Goal: Task Accomplishment & Management: Manage account settings

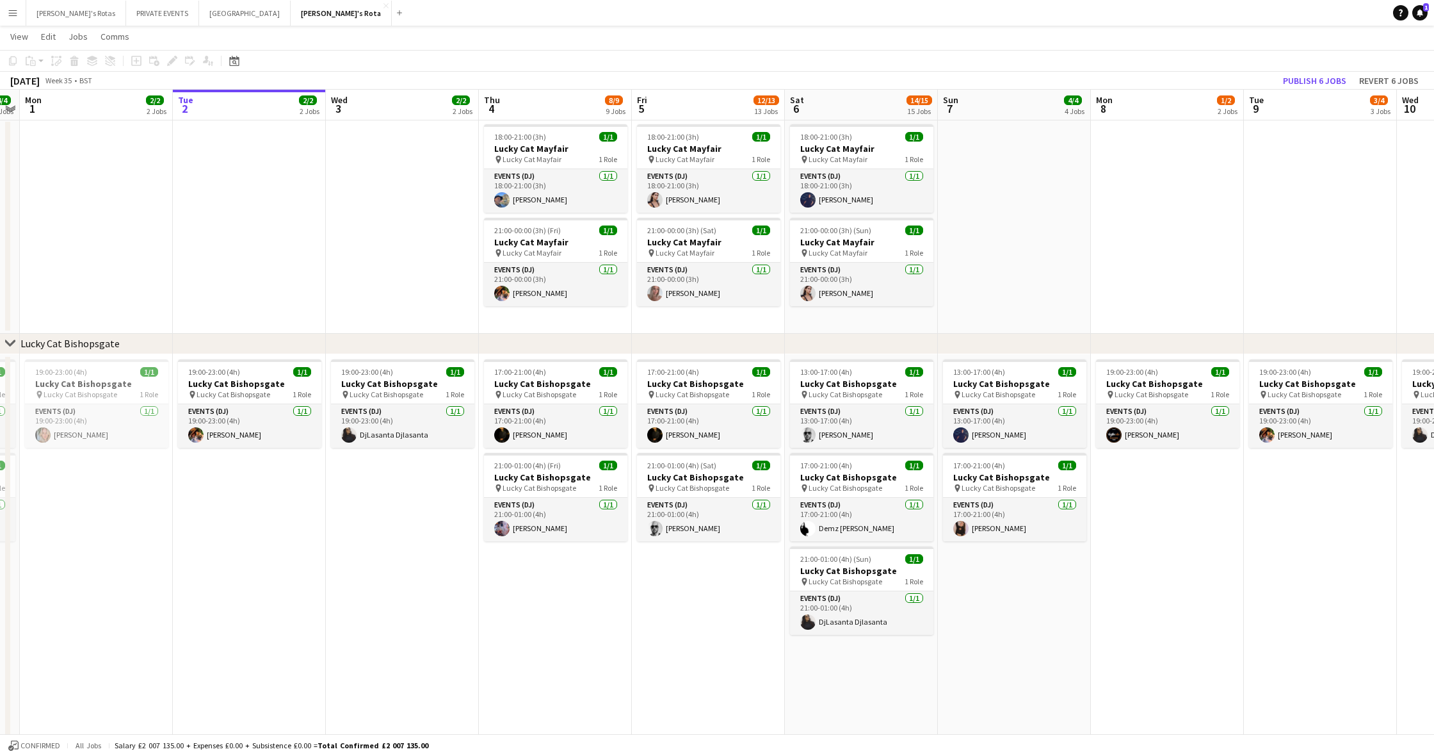
scroll to position [666, 0]
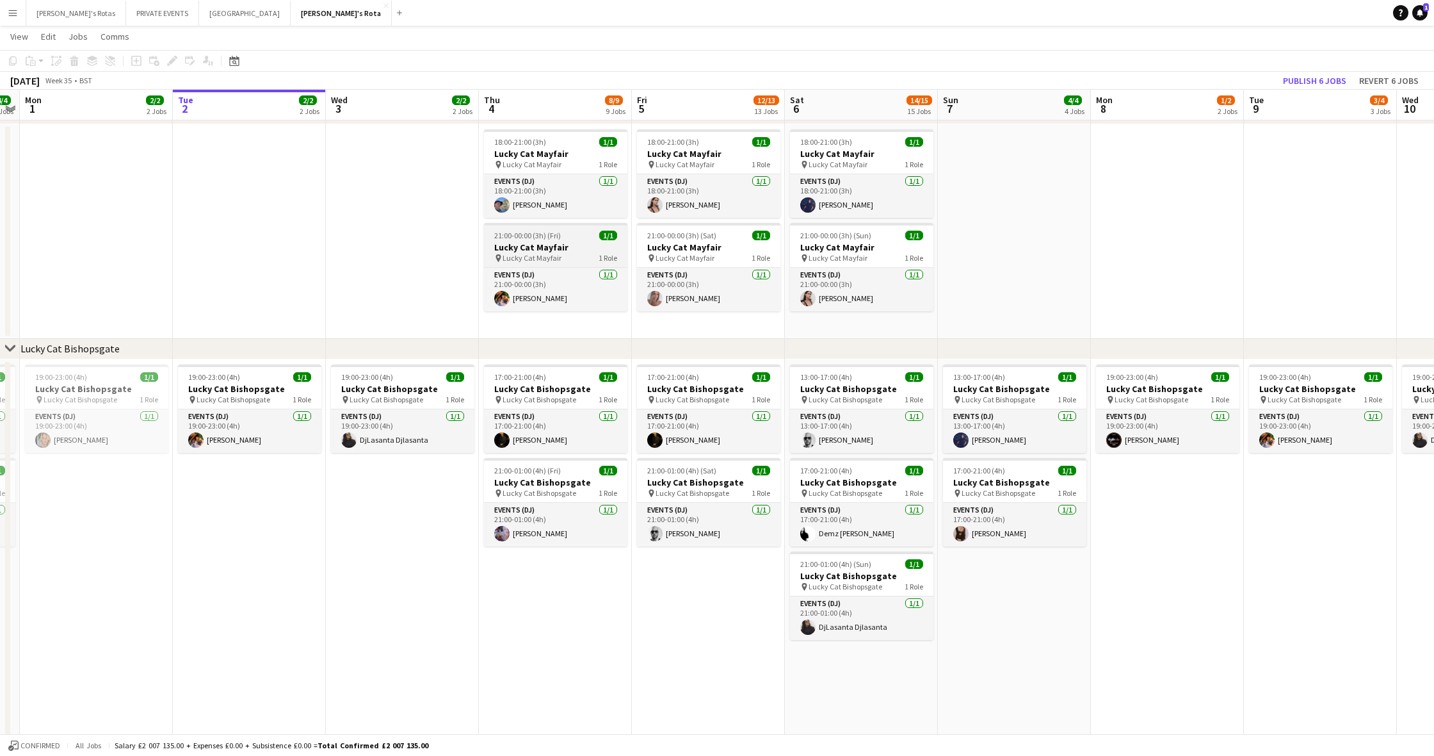
click at [533, 248] on h3 "Lucky Cat Mayfair" at bounding box center [555, 247] width 143 height 12
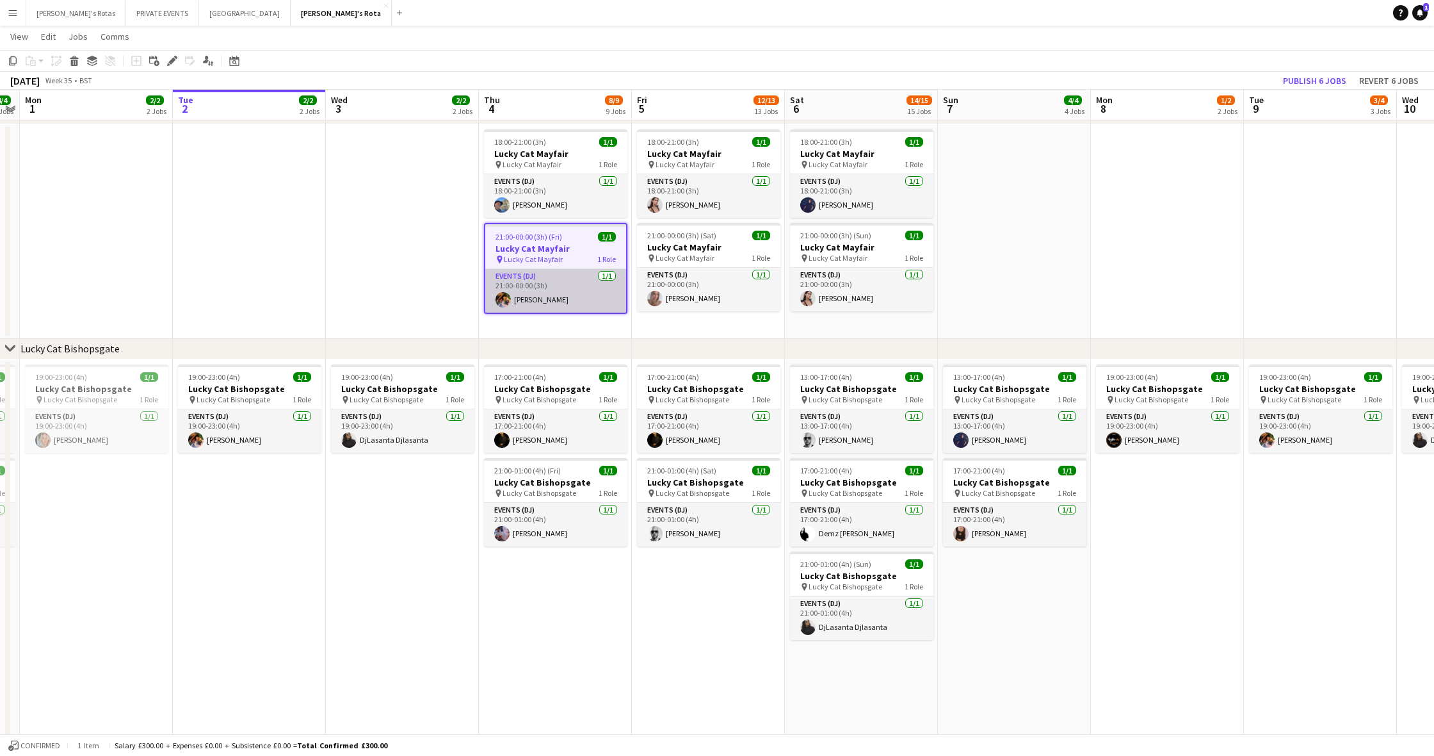
click at [546, 302] on app-card-role "Events (DJ) 1/1 21:00-00:00 (3h) Basil Isaac" at bounding box center [555, 291] width 141 height 44
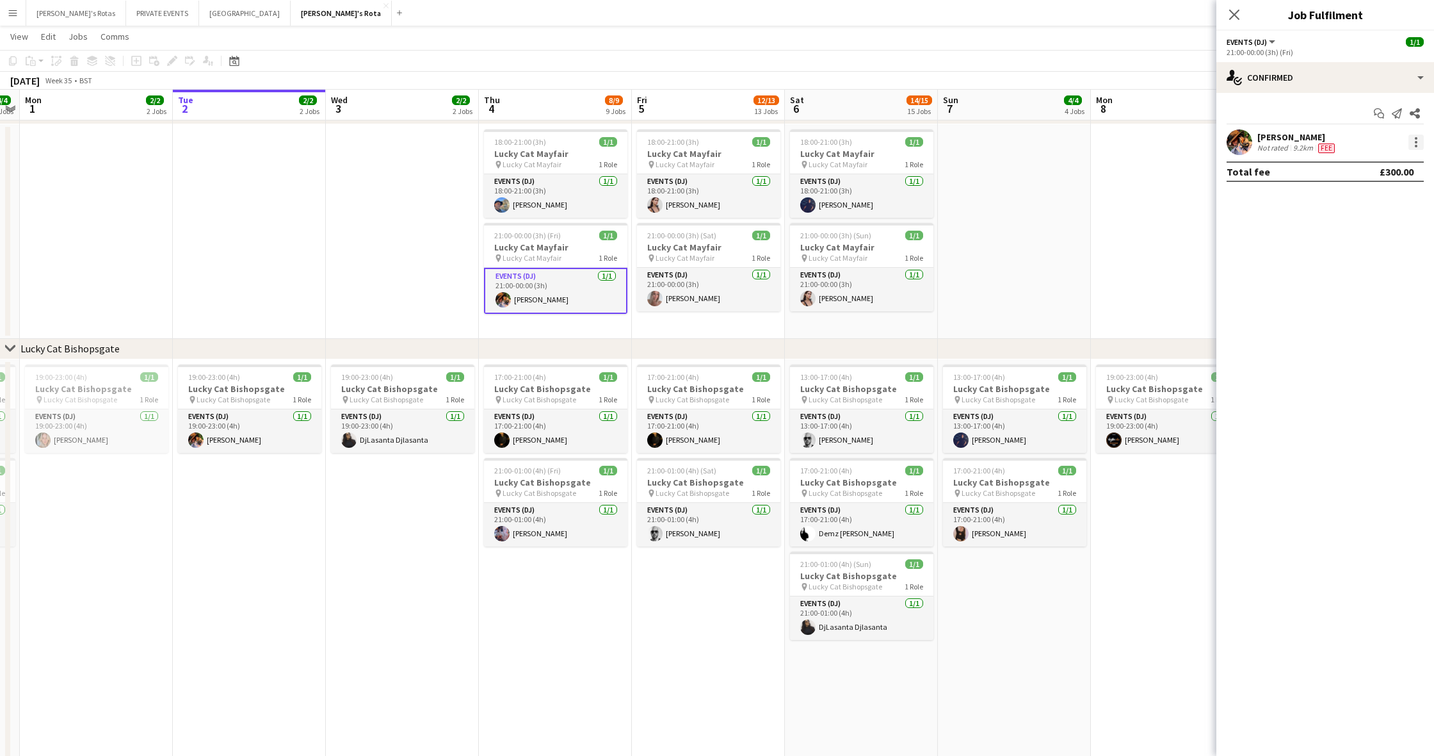
click at [868, 141] on div at bounding box center [1416, 142] width 3 height 3
click at [868, 291] on span "Remove" at bounding box center [1354, 288] width 38 height 11
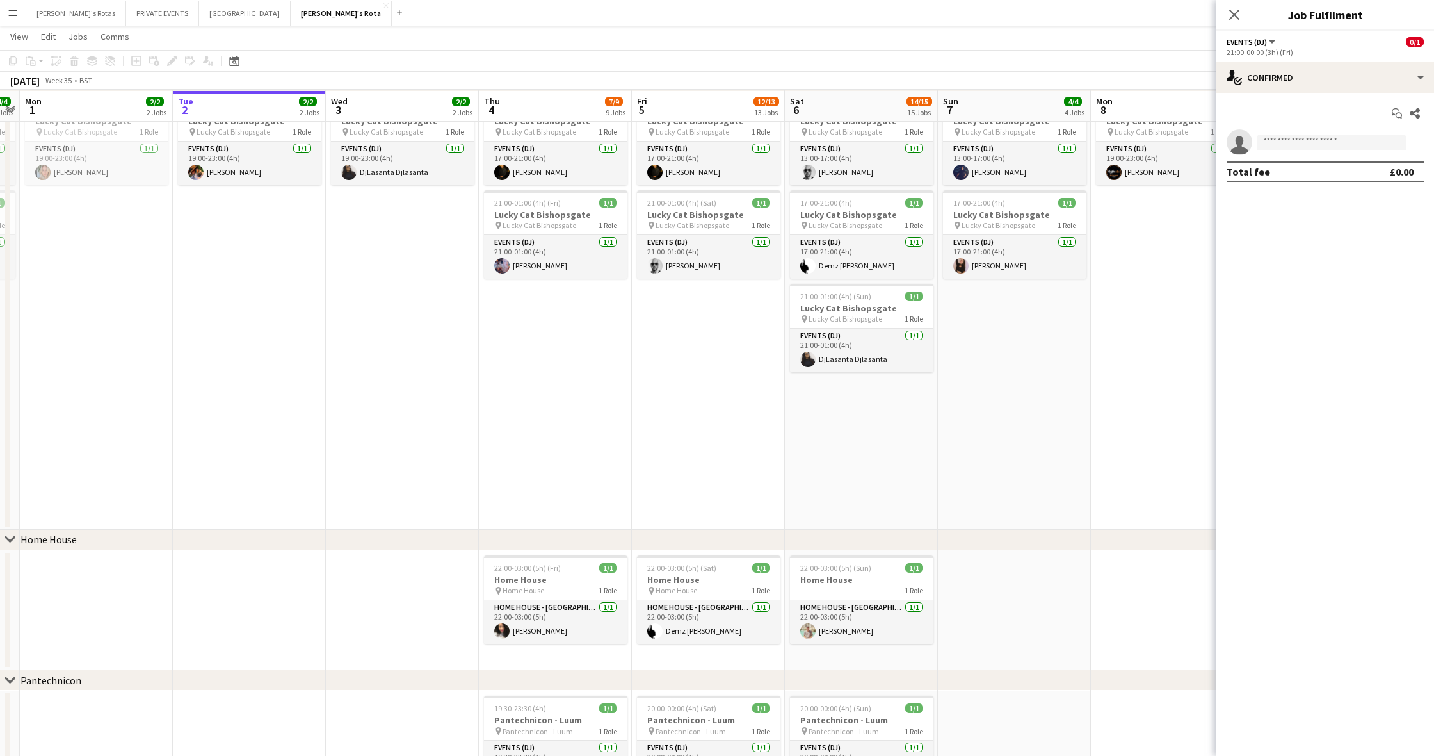
scroll to position [935, 0]
click at [535, 624] on app-card-role "HOME HOUSE - MARYLEBONE 1/1 22:00-03:00 (5h) Claire Griffiths" at bounding box center [555, 621] width 143 height 44
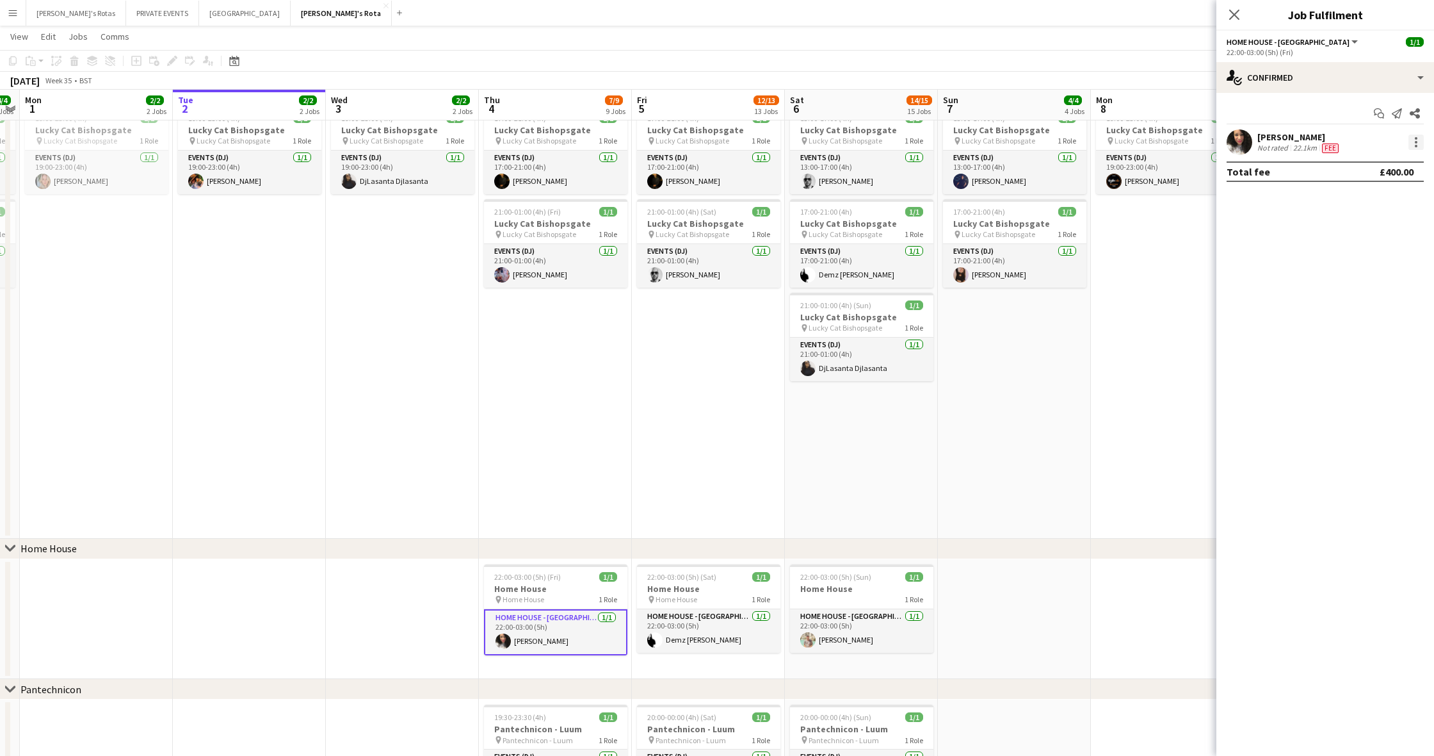
click at [868, 138] on div at bounding box center [1416, 141] width 15 height 15
click at [868, 287] on span "Remove" at bounding box center [1374, 289] width 79 height 12
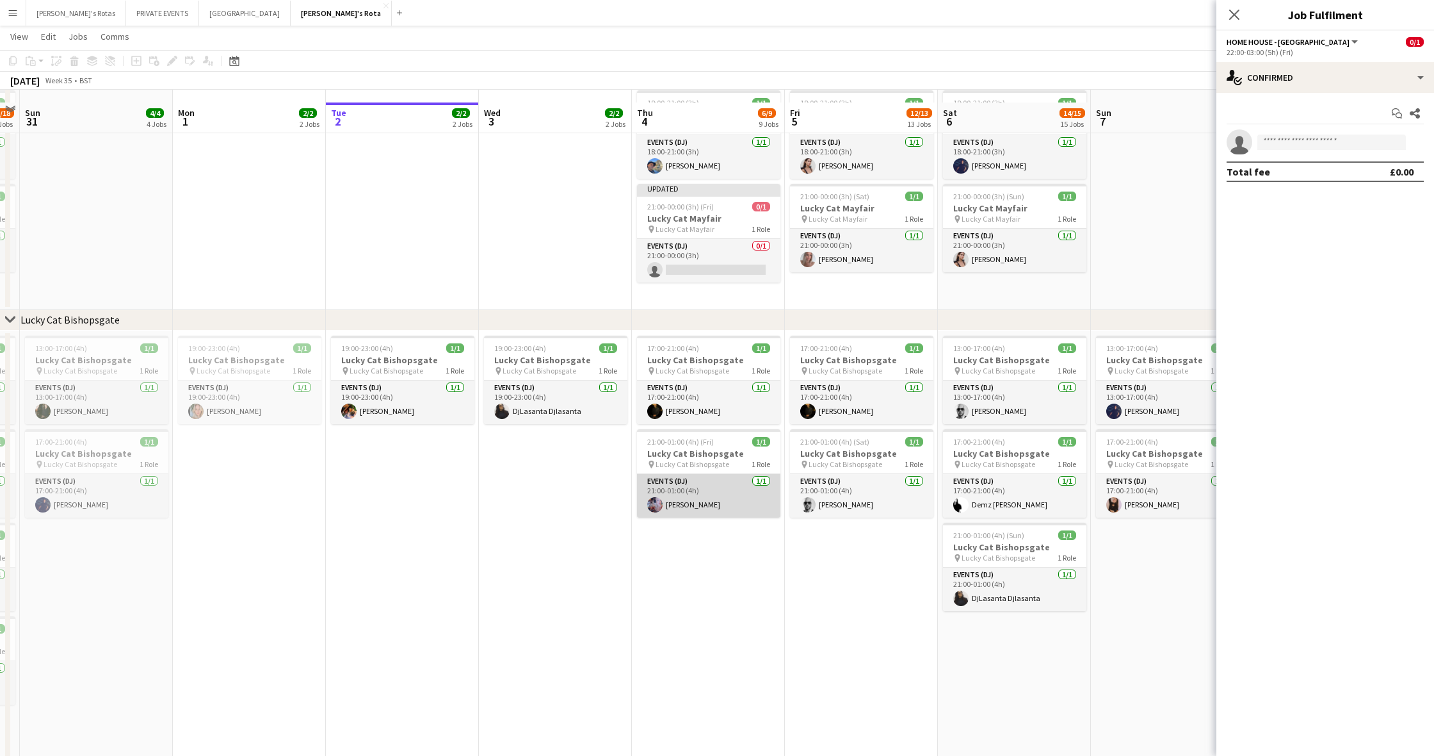
scroll to position [702, 0]
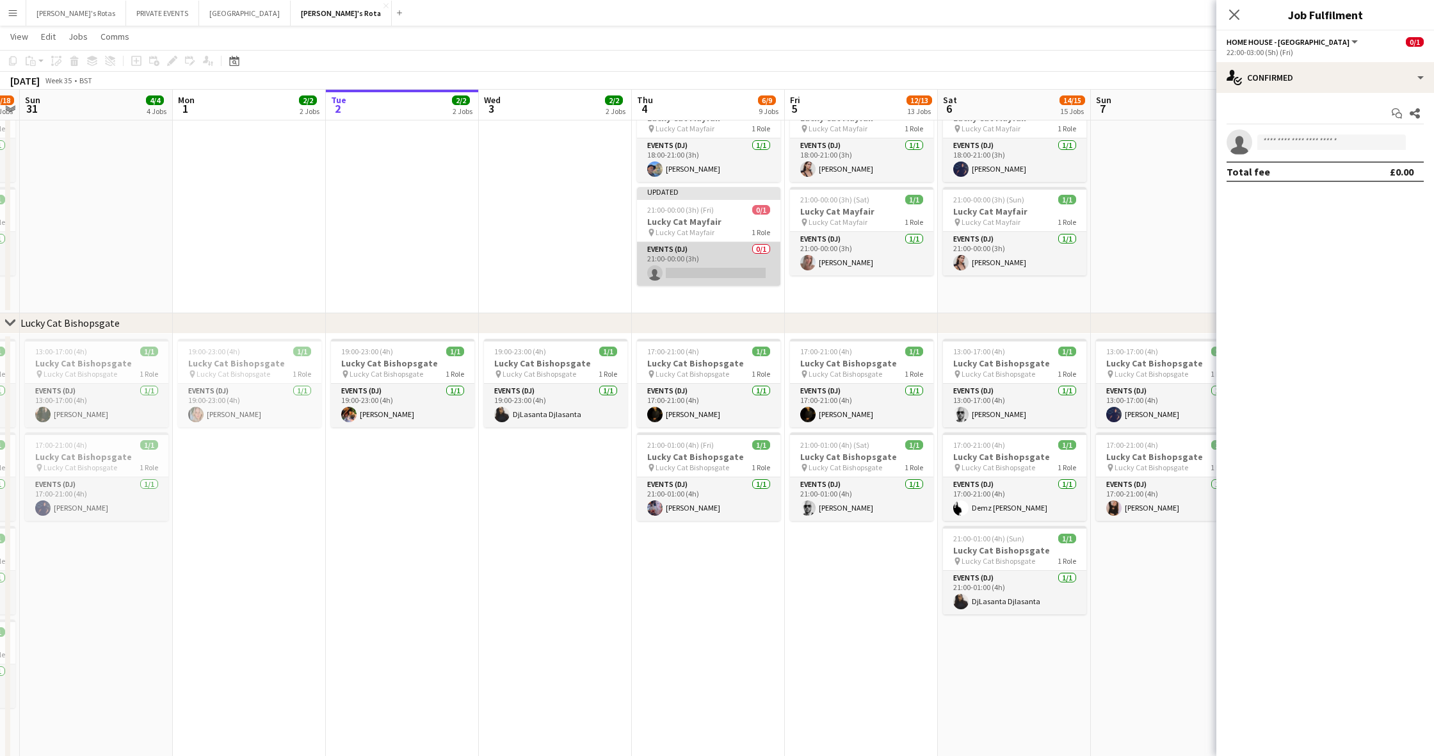
click at [699, 273] on app-card-role "Events (DJ) 0/1 21:00-00:00 (3h) single-neutral-actions" at bounding box center [708, 264] width 143 height 44
click at [717, 272] on app-card-role "Events (DJ) 0/1 21:00-00:00 (3h) single-neutral-actions" at bounding box center [708, 265] width 143 height 46
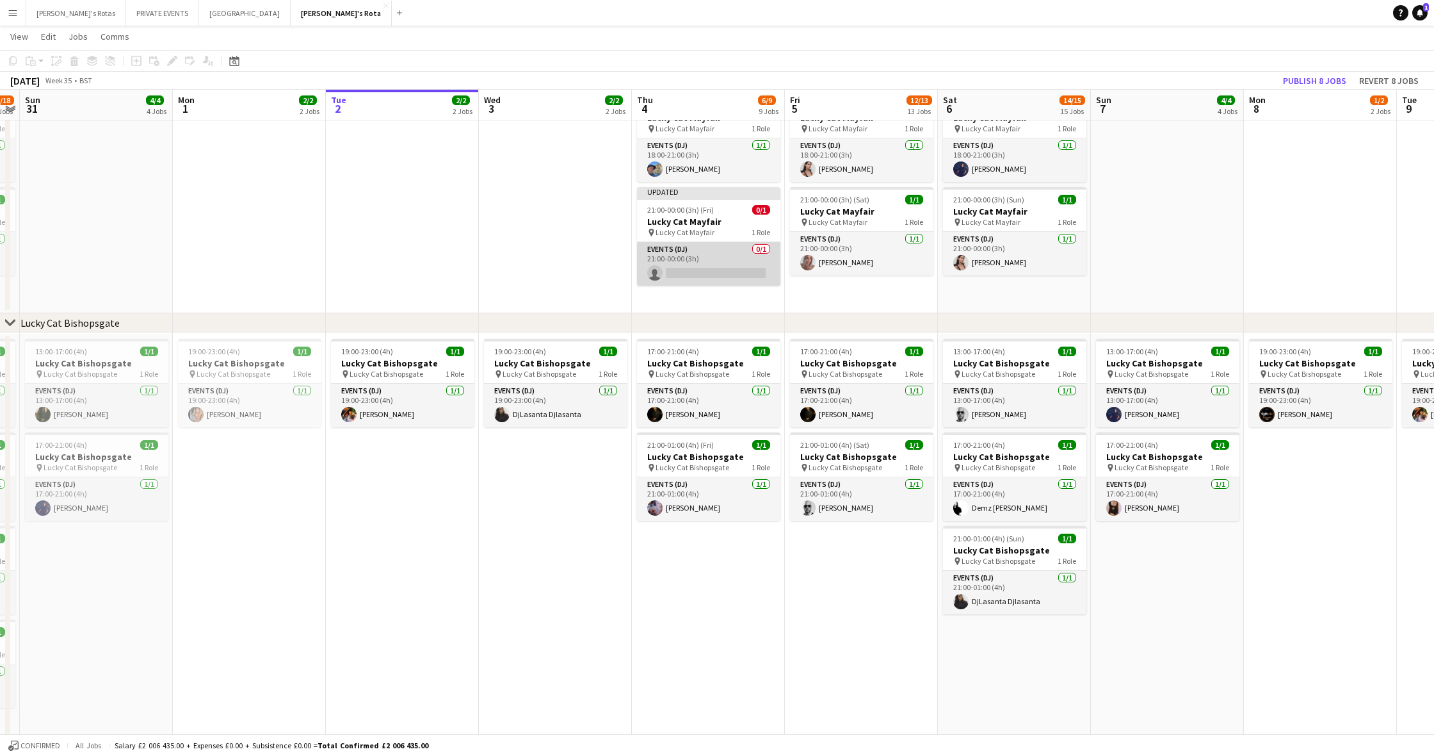
click at [682, 266] on app-card-role "Events (DJ) 0/1 21:00-00:00 (3h) single-neutral-actions" at bounding box center [708, 264] width 143 height 44
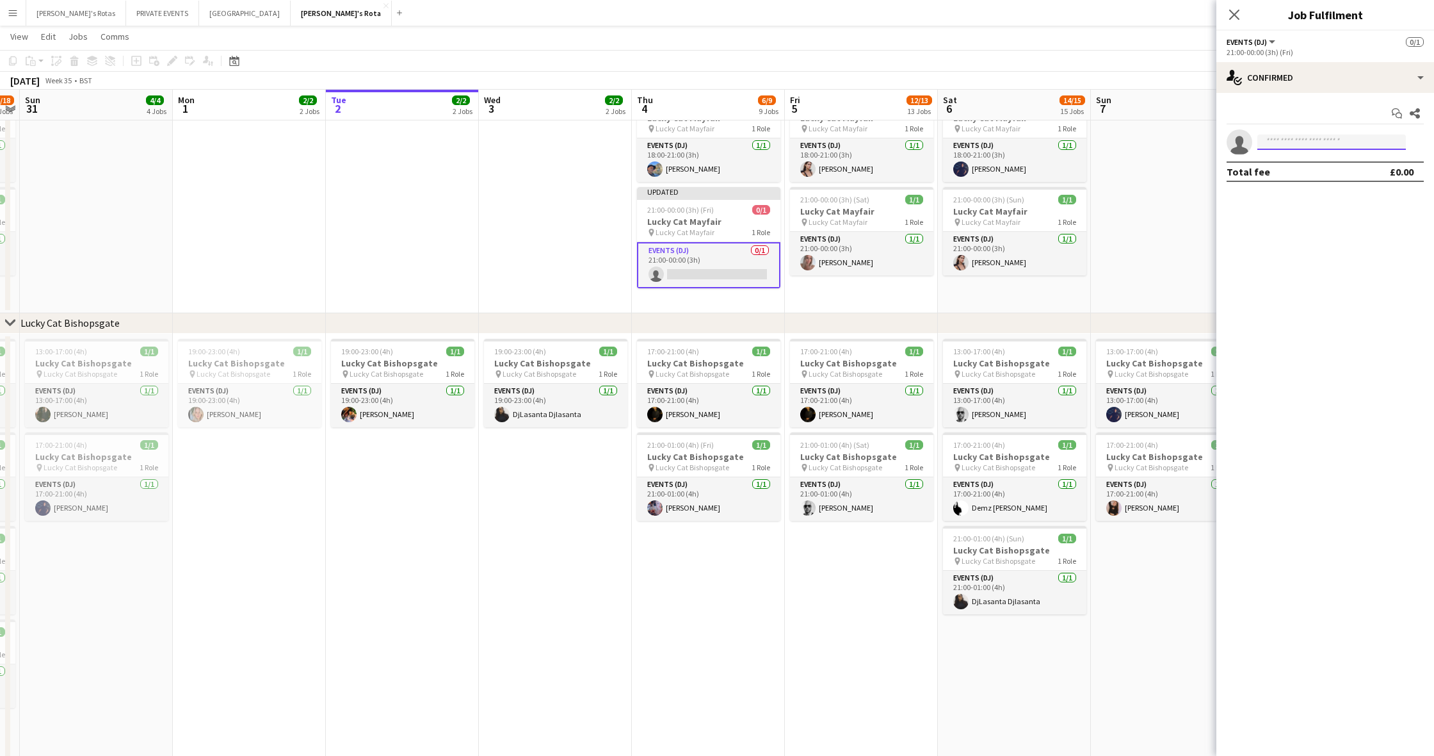
click at [868, 142] on input at bounding box center [1332, 141] width 149 height 15
type input "******"
drag, startPoint x: 1299, startPoint y: 183, endPoint x: 1314, endPoint y: 210, distance: 31.2
click at [868, 210] on mat-expansion-panel "check Confirmed Start chat Share single-neutral-actions ****** Total fee £0.00" at bounding box center [1326, 424] width 218 height 663
click at [868, 17] on icon "Close pop-in" at bounding box center [1234, 14] width 12 height 12
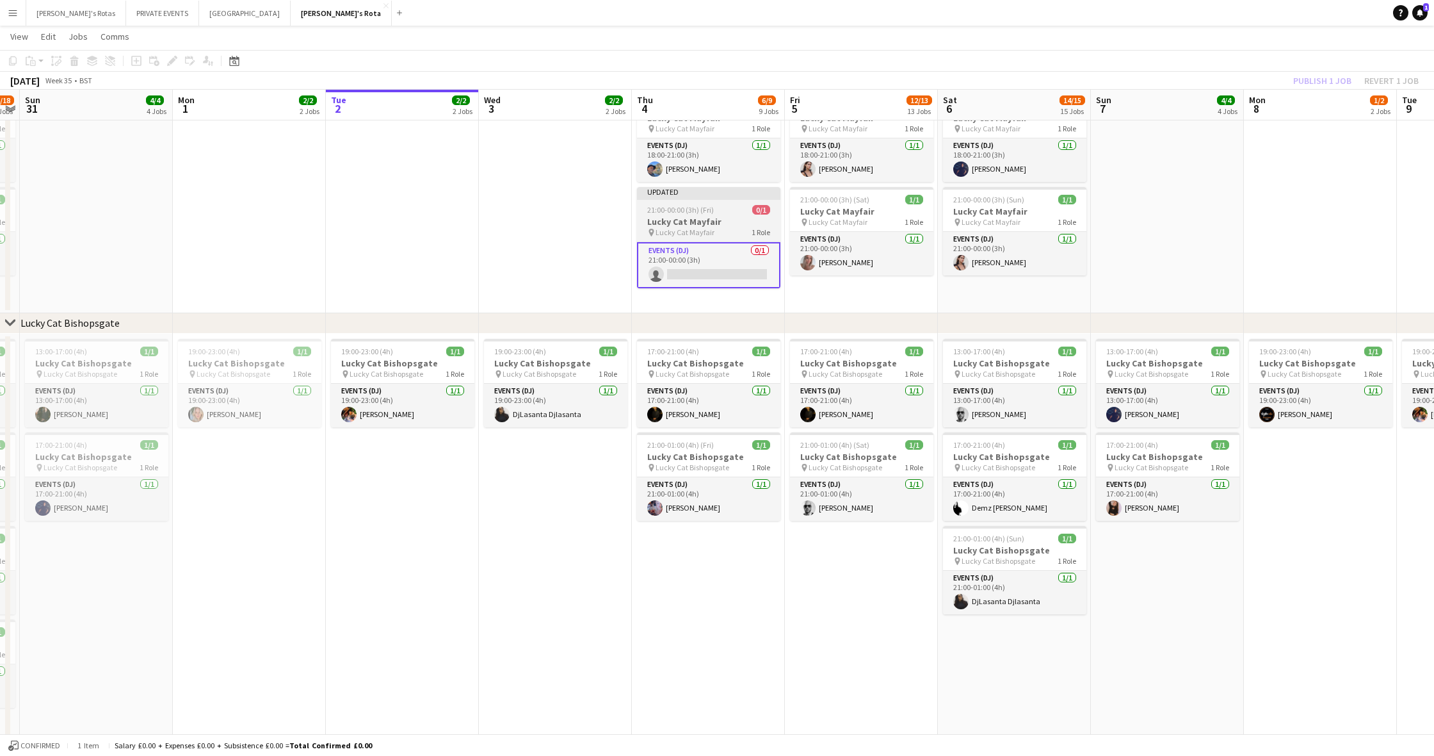
click at [695, 212] on span "21:00-00:00 (3h) (Fri)" at bounding box center [680, 210] width 67 height 10
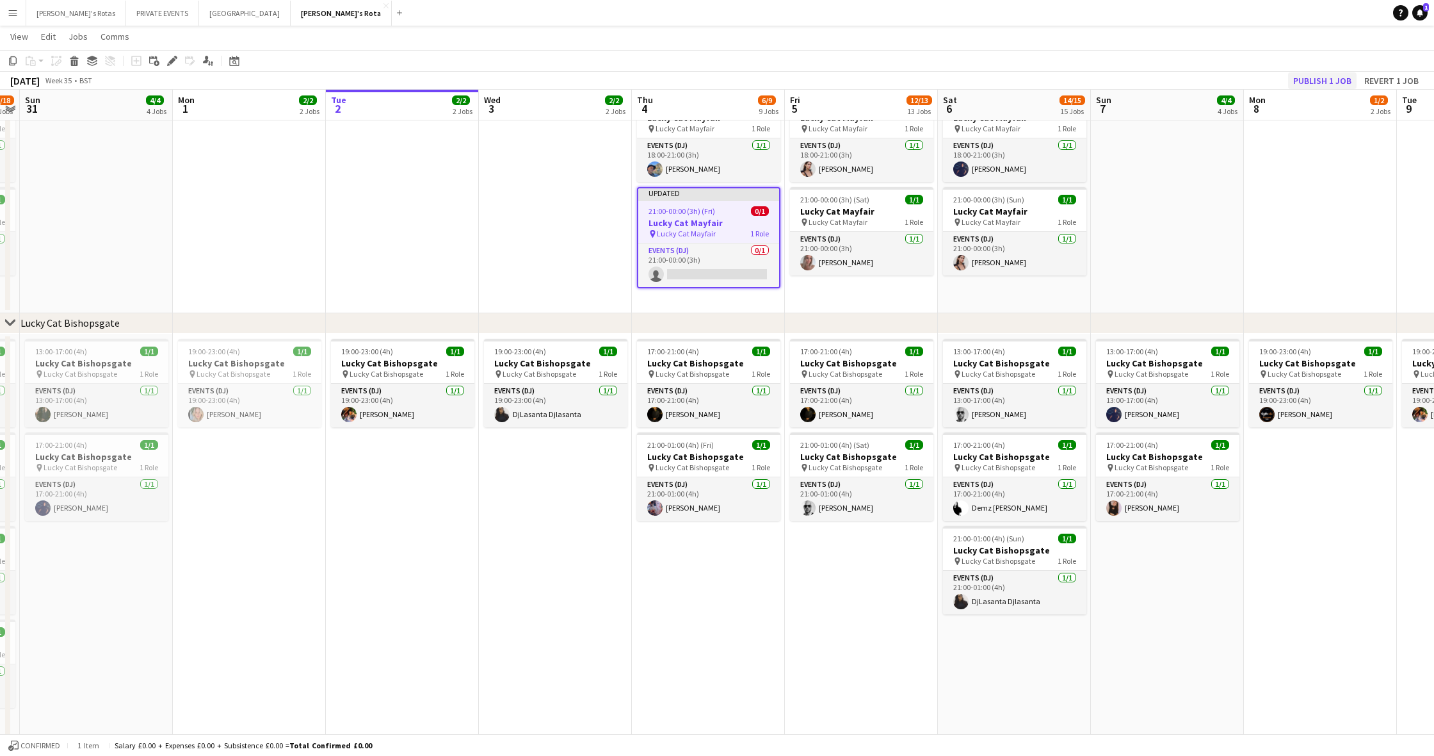
click at [868, 83] on button "Publish 1 job" at bounding box center [1322, 80] width 69 height 17
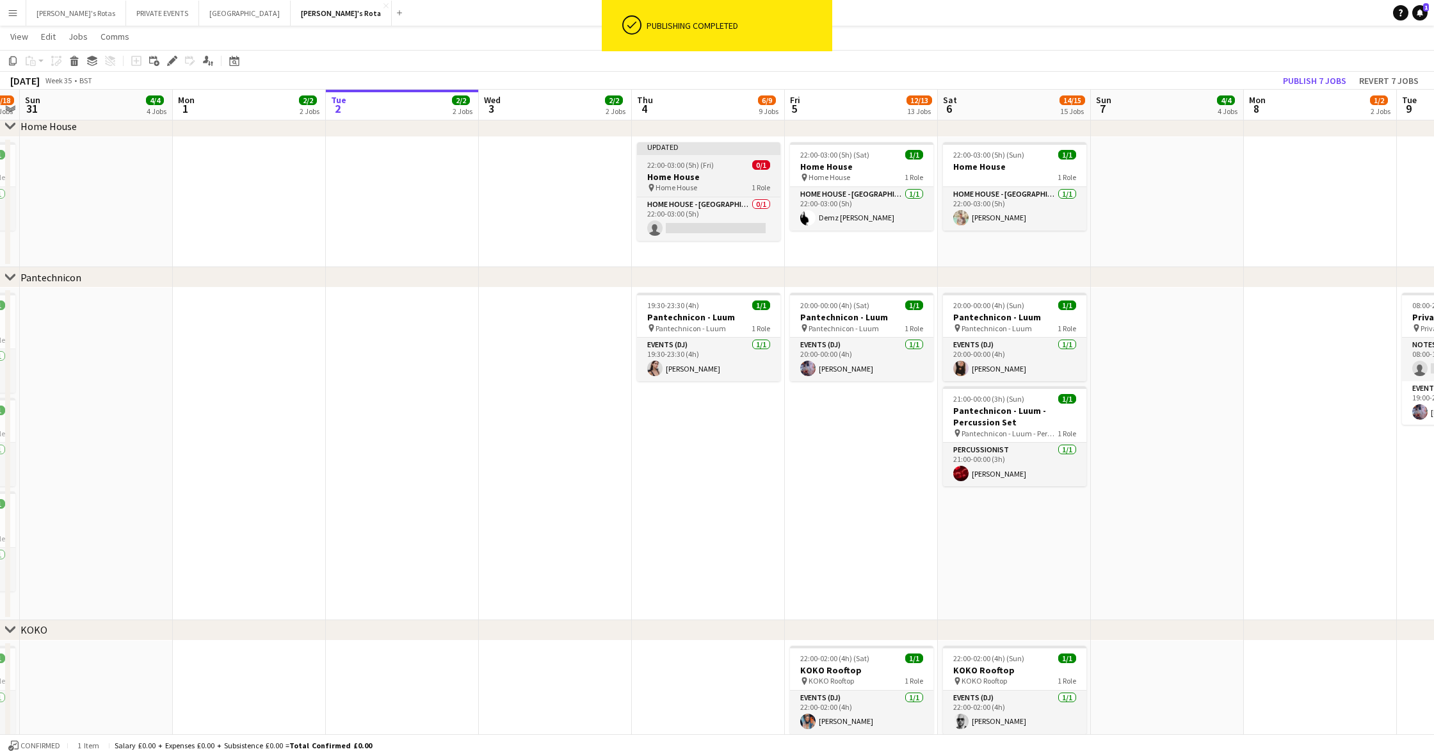
click at [715, 171] on h3 "Home House" at bounding box center [708, 177] width 143 height 12
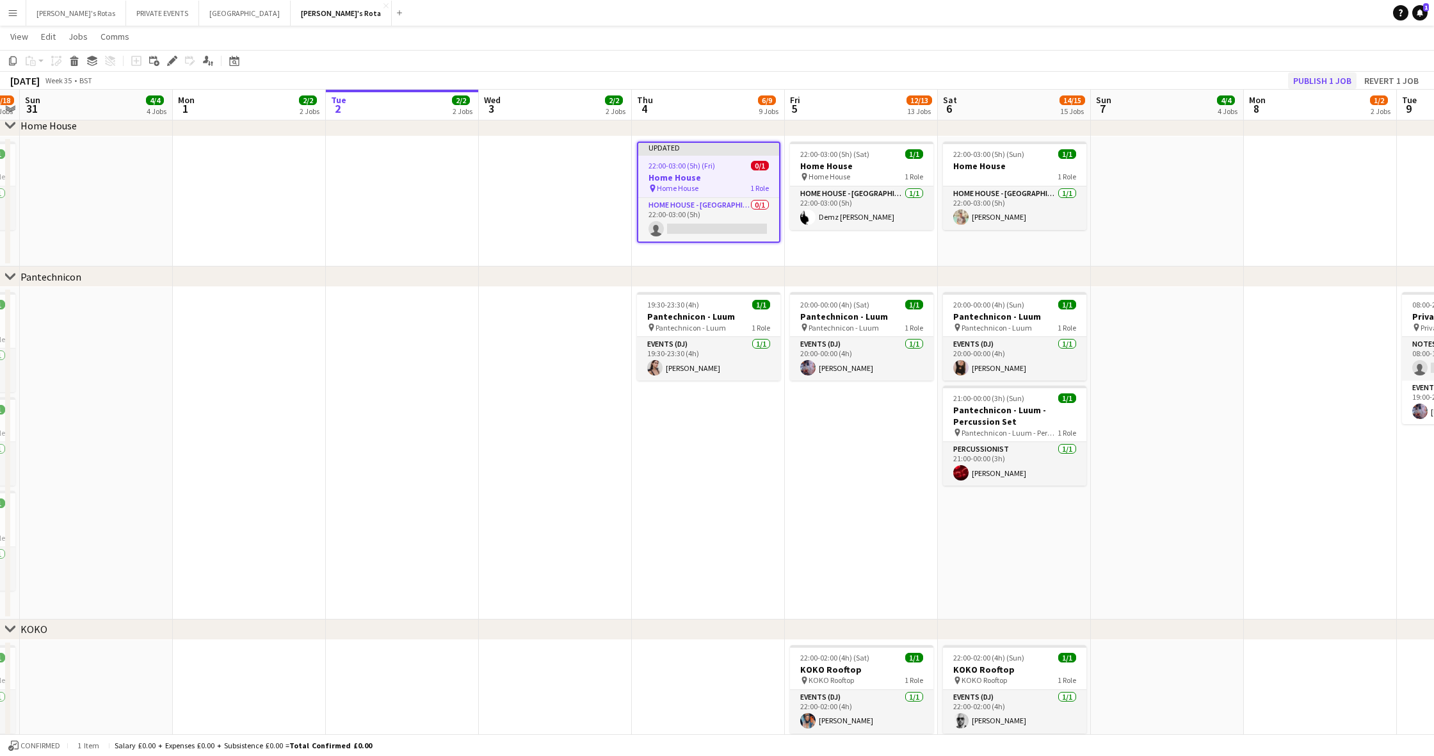
click at [868, 81] on button "Publish 1 job" at bounding box center [1322, 80] width 69 height 17
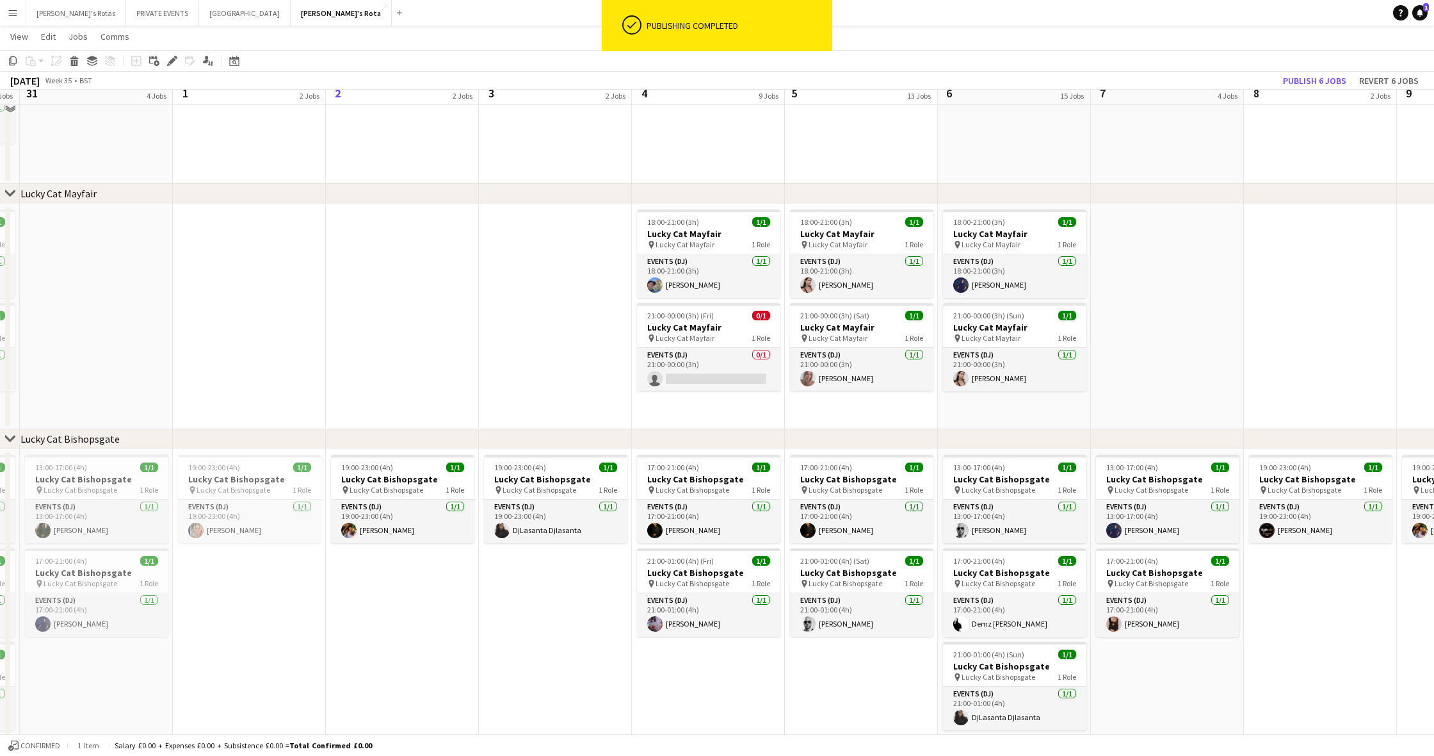
scroll to position [702, 0]
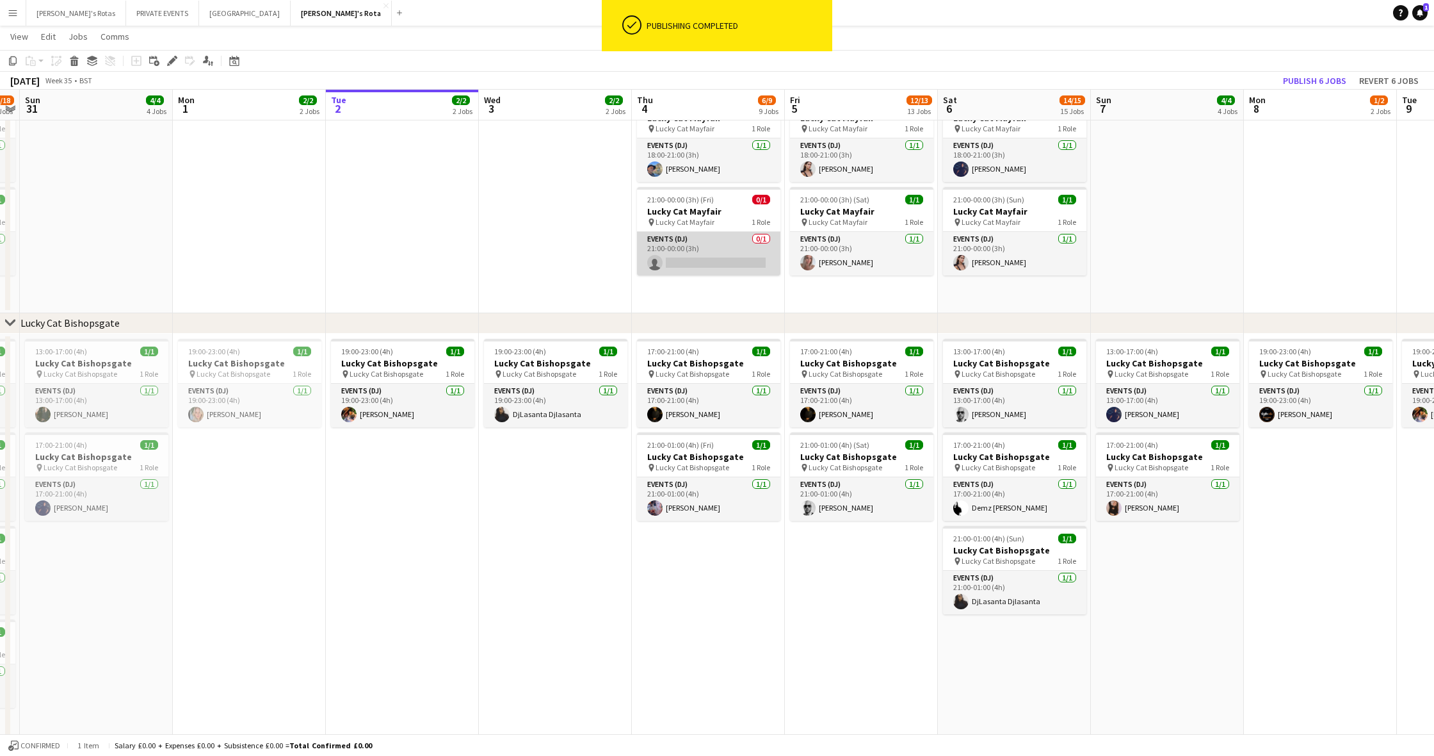
click at [703, 258] on app-card-role "Events (DJ) 0/1 21:00-00:00 (3h) single-neutral-actions" at bounding box center [708, 254] width 143 height 44
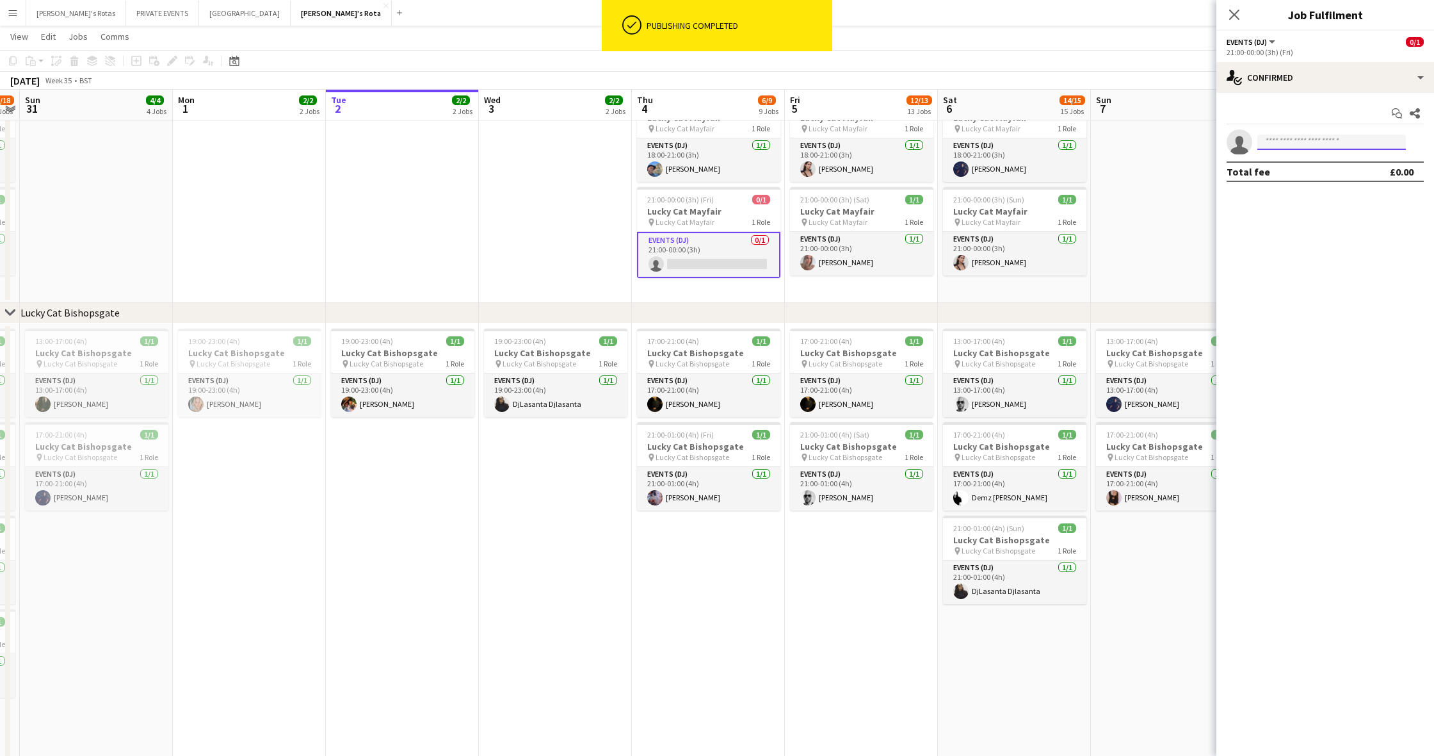
click at [868, 143] on input at bounding box center [1332, 141] width 149 height 15
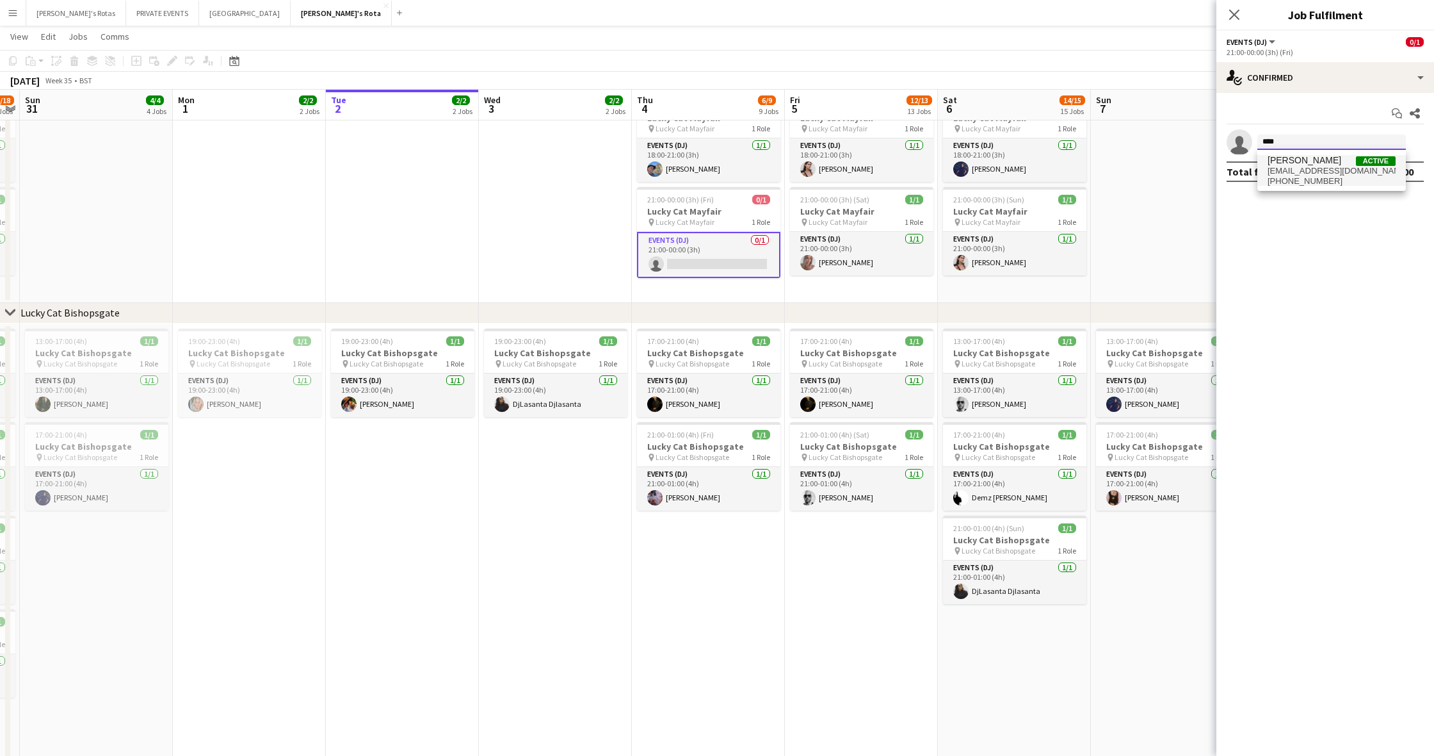
type input "******"
drag, startPoint x: 1303, startPoint y: 156, endPoint x: 1320, endPoint y: 168, distance: 20.6
click at [868, 168] on span "clairelondon202477@gmail.com" at bounding box center [1332, 171] width 128 height 10
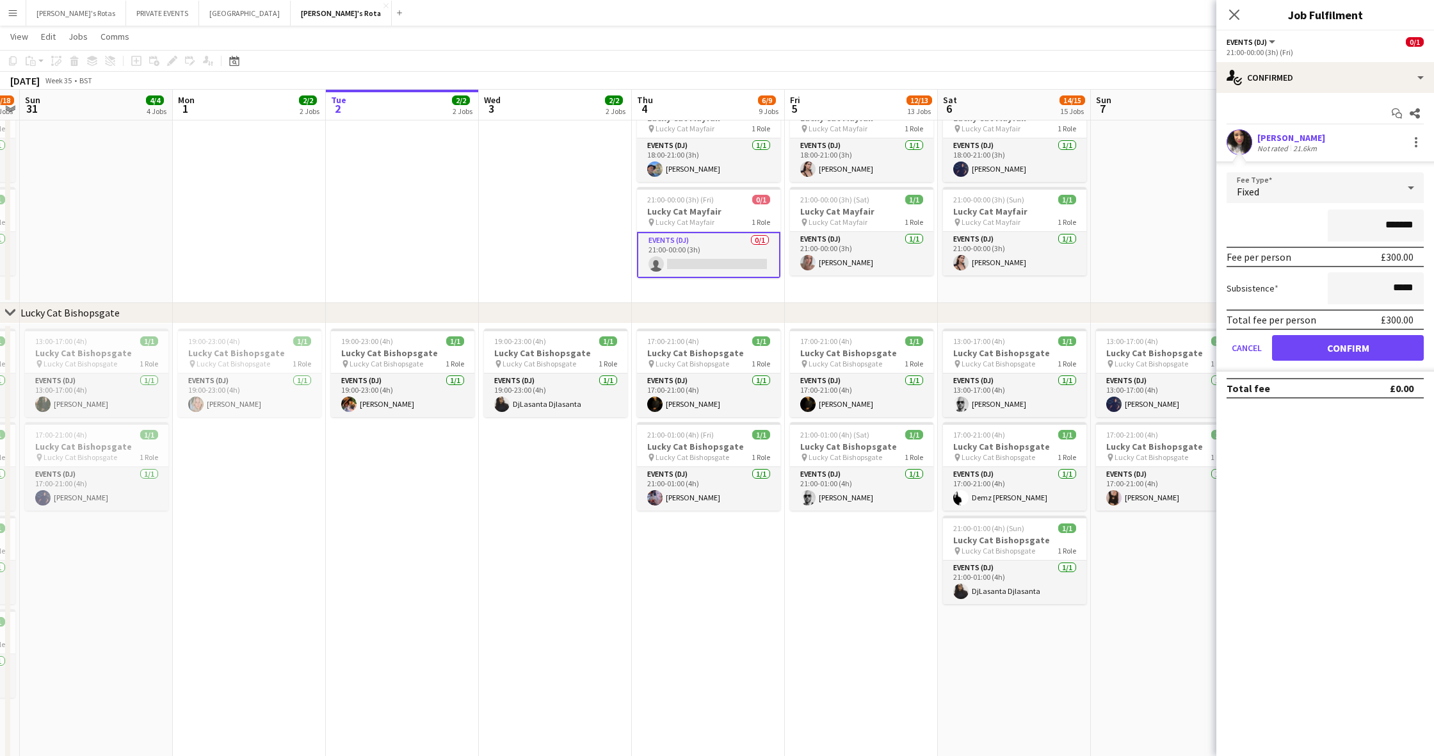
click at [868, 348] on button "Confirm" at bounding box center [1348, 348] width 152 height 26
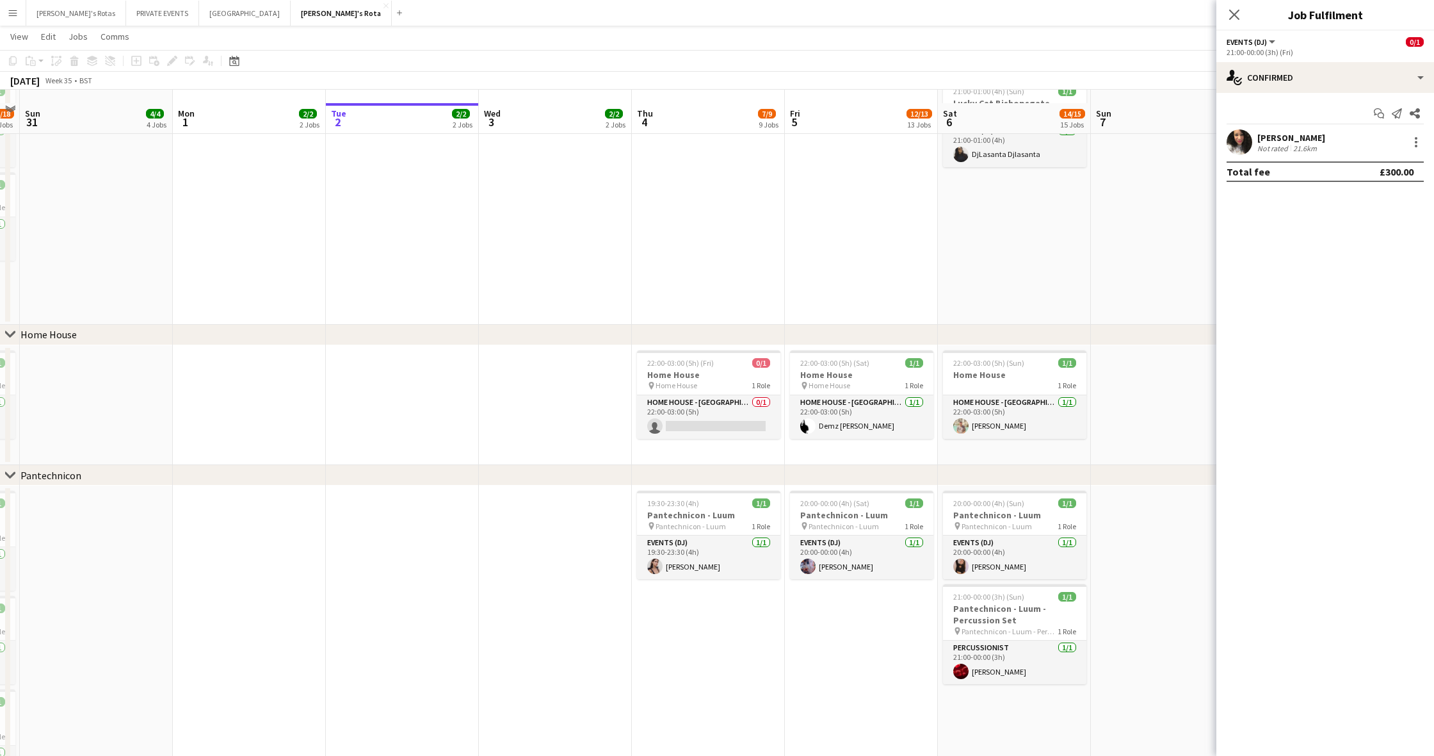
scroll to position [1171, 0]
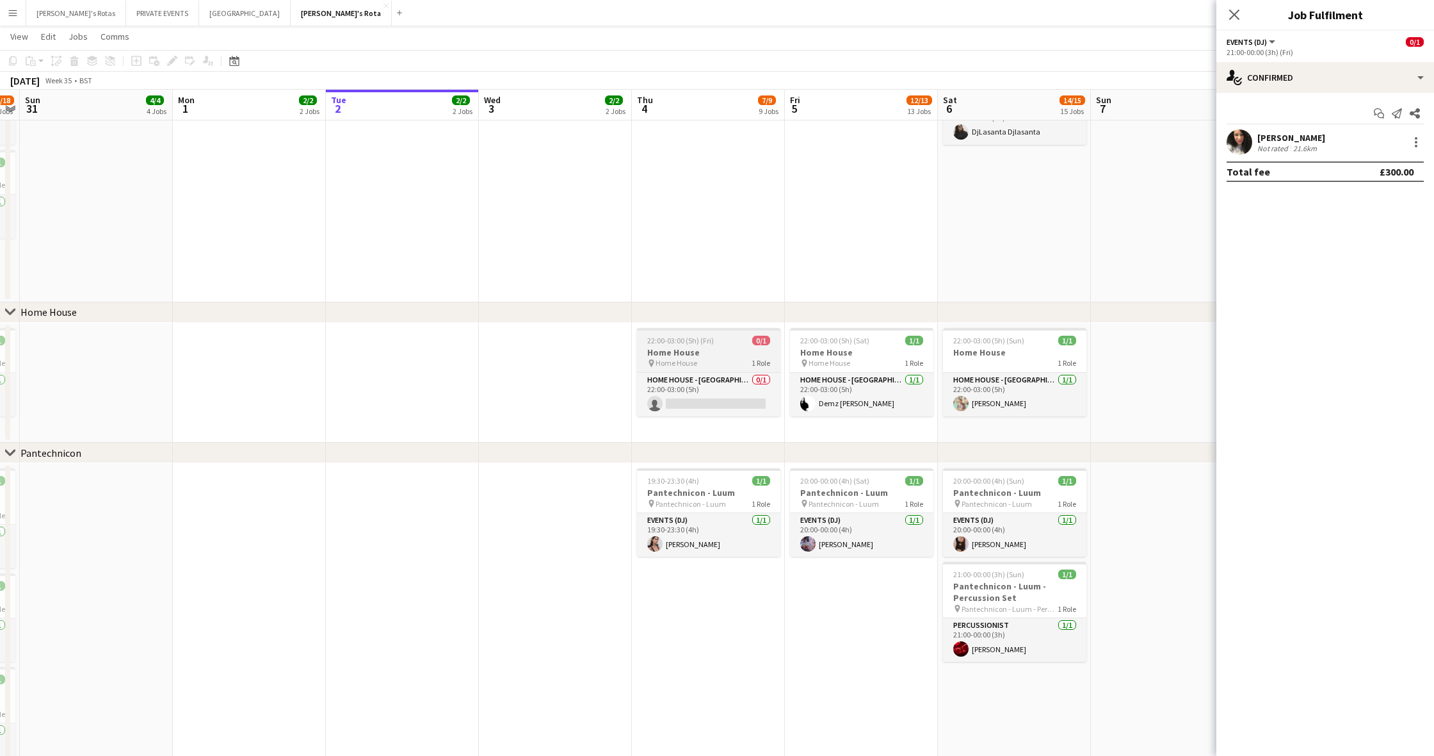
click at [697, 367] on div "pin Home House 1 Role" at bounding box center [708, 363] width 143 height 10
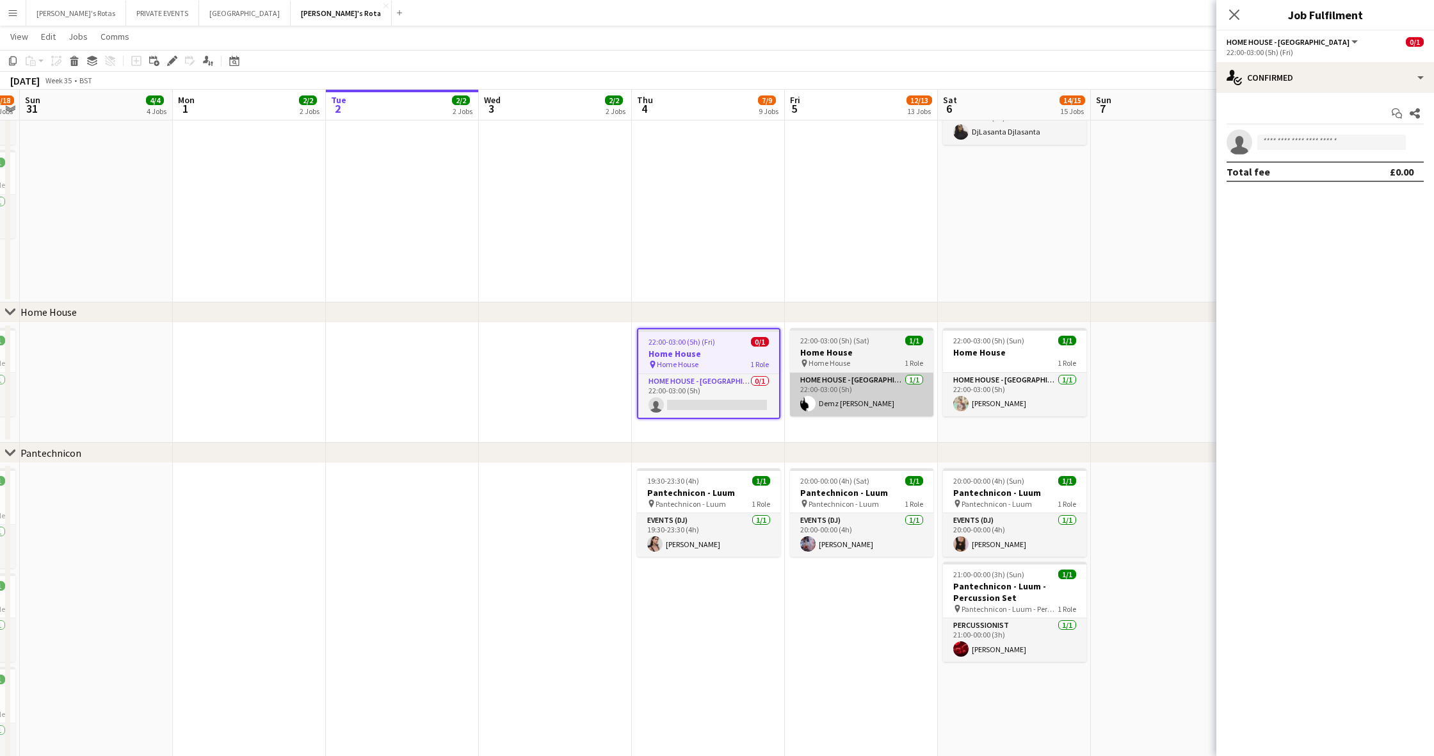
drag, startPoint x: 713, startPoint y: 400, endPoint x: 815, endPoint y: 378, distance: 104.9
click at [715, 400] on app-card-role "HOME HOUSE - MARYLEBONE 0/1 22:00-03:00 (5h) single-neutral-actions" at bounding box center [708, 396] width 141 height 44
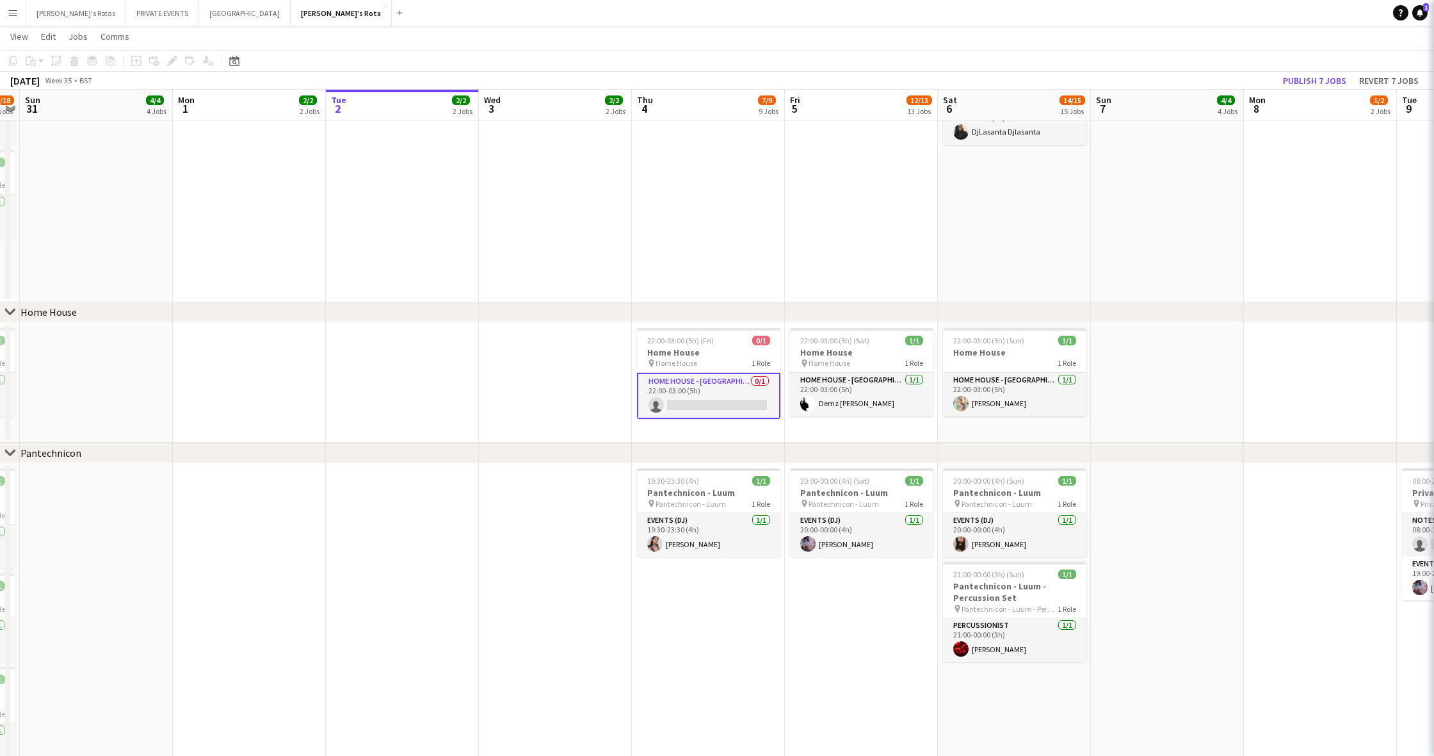
scroll to position [0, 284]
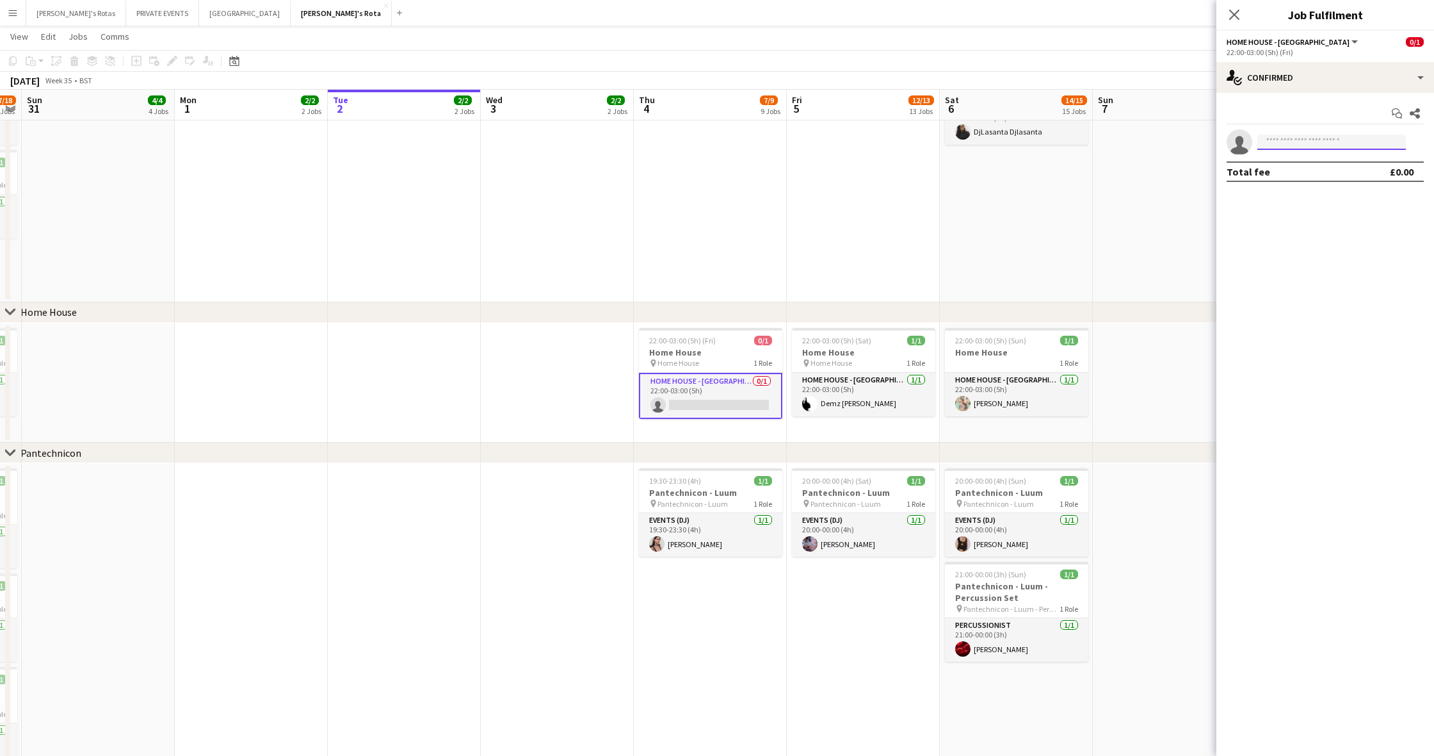
click at [868, 143] on input at bounding box center [1332, 141] width 149 height 15
type input "*****"
click at [868, 166] on span "black2basic@hotmail.com" at bounding box center [1332, 171] width 128 height 10
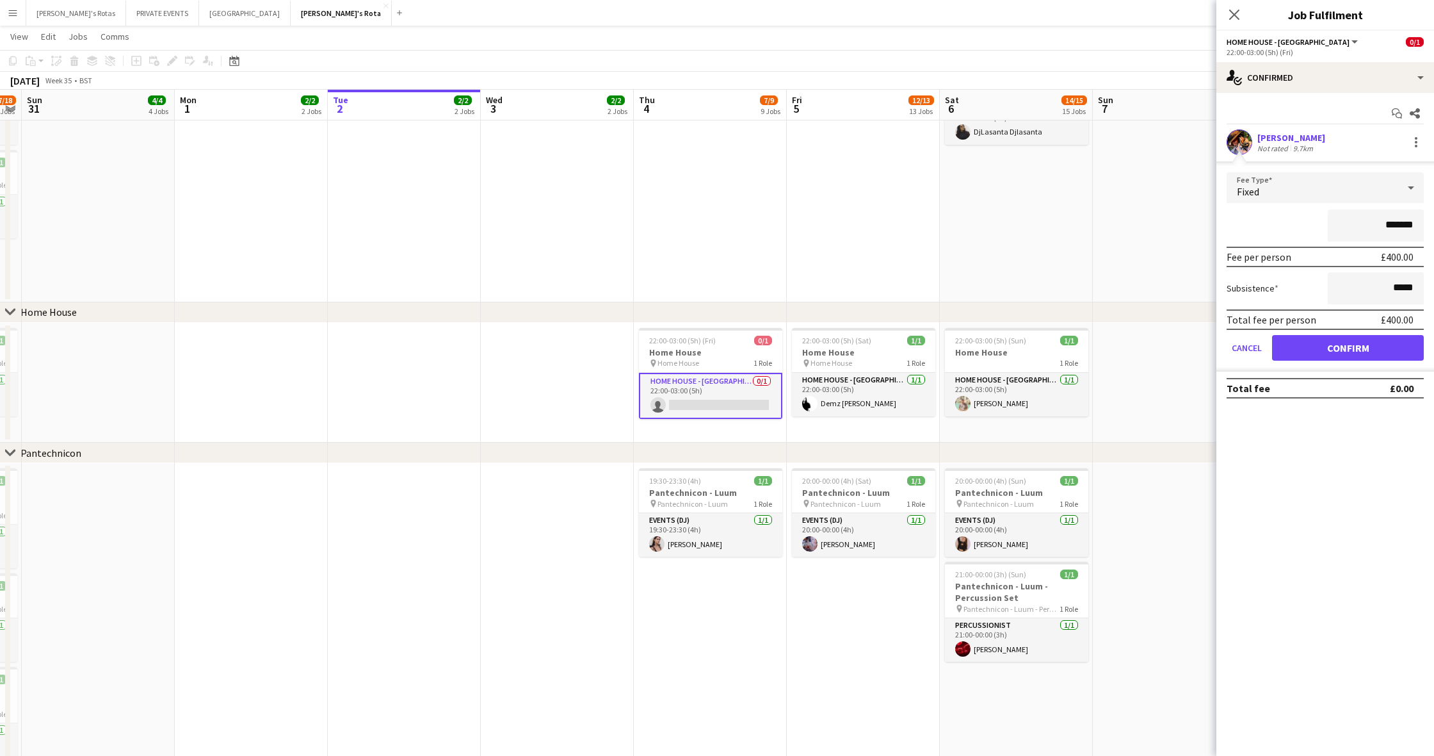
click at [868, 350] on button "Confirm" at bounding box center [1348, 348] width 152 height 26
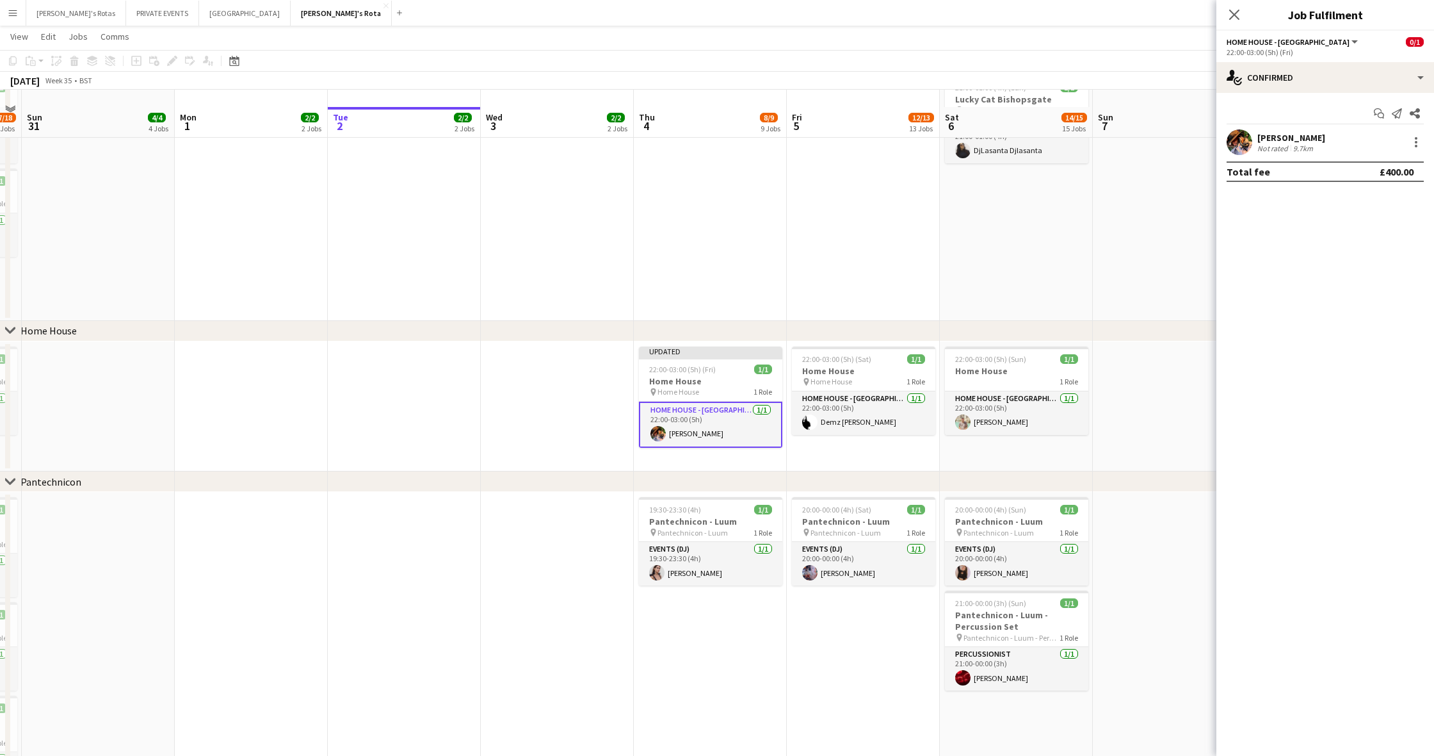
scroll to position [1170, 0]
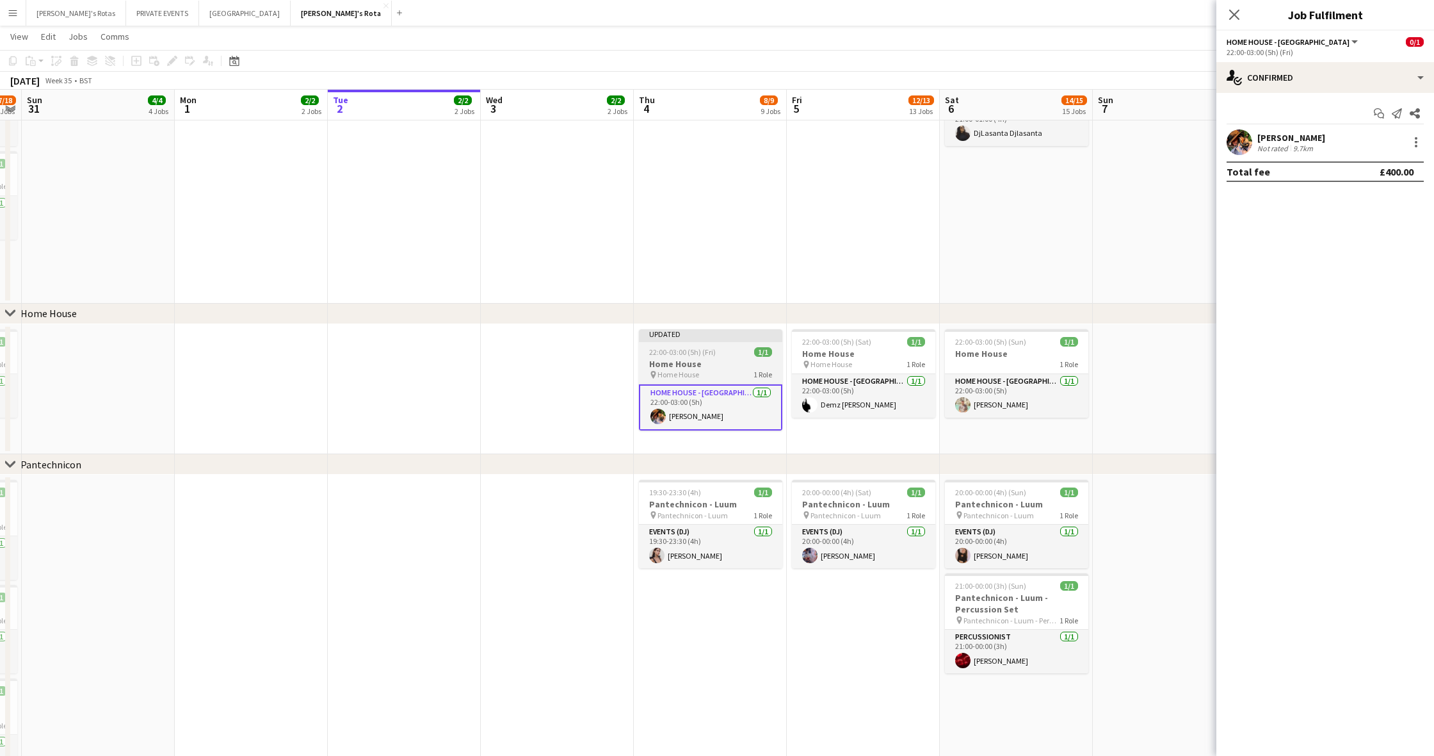
click at [726, 341] on div at bounding box center [710, 340] width 143 height 3
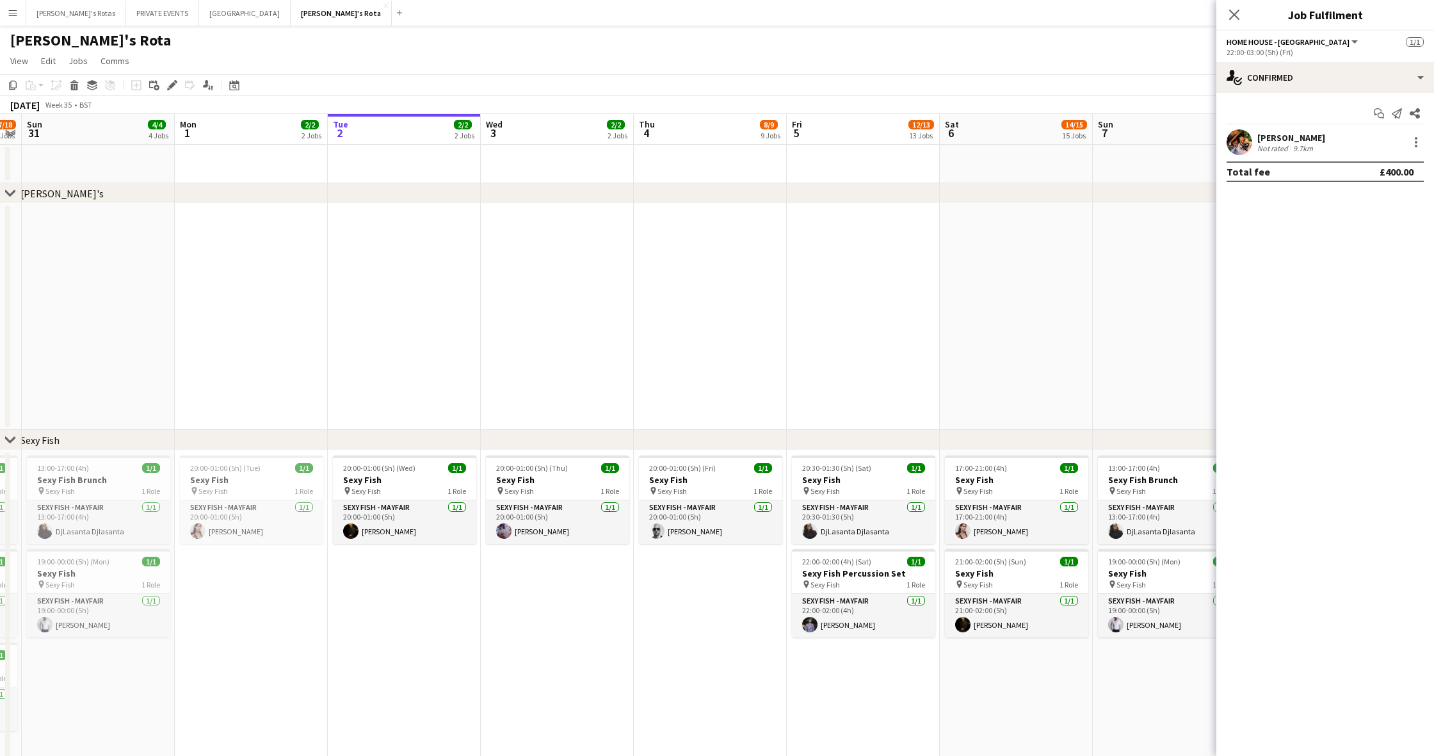
scroll to position [1, 0]
click at [868, 57] on app-page-menu "View Day view expanded Day view collapsed Month view Date picker Jump to today …" at bounding box center [717, 61] width 1434 height 24
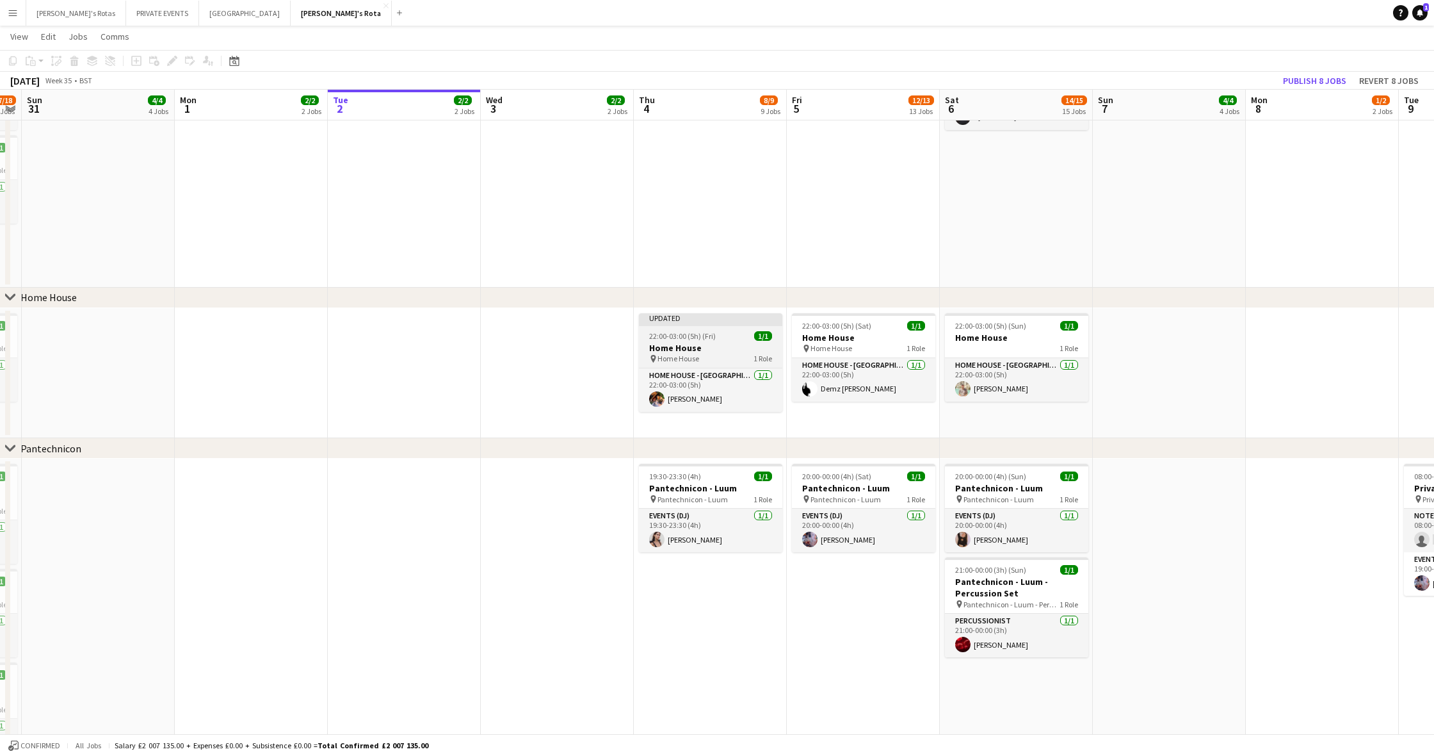
scroll to position [0, 286]
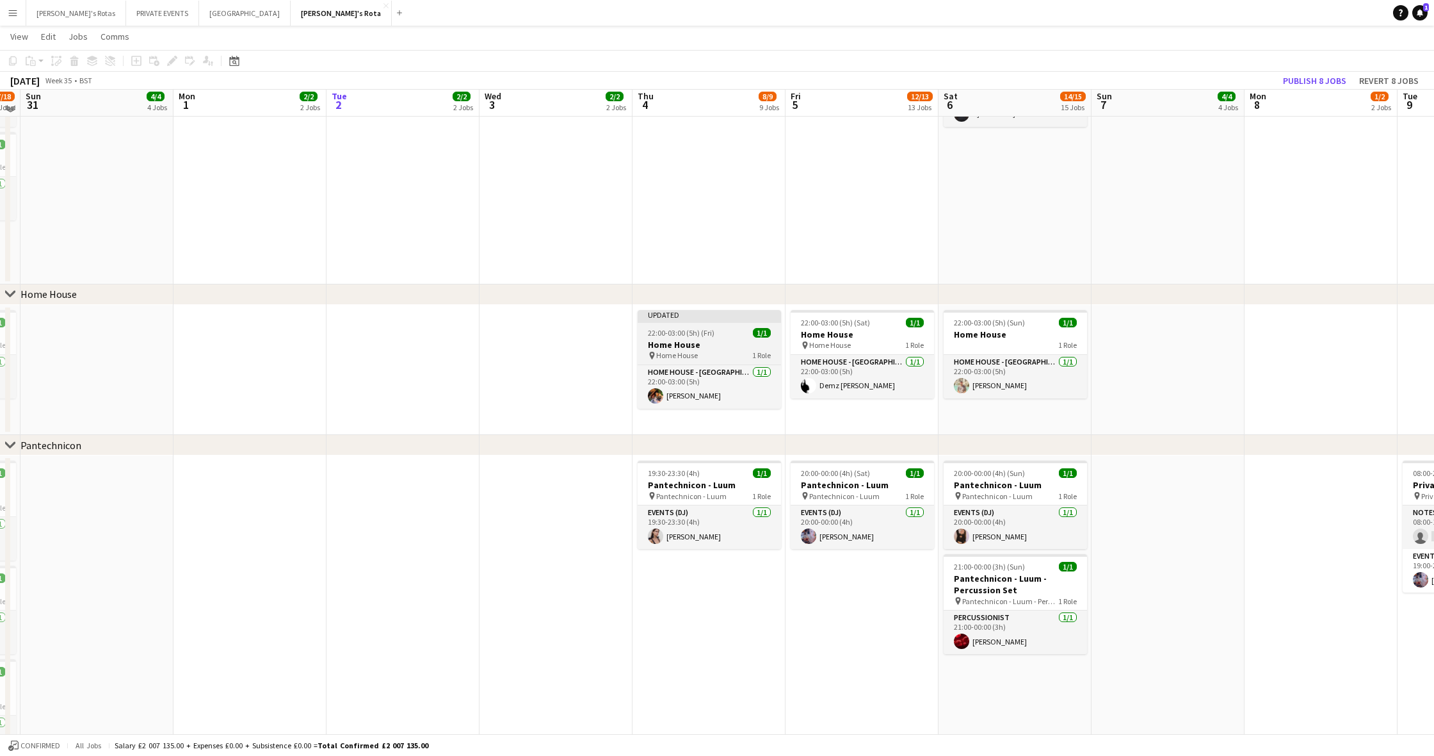
click at [682, 332] on span "22:00-03:00 (5h) (Fri)" at bounding box center [681, 333] width 67 height 10
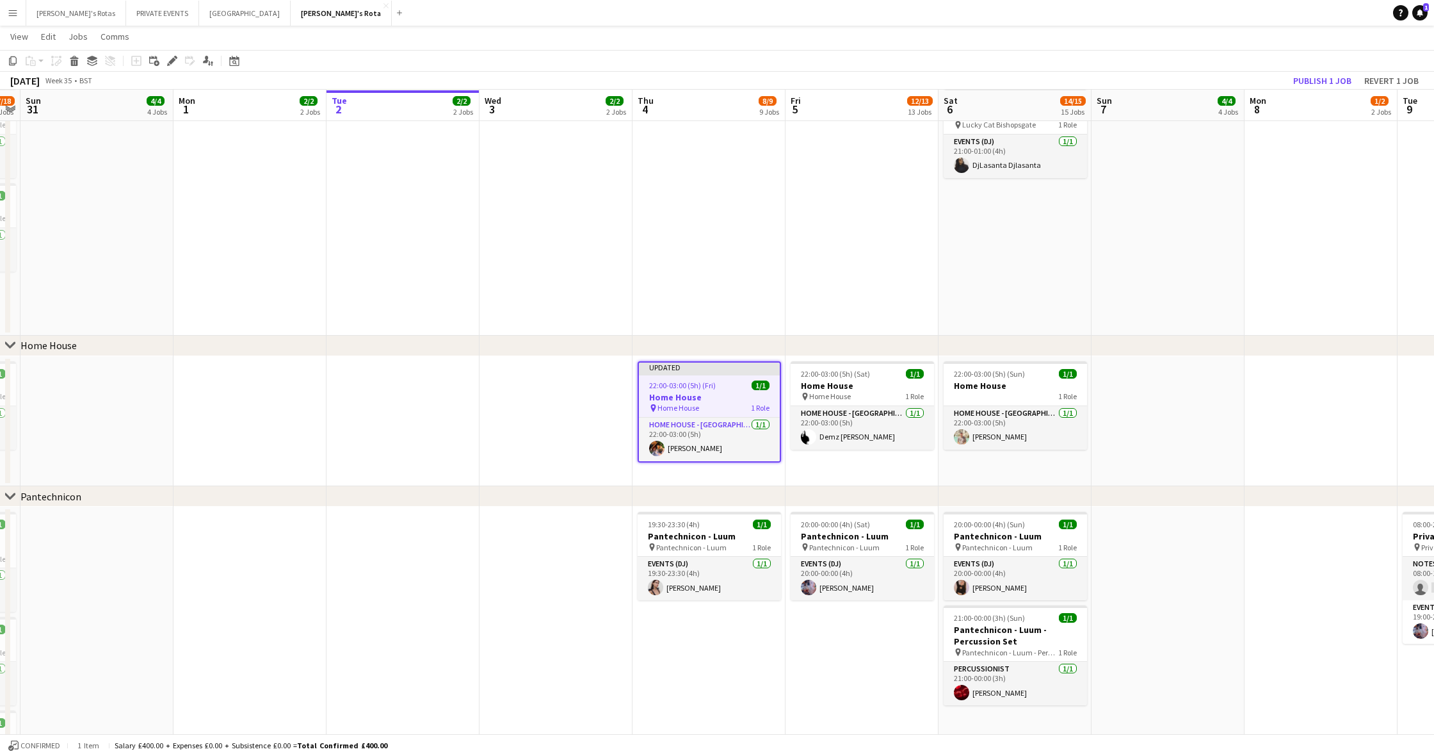
scroll to position [1139, 0]
click at [868, 83] on button "Publish 1 job" at bounding box center [1322, 80] width 69 height 17
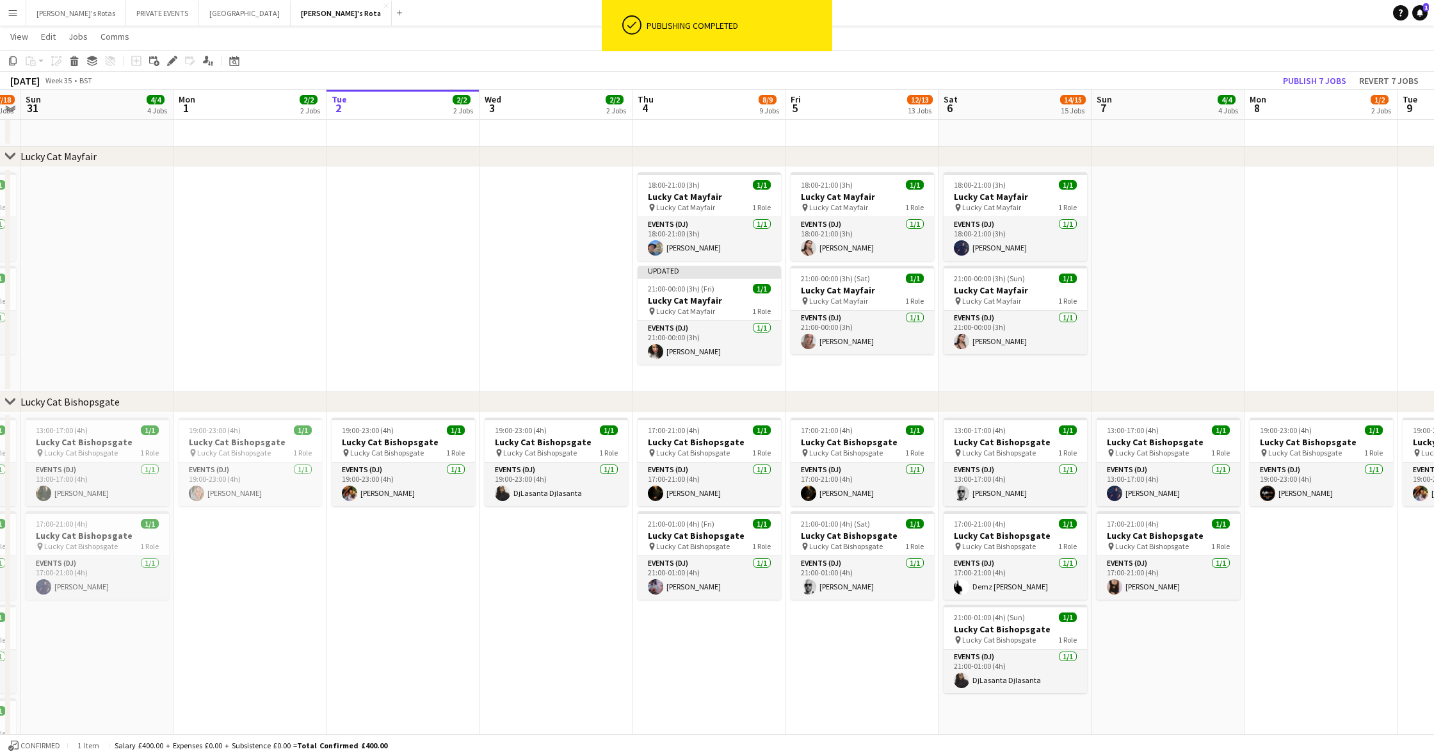
scroll to position [622, 0]
click at [717, 295] on h3 "Lucky Cat Mayfair" at bounding box center [709, 301] width 143 height 12
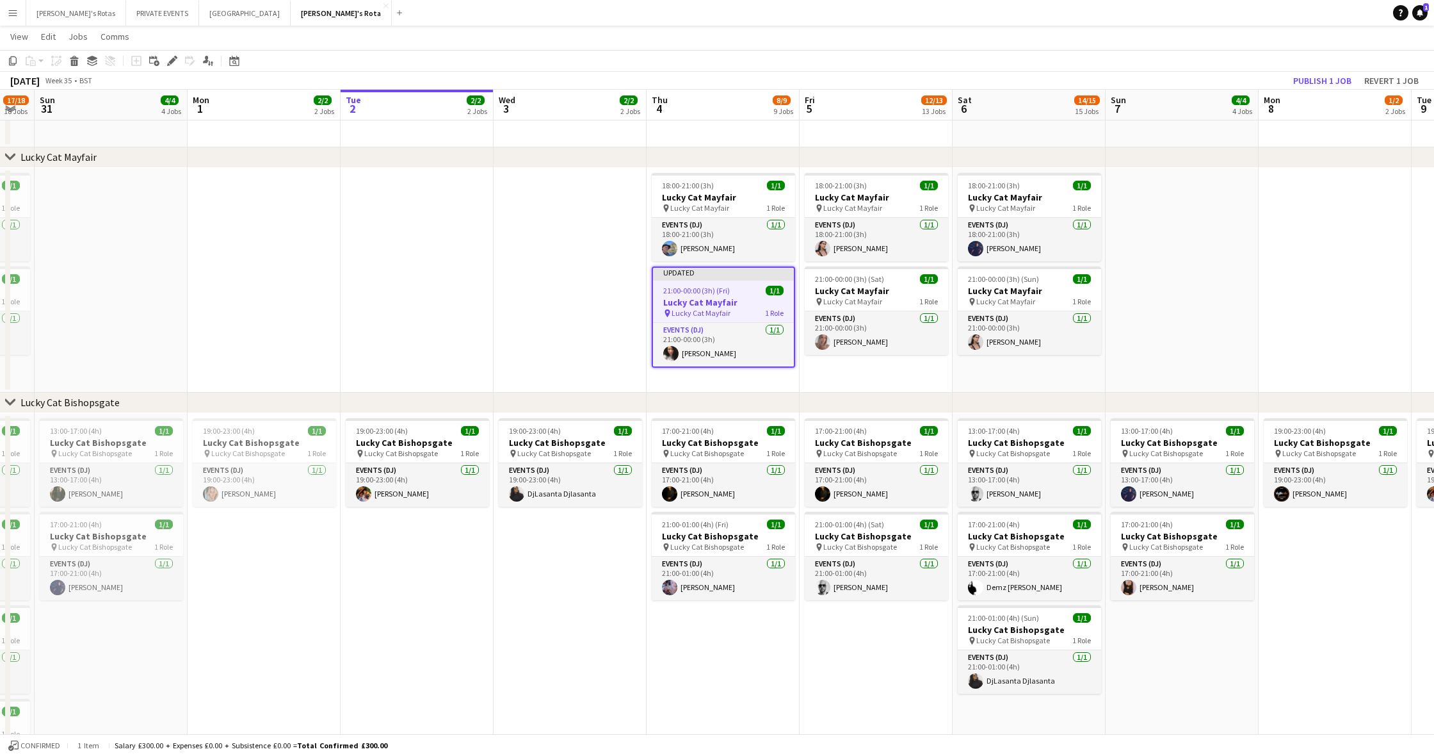
scroll to position [621, 0]
click at [868, 83] on button "Publish 1 job" at bounding box center [1322, 80] width 69 height 17
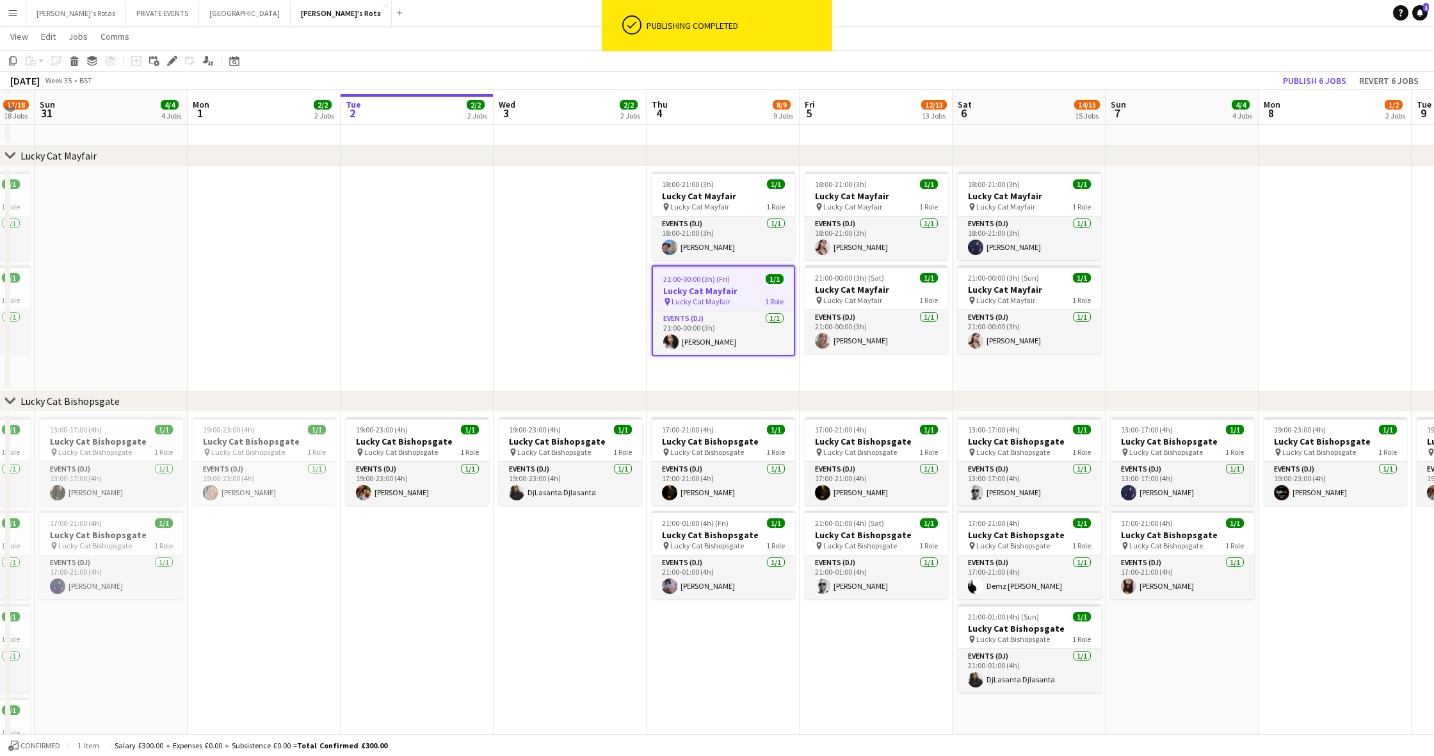
scroll to position [629, 0]
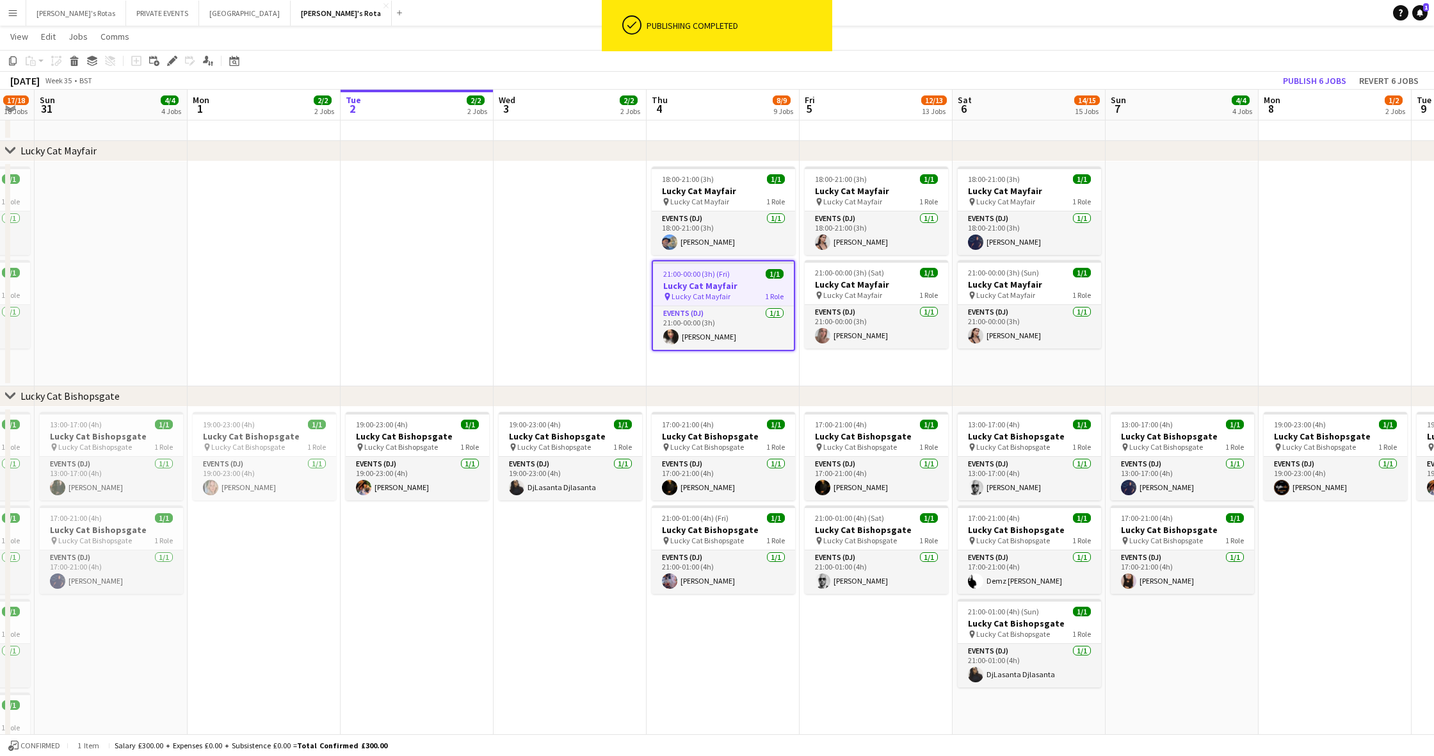
click at [623, 626] on app-date-cell "19:00-23:00 (4h) 1/1 Lucky Cat Bishopsgate pin Lucky Cat Bishopsgate 1 Role Eve…" at bounding box center [570, 626] width 153 height 438
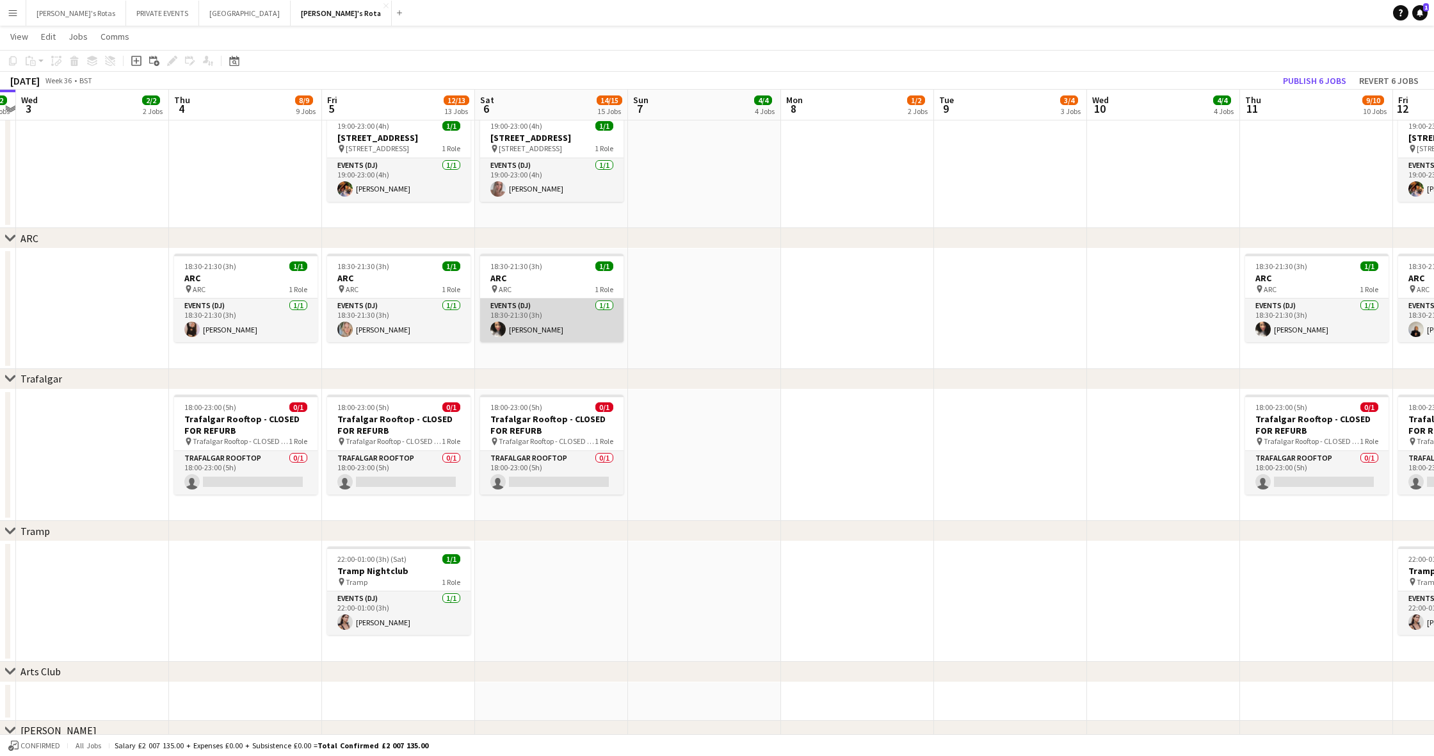
scroll to position [0, 443]
click at [523, 286] on div "pin ARC 1 Role" at bounding box center [552, 289] width 143 height 10
click at [173, 63] on icon "Edit" at bounding box center [172, 61] width 10 height 10
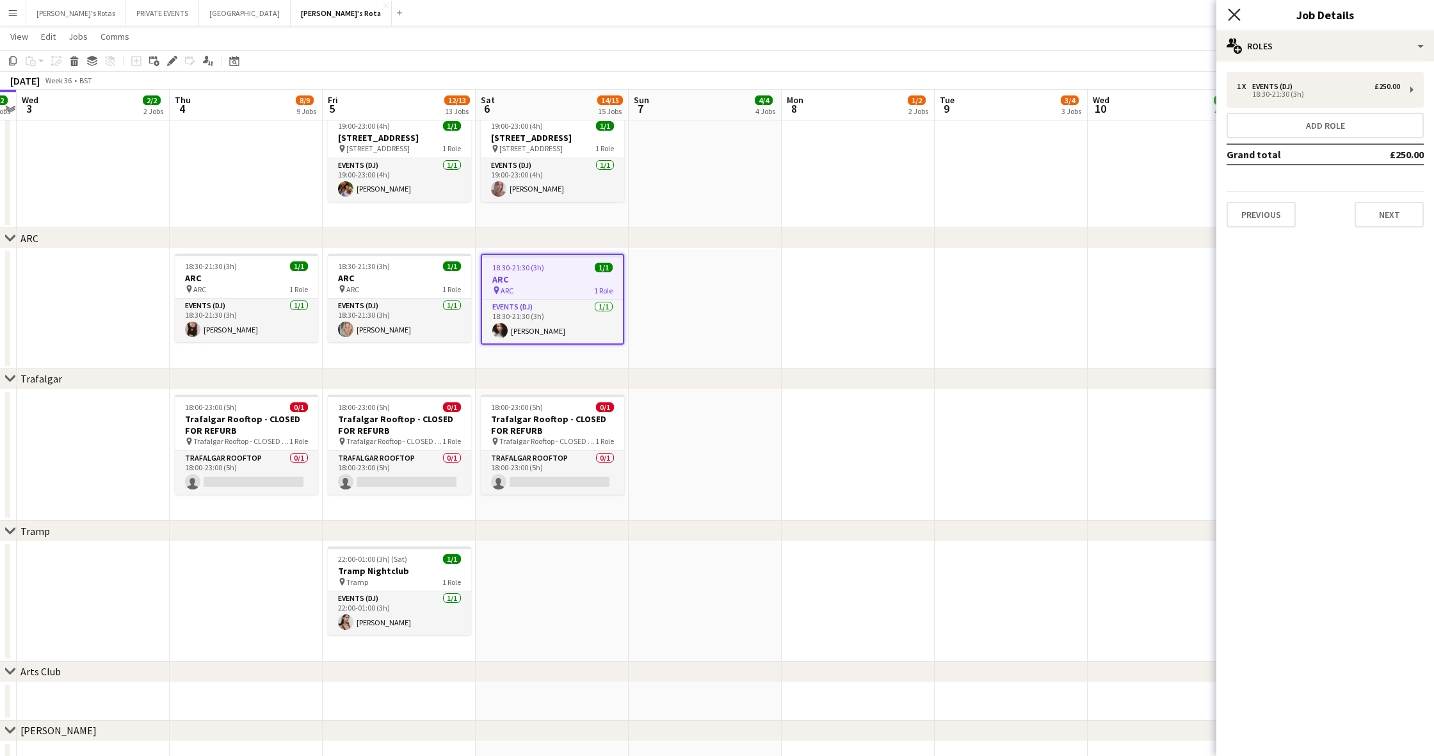
click at [868, 17] on icon "Close pop-in" at bounding box center [1234, 14] width 12 height 12
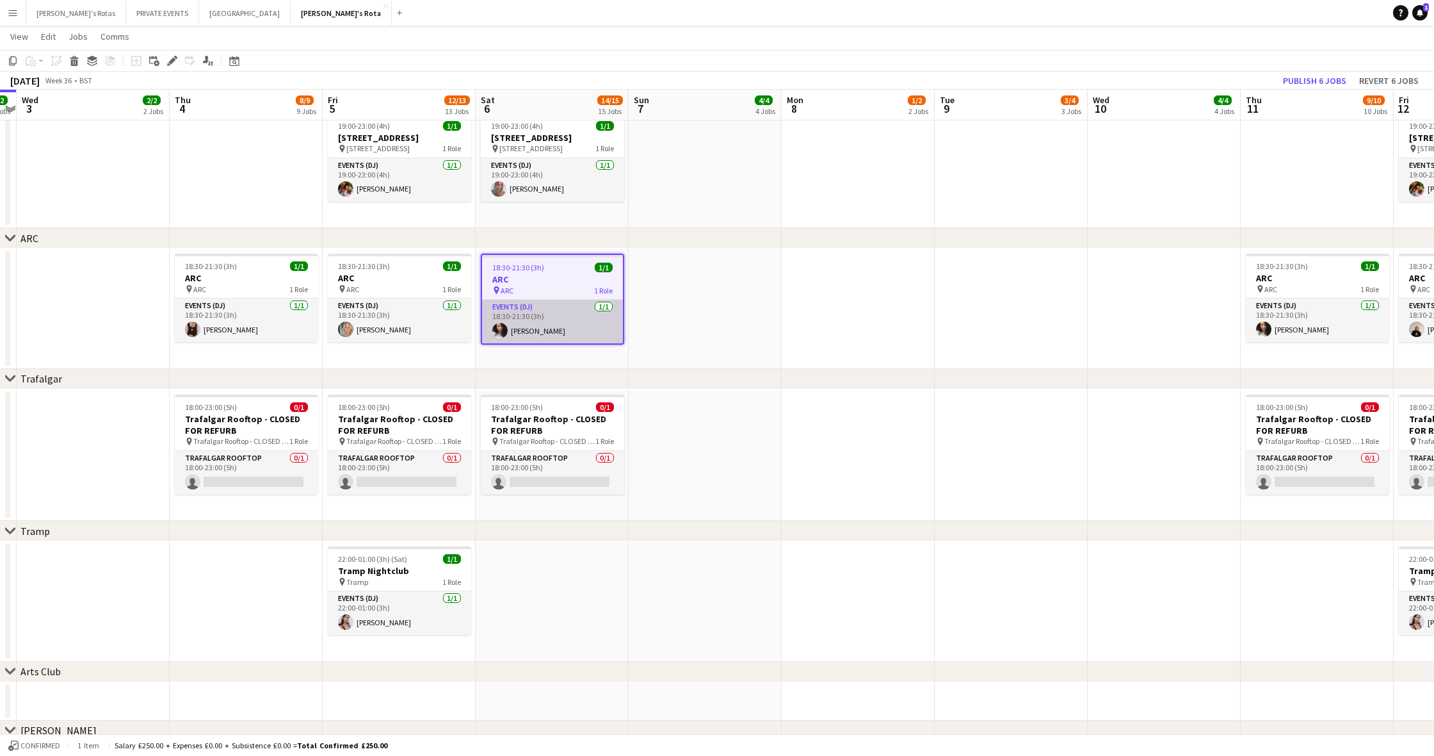
click at [535, 332] on app-card-role "Events (DJ) 1/1 18:30-21:30 (3h) Claire Griffiths" at bounding box center [552, 322] width 141 height 44
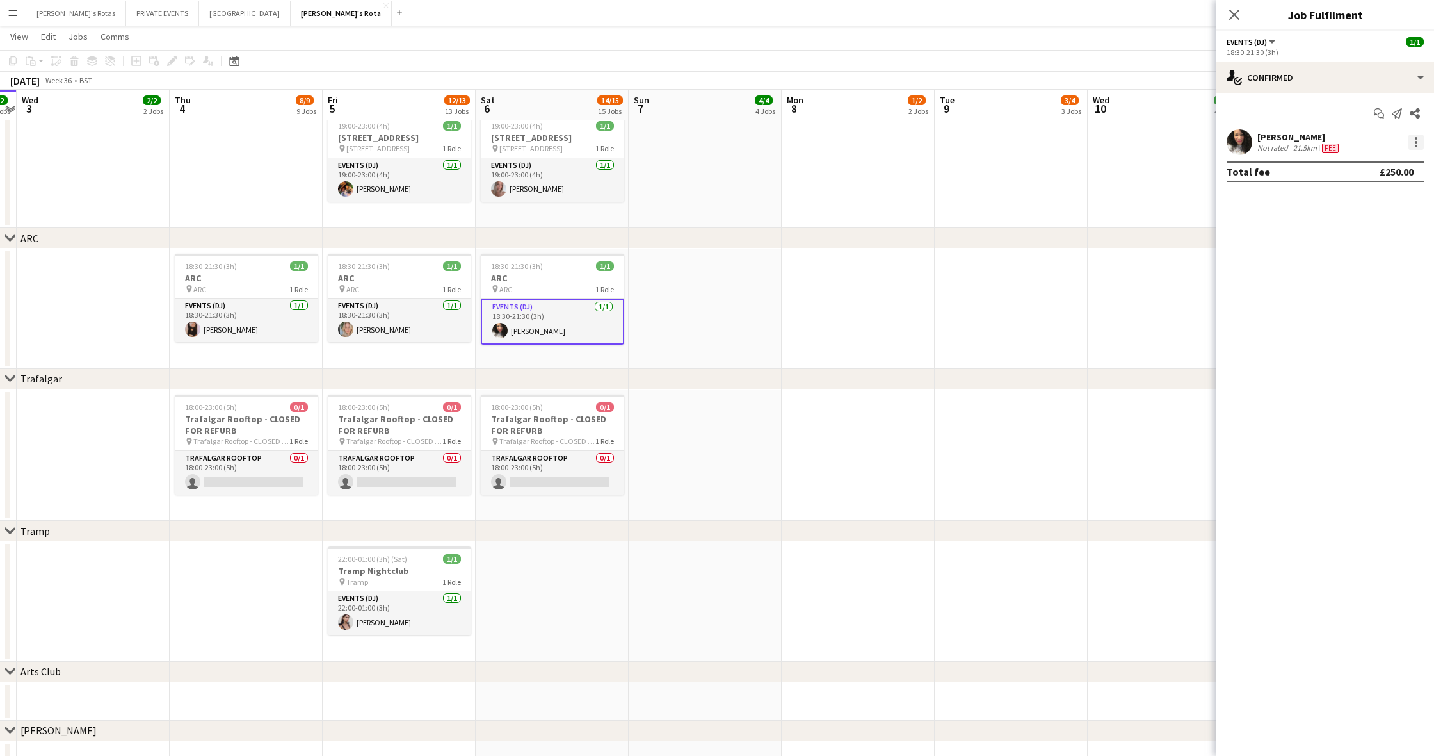
click at [868, 140] on div at bounding box center [1416, 141] width 15 height 15
click at [868, 287] on span "Remove" at bounding box center [1354, 288] width 38 height 11
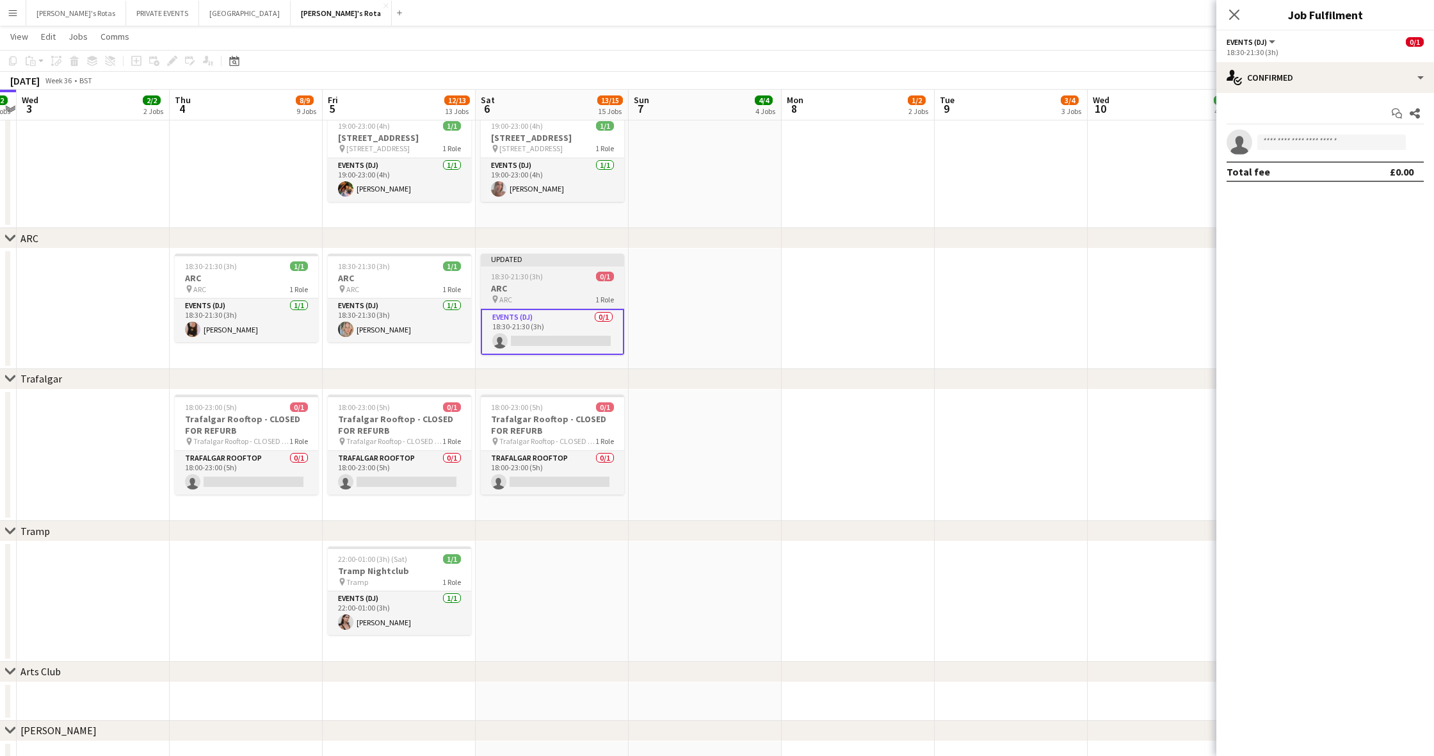
click at [565, 270] on app-job-card "Updated 18:30-21:30 (3h) 0/1 ARC pin ARC 1 Role Events (DJ) 0/1 18:30-21:30 (3h…" at bounding box center [552, 304] width 143 height 101
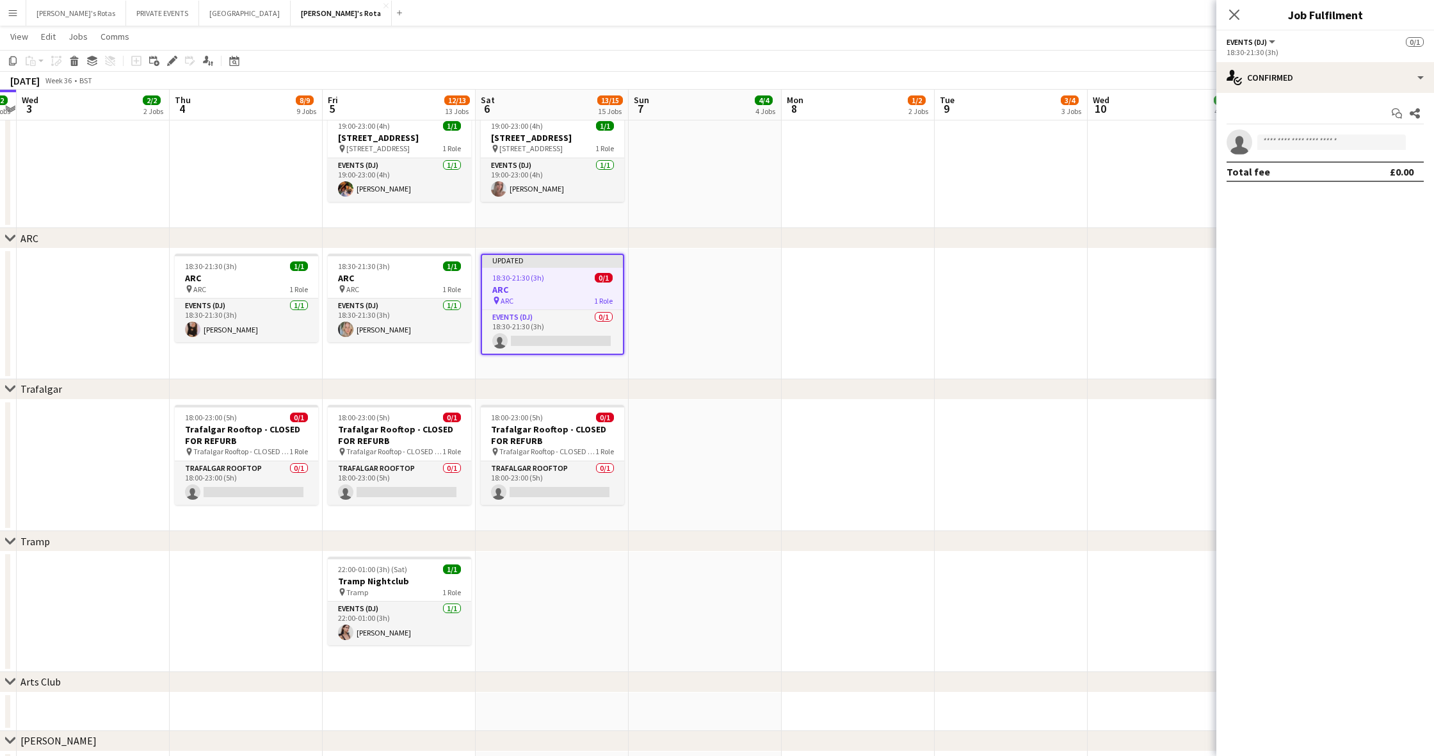
click at [868, 17] on app-icon "Close pop-in" at bounding box center [1234, 14] width 15 height 15
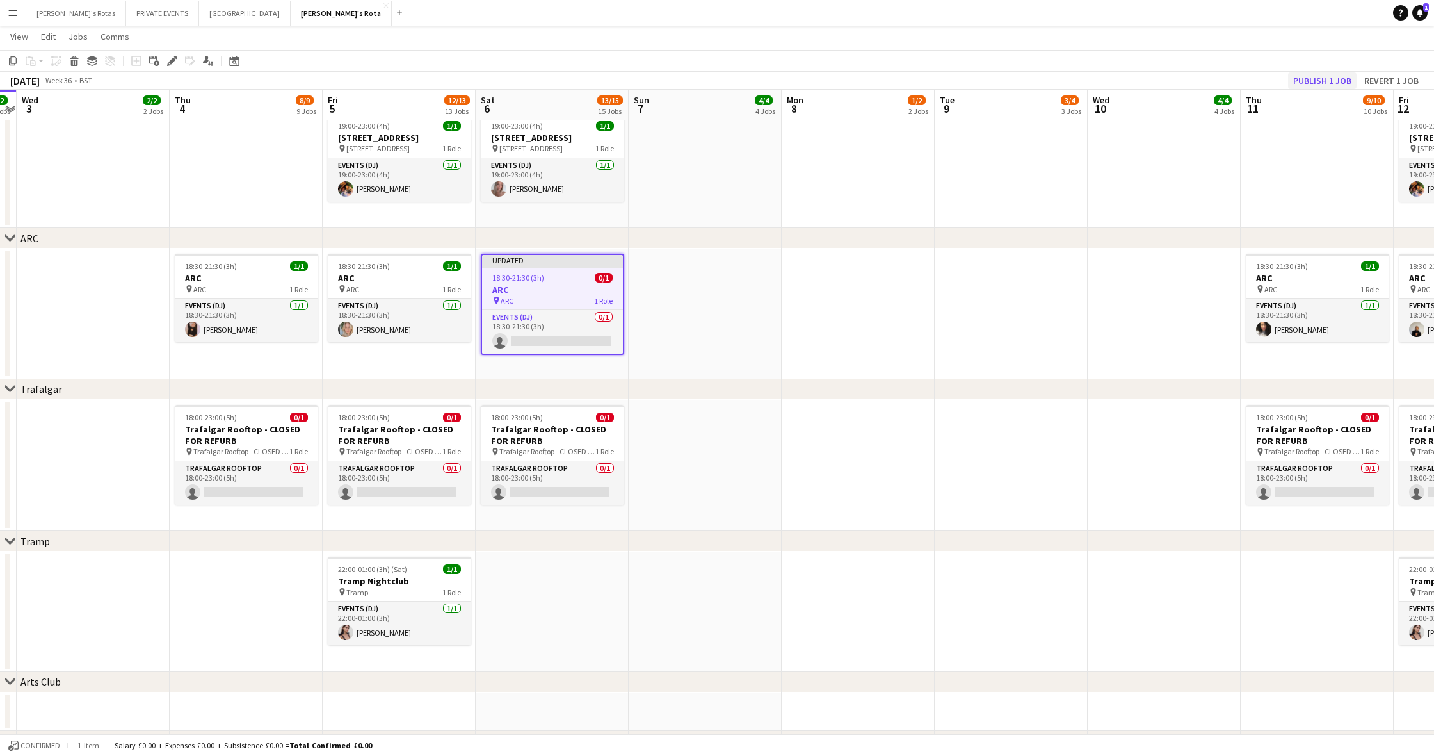
click at [868, 83] on button "Publish 1 job" at bounding box center [1322, 80] width 69 height 17
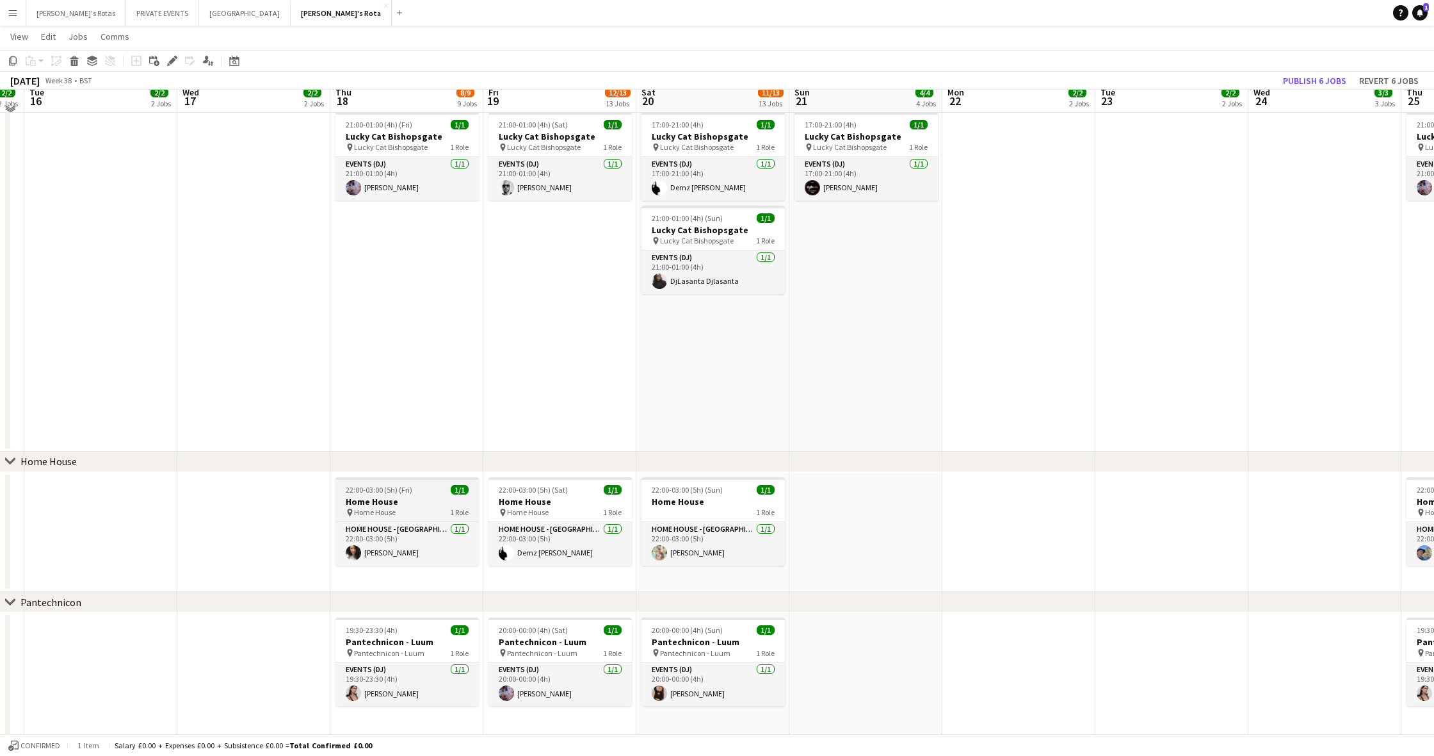
scroll to position [1002, 0]
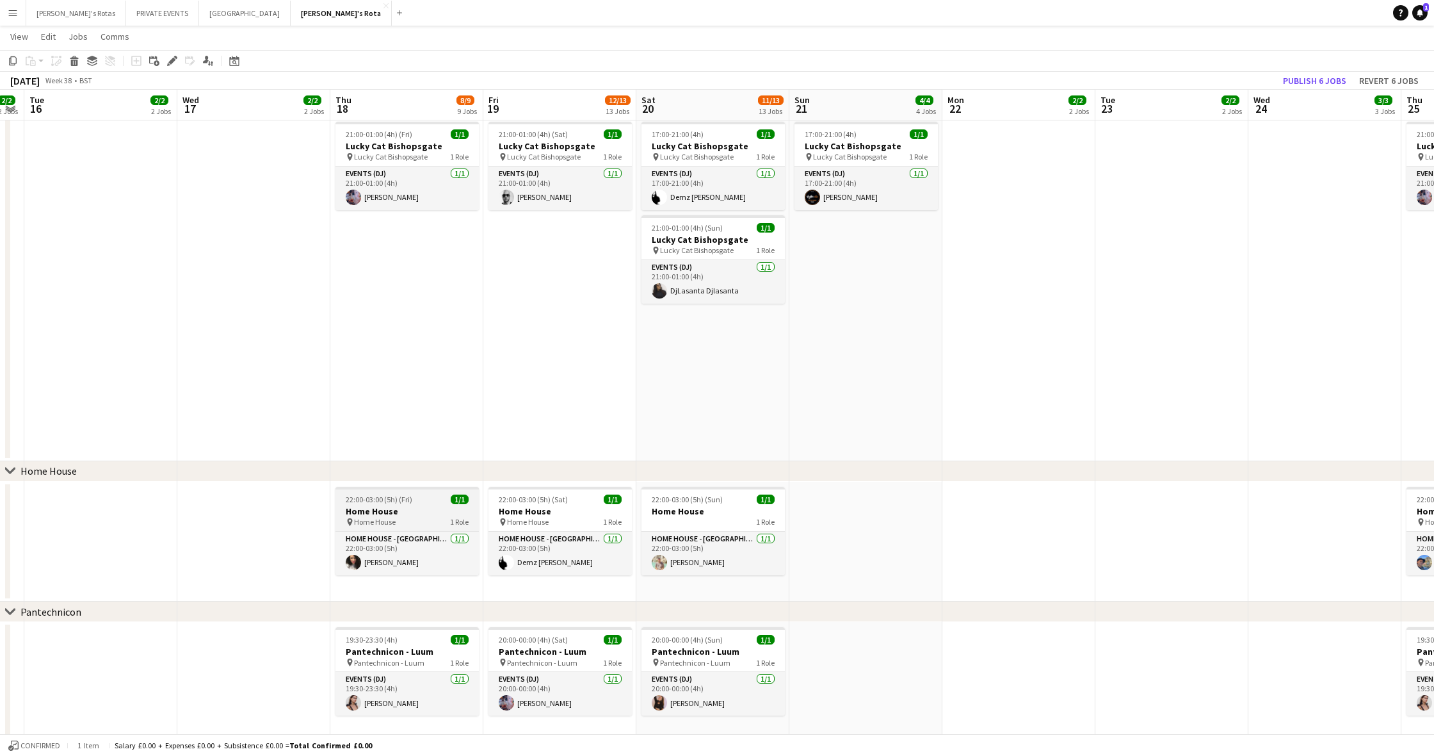
click at [386, 500] on span "22:00-03:00 (5h) (Fri)" at bounding box center [379, 499] width 67 height 10
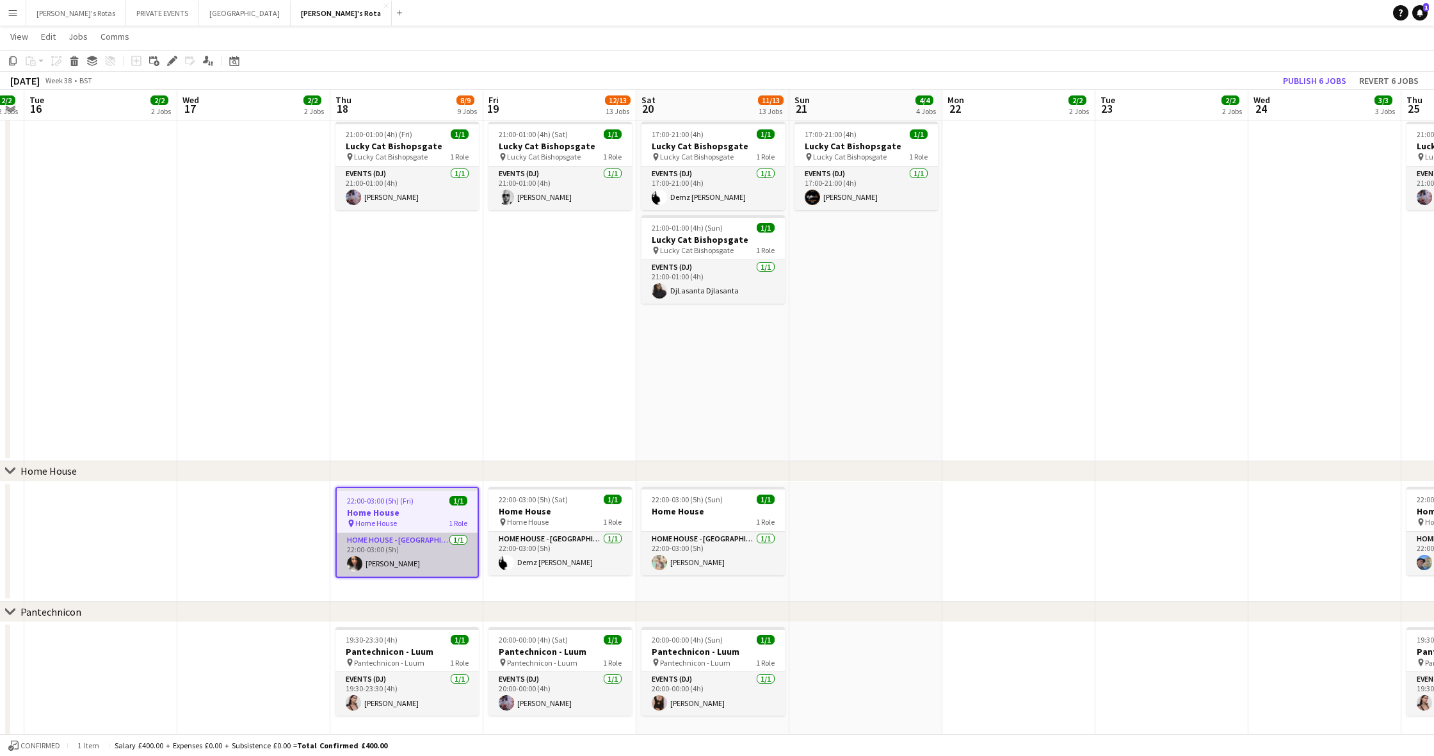
click at [405, 560] on app-card-role "HOME HOUSE - MARYLEBONE 1/1 22:00-03:00 (5h) Claire Griffiths" at bounding box center [407, 555] width 141 height 44
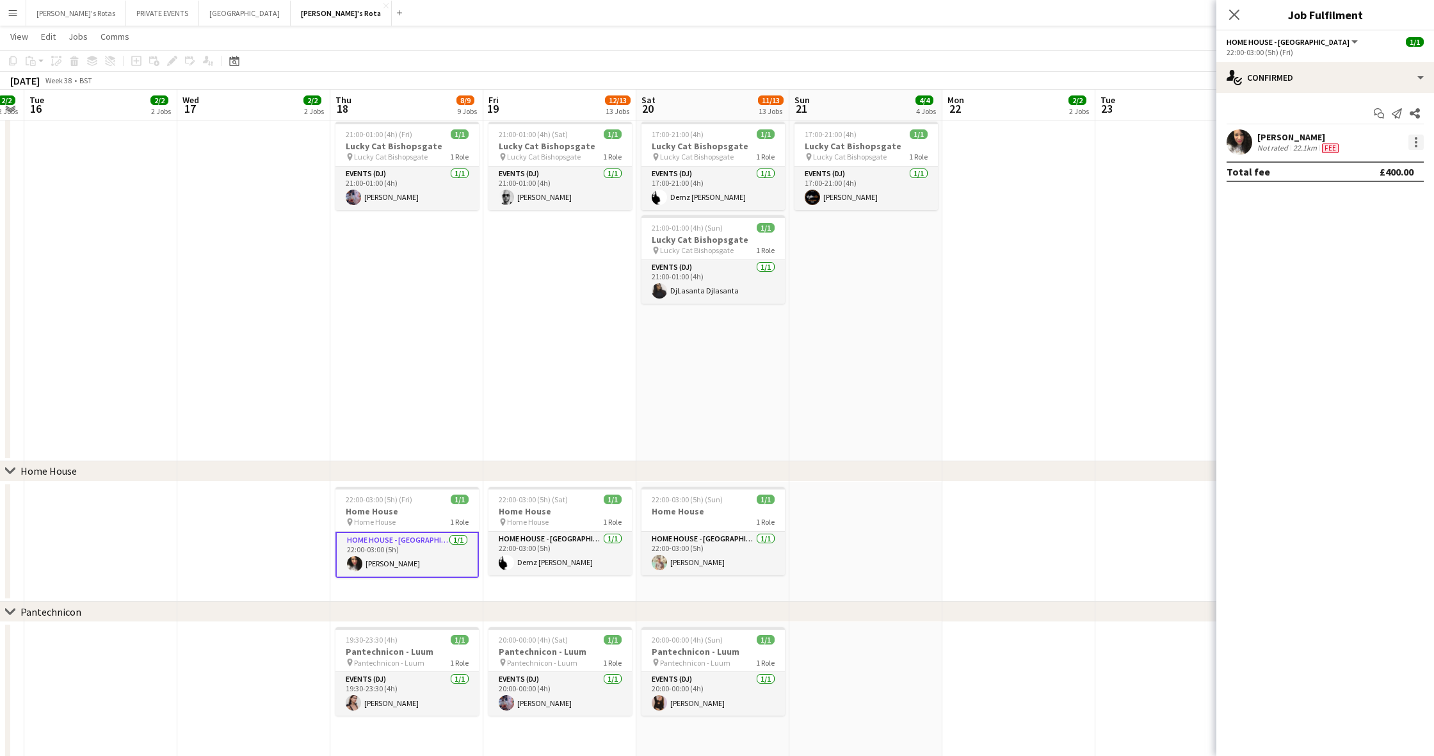
click at [868, 142] on div at bounding box center [1416, 141] width 15 height 15
click at [868, 290] on span "Remove" at bounding box center [1354, 288] width 38 height 11
click at [412, 501] on app-job-card "Updated 22:00-03:00 (5h) (Fri) 0/1 Home House pin Home House 1 Role HOME HOUSE …" at bounding box center [407, 537] width 143 height 101
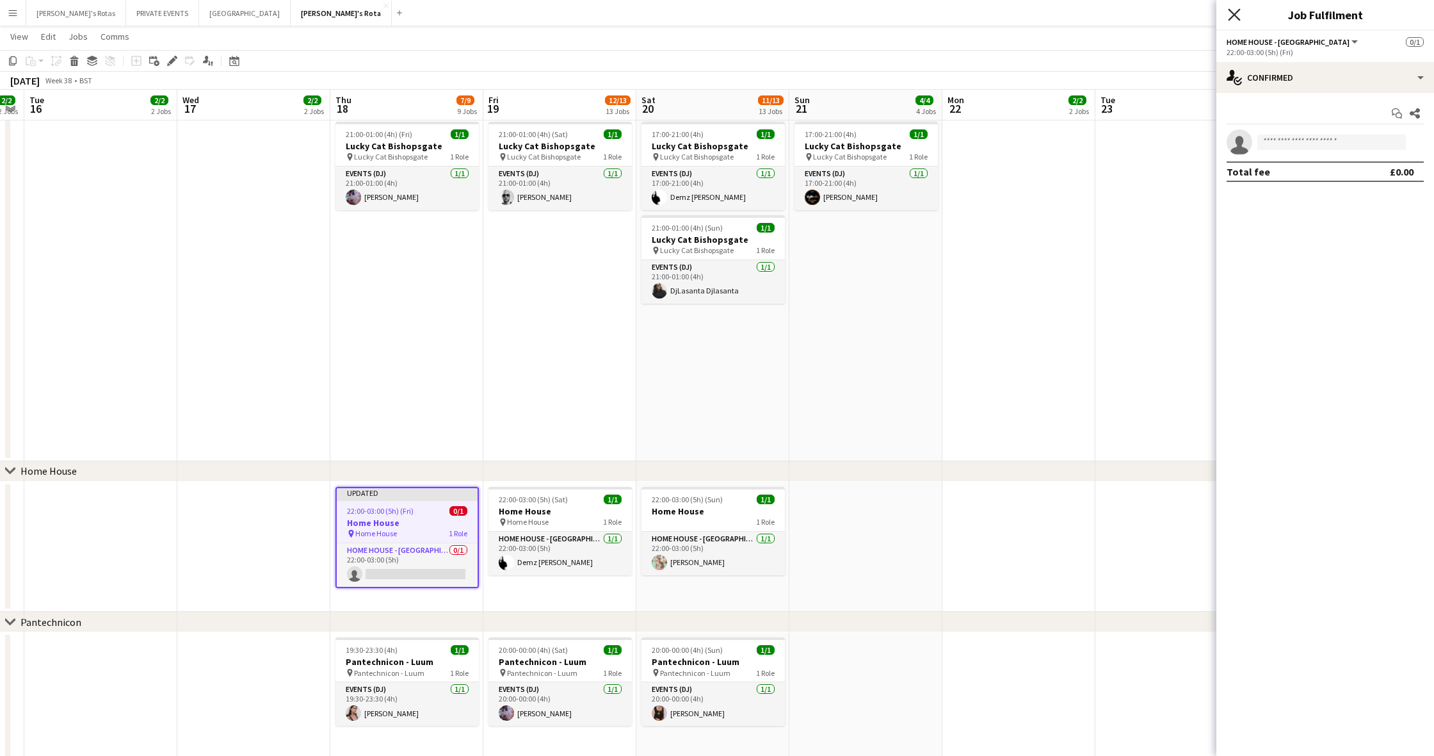
click at [868, 17] on icon "Close pop-in" at bounding box center [1234, 14] width 12 height 12
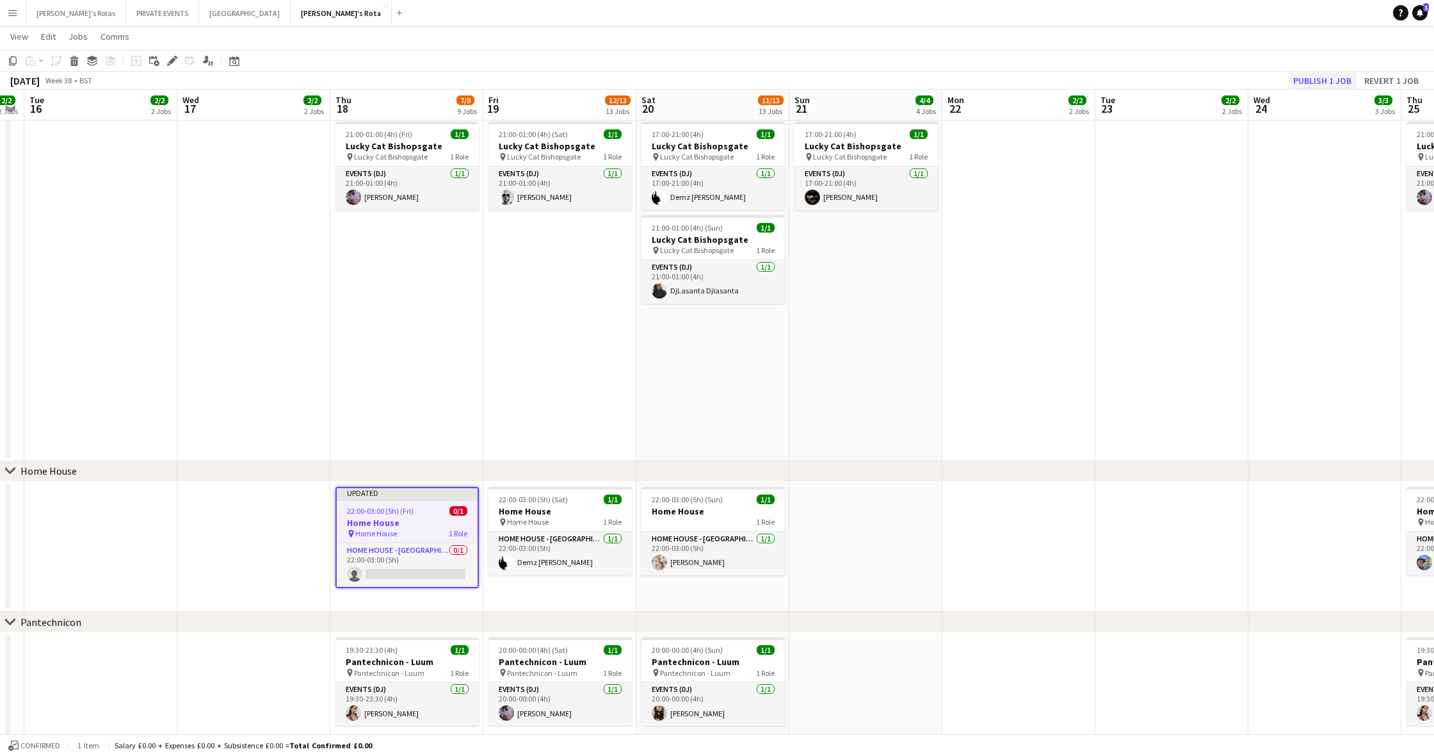
click at [868, 81] on button "Publish 1 job" at bounding box center [1322, 80] width 69 height 17
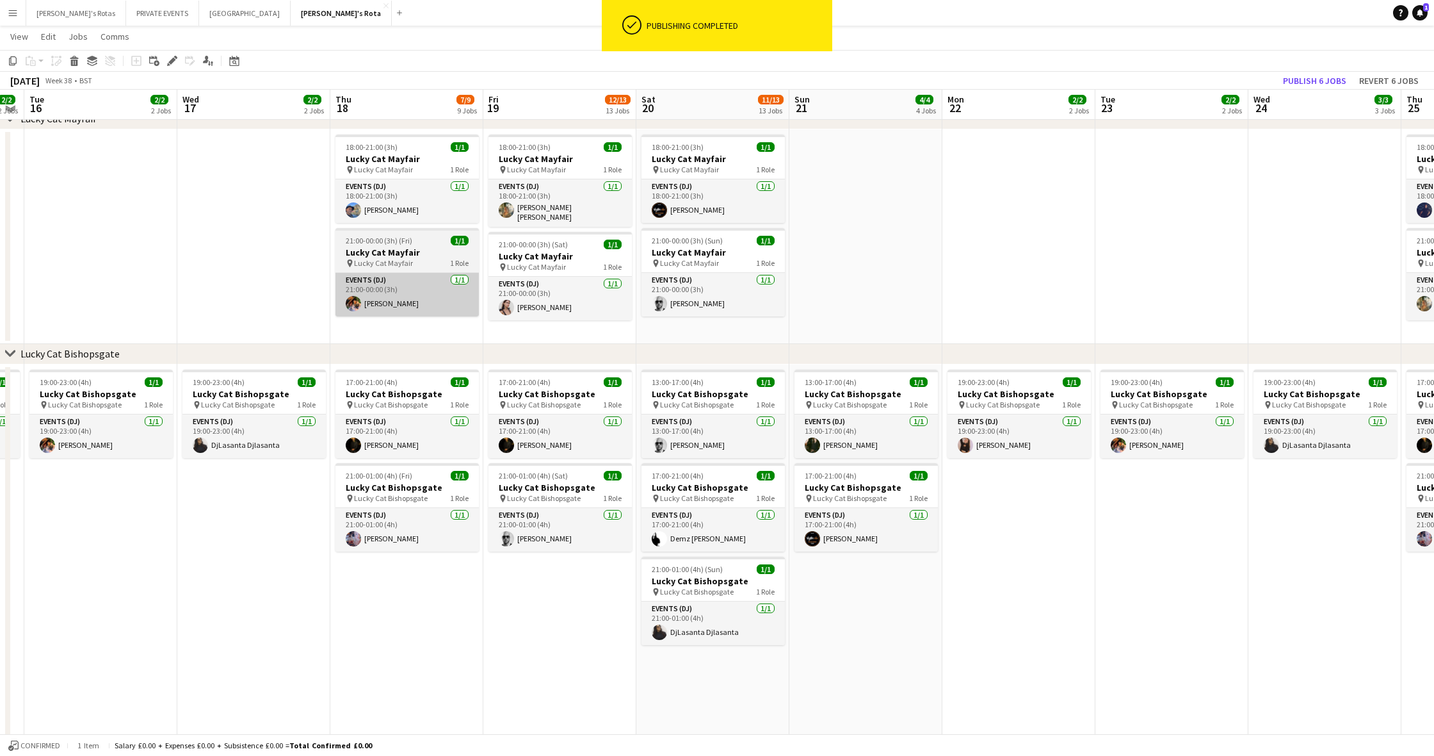
scroll to position [660, 0]
click at [373, 252] on h3 "Lucky Cat Mayfair" at bounding box center [407, 253] width 143 height 12
click at [419, 307] on app-card-role "Events (DJ) 1/1 21:00-00:00 (3h) Basil Isaac" at bounding box center [407, 297] width 141 height 44
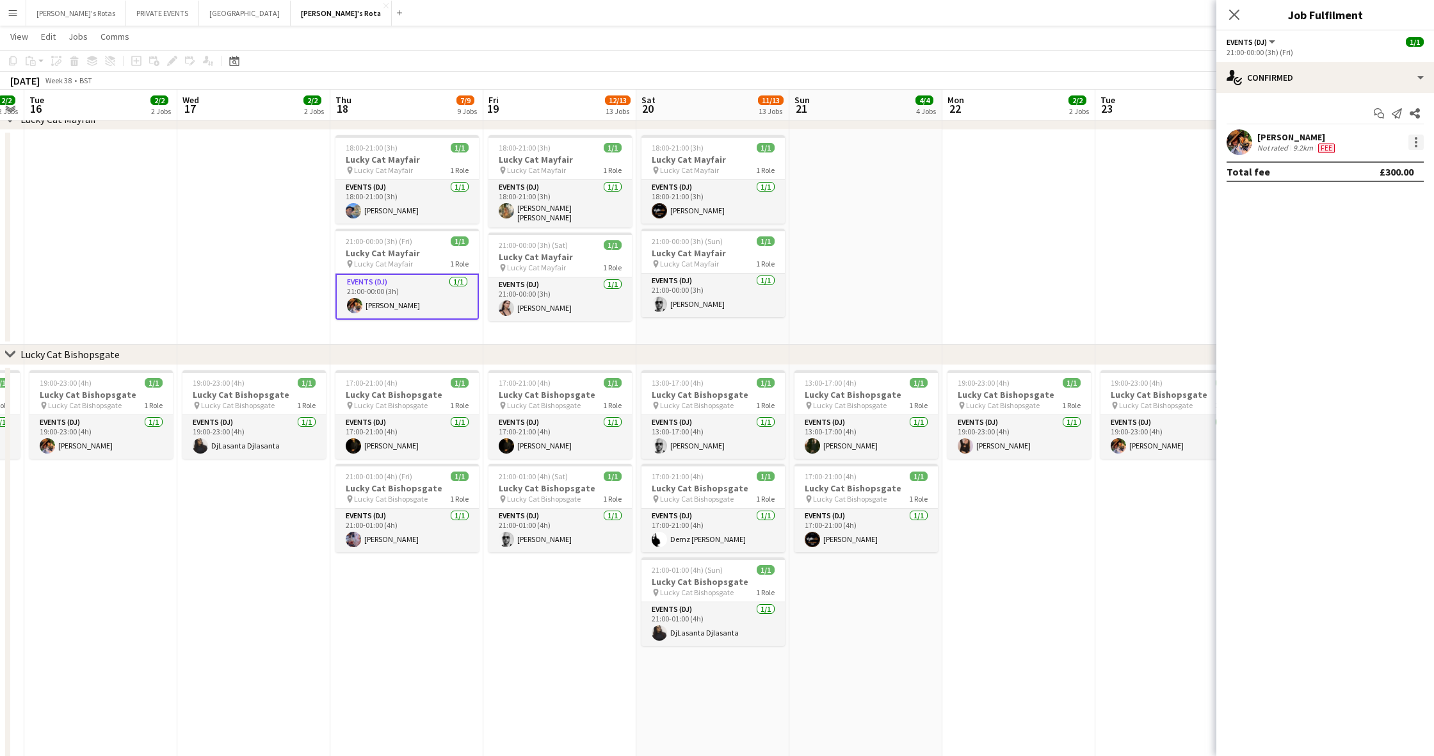
click at [868, 140] on div at bounding box center [1416, 141] width 15 height 15
click at [868, 284] on span "Remove" at bounding box center [1354, 288] width 38 height 11
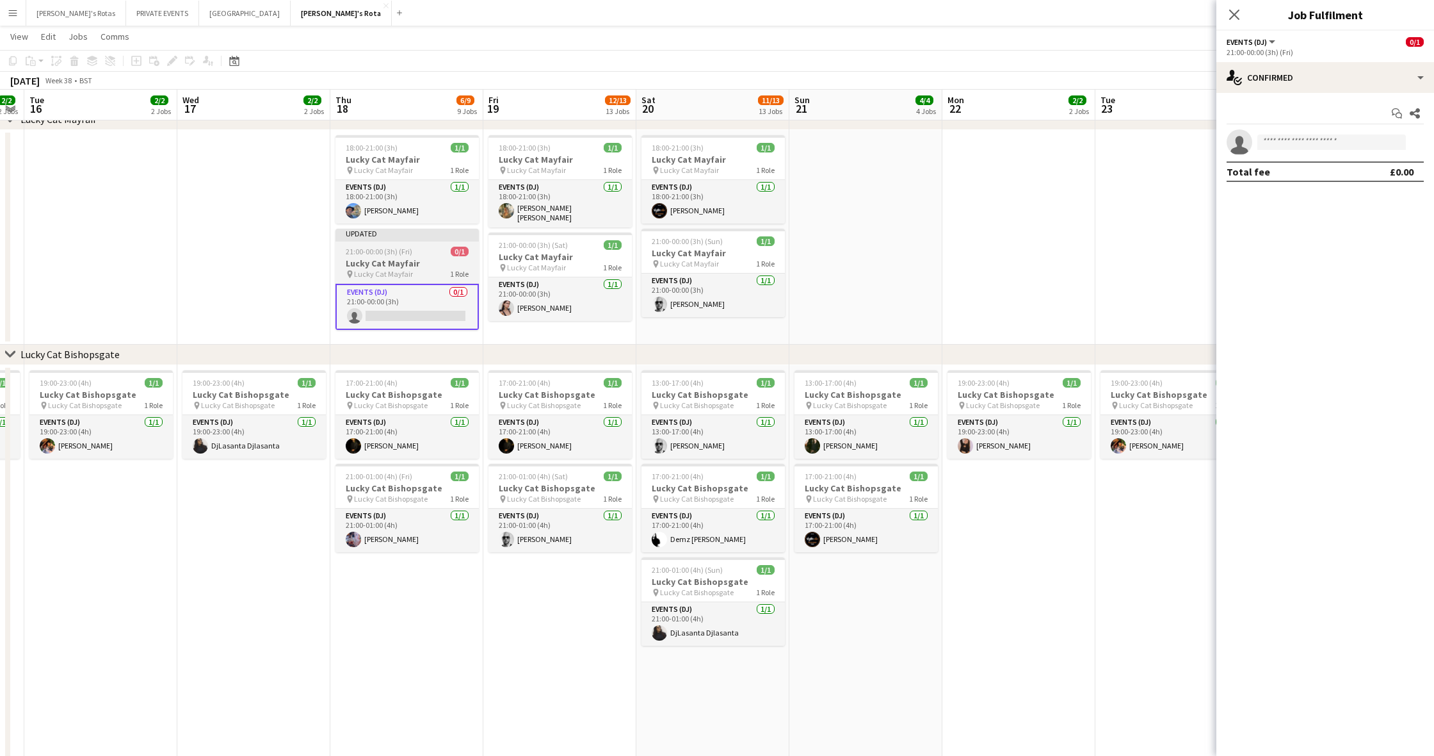
click at [397, 253] on span "21:00-00:00 (3h) (Fri)" at bounding box center [379, 252] width 67 height 10
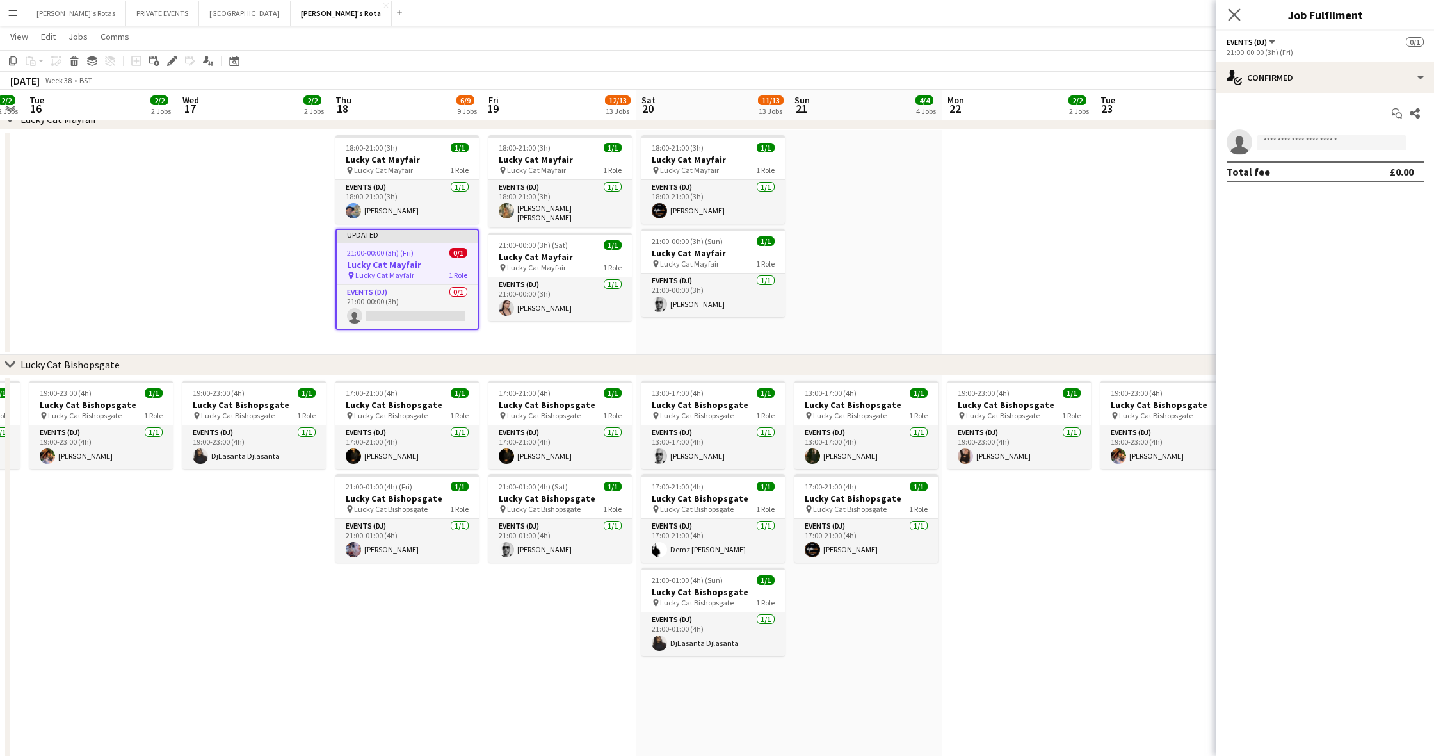
click at [868, 15] on app-icon "Close pop-in" at bounding box center [1235, 15] width 19 height 19
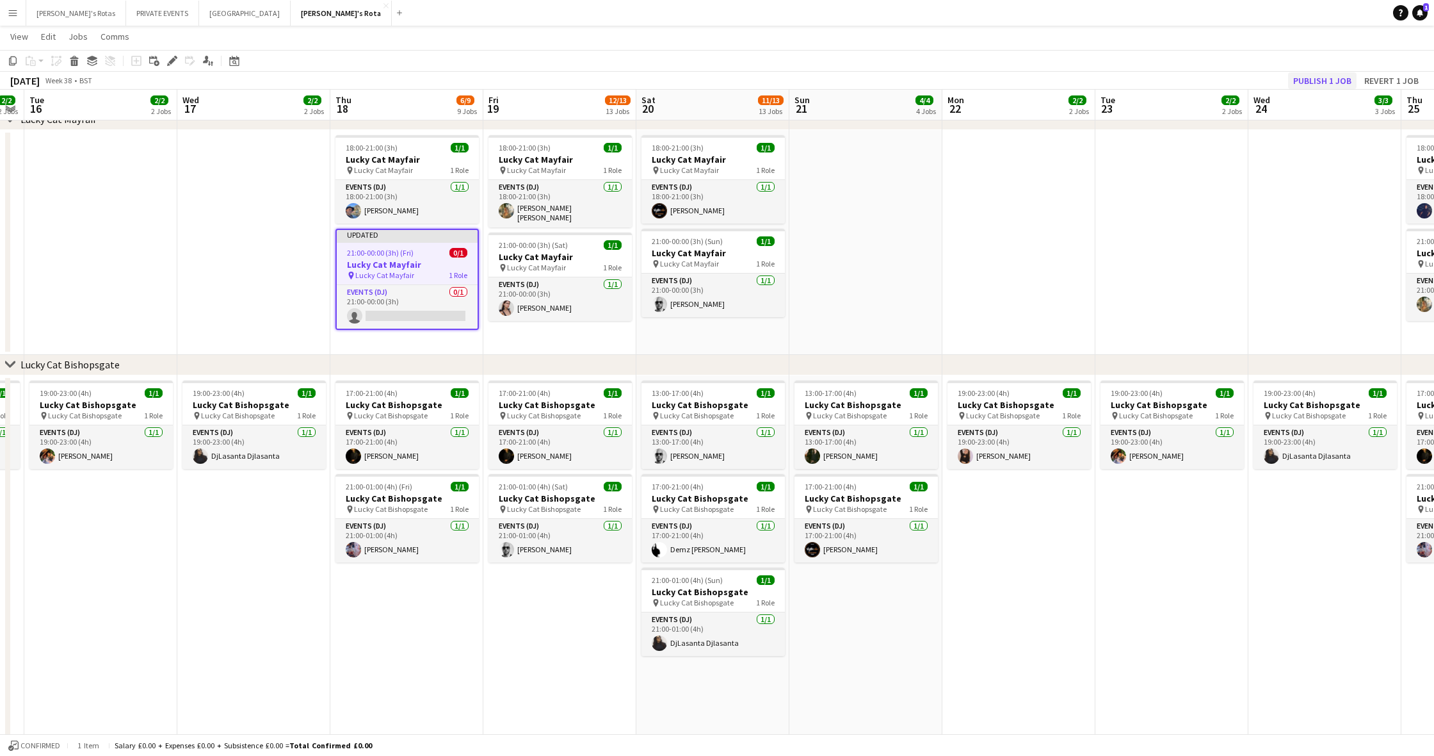
click at [868, 83] on button "Publish 1 job" at bounding box center [1322, 80] width 69 height 17
click at [394, 305] on app-card-role "Events (DJ) 0/1 21:00-00:00 (3h) single-neutral-actions" at bounding box center [407, 297] width 141 height 44
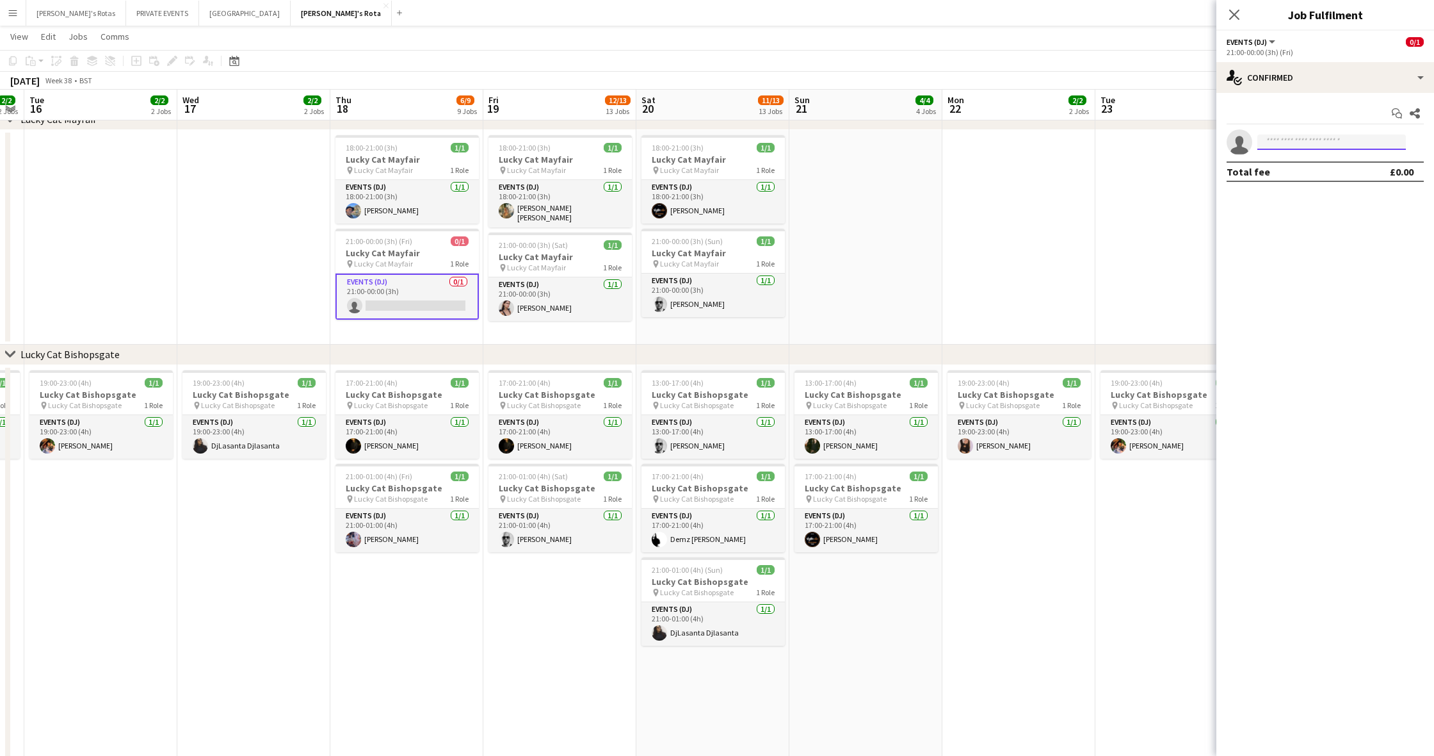
click at [868, 140] on input at bounding box center [1332, 141] width 149 height 15
type input "****"
click at [868, 163] on span "[PERSON_NAME]" at bounding box center [1305, 160] width 74 height 11
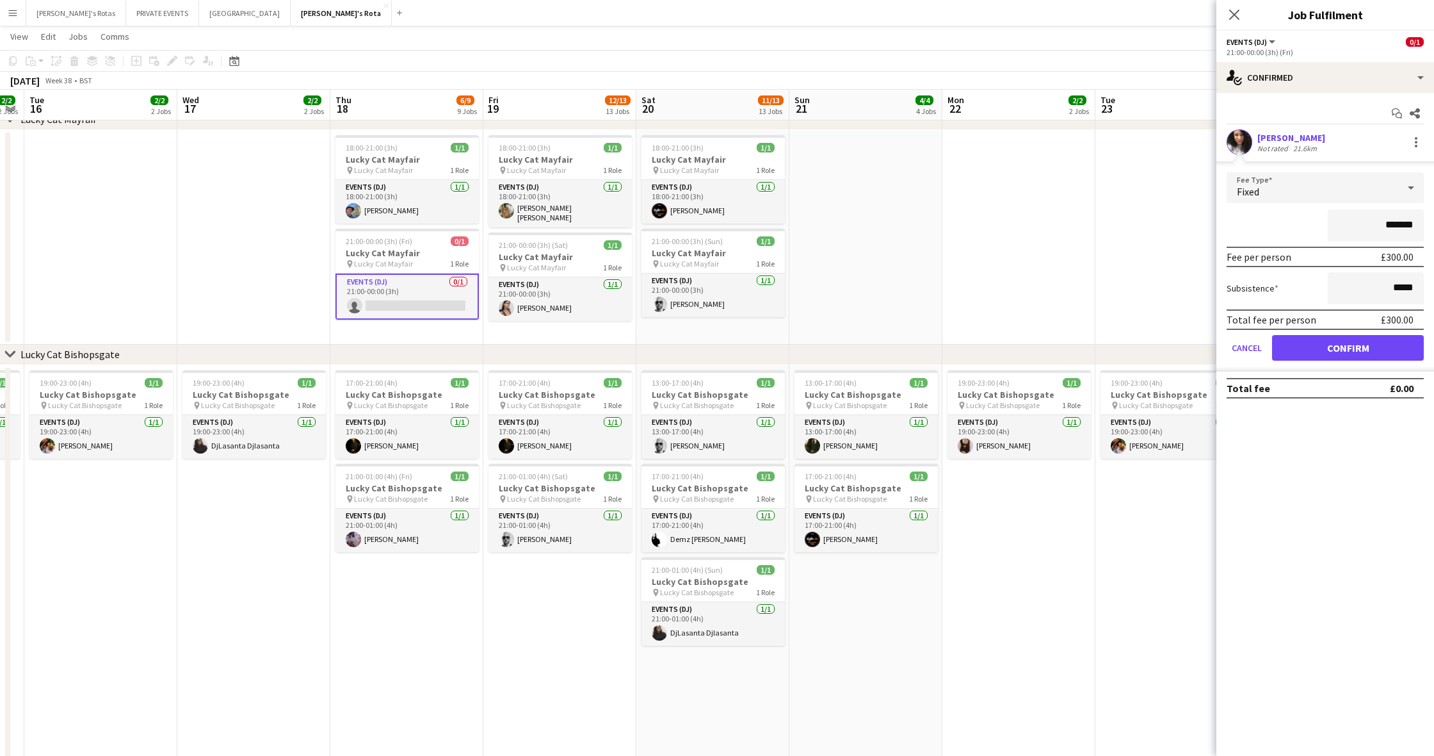
click at [868, 356] on button "Confirm" at bounding box center [1348, 348] width 152 height 26
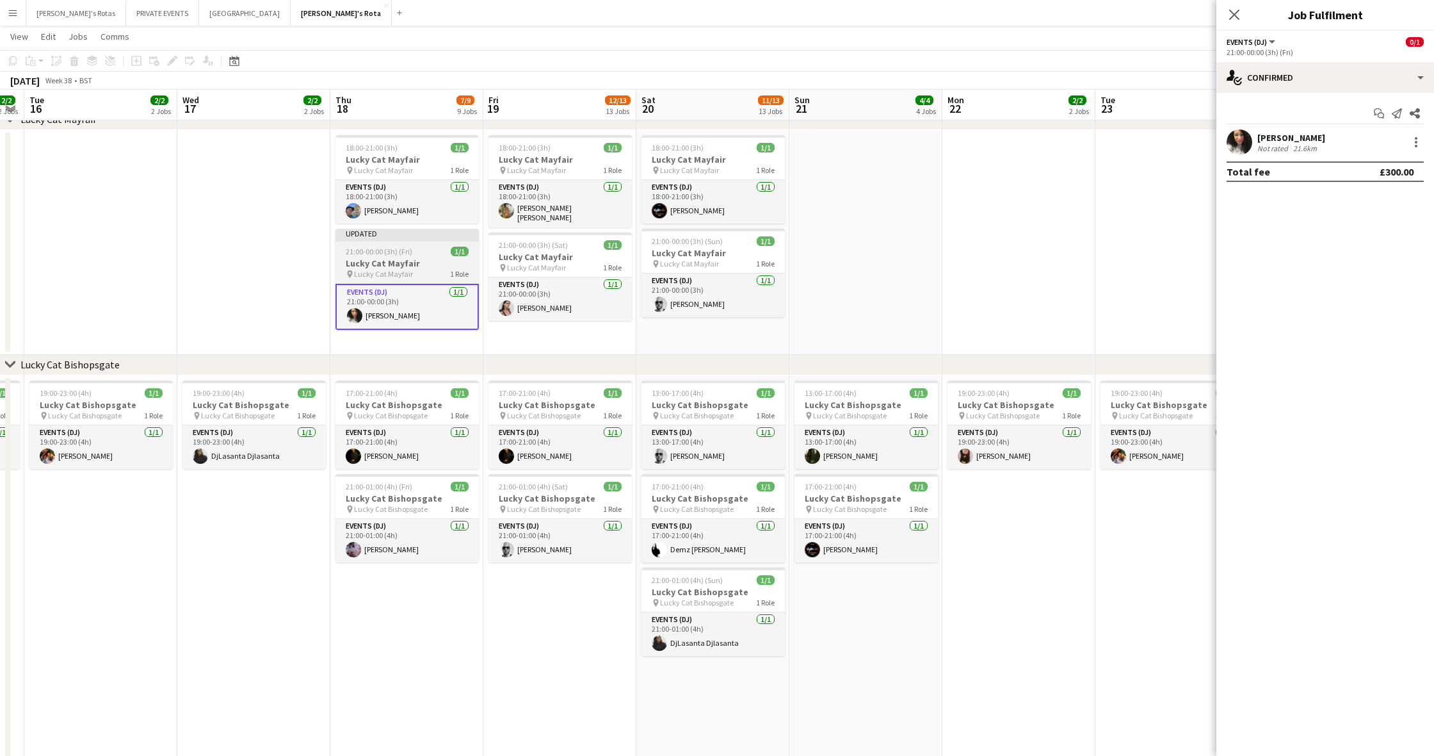
click at [423, 257] on h3 "Lucky Cat Mayfair" at bounding box center [407, 263] width 143 height 12
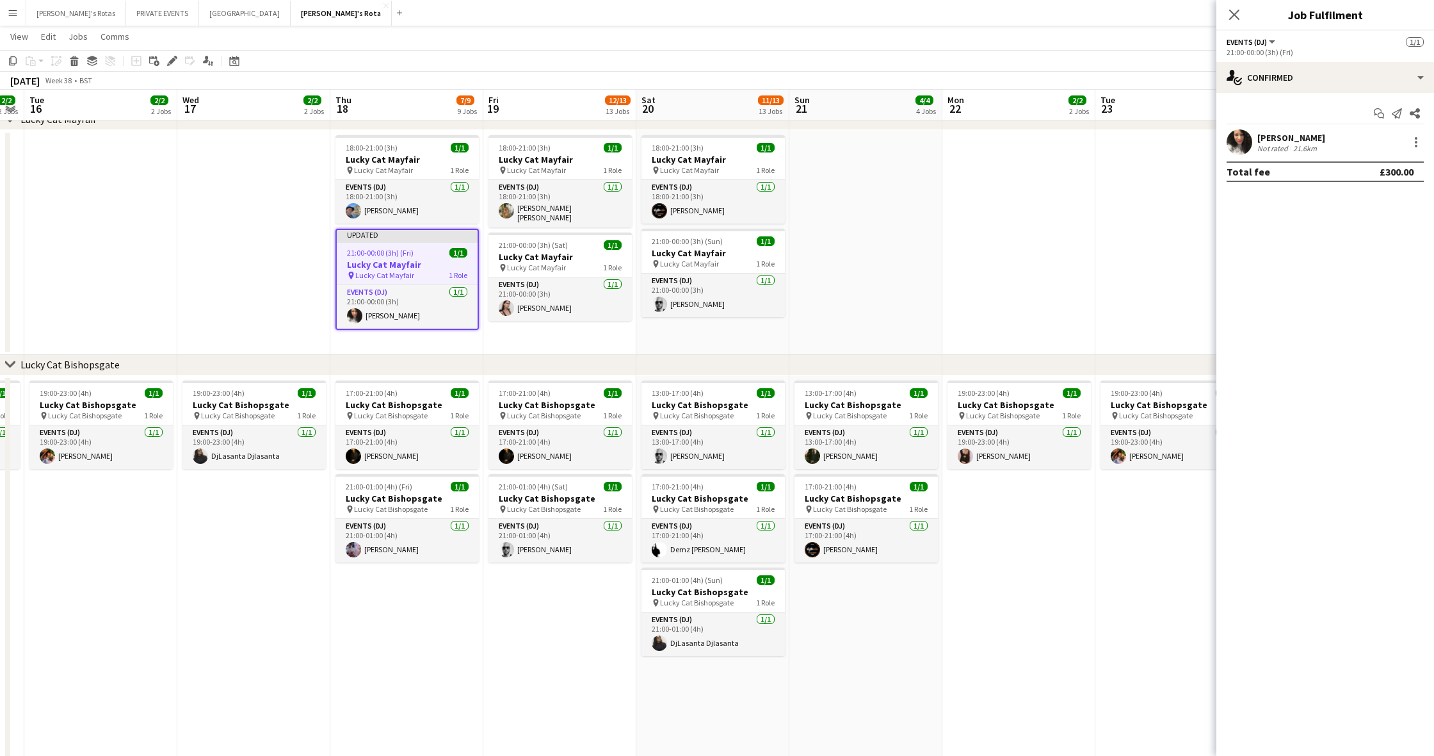
drag, startPoint x: 1232, startPoint y: 13, endPoint x: 1212, endPoint y: 4, distance: 22.4
click at [868, 13] on icon "Close pop-in" at bounding box center [1235, 15] width 10 height 10
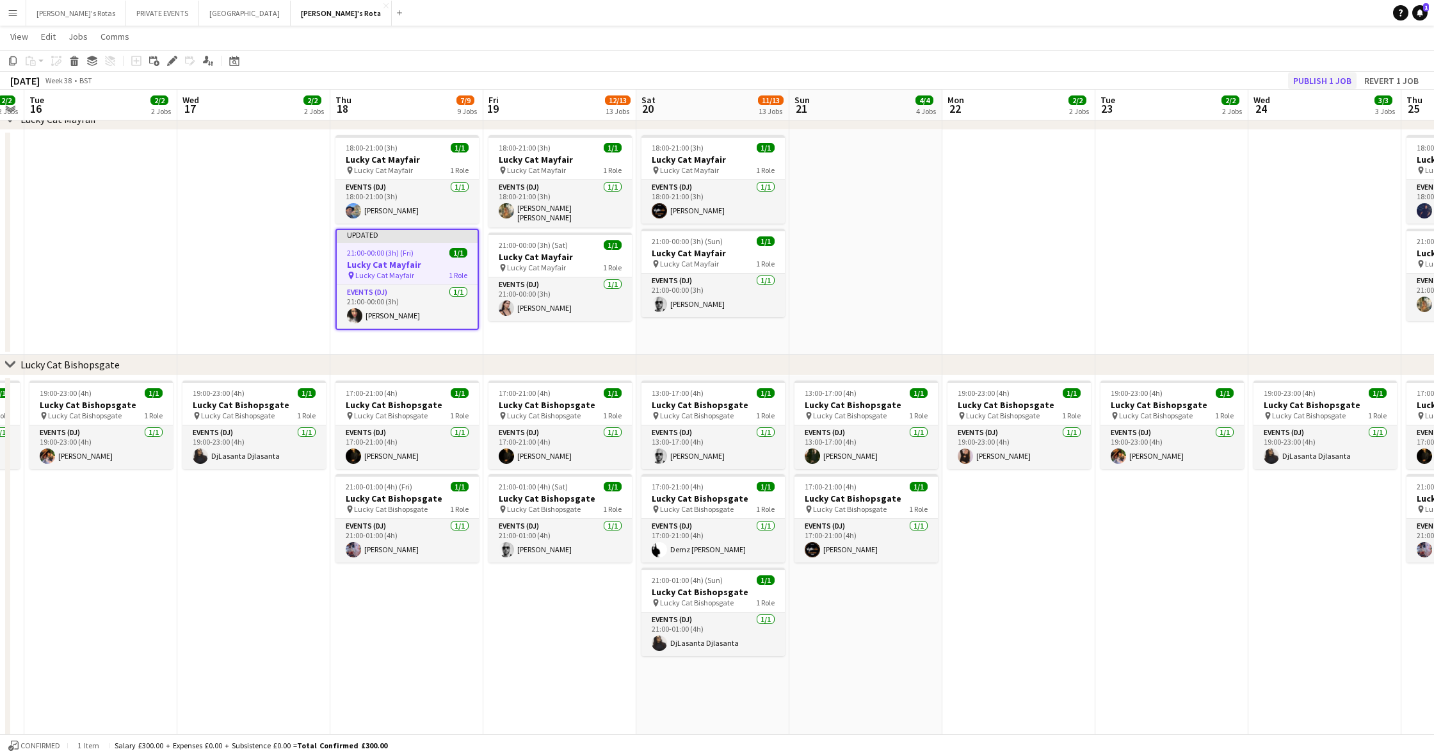
drag, startPoint x: 1212, startPoint y: 4, endPoint x: 1308, endPoint y: 80, distance: 122.7
click at [868, 80] on button "Publish 1 job" at bounding box center [1322, 80] width 69 height 17
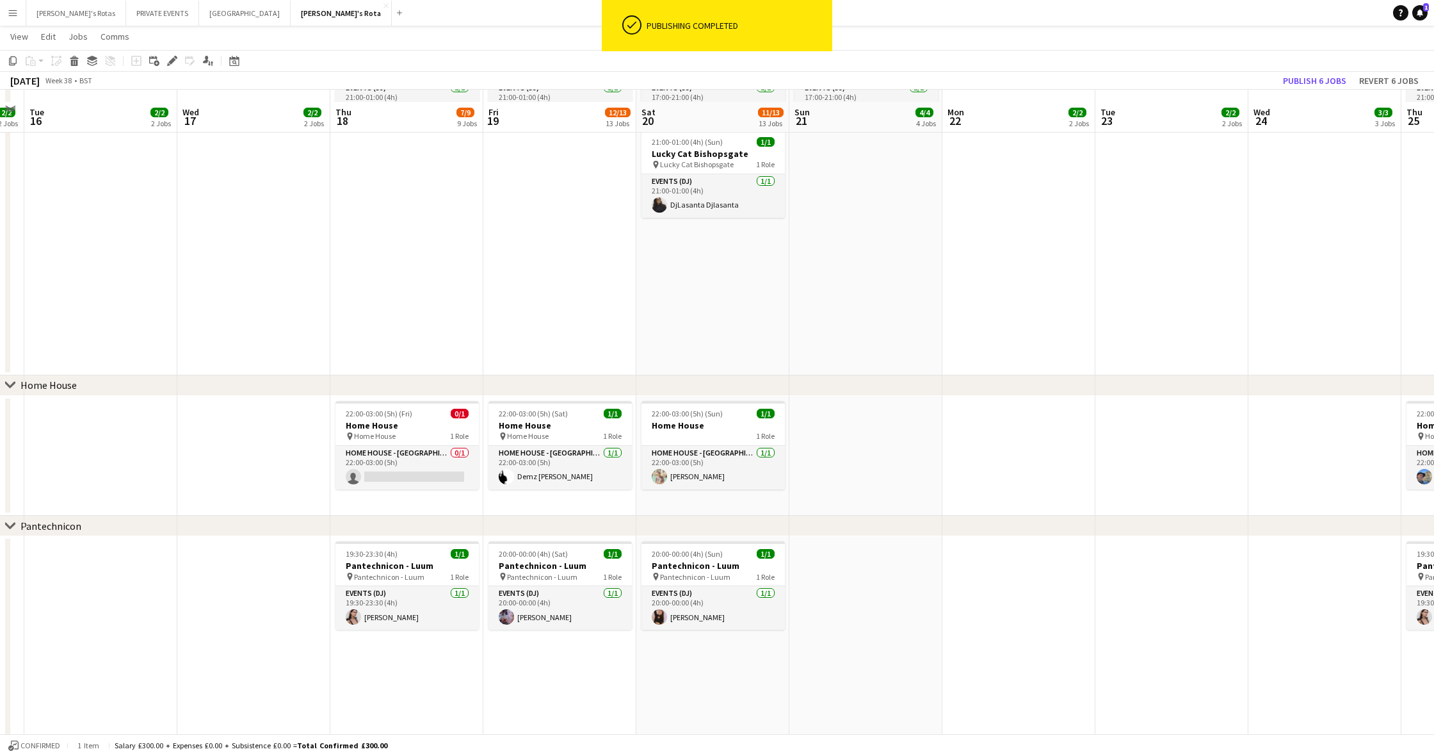
scroll to position [1119, 0]
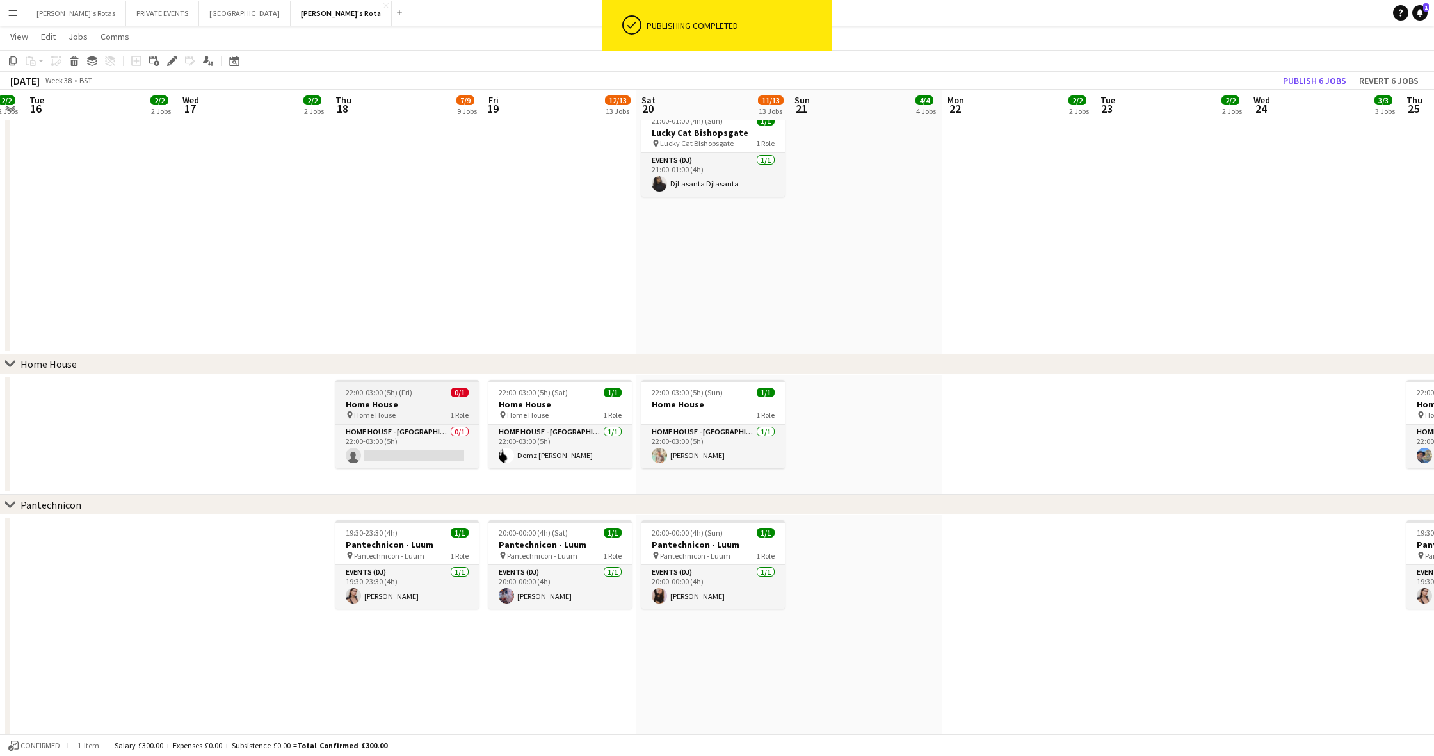
click at [400, 406] on h3 "Home House" at bounding box center [407, 404] width 143 height 12
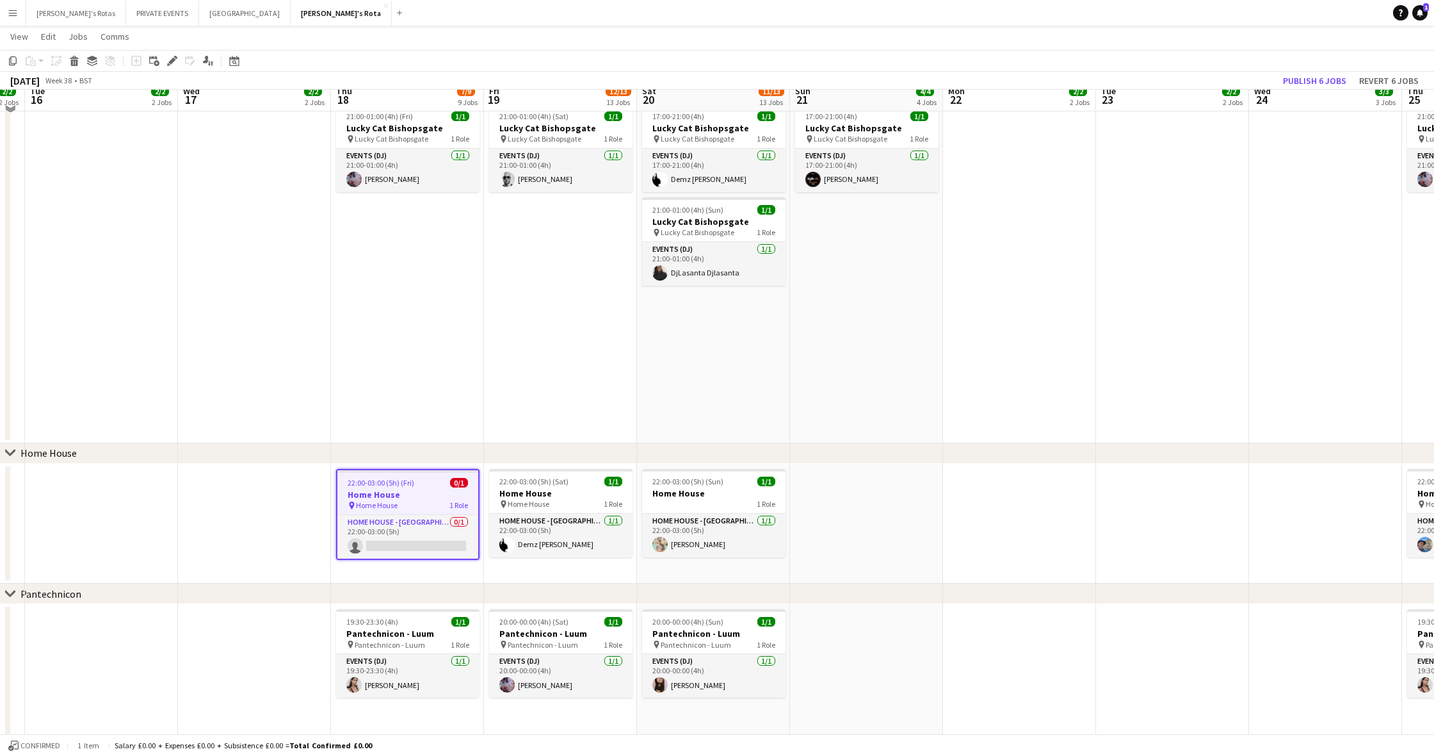
scroll to position [1020, 0]
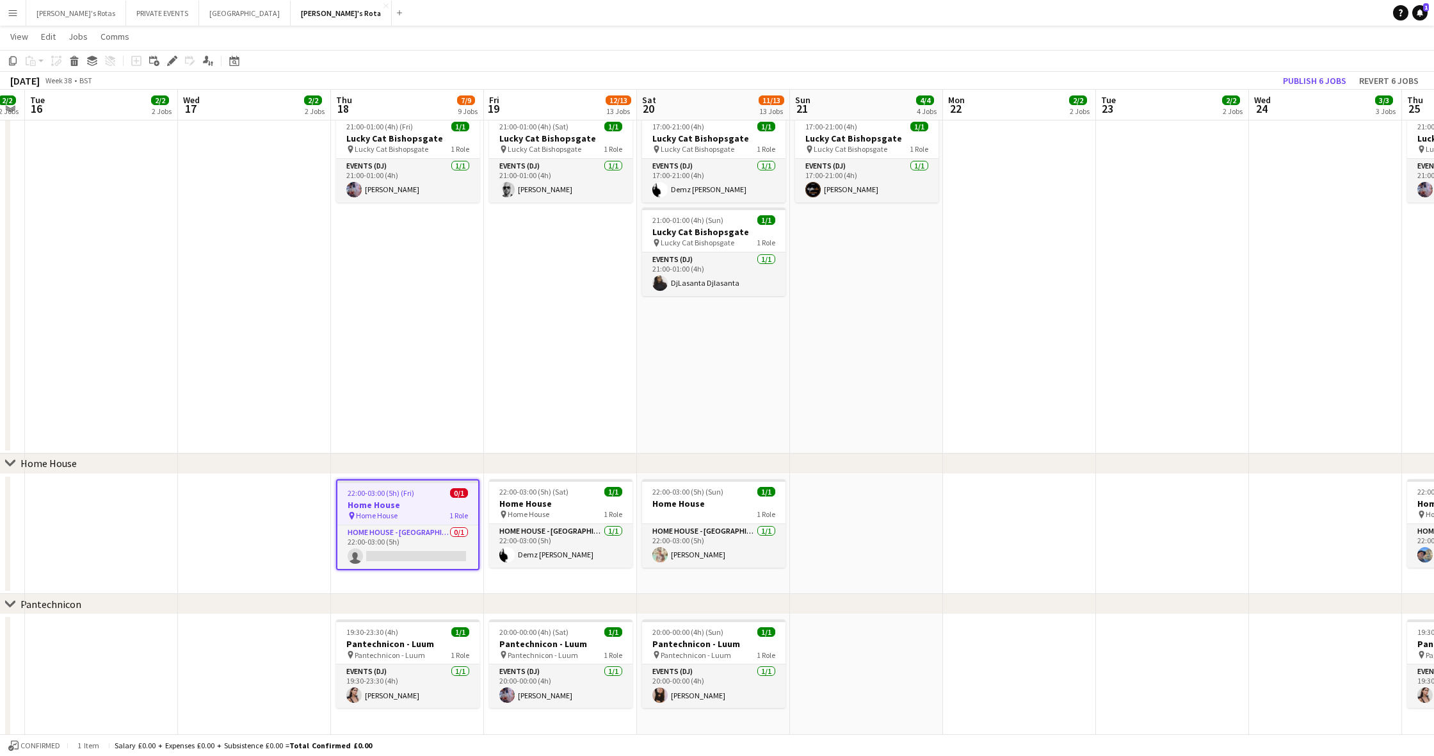
click at [369, 503] on h3 "Home House" at bounding box center [407, 505] width 141 height 12
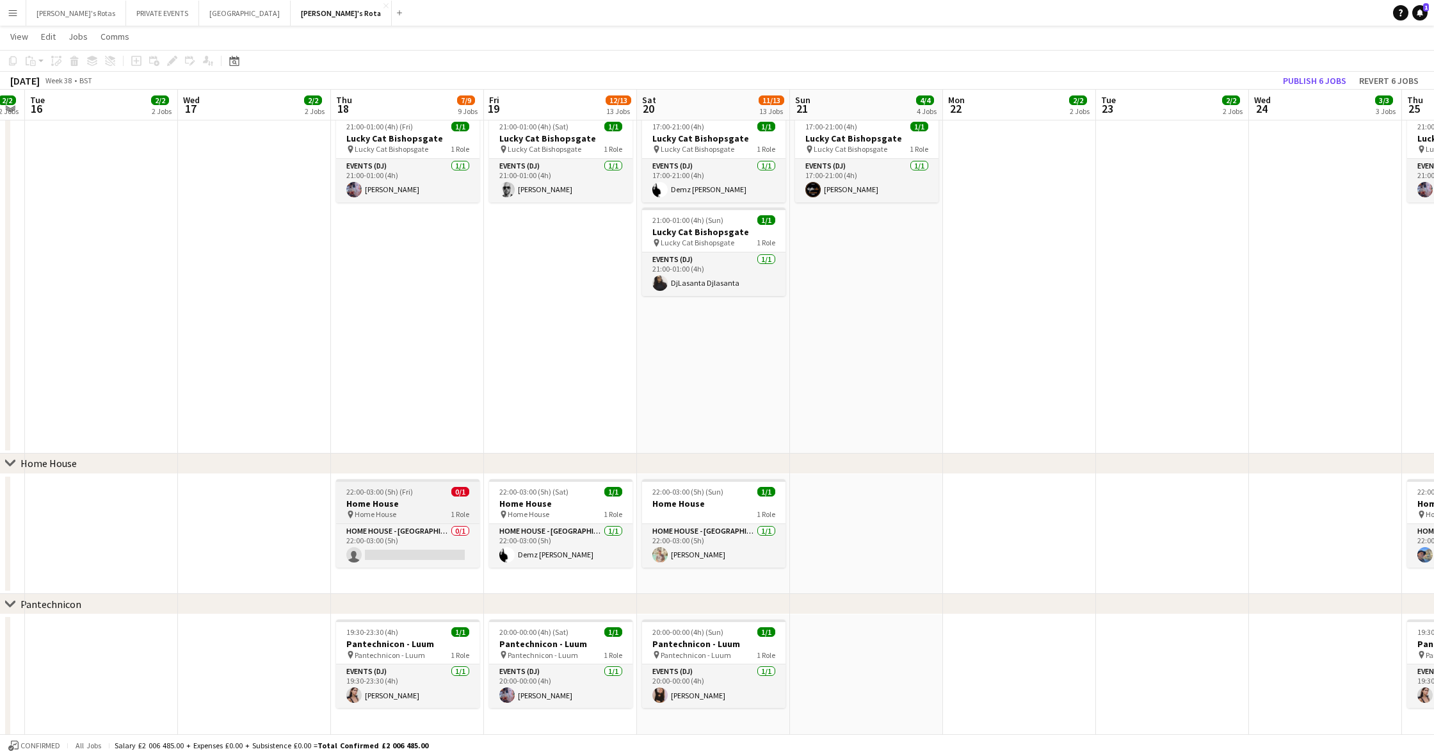
click at [384, 495] on span "22:00-03:00 (5h) (Fri)" at bounding box center [379, 492] width 67 height 10
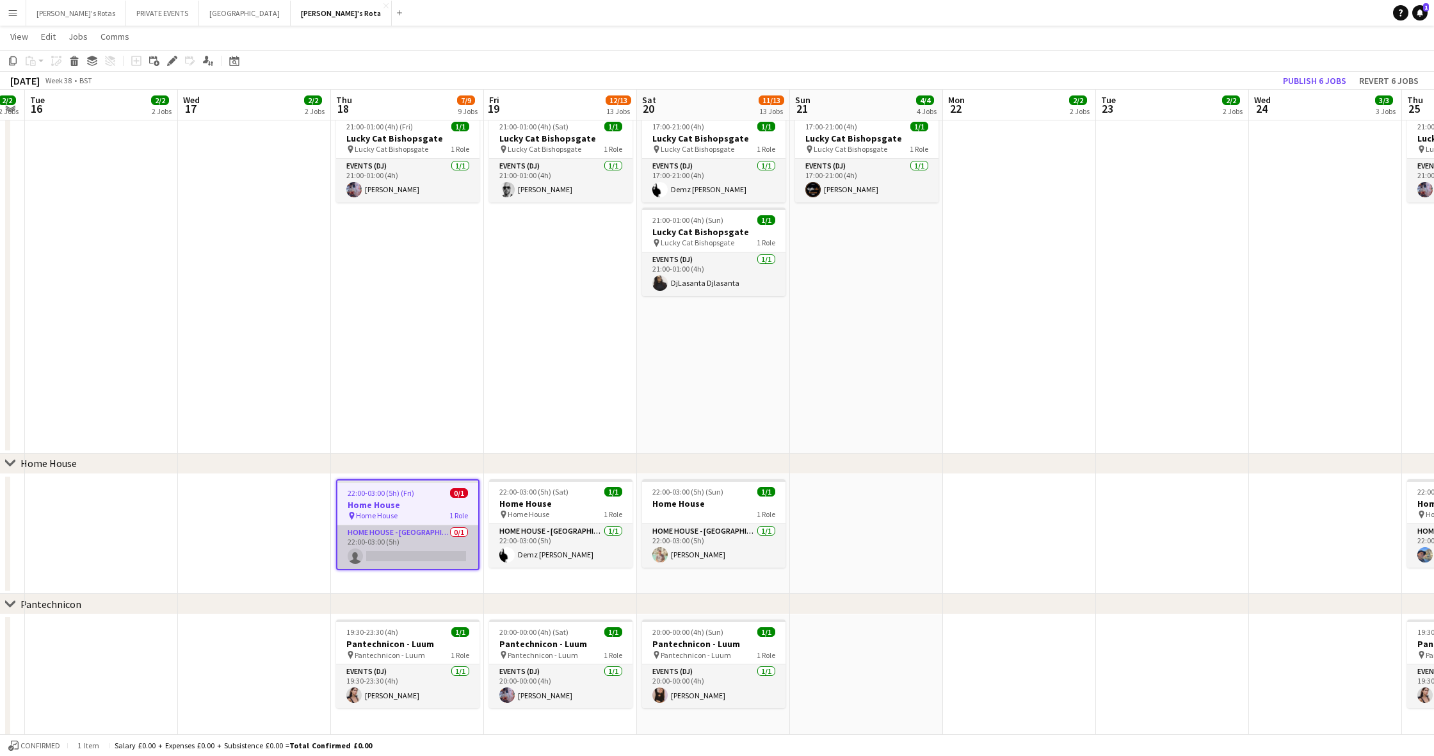
click at [439, 554] on app-card-role "HOME HOUSE - MARYLEBONE 0/1 22:00-03:00 (5h) single-neutral-actions" at bounding box center [407, 547] width 141 height 44
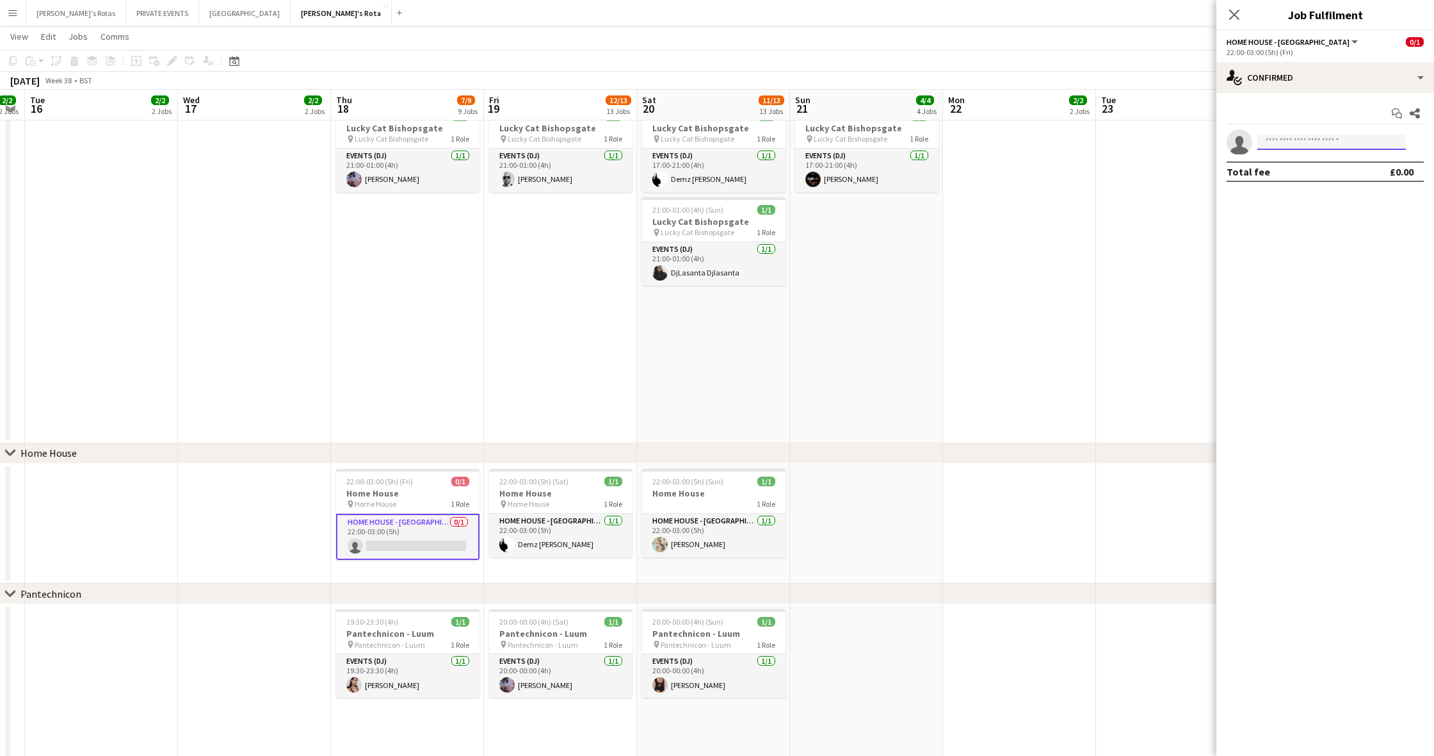
click at [868, 138] on input at bounding box center [1332, 141] width 149 height 15
type input "*****"
click at [868, 164] on span "Basil Isaac Active" at bounding box center [1332, 160] width 128 height 11
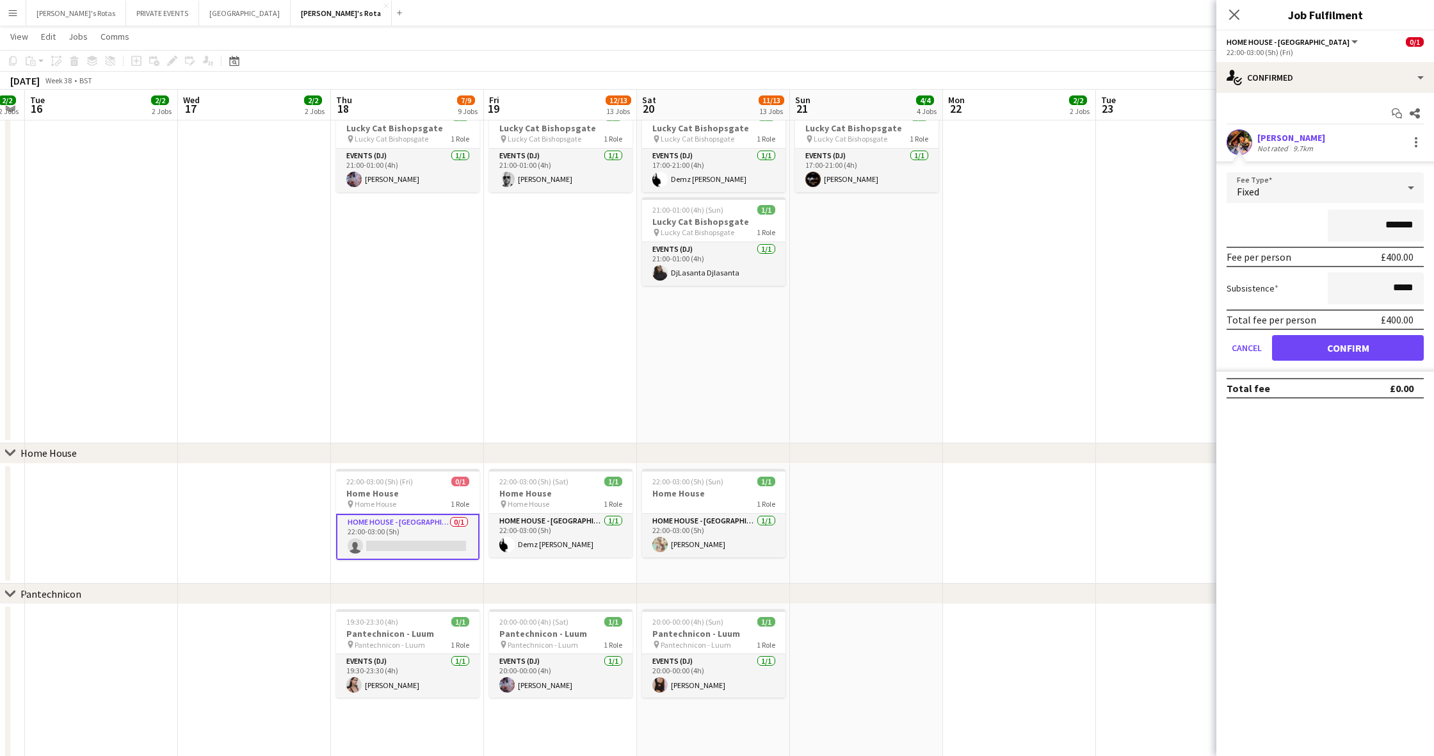
click at [868, 344] on button "Confirm" at bounding box center [1348, 348] width 152 height 26
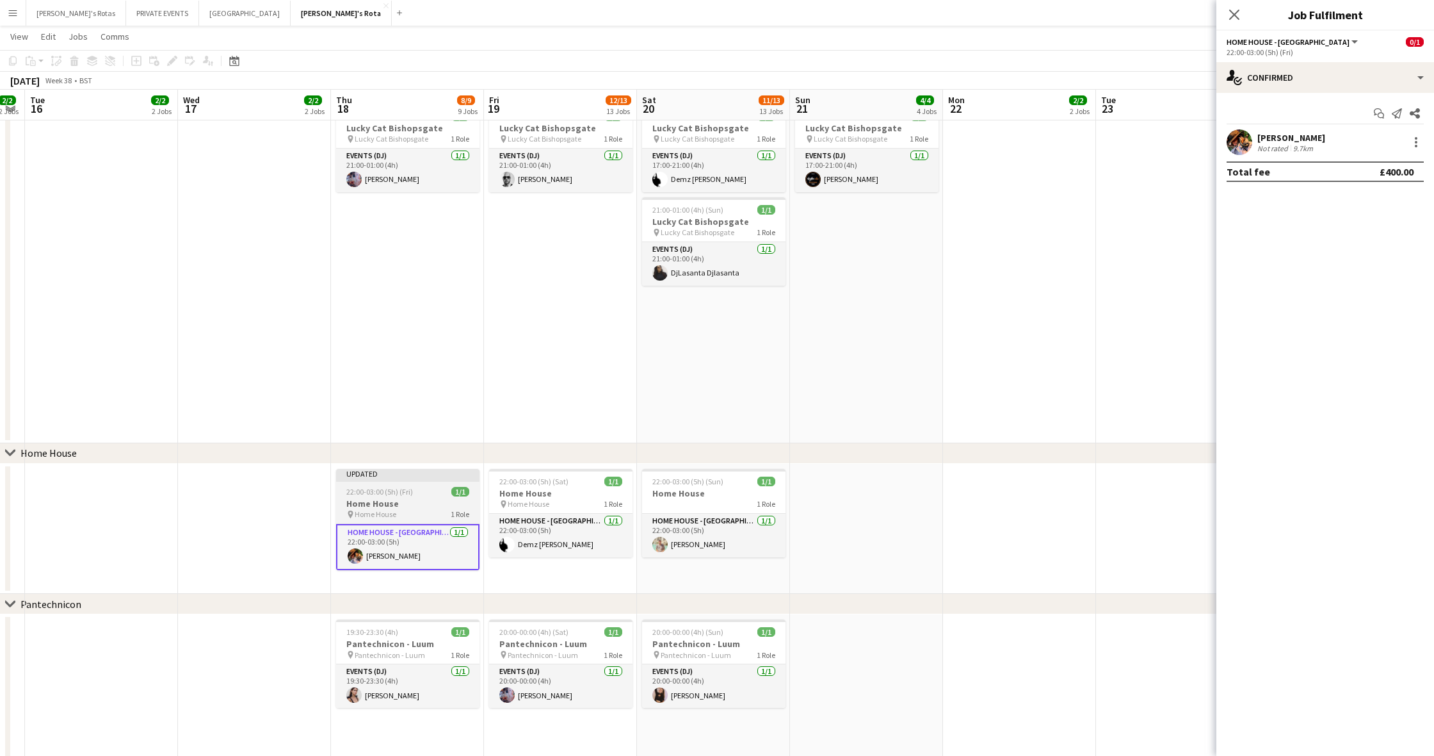
click at [428, 492] on div "22:00-03:00 (5h) (Fri) 1/1" at bounding box center [407, 492] width 143 height 10
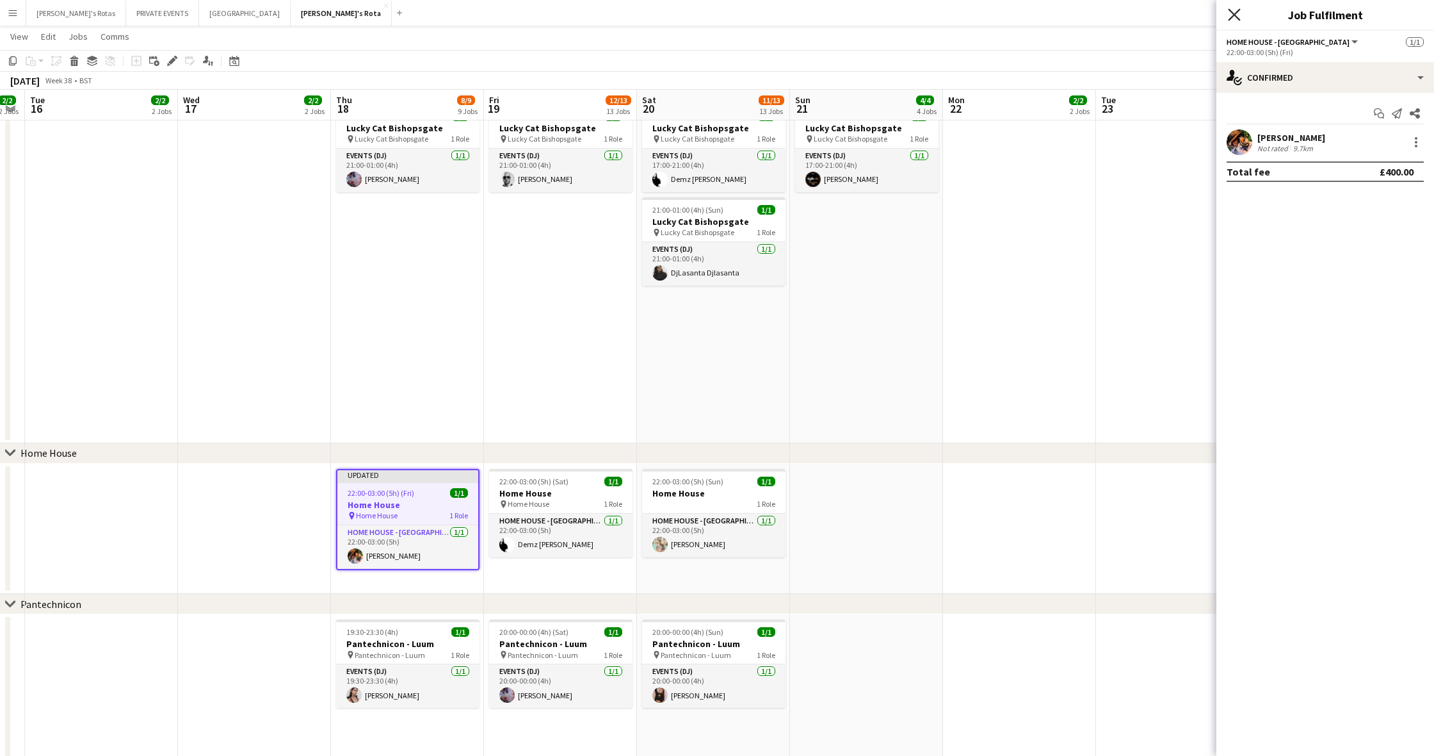
click at [868, 15] on icon "Close pop-in" at bounding box center [1234, 14] width 12 height 12
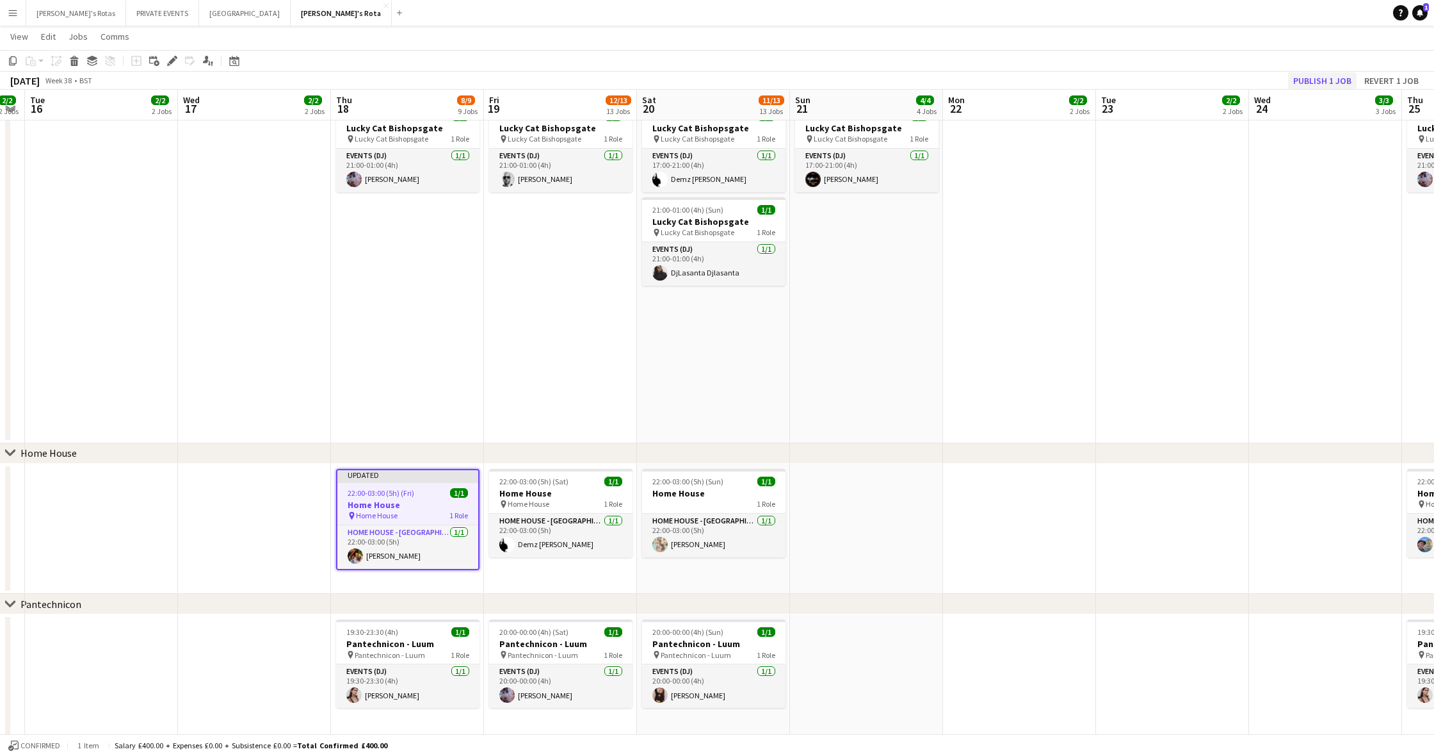
click at [868, 77] on button "Publish 1 job" at bounding box center [1322, 80] width 69 height 17
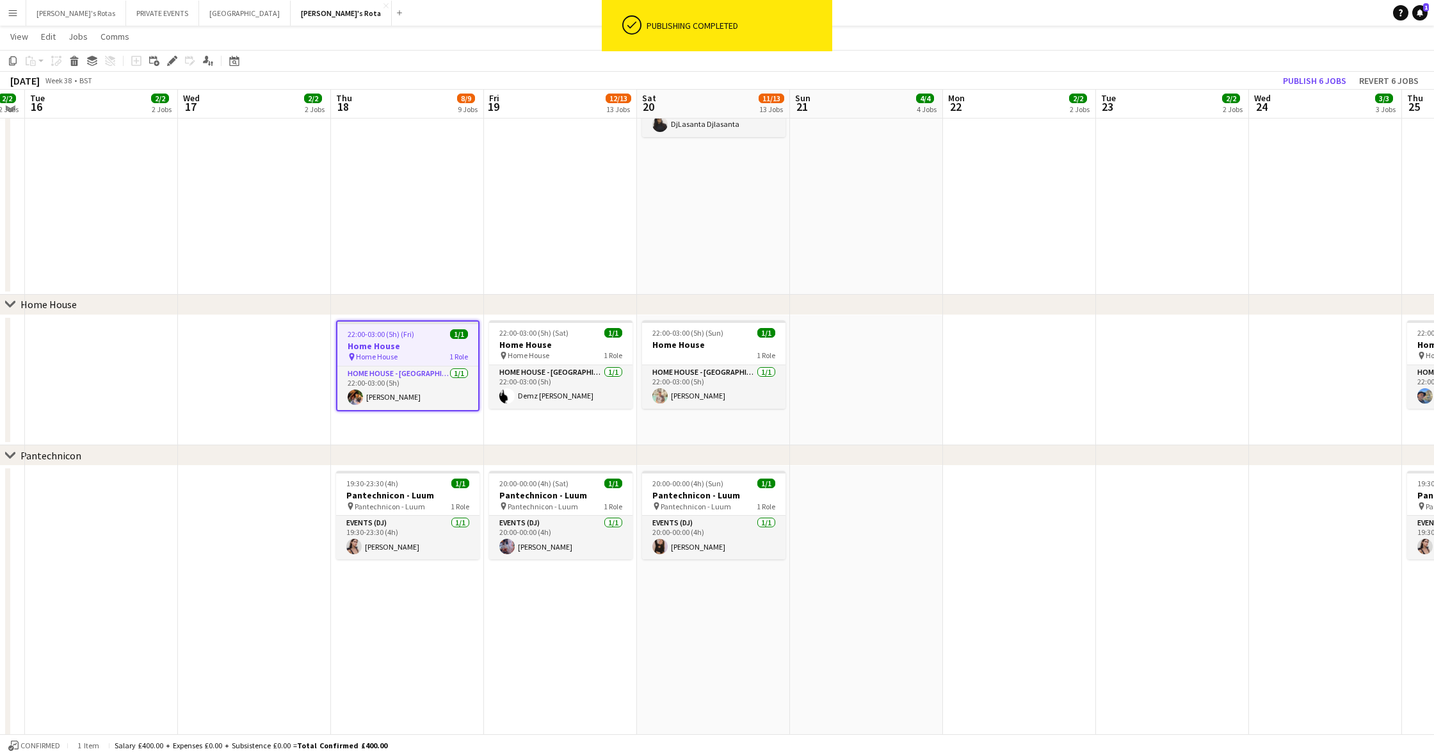
scroll to position [1171, 0]
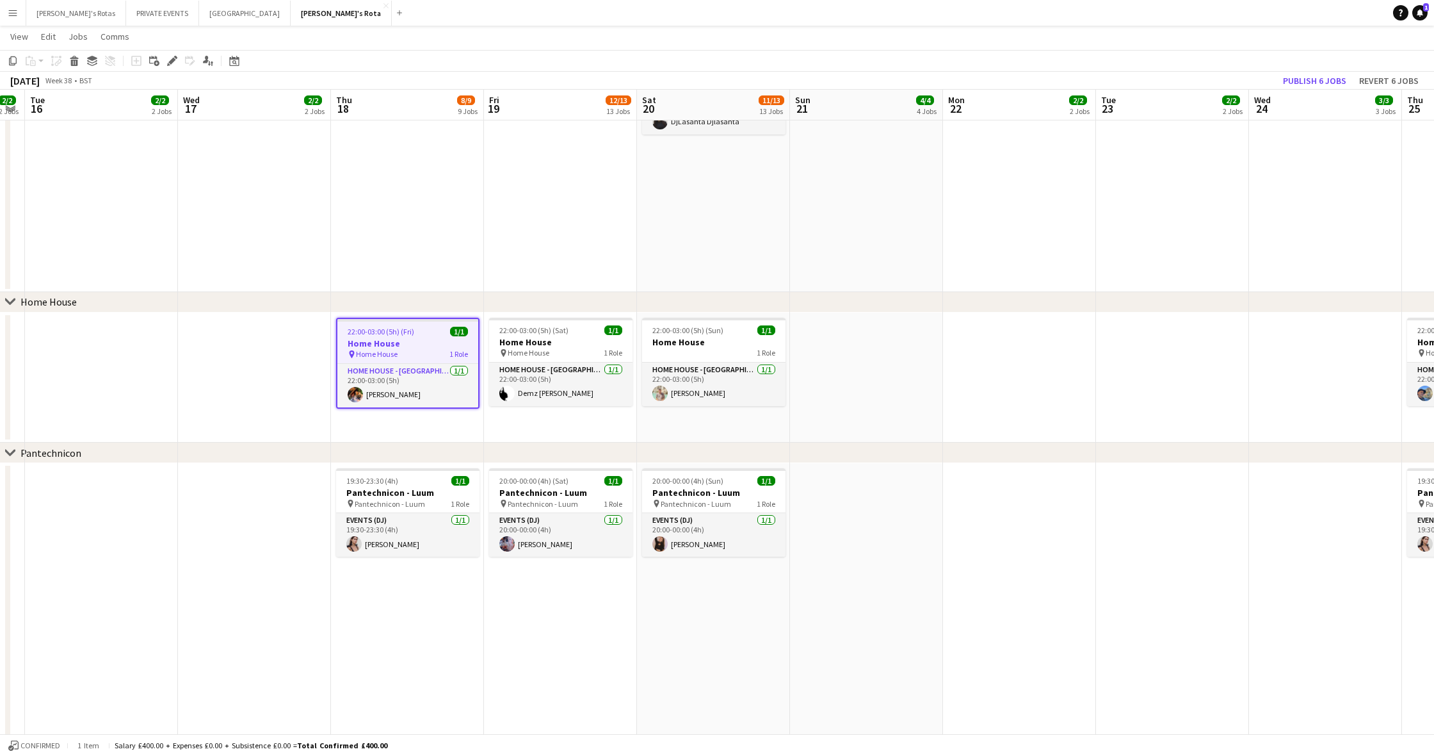
click at [860, 391] on app-date-cell at bounding box center [866, 378] width 153 height 131
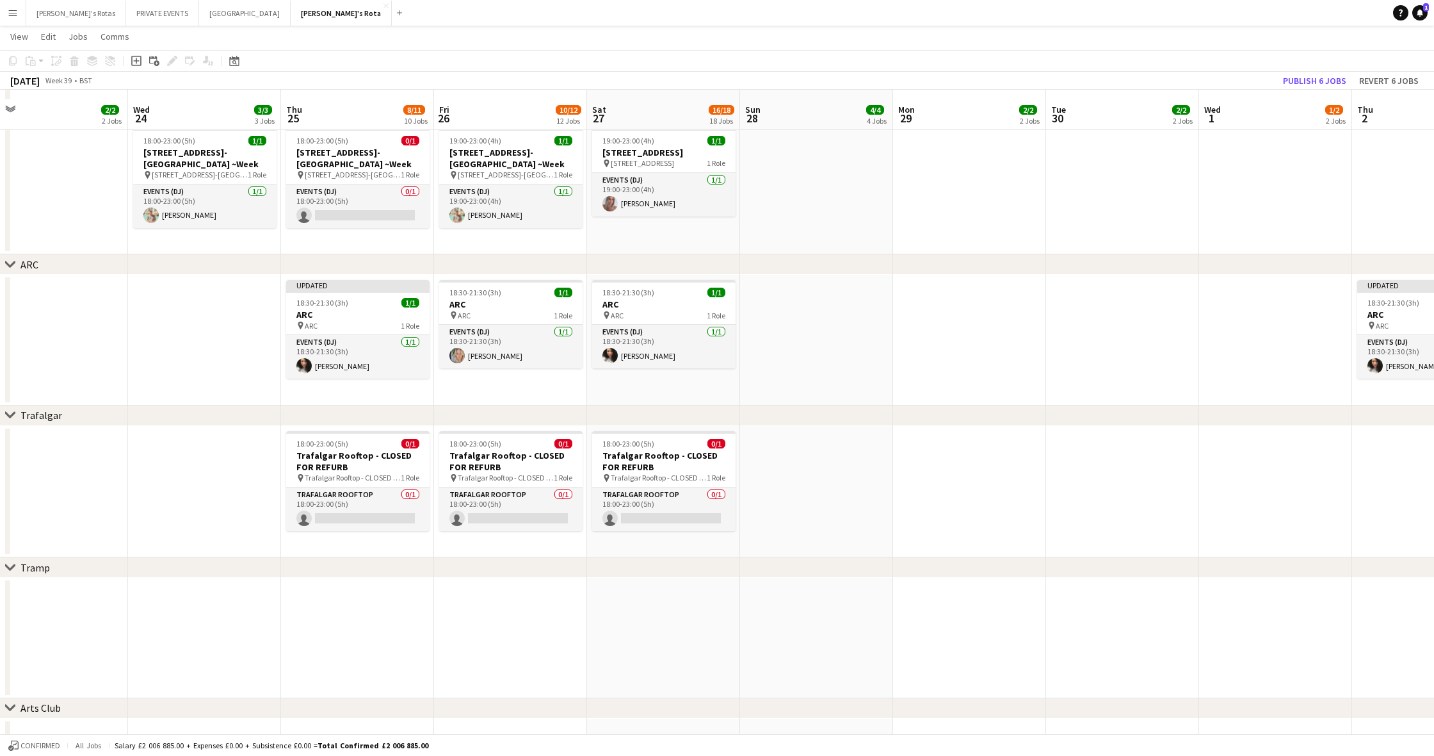
scroll to position [2099, 0]
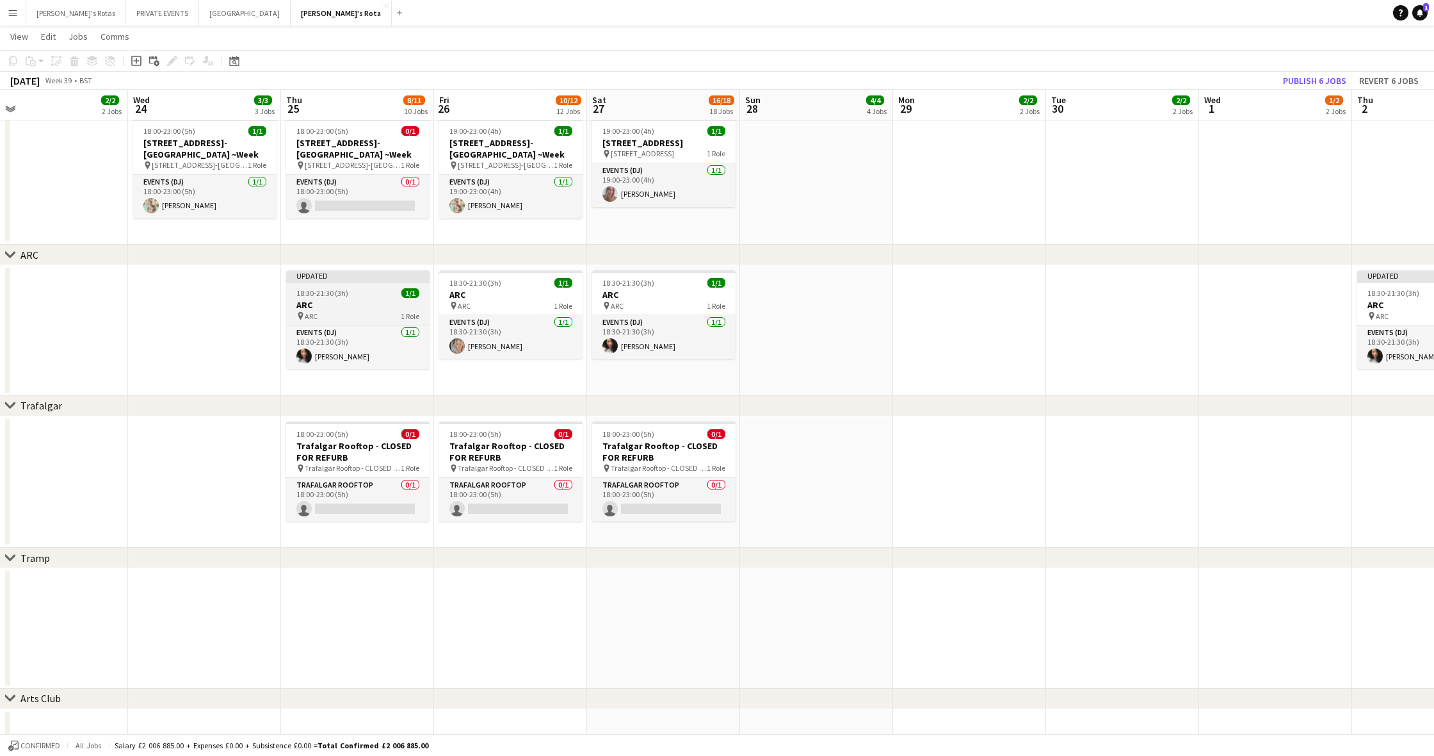
click at [351, 290] on div "18:30-21:30 (3h) 1/1" at bounding box center [357, 293] width 143 height 10
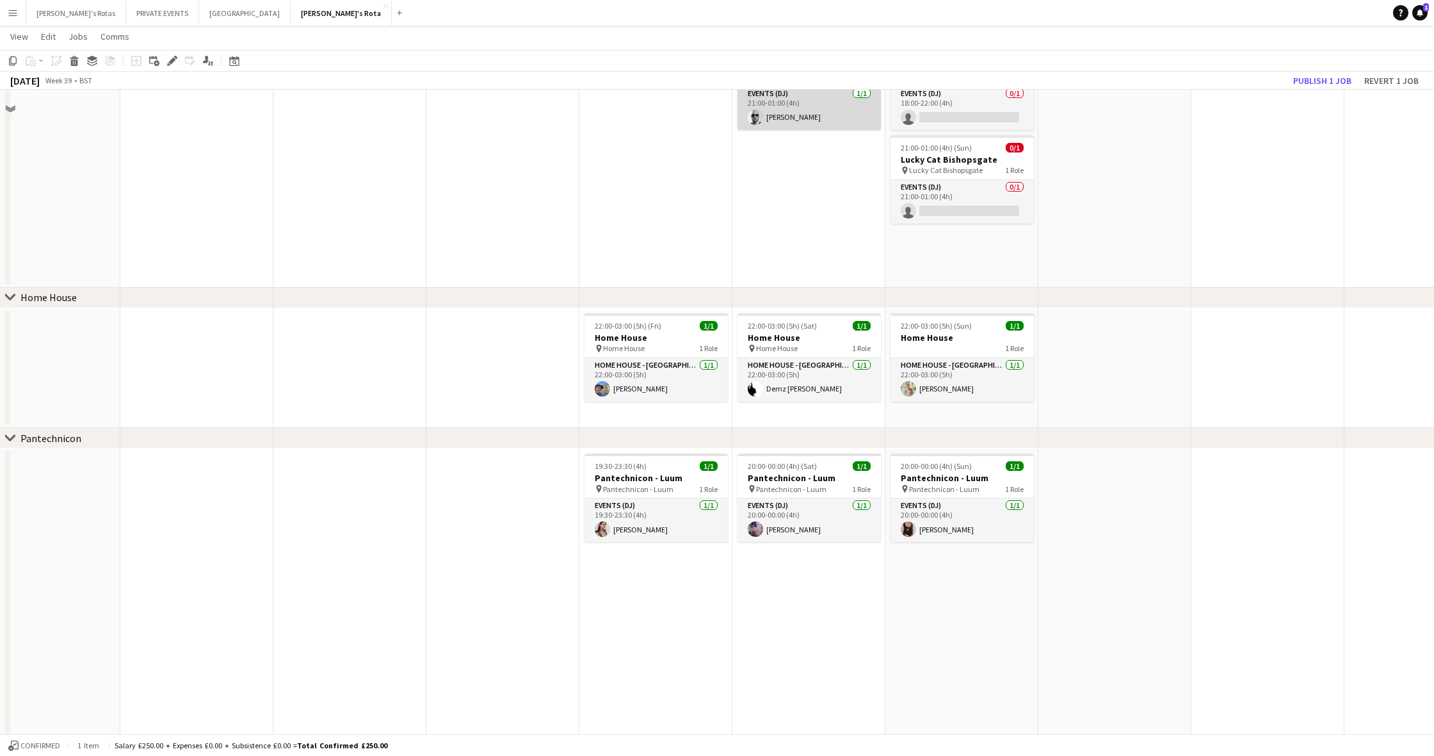
scroll to position [679, 0]
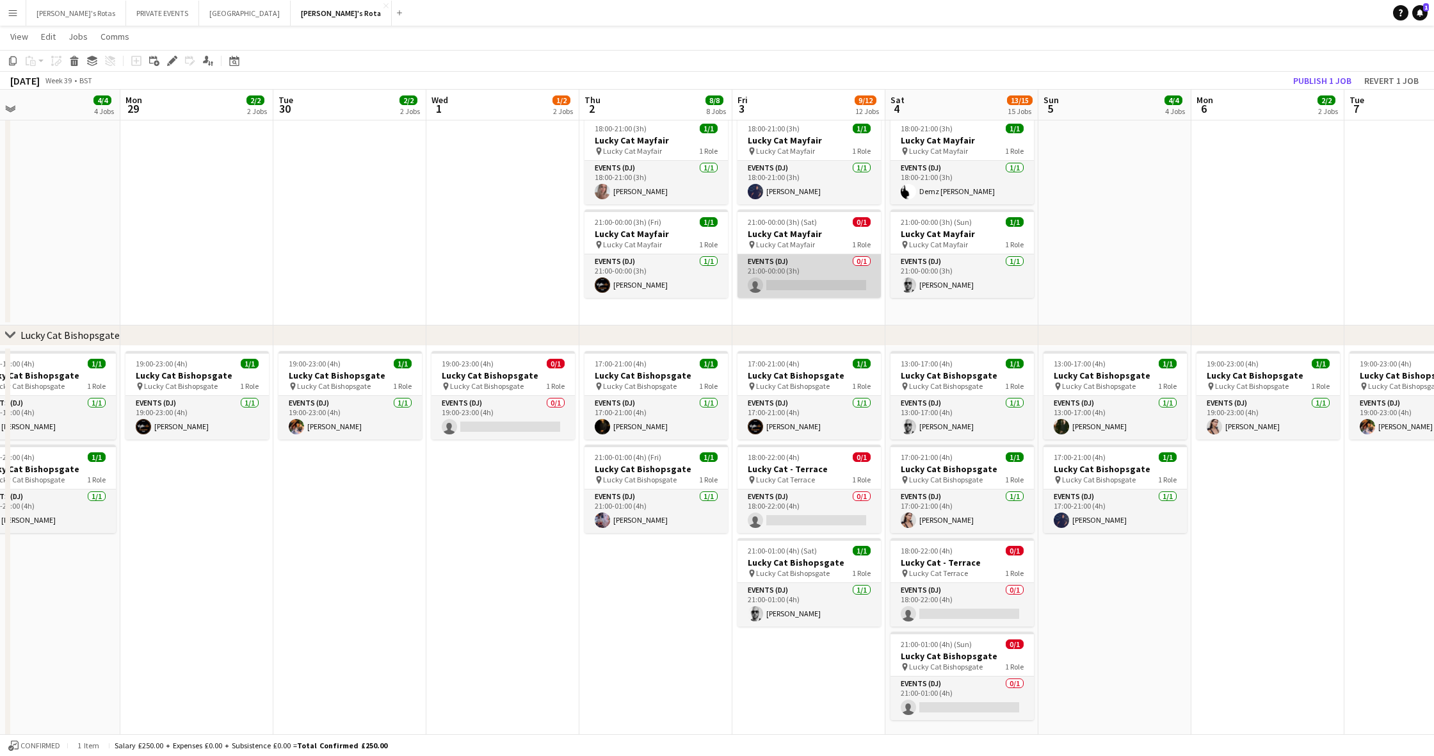
click at [773, 285] on app-card-role "Events (DJ) 0/1 21:00-00:00 (3h) single-neutral-actions" at bounding box center [809, 276] width 143 height 44
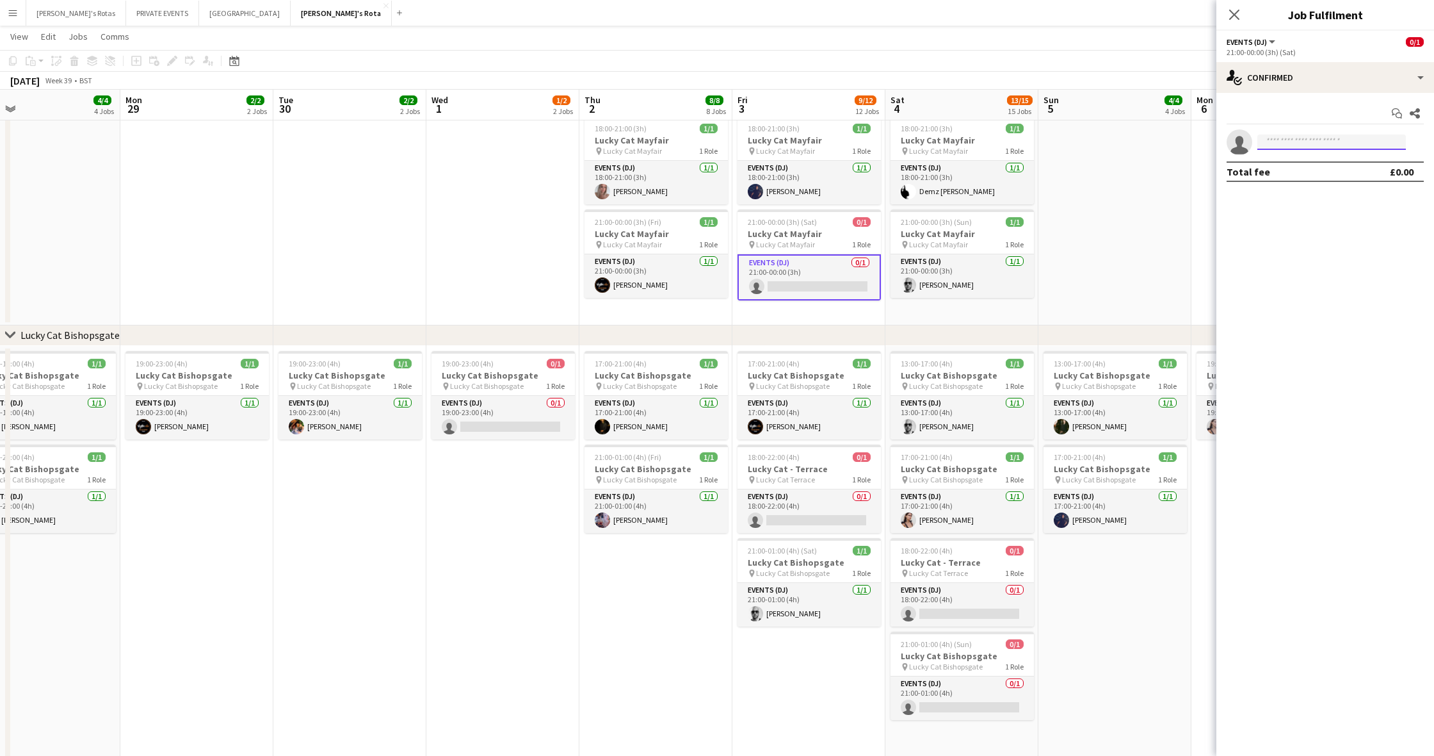
click at [868, 144] on input at bounding box center [1332, 141] width 149 height 15
type input "******"
click at [868, 166] on span "clairelondon202477@gmail.com" at bounding box center [1332, 171] width 128 height 10
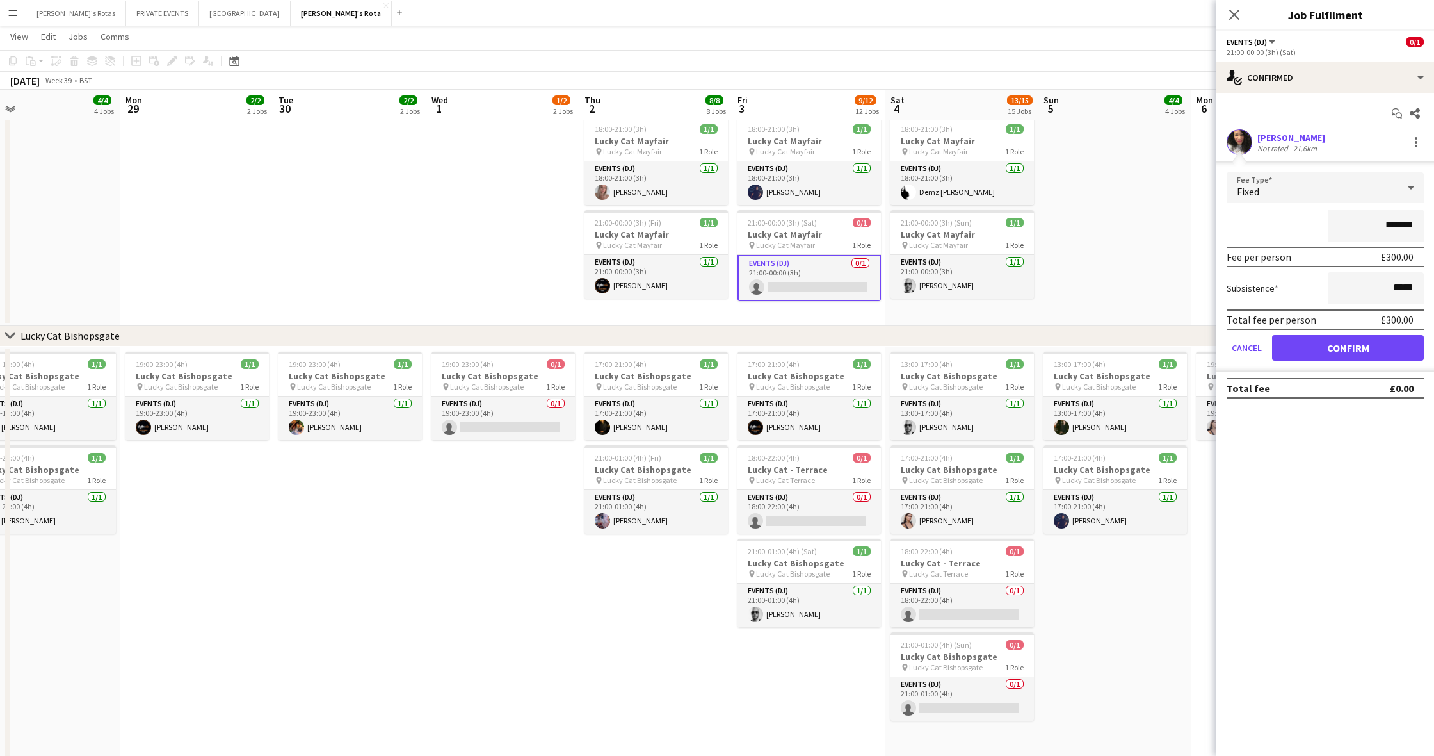
scroll to position [679, 1]
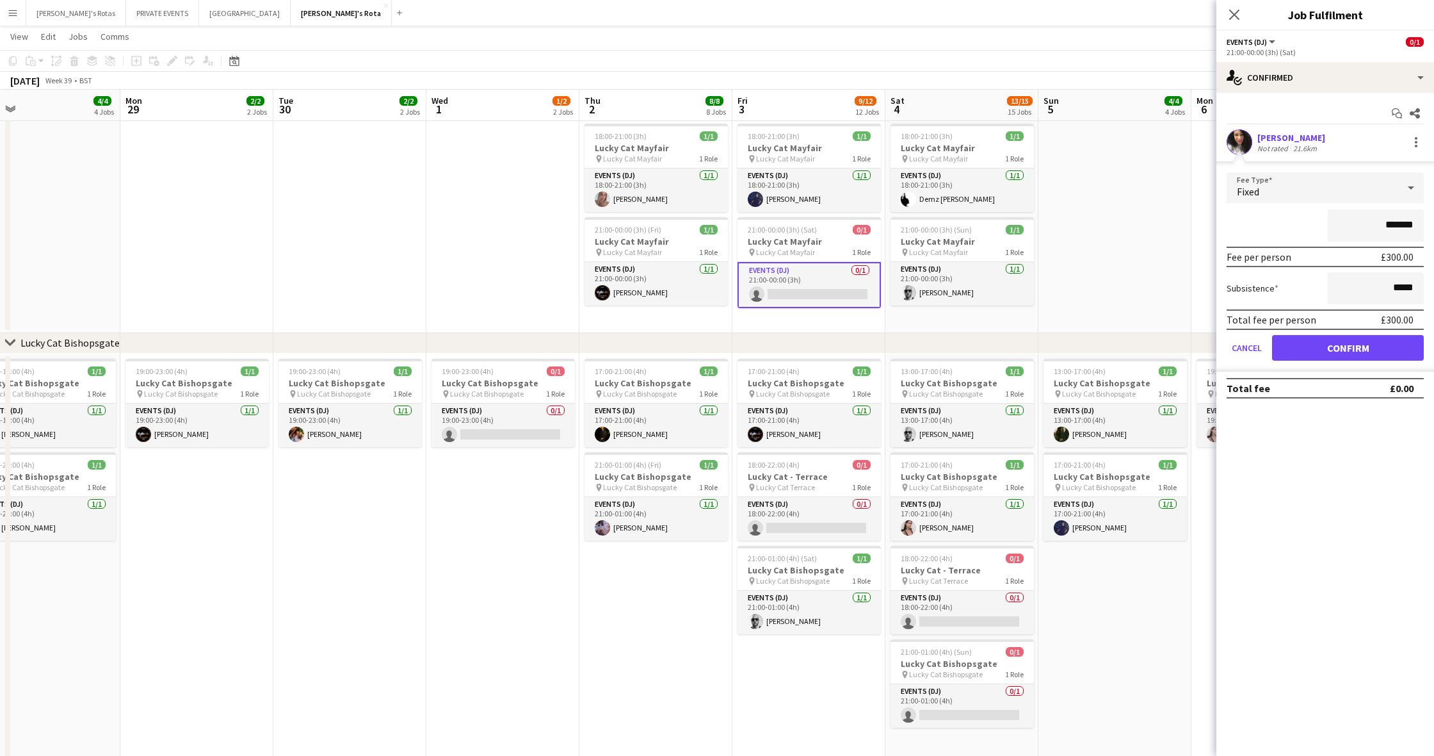
click at [868, 342] on button "Confirm" at bounding box center [1348, 348] width 152 height 26
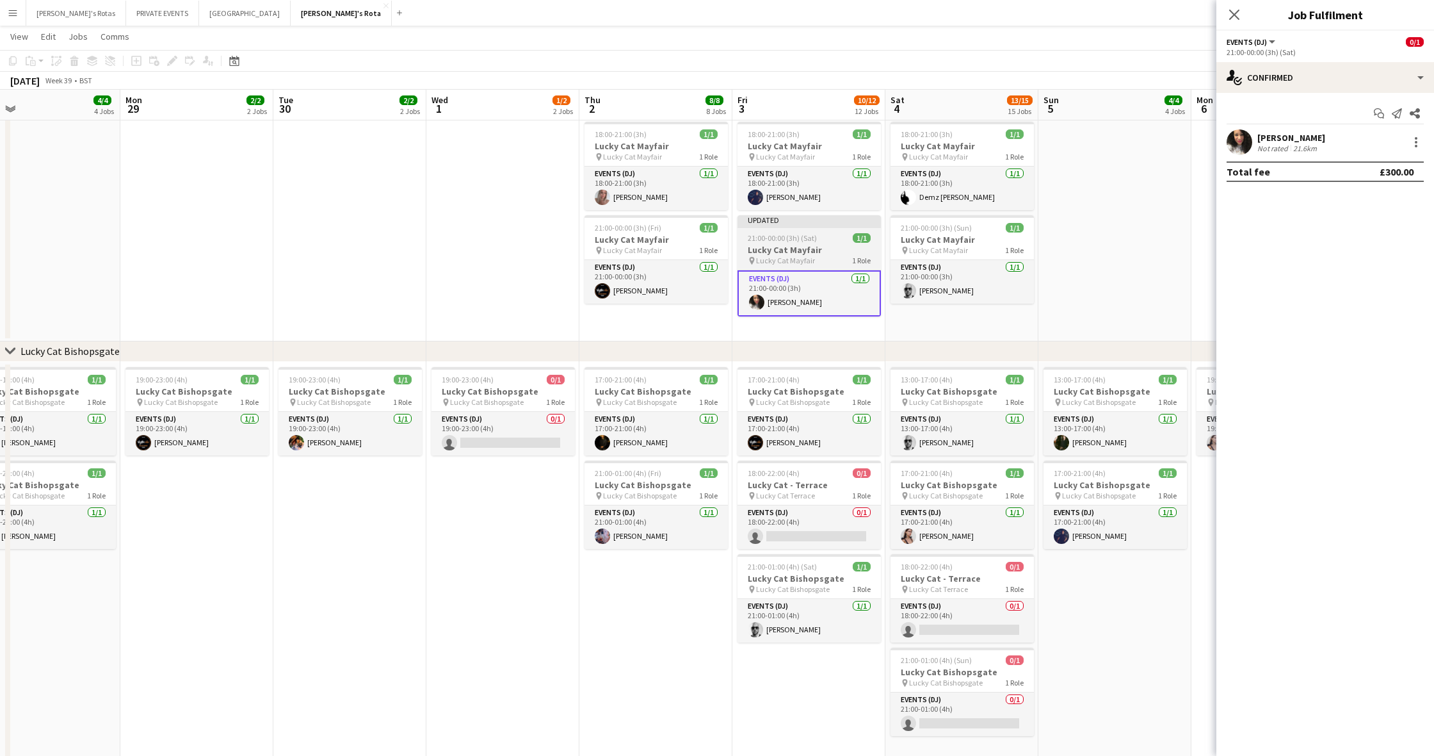
click at [816, 241] on div "21:00-00:00 (3h) (Sat) 1/1" at bounding box center [809, 238] width 143 height 10
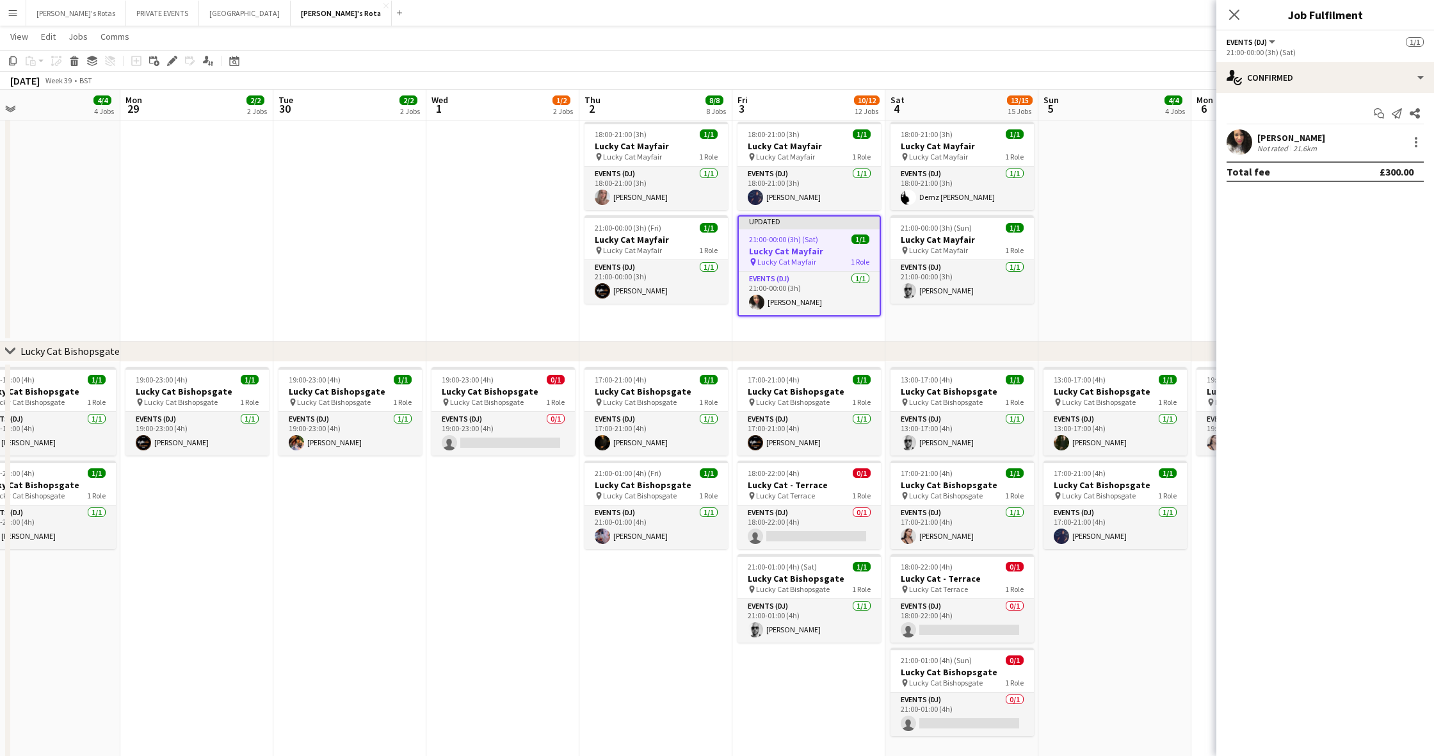
click at [868, 15] on icon at bounding box center [1235, 15] width 10 height 10
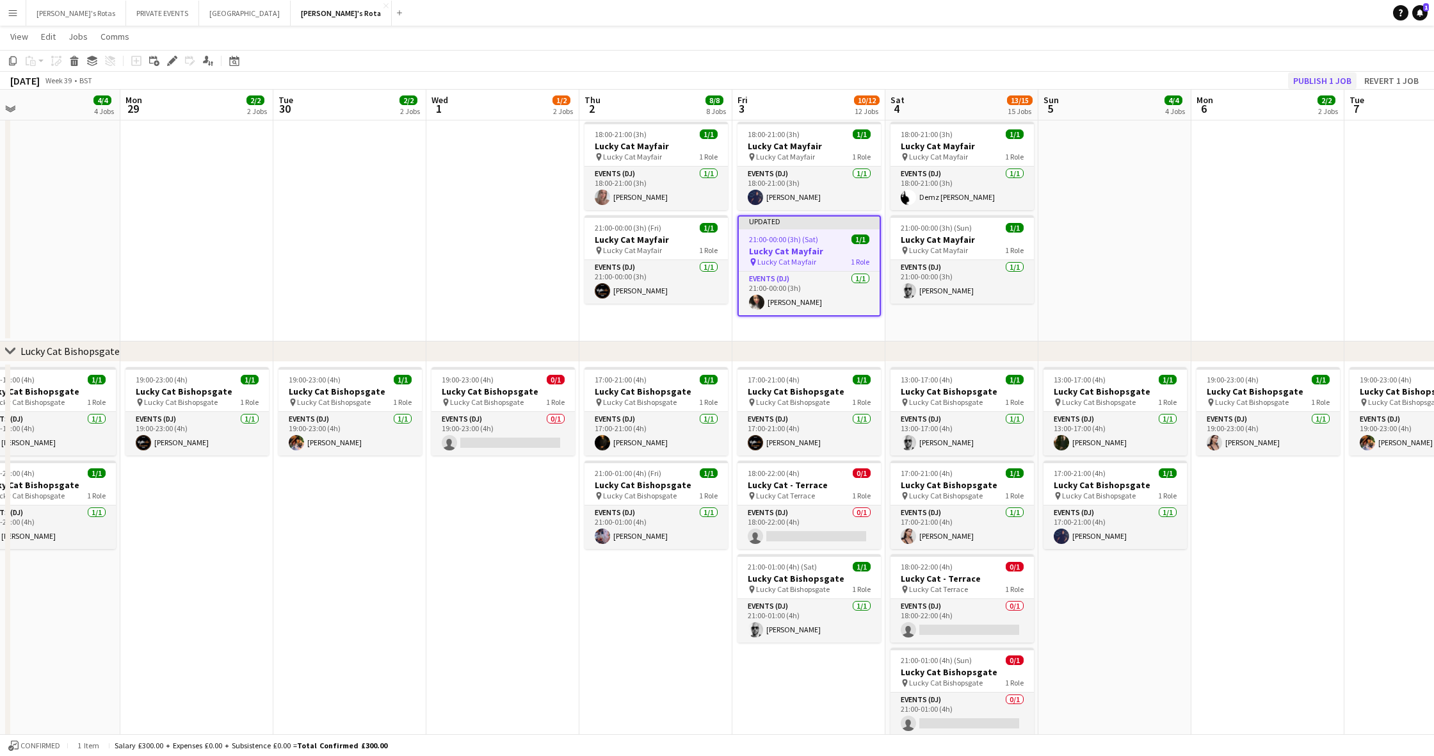
click at [868, 77] on button "Publish 1 job" at bounding box center [1322, 80] width 69 height 17
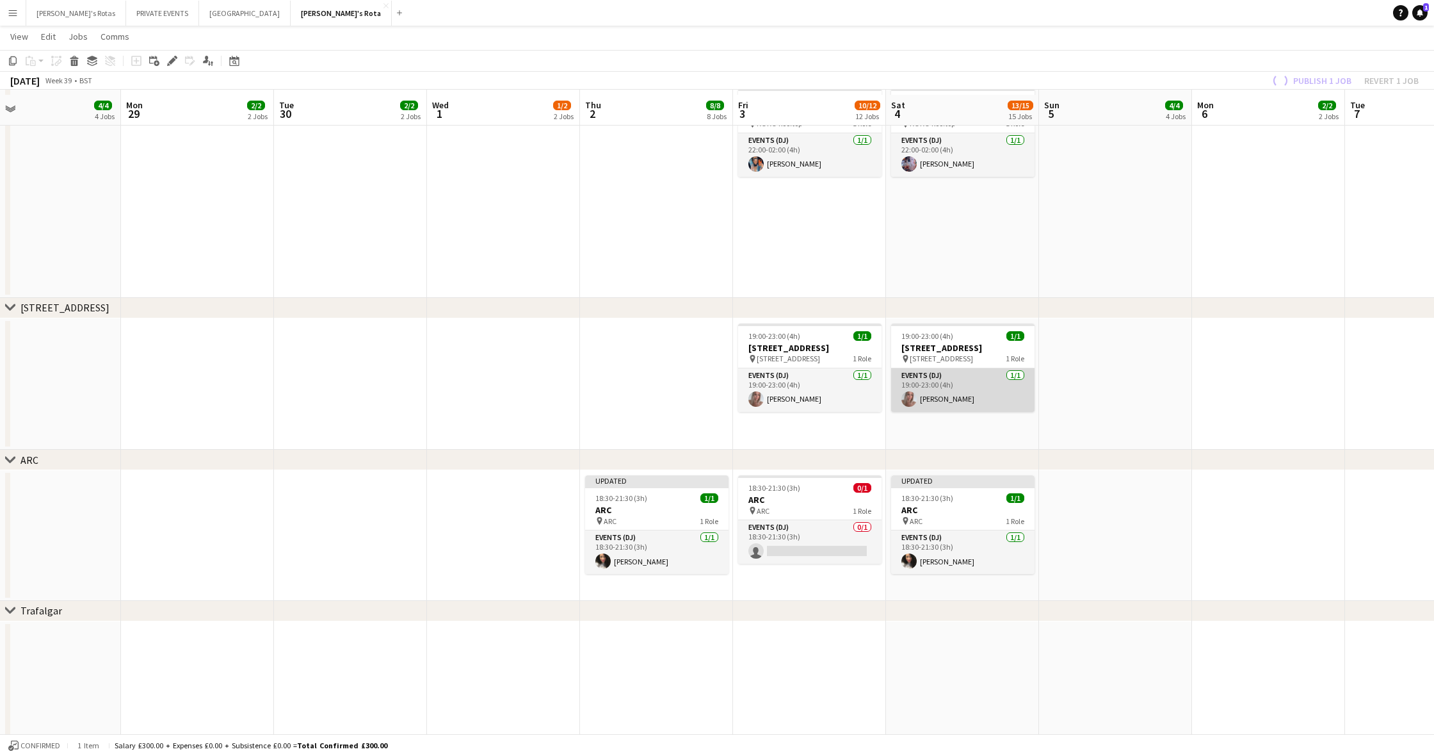
scroll to position [1910, 0]
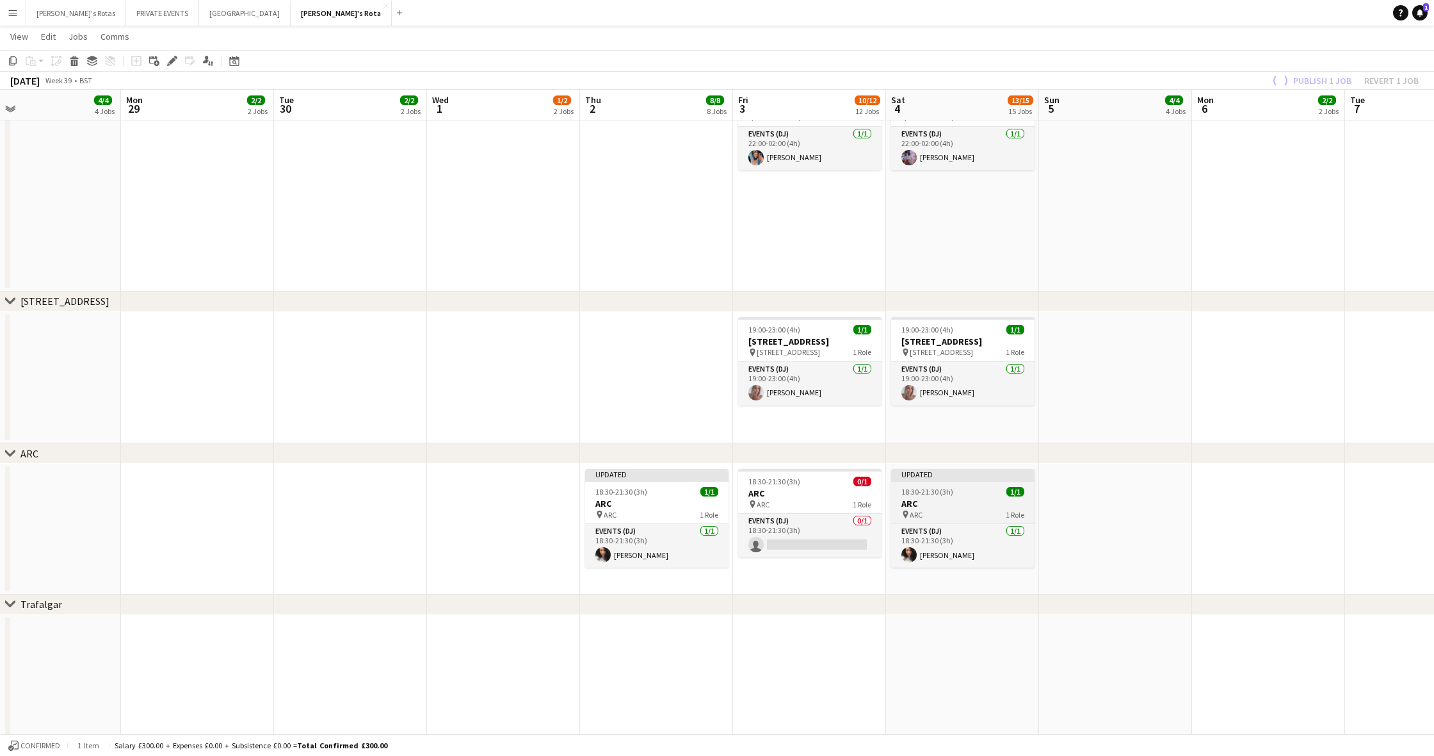
click at [868, 492] on span "18:30-21:30 (3h)" at bounding box center [928, 492] width 52 height 10
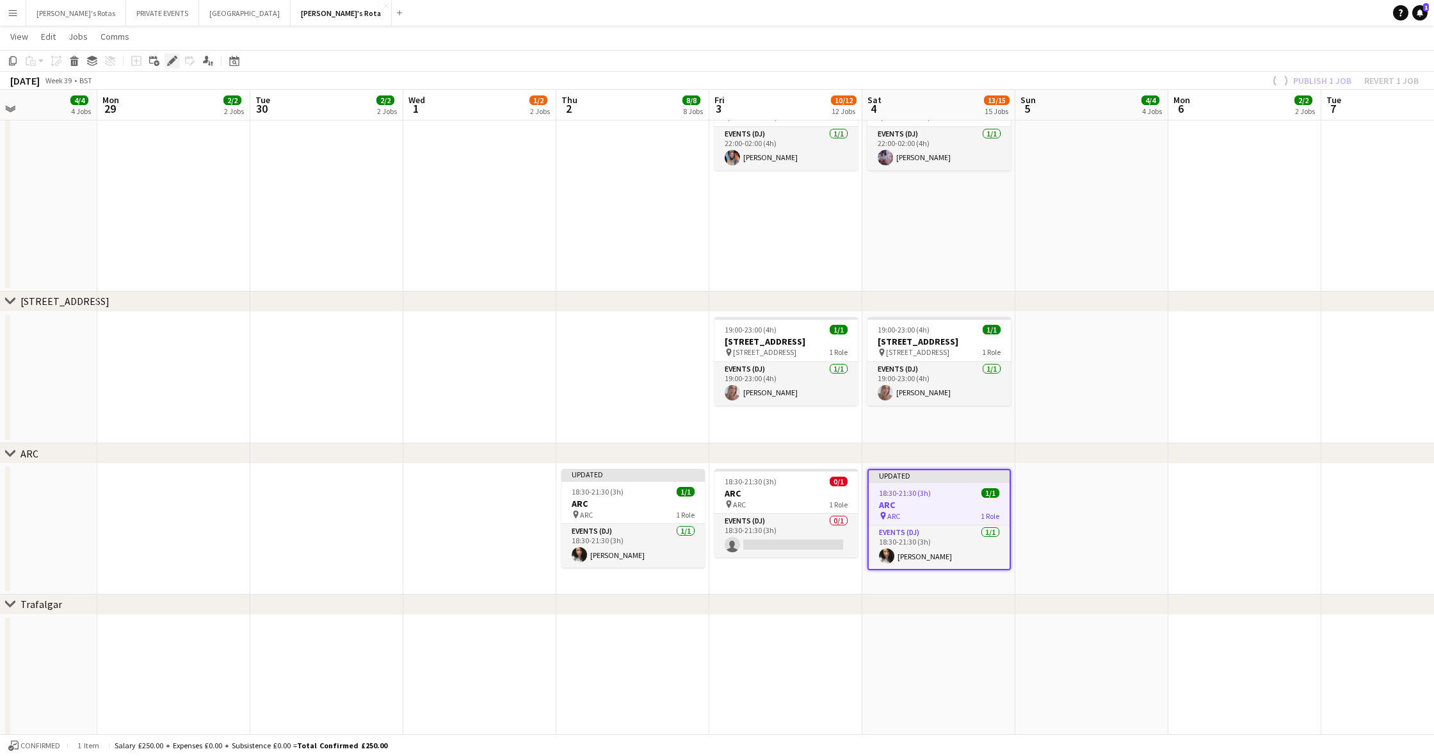
click at [169, 63] on icon at bounding box center [171, 61] width 7 height 7
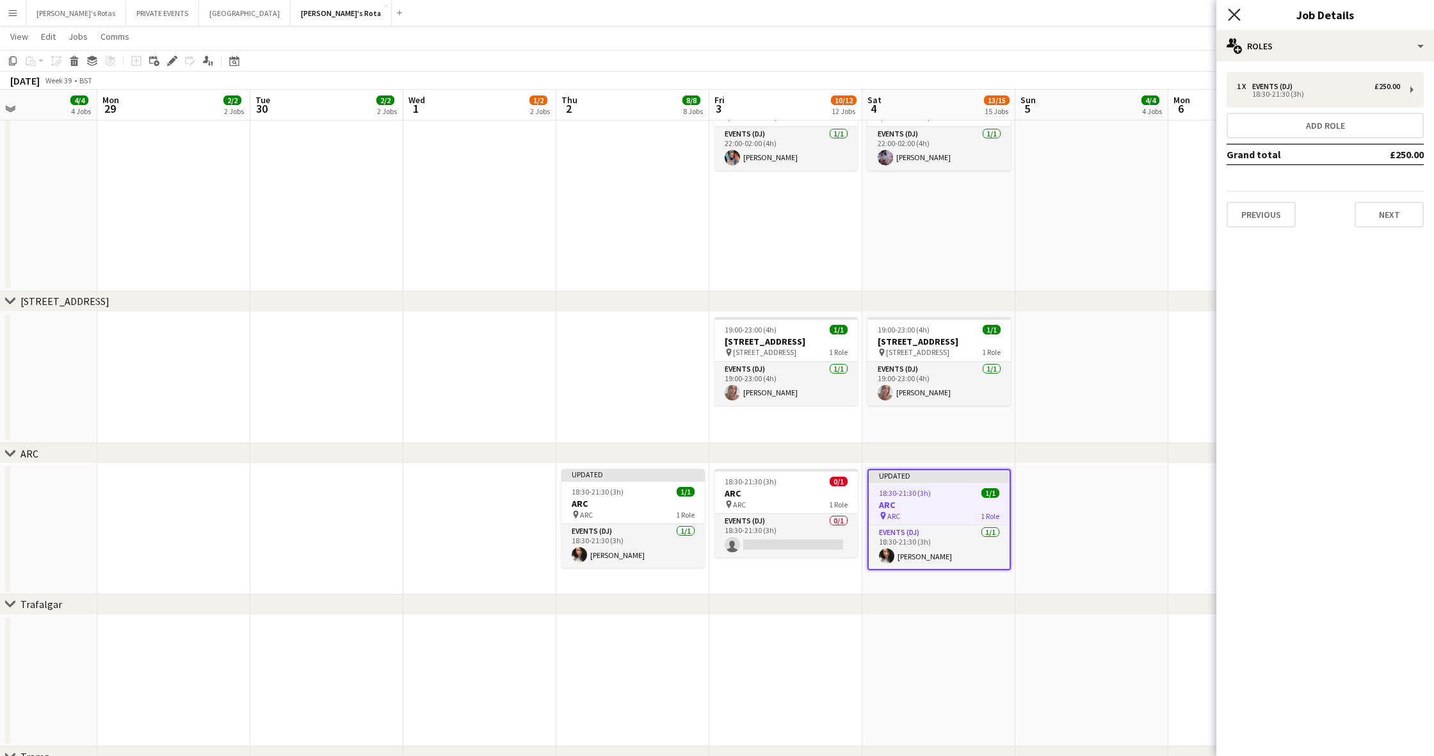
click at [868, 14] on icon at bounding box center [1234, 14] width 12 height 12
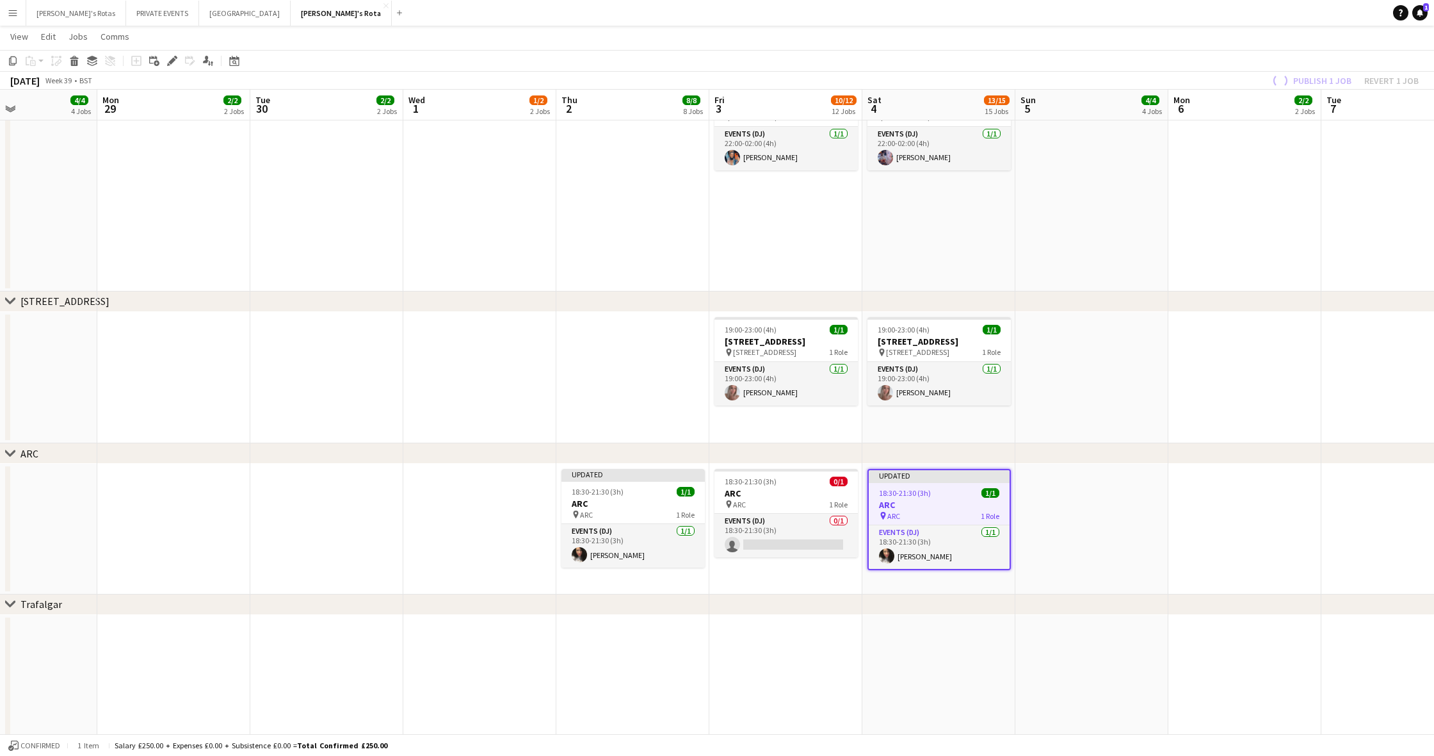
click at [868, 496] on span "18:30-21:30 (3h)" at bounding box center [905, 493] width 52 height 10
click at [868, 480] on div at bounding box center [939, 480] width 143 height 3
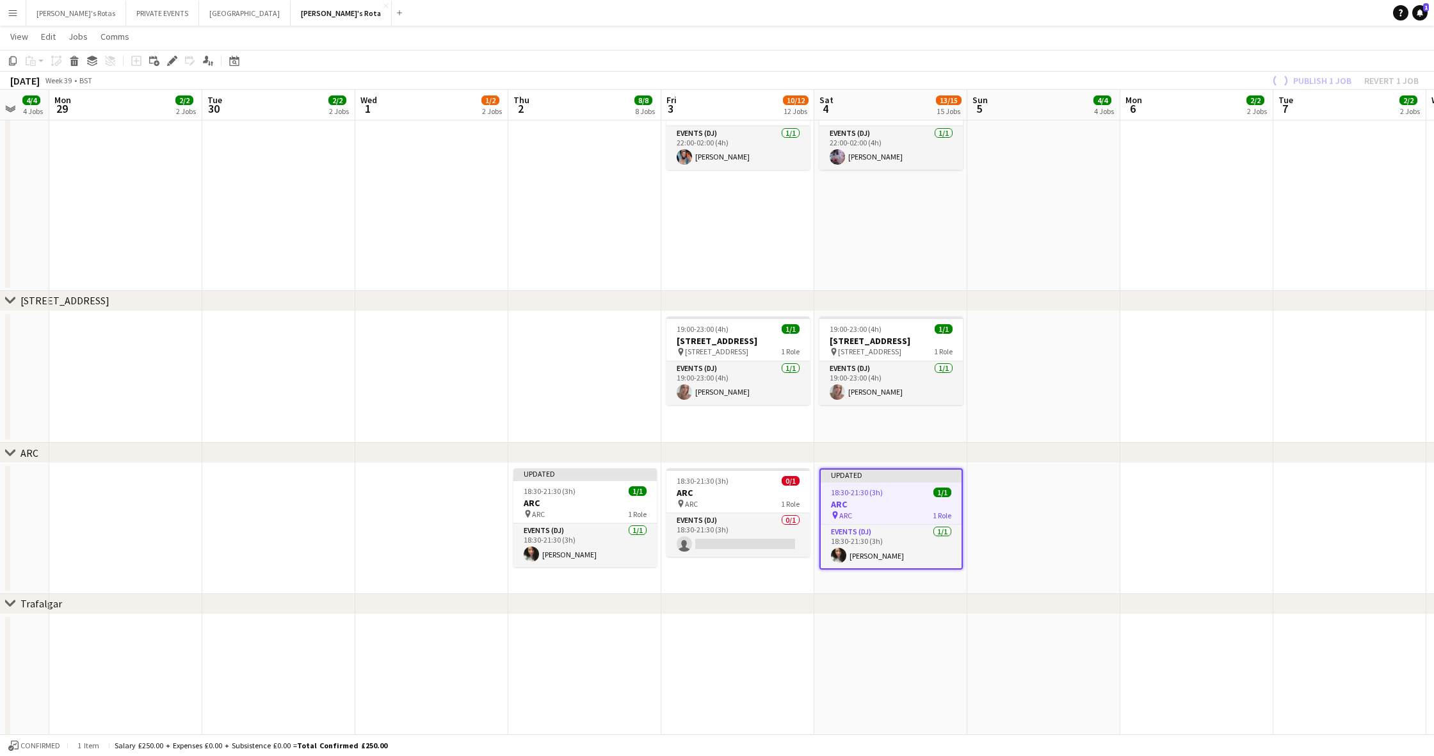
scroll to position [0, 407]
click at [571, 480] on div at bounding box center [588, 479] width 143 height 3
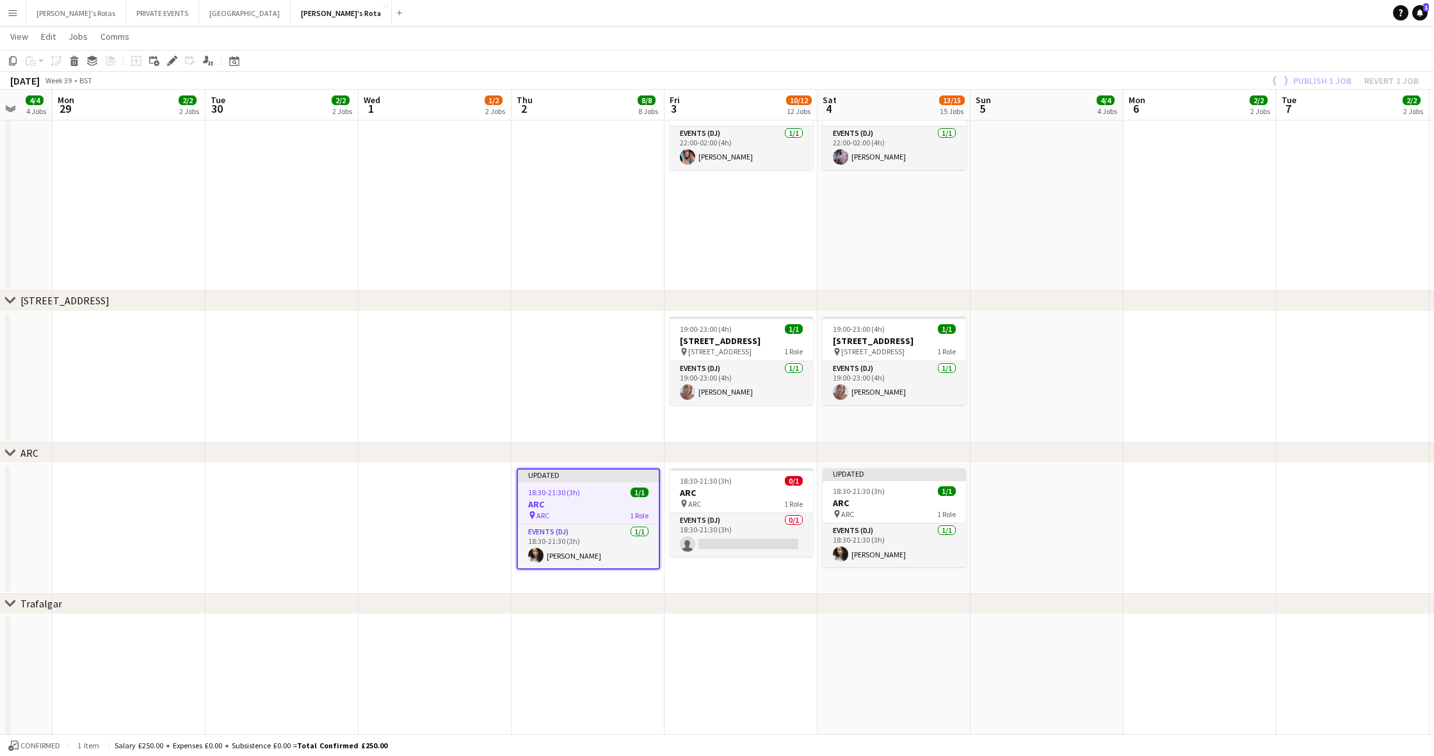
click at [868, 352] on app-date-cell at bounding box center [1200, 377] width 153 height 132
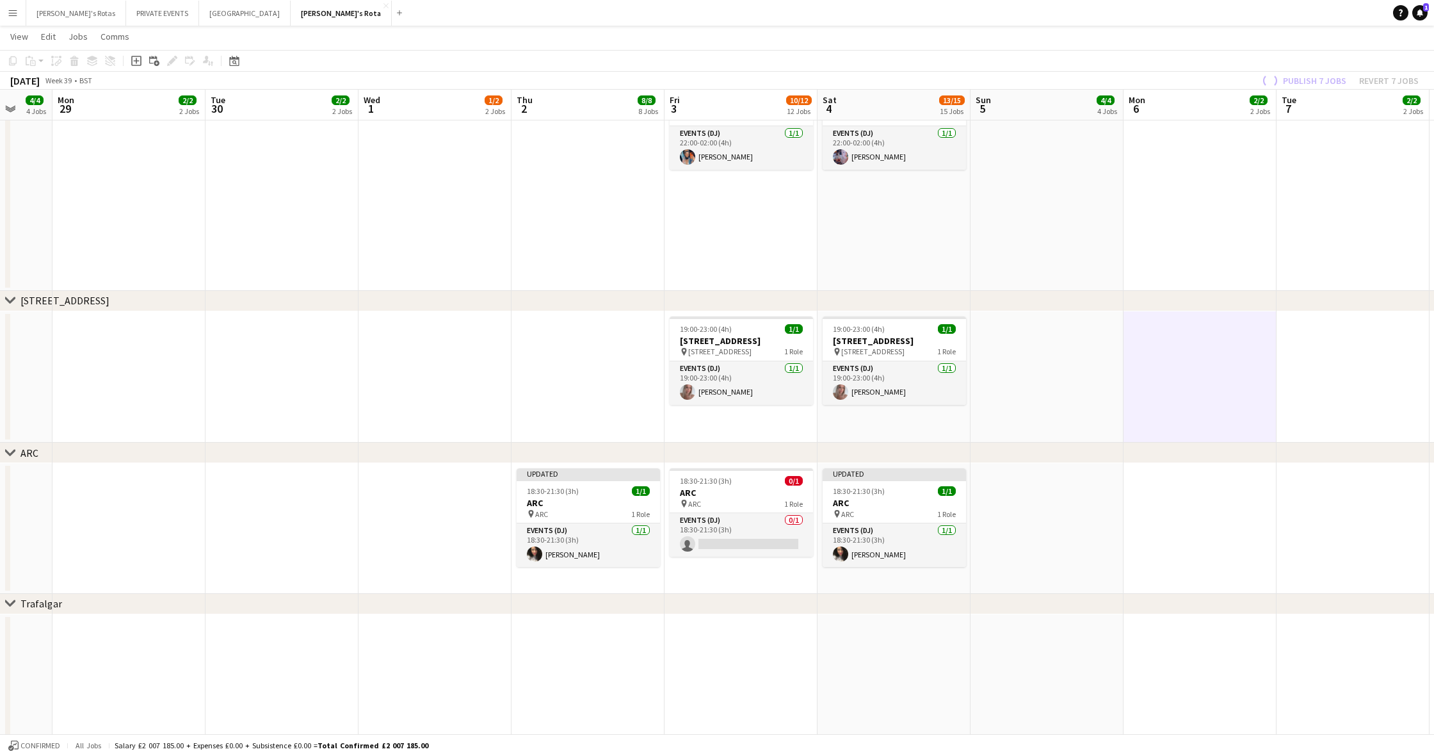
click at [242, 576] on app-date-cell at bounding box center [282, 528] width 153 height 131
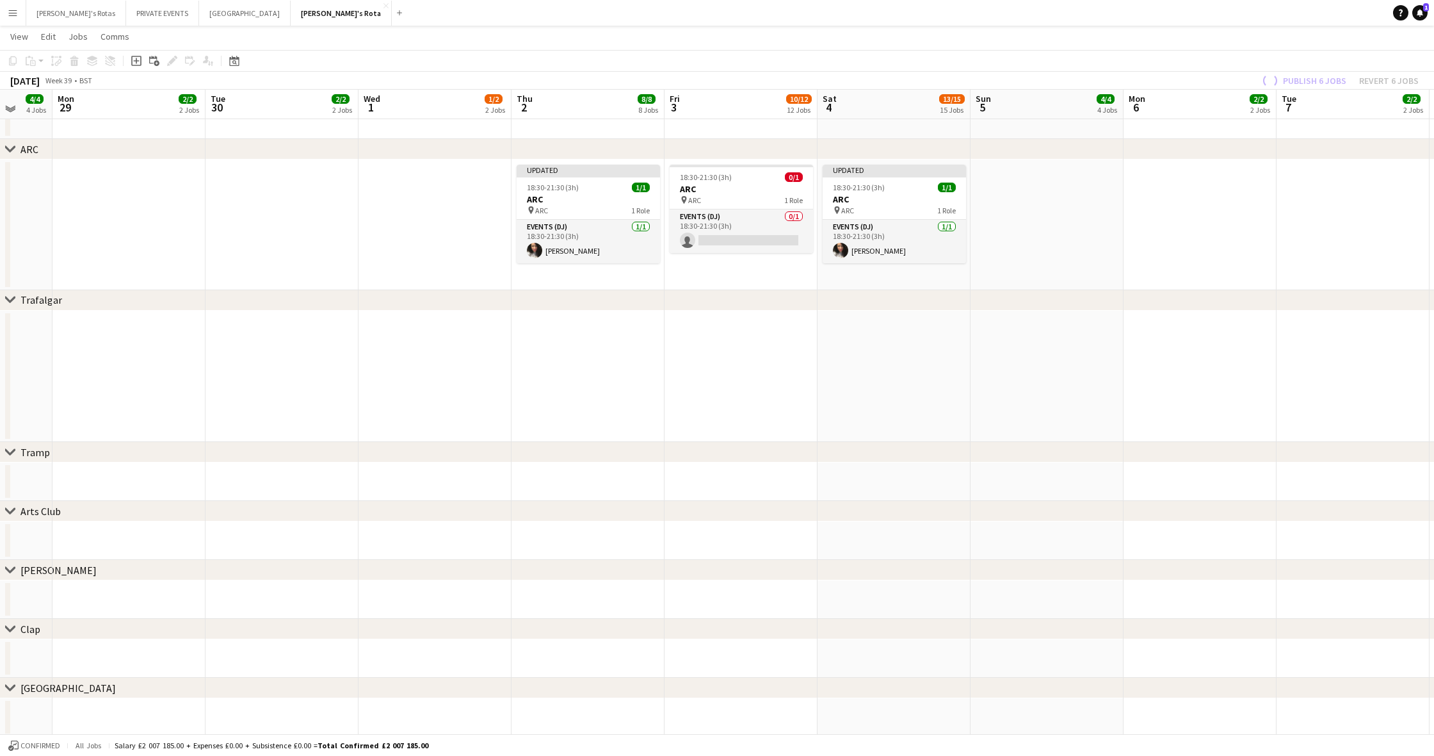
scroll to position [1991, 0]
click at [868, 248] on app-date-cell at bounding box center [1047, 226] width 153 height 131
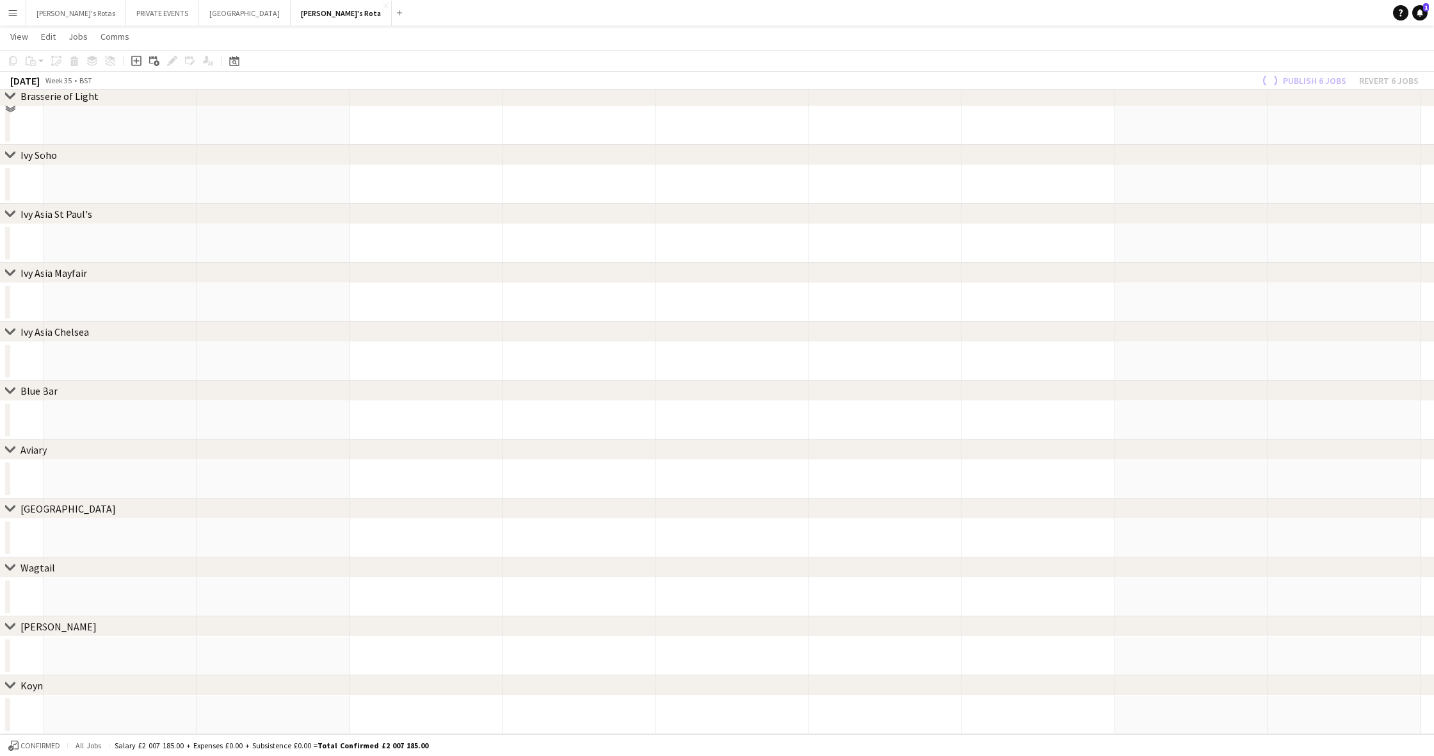
scroll to position [980, 0]
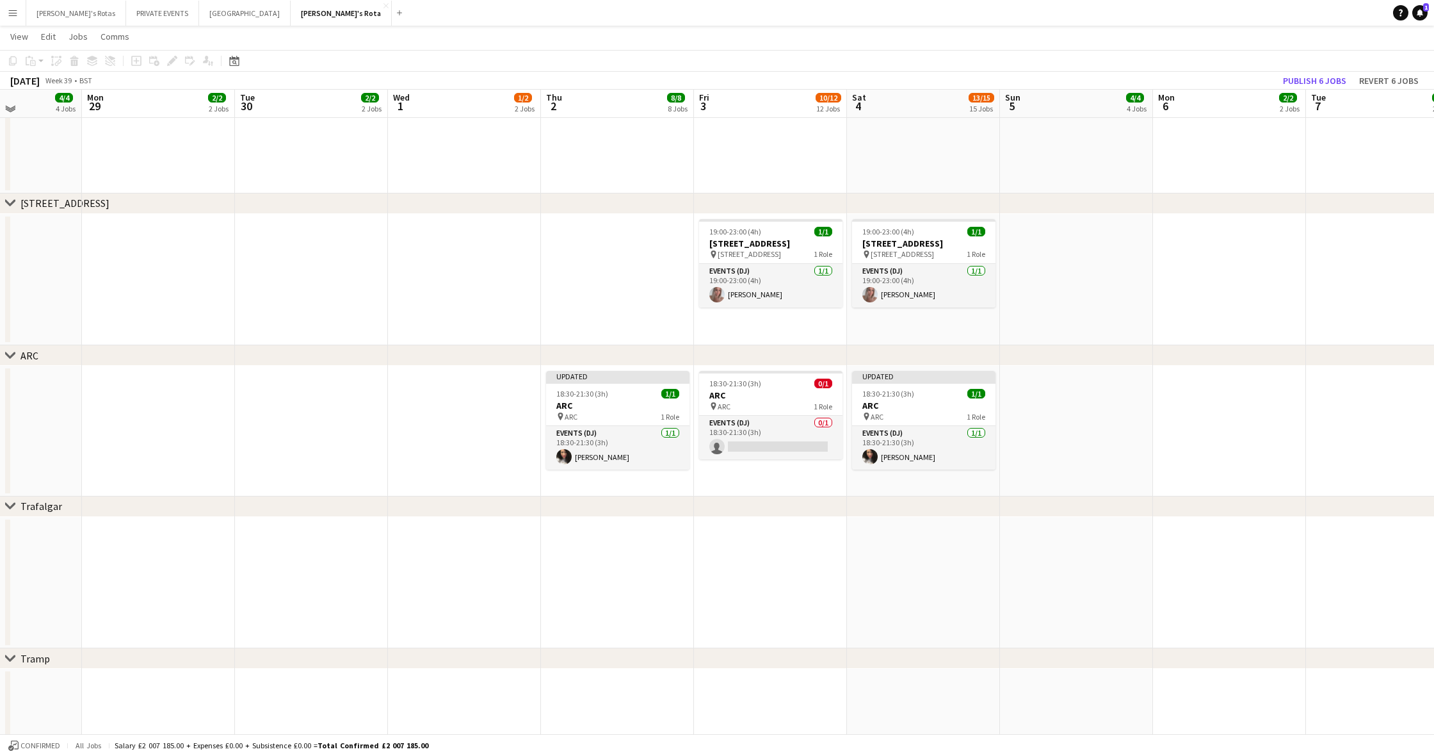
scroll to position [2002, 0]
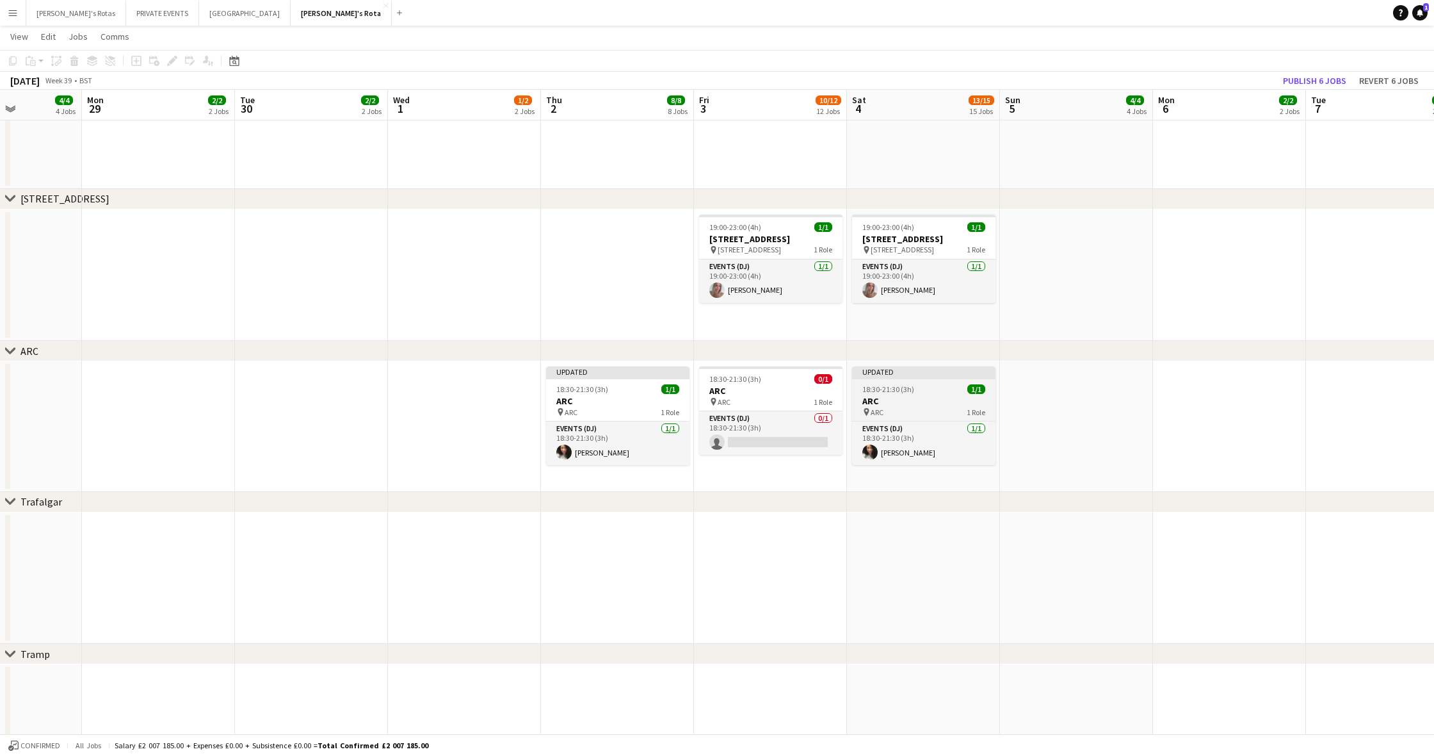
click at [917, 387] on div "18:30-21:30 (3h) 1/1" at bounding box center [923, 389] width 143 height 10
click at [174, 65] on icon "Edit" at bounding box center [172, 61] width 10 height 10
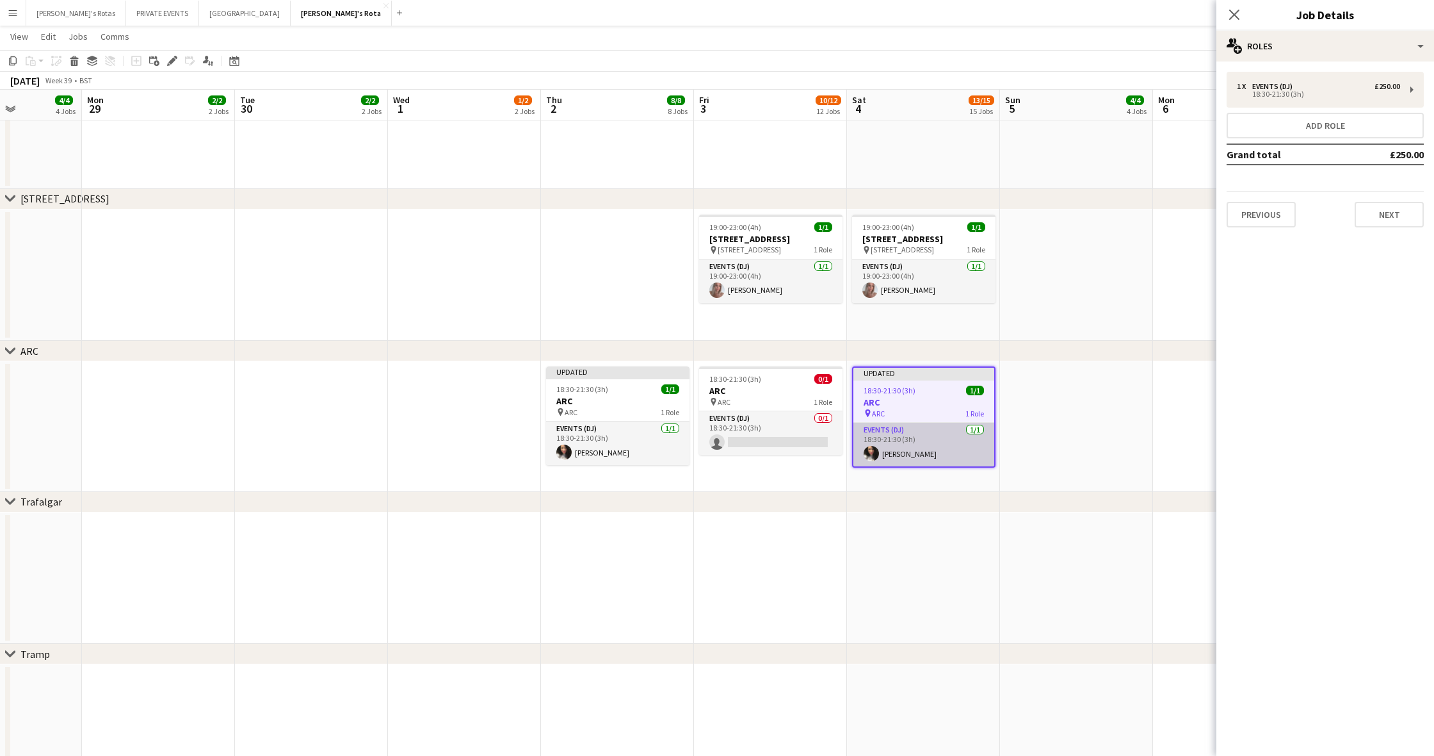
click at [932, 455] on app-card-role "Events (DJ) 1/1 18:30-21:30 (3h) Claire Griffiths" at bounding box center [924, 445] width 141 height 44
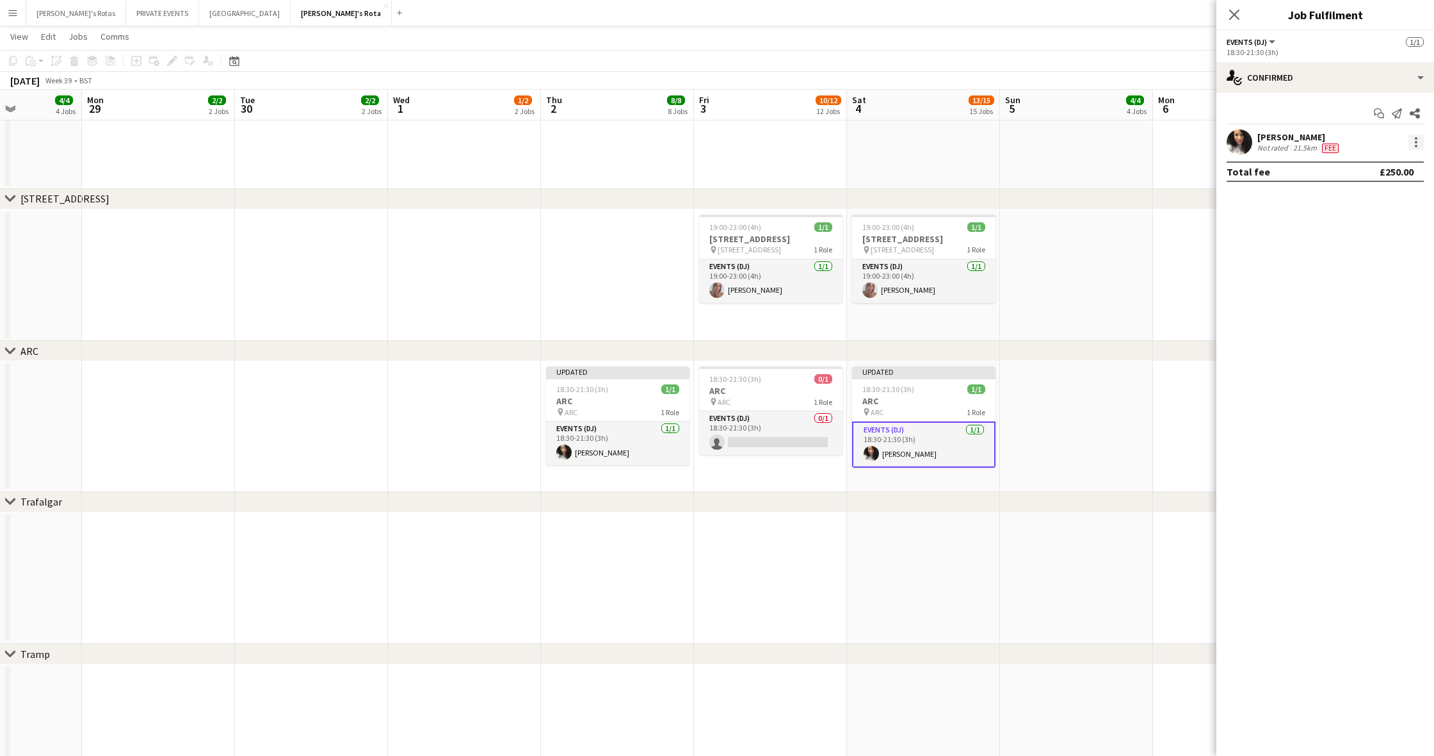
click at [1416, 142] on div at bounding box center [1416, 142] width 3 height 3
click at [1372, 288] on span "Remove" at bounding box center [1354, 288] width 38 height 11
click at [1053, 380] on app-date-cell at bounding box center [1076, 426] width 153 height 131
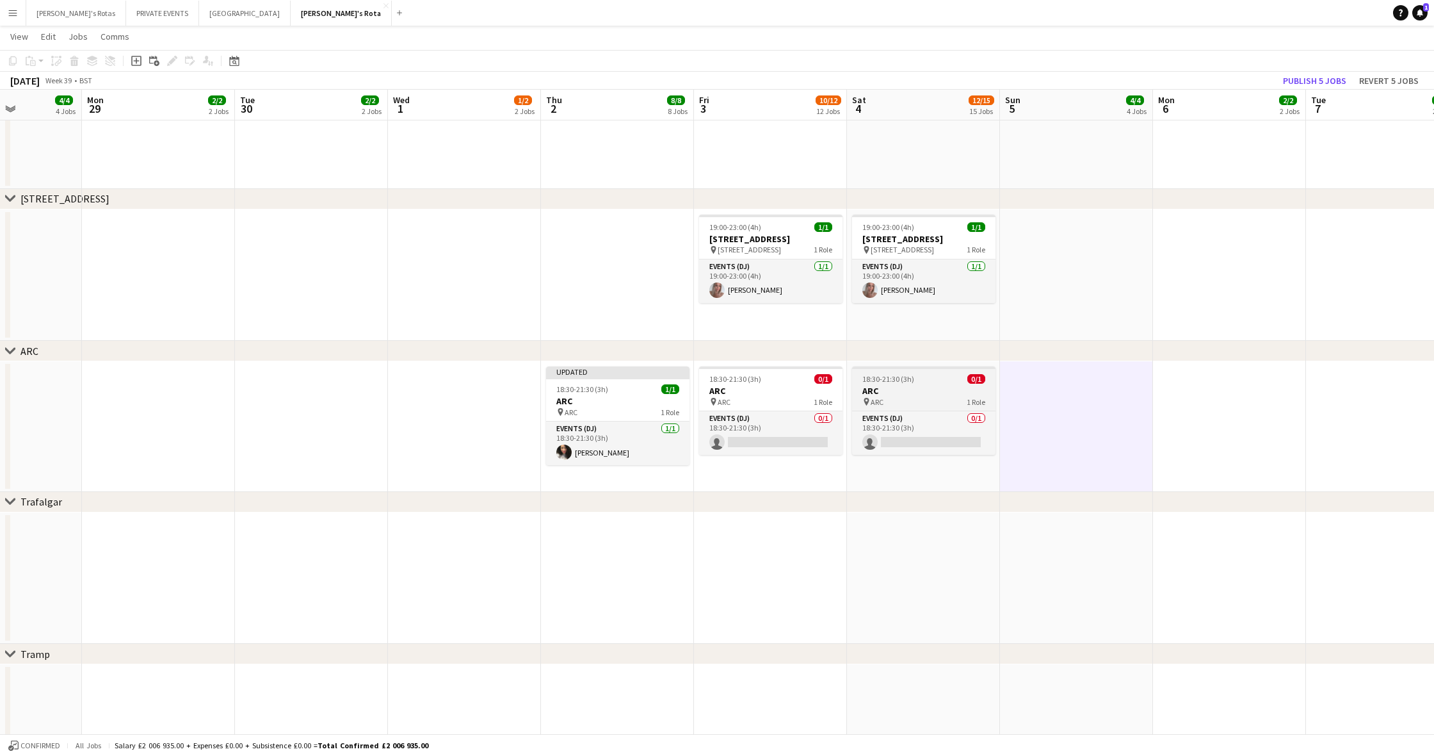
click at [934, 378] on div "18:30-21:30 (3h) 0/1" at bounding box center [923, 379] width 143 height 10
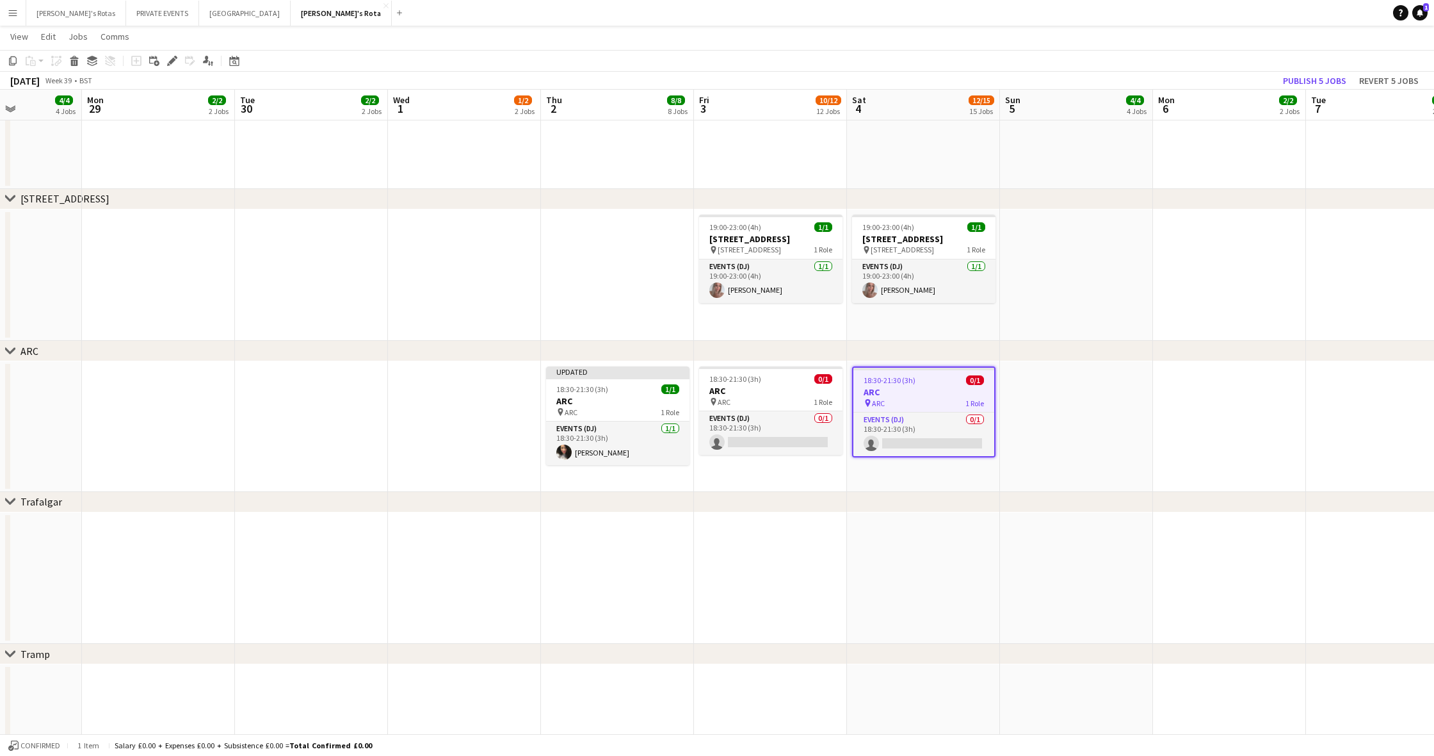
click at [1028, 412] on app-date-cell at bounding box center [1076, 426] width 153 height 131
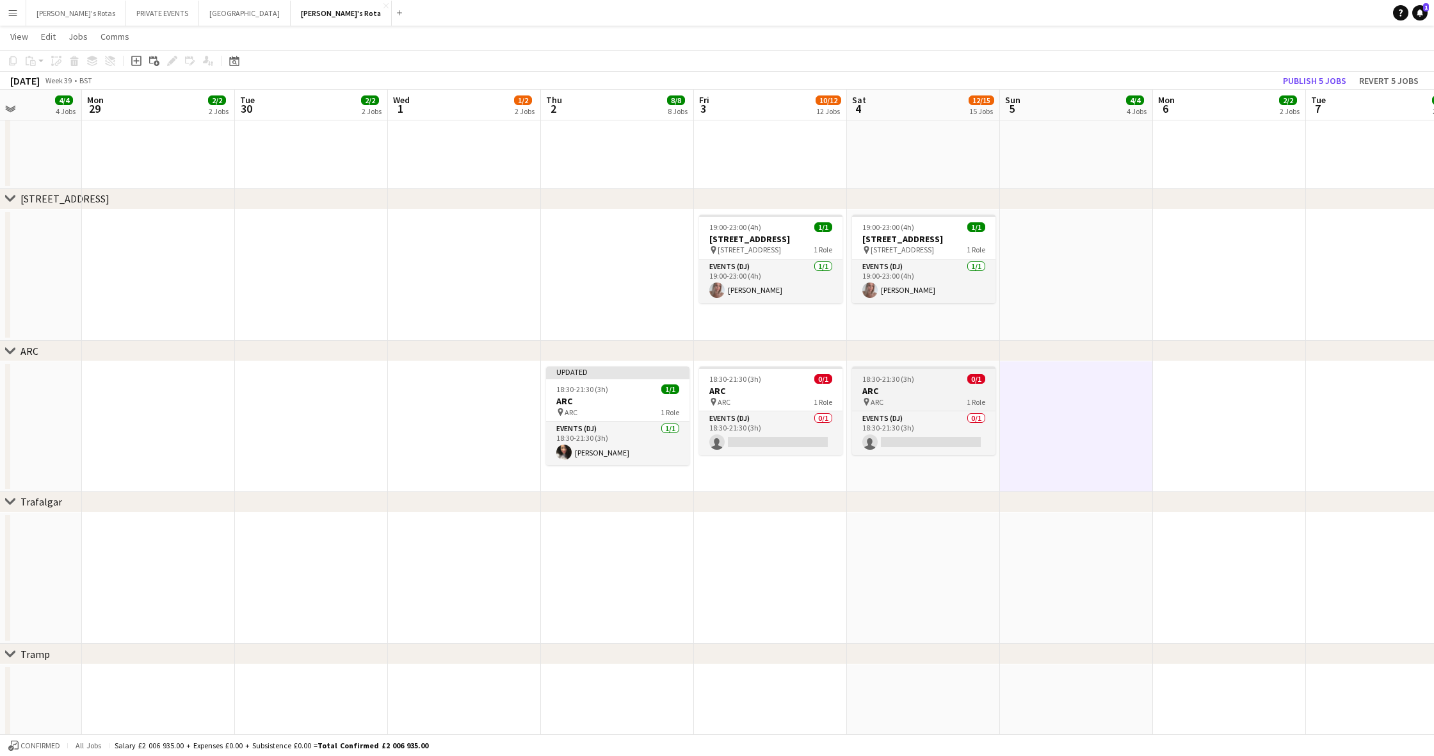
click at [913, 404] on div "pin ARC 1 Role" at bounding box center [923, 401] width 143 height 10
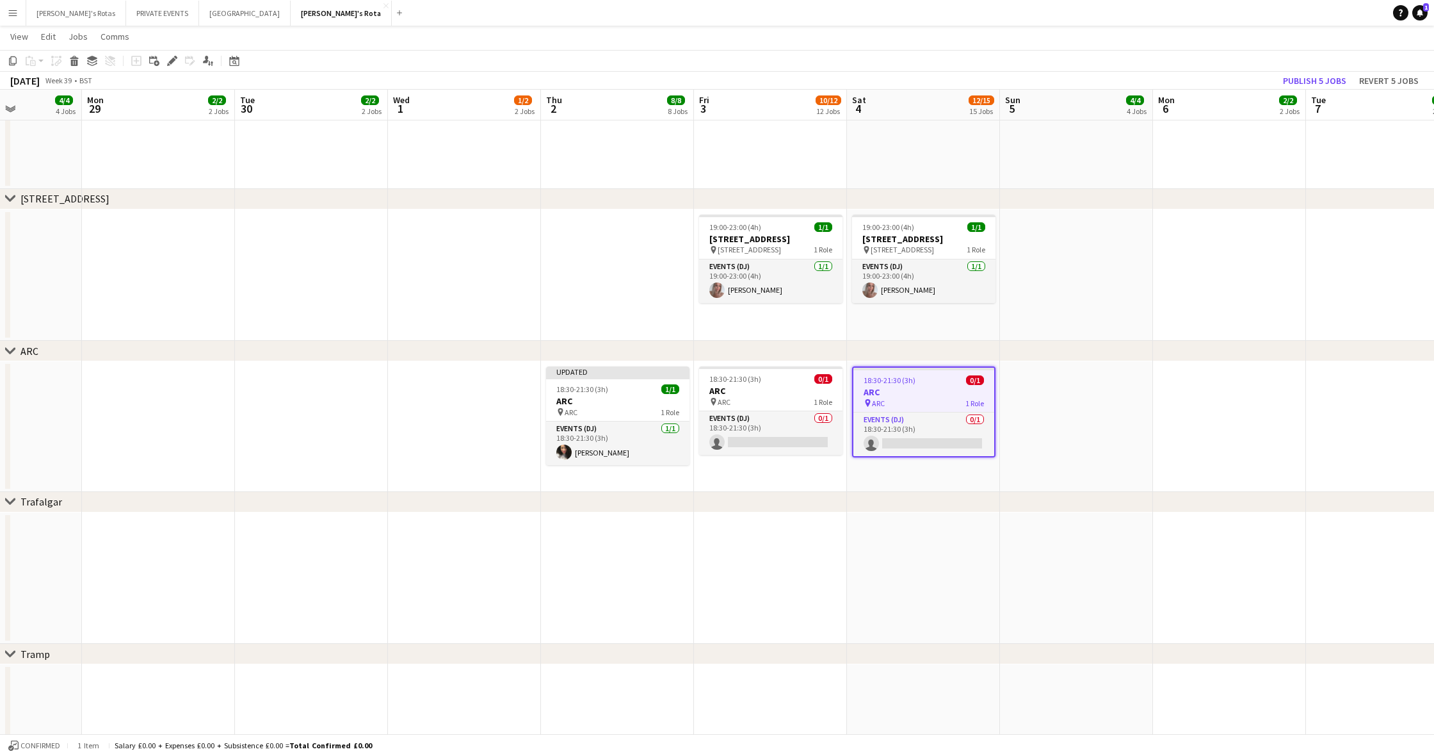
drag, startPoint x: 1213, startPoint y: 6, endPoint x: 1199, endPoint y: 408, distance: 402.4
click at [1199, 408] on app-date-cell at bounding box center [1229, 426] width 153 height 131
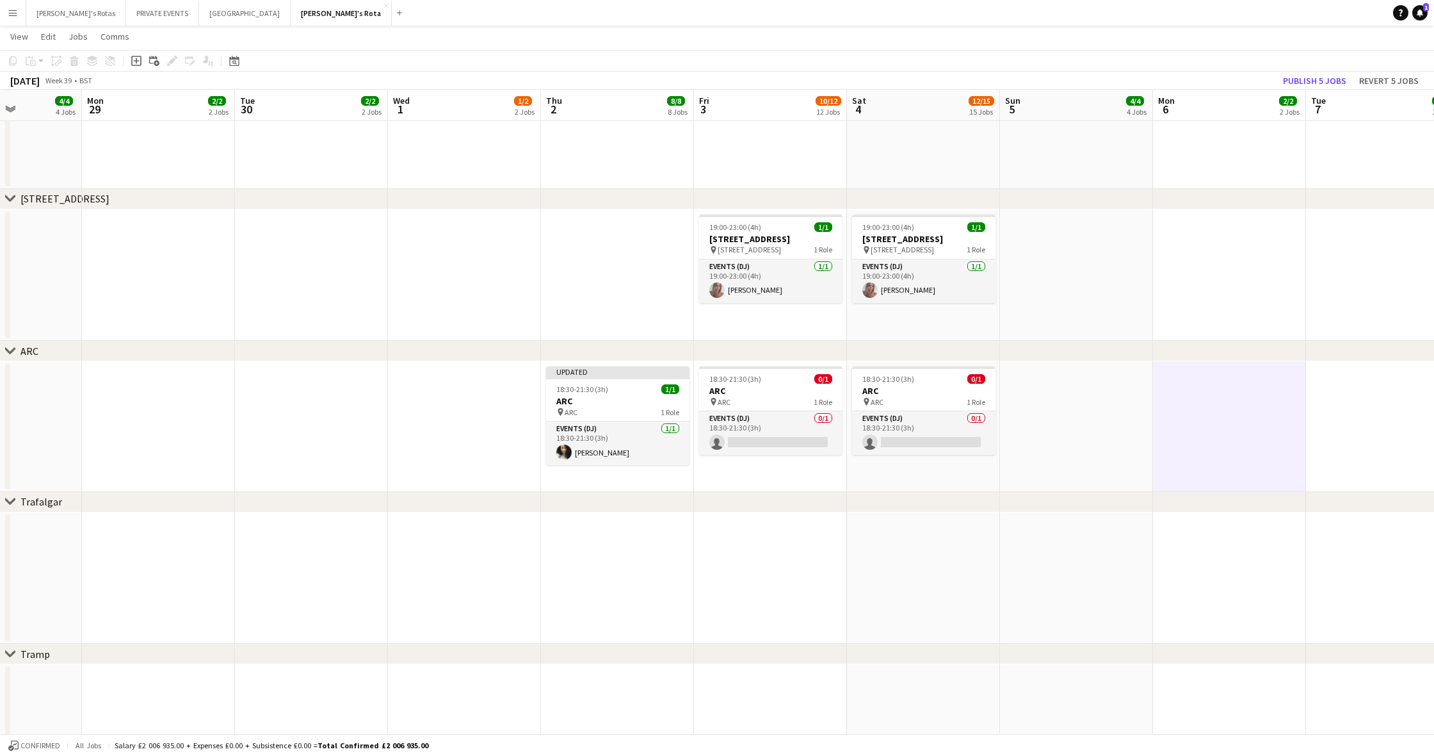
scroll to position [2003, 0]
click at [915, 391] on h3 "ARC" at bounding box center [923, 390] width 143 height 12
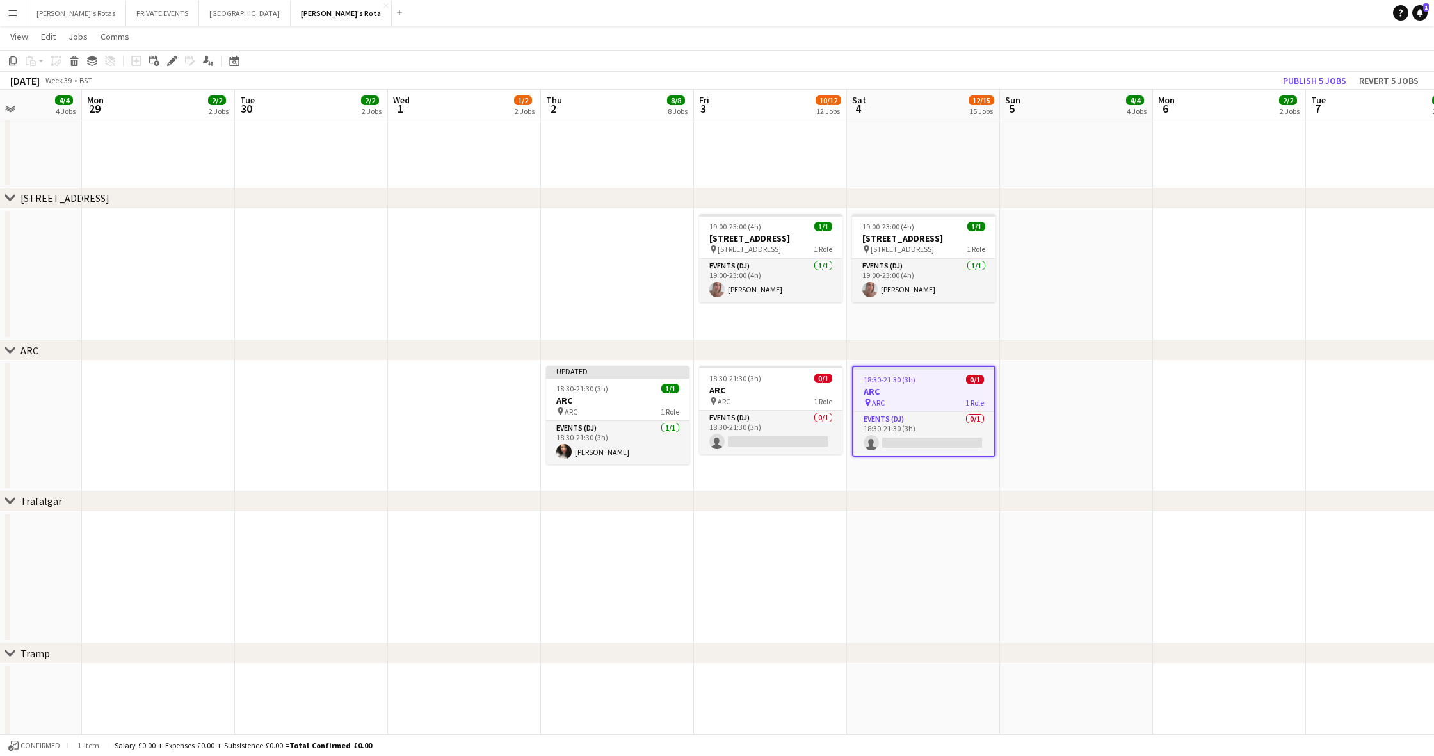
click at [1113, 386] on app-date-cell at bounding box center [1076, 426] width 153 height 131
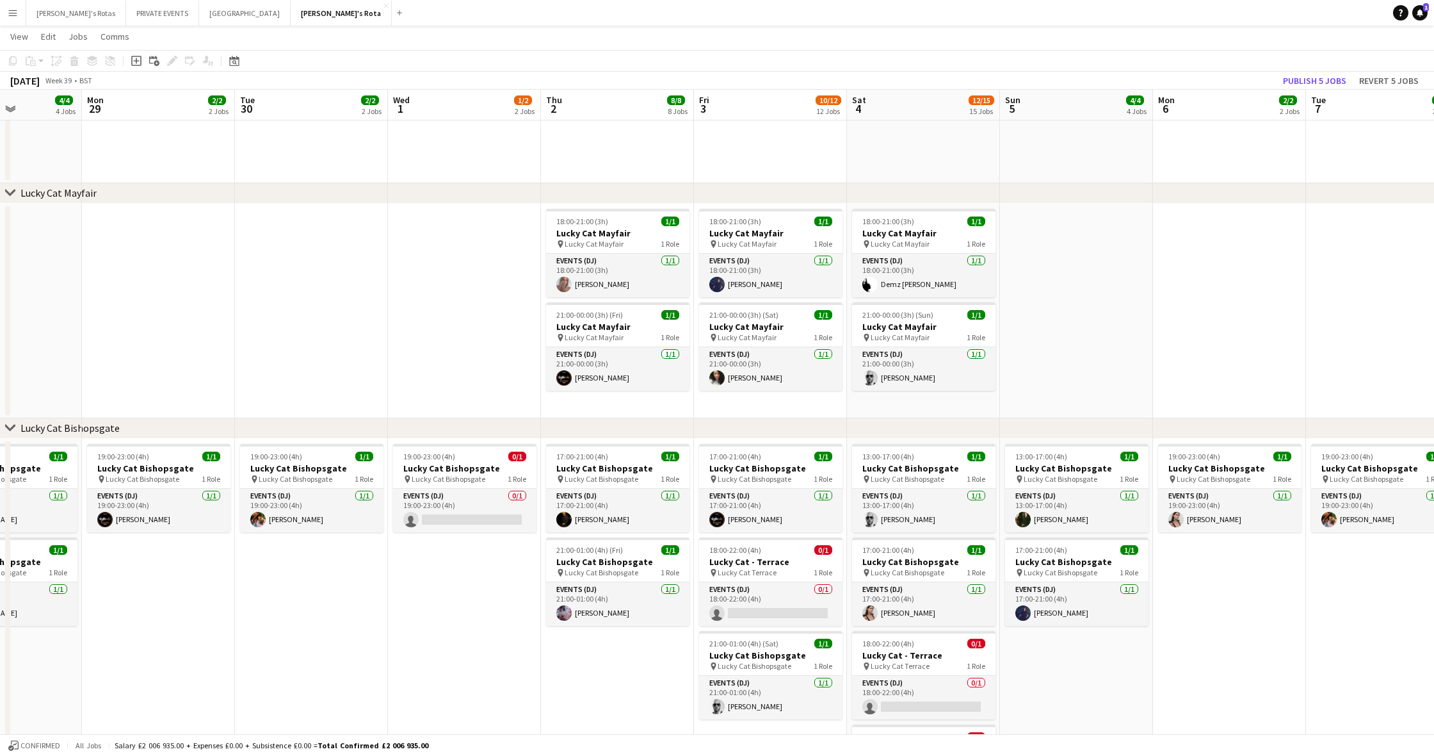
scroll to position [0, 529]
click at [17, 19] on button "Menu" at bounding box center [13, 13] width 26 height 26
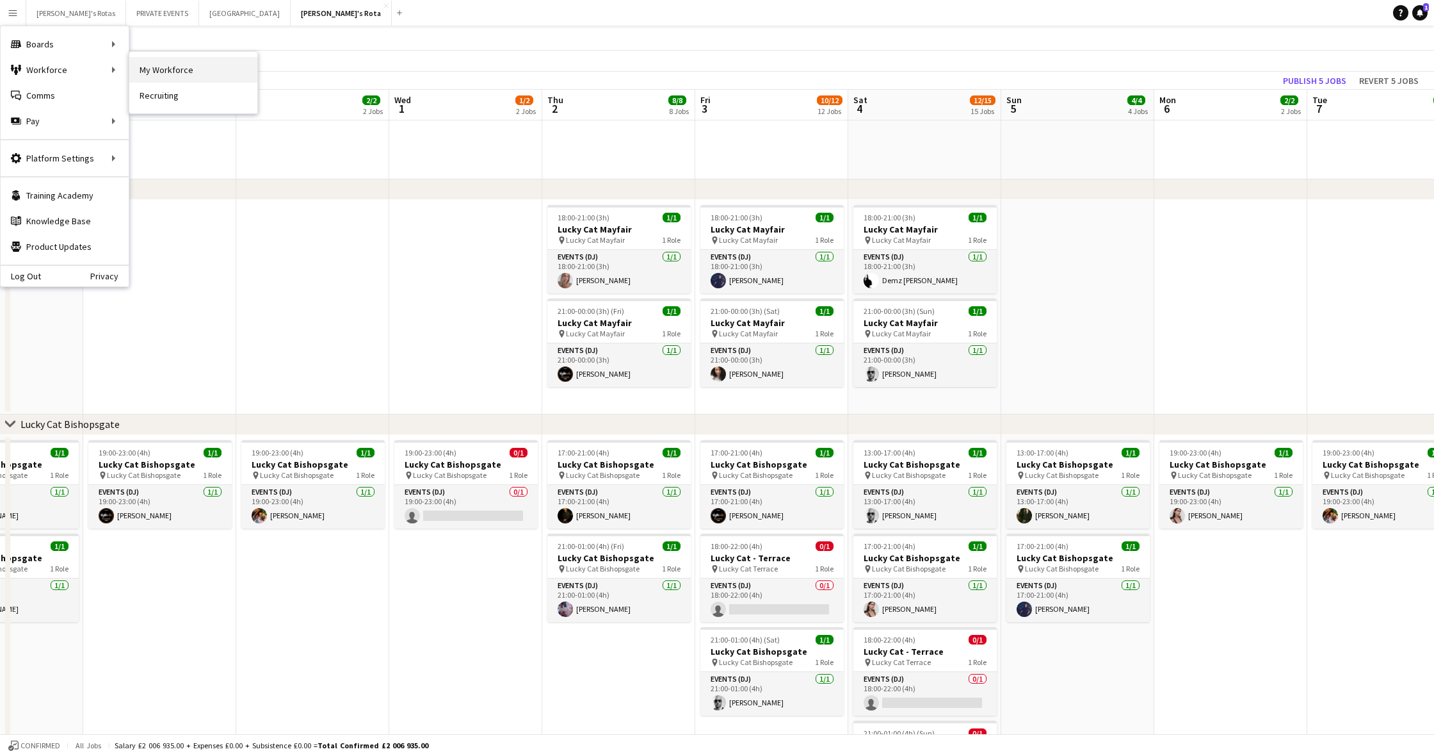
click at [150, 69] on link "My Workforce" at bounding box center [193, 70] width 128 height 26
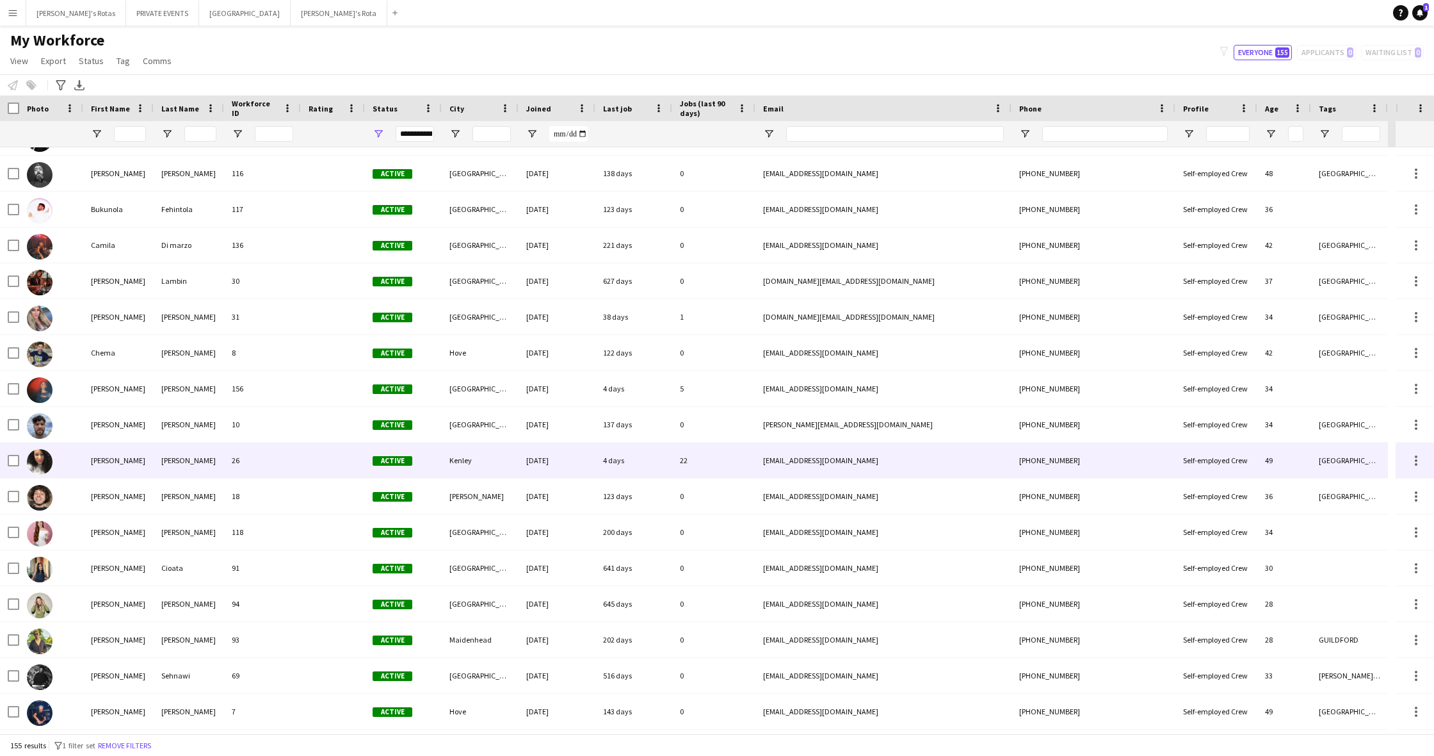
click at [110, 466] on div "Claire" at bounding box center [118, 460] width 70 height 35
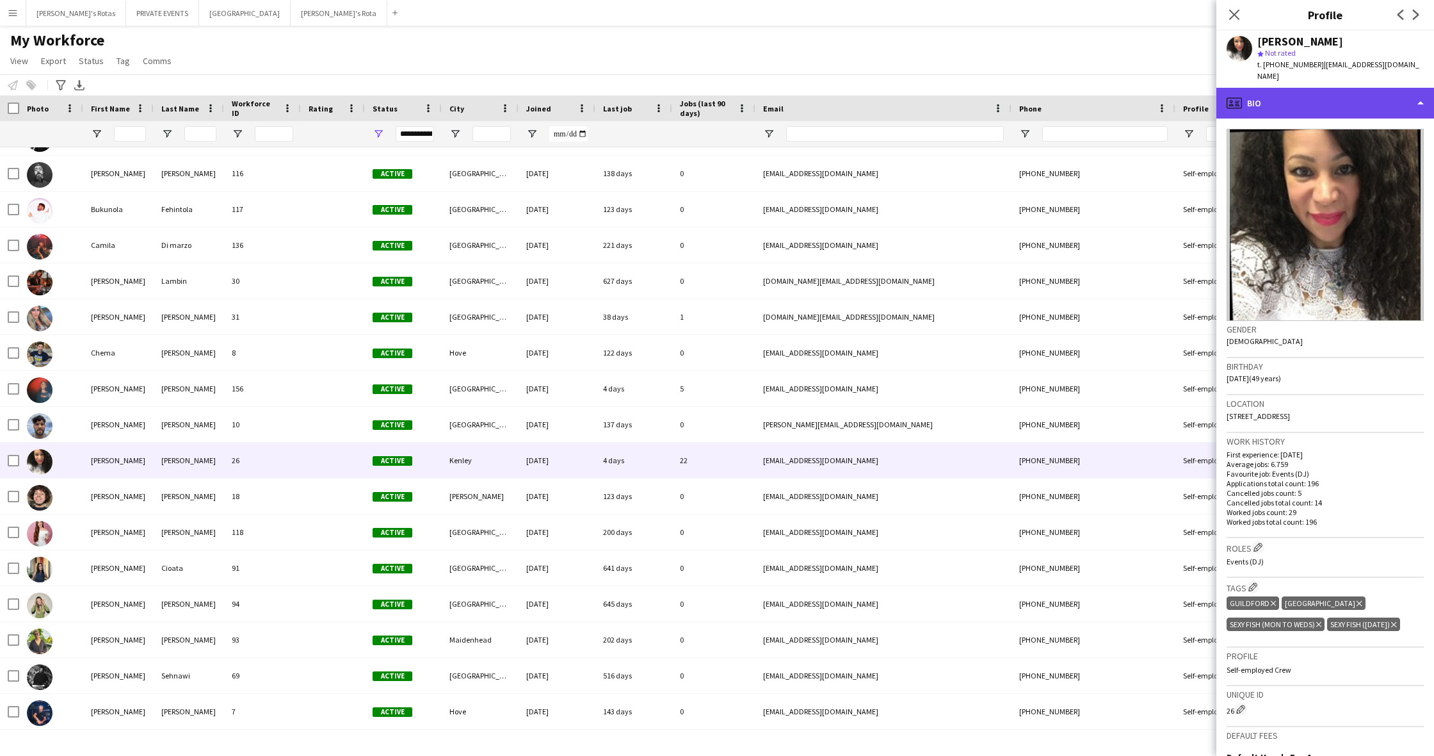
click at [1246, 89] on div "profile Bio" at bounding box center [1326, 103] width 218 height 31
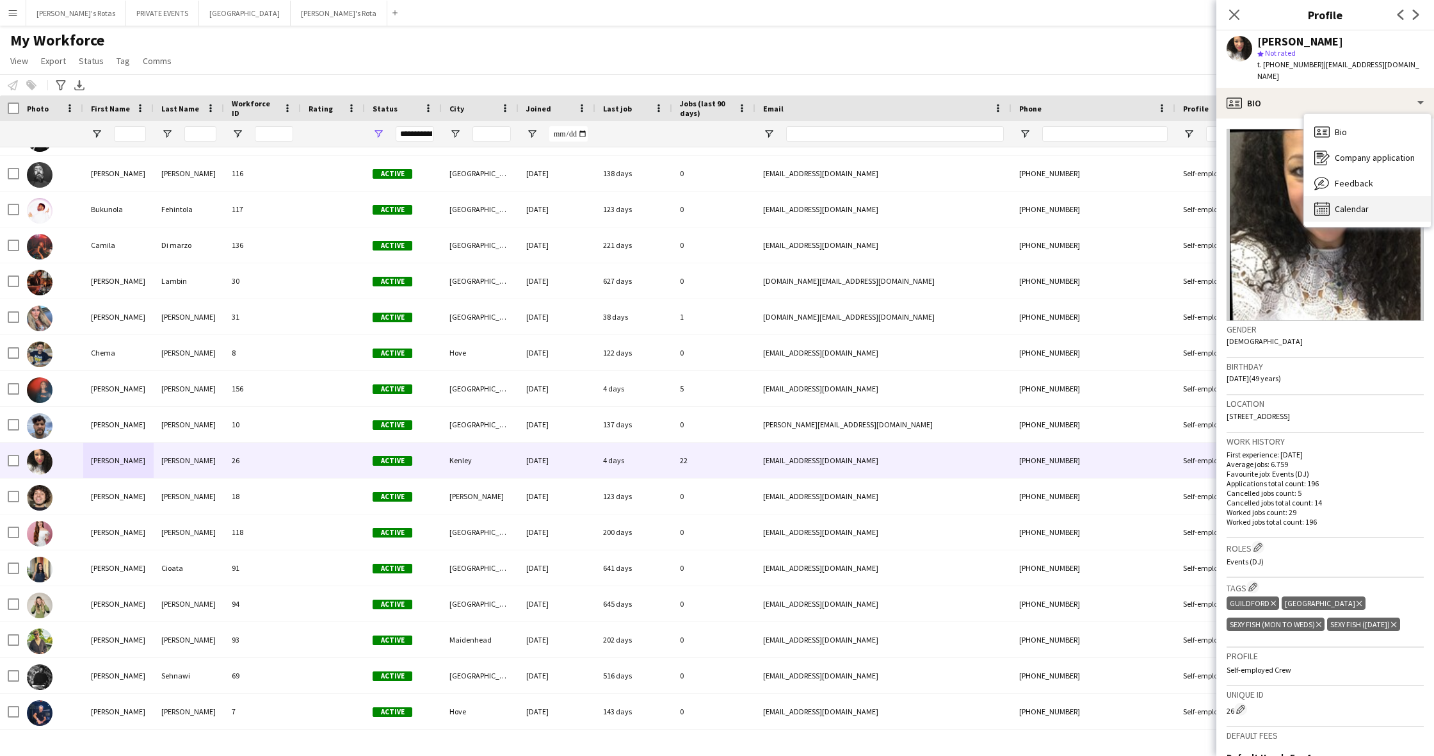
click at [1358, 203] on span "Calendar" at bounding box center [1352, 209] width 34 height 12
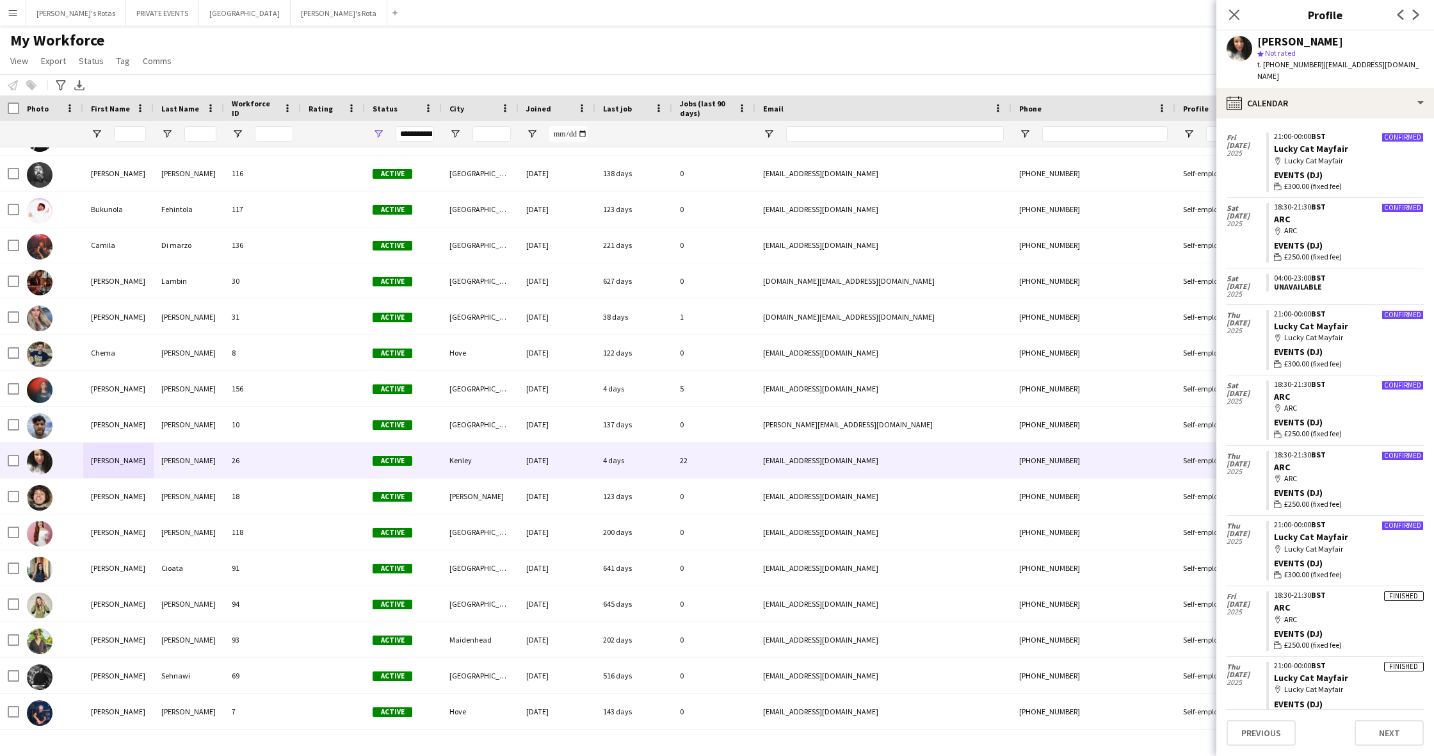
click at [1232, 12] on icon at bounding box center [1235, 15] width 10 height 10
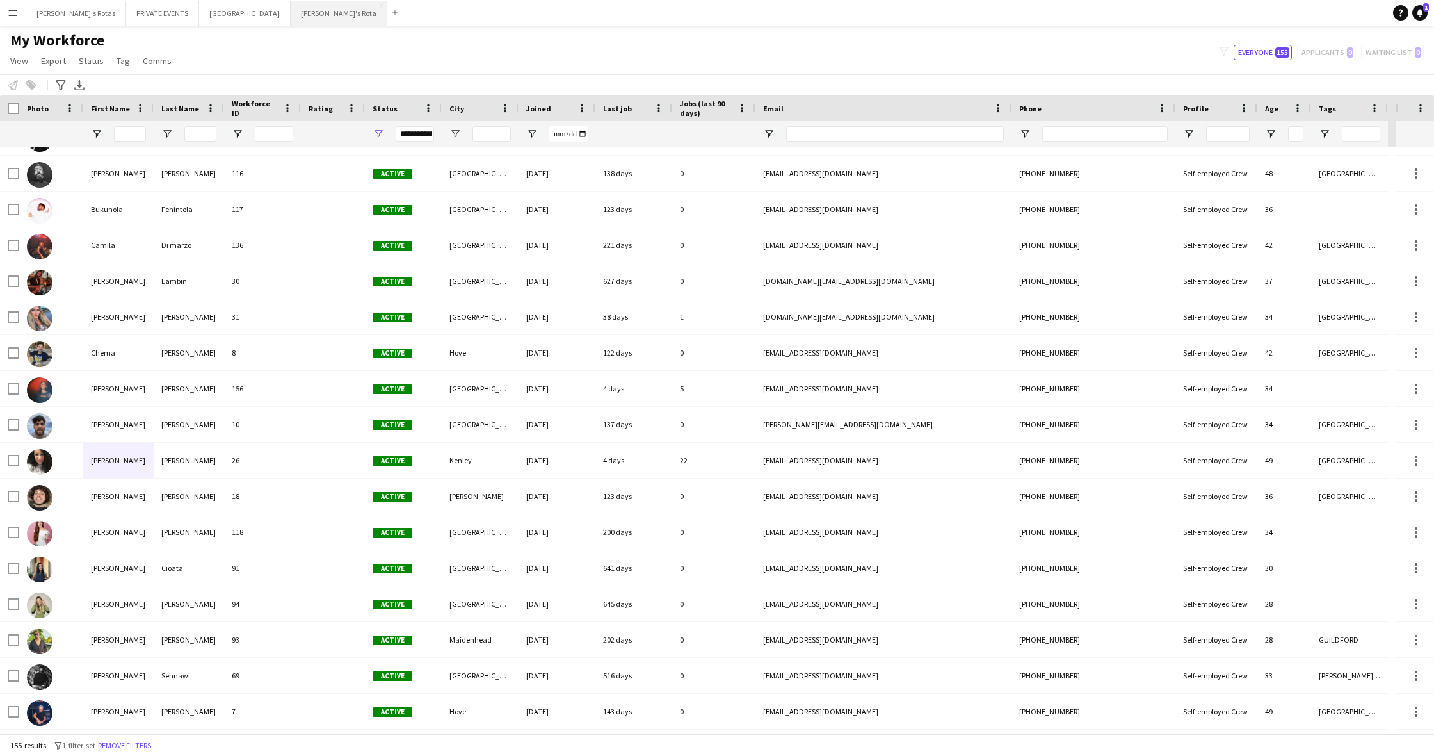
click at [291, 11] on button "Vicky's Rota Close" at bounding box center [339, 13] width 97 height 25
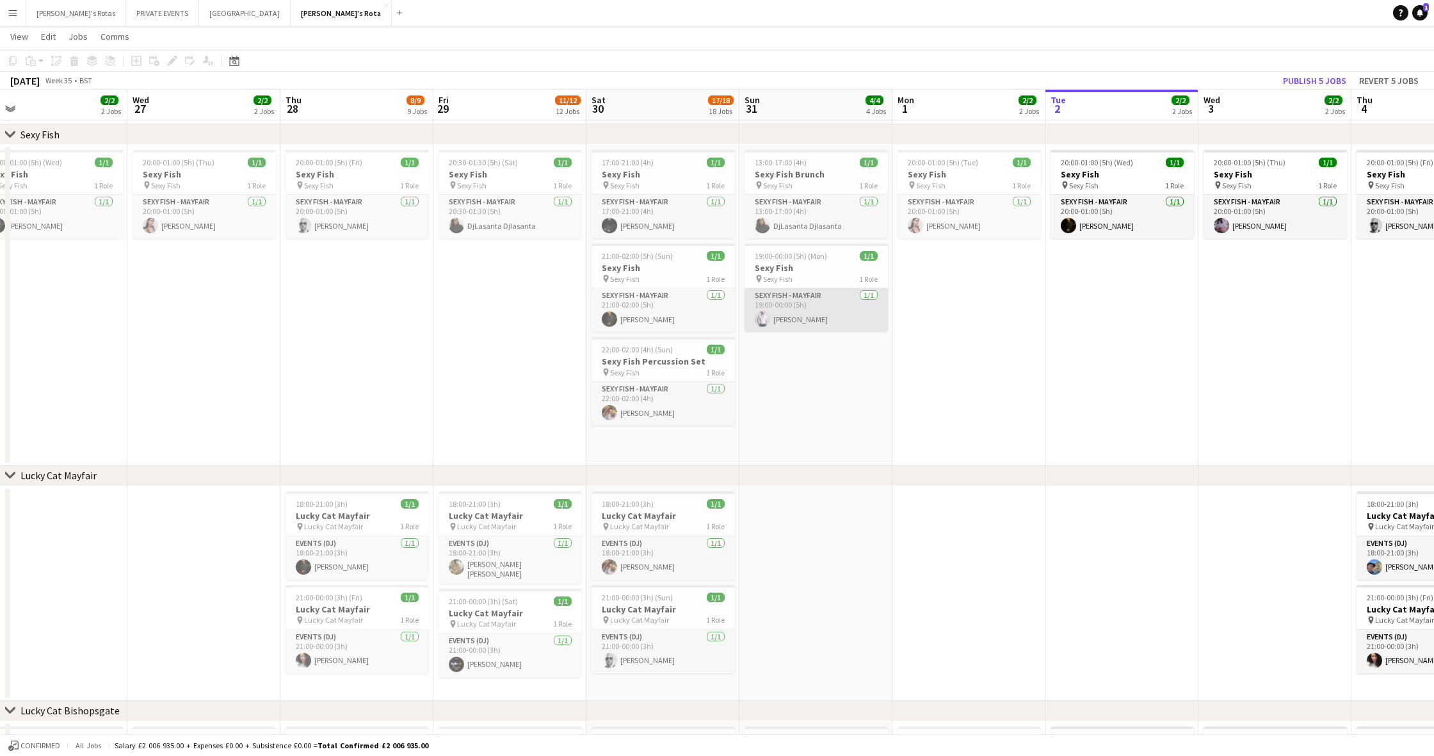
scroll to position [315, 0]
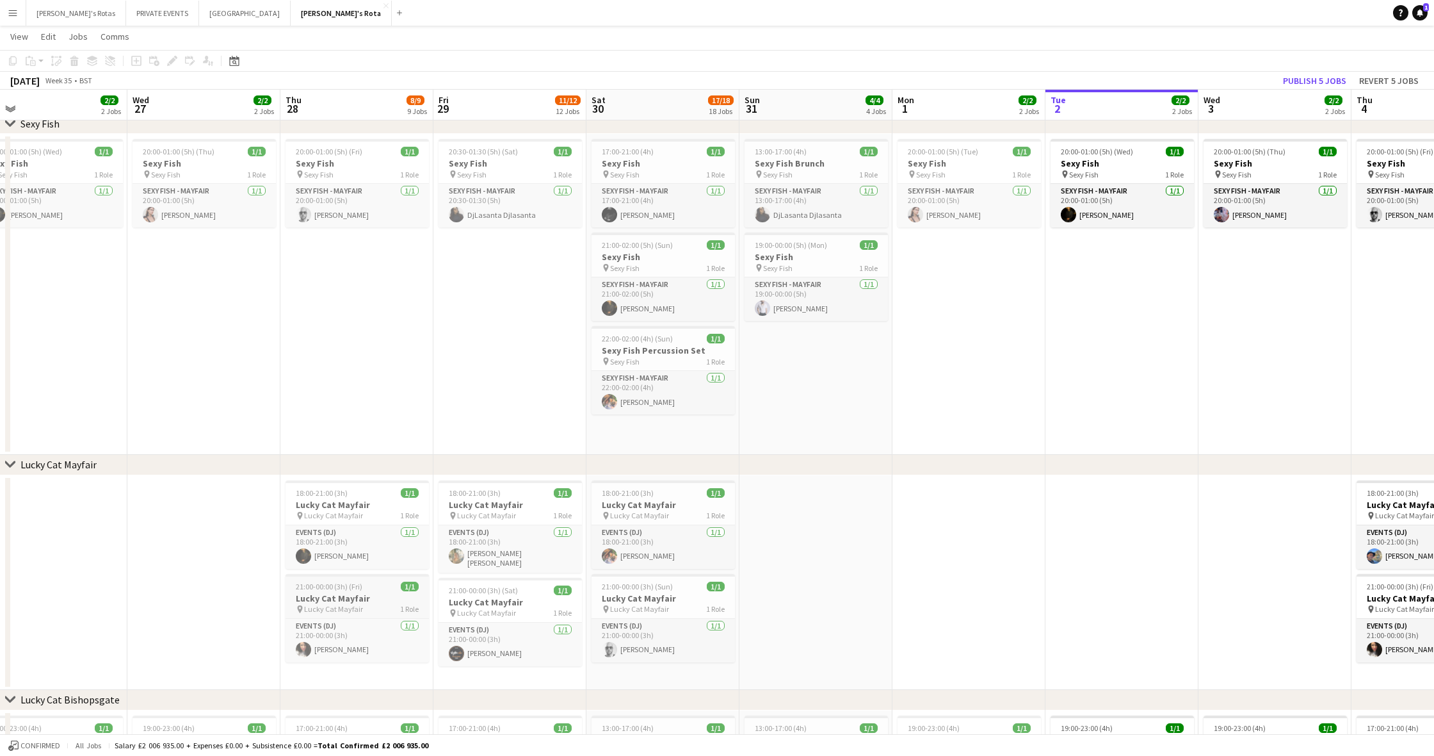
click at [349, 595] on h3 "Lucky Cat Mayfair" at bounding box center [357, 598] width 143 height 12
click at [818, 462] on div "chevron-right Lucky Cat Mayfair" at bounding box center [717, 465] width 1434 height 20
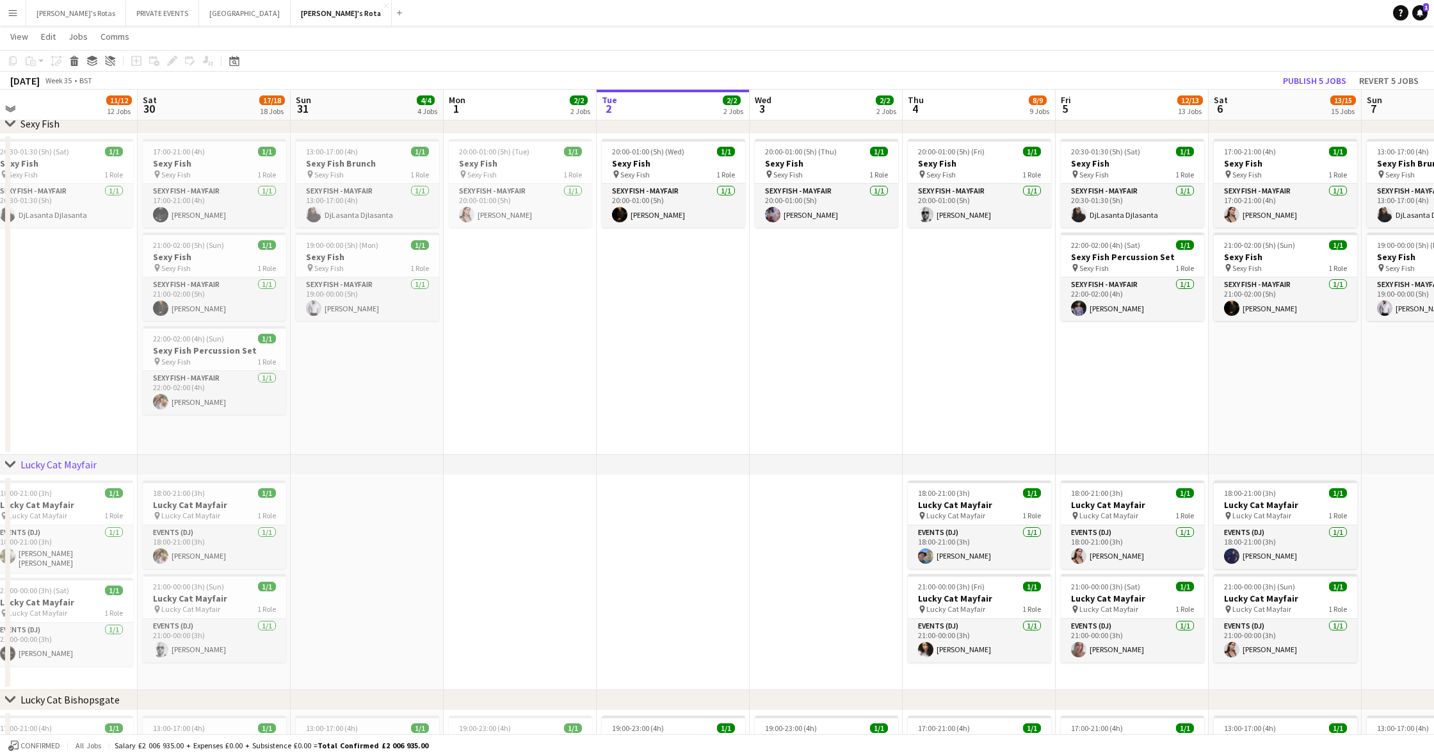
scroll to position [0, 322]
click at [727, 375] on app-date-cell "20:00-01:00 (5h) (Wed) 1/1 Sexy Fish pin Sexy Fish 1 Role SEXY FISH - MAYFAIR 1…" at bounding box center [672, 294] width 153 height 321
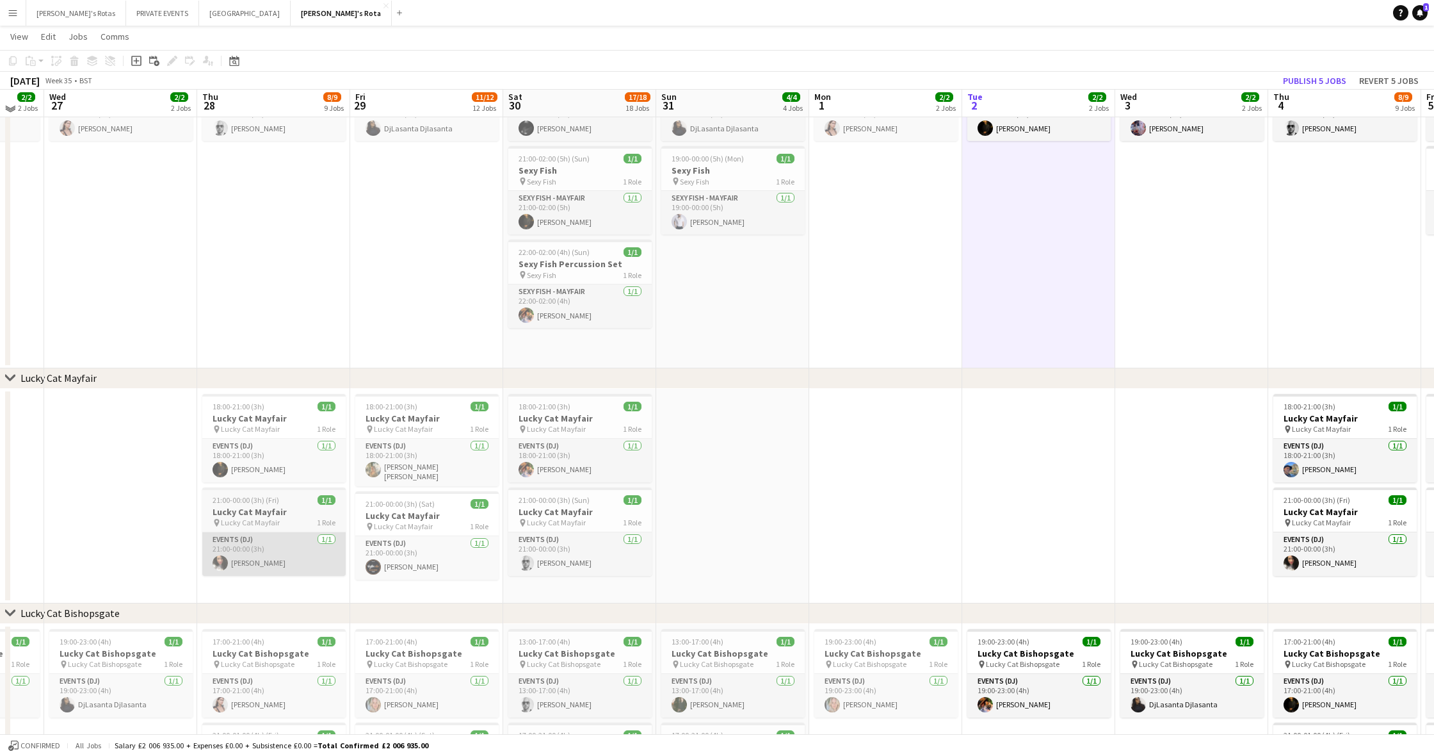
scroll to position [408, 0]
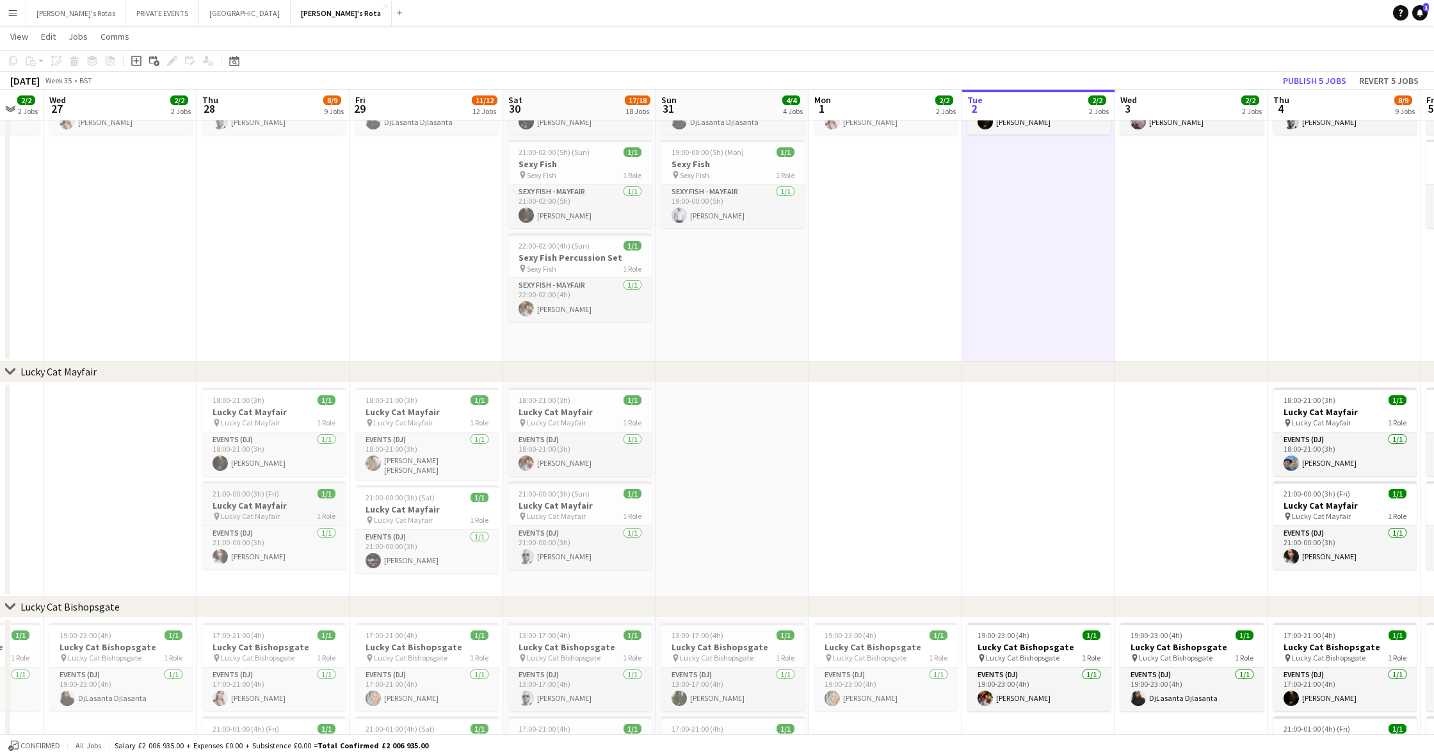
click at [279, 505] on h3 "Lucky Cat Mayfair" at bounding box center [273, 505] width 143 height 12
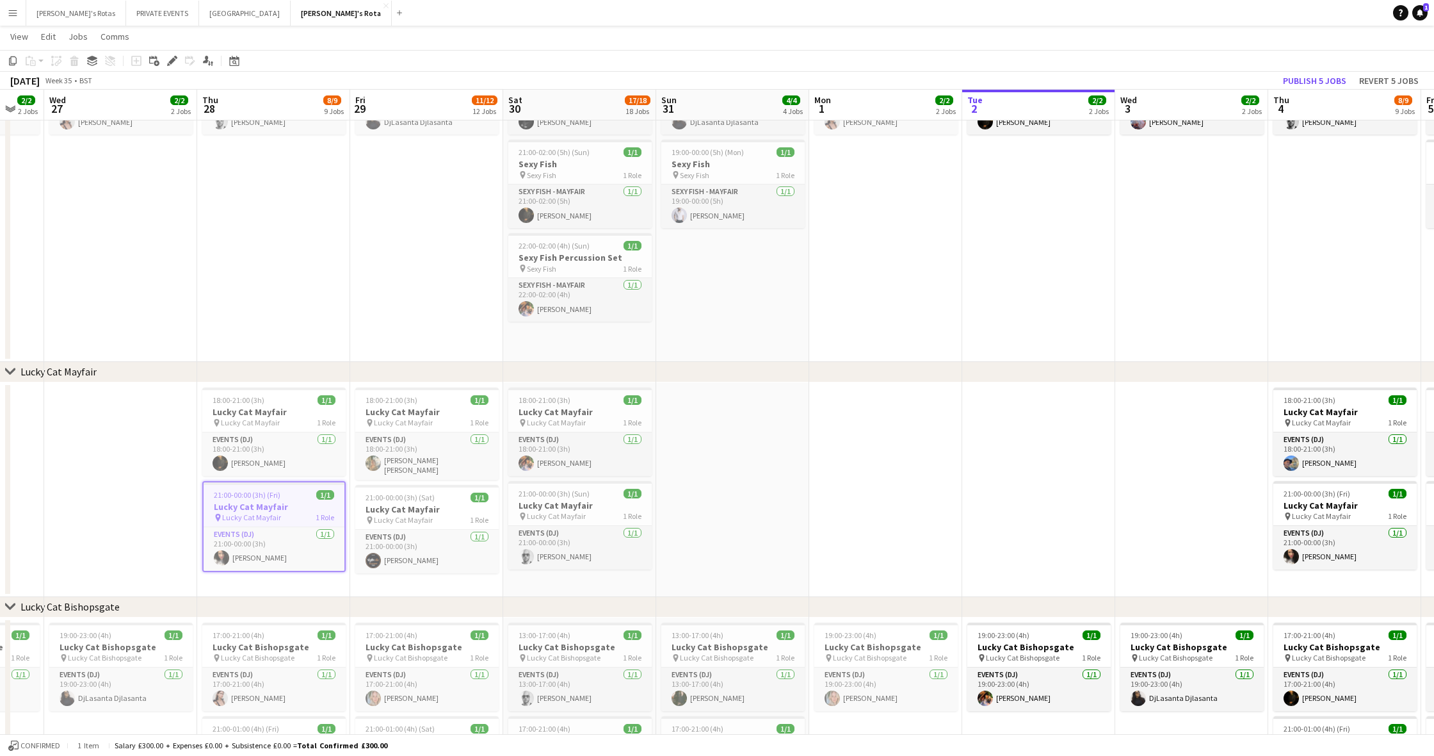
click at [279, 505] on h3 "Lucky Cat Mayfair" at bounding box center [274, 507] width 141 height 12
click at [279, 505] on h3 "Lucky Cat Mayfair" at bounding box center [273, 505] width 143 height 12
click at [309, 505] on h3 "Lucky Cat Mayfair" at bounding box center [274, 507] width 141 height 12
click at [763, 495] on app-date-cell at bounding box center [732, 489] width 153 height 215
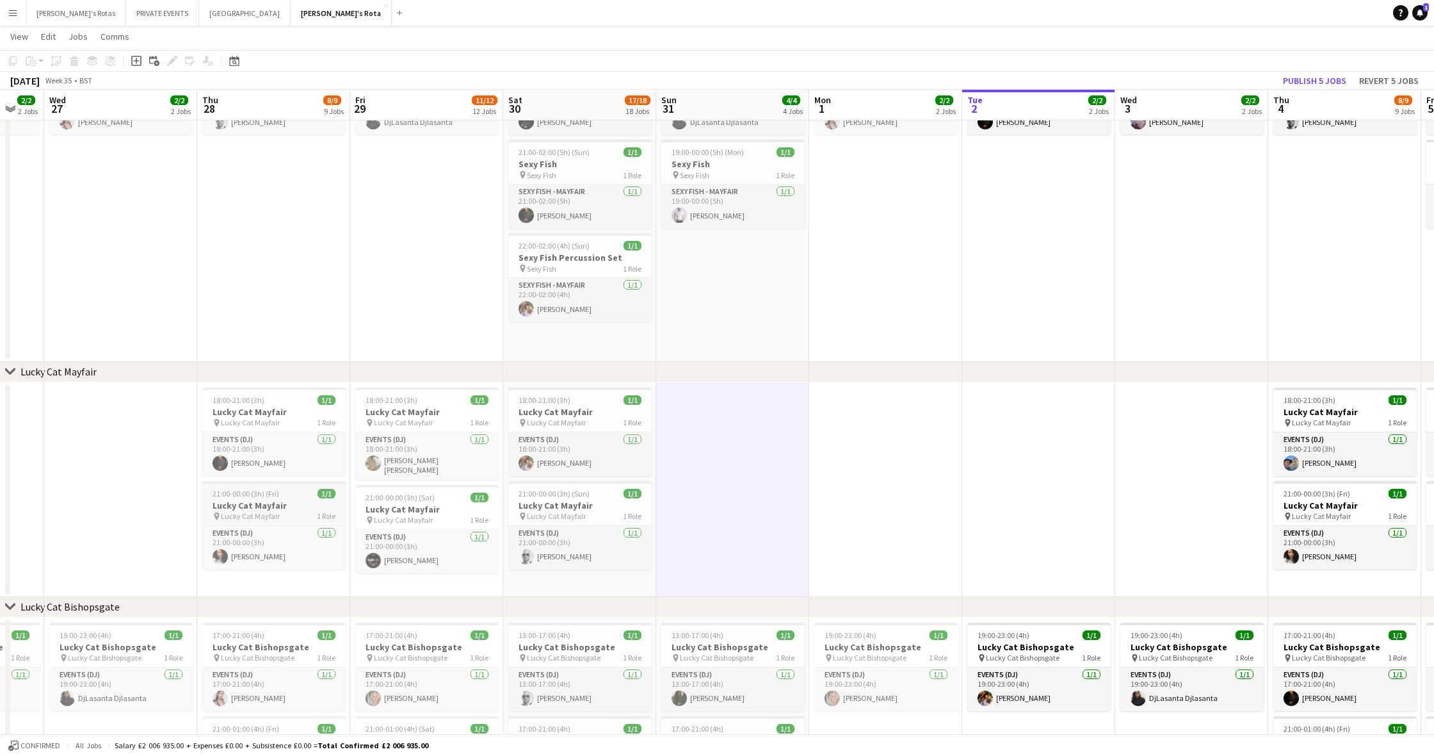
click at [269, 508] on h3 "Lucky Cat Mayfair" at bounding box center [273, 505] width 143 height 12
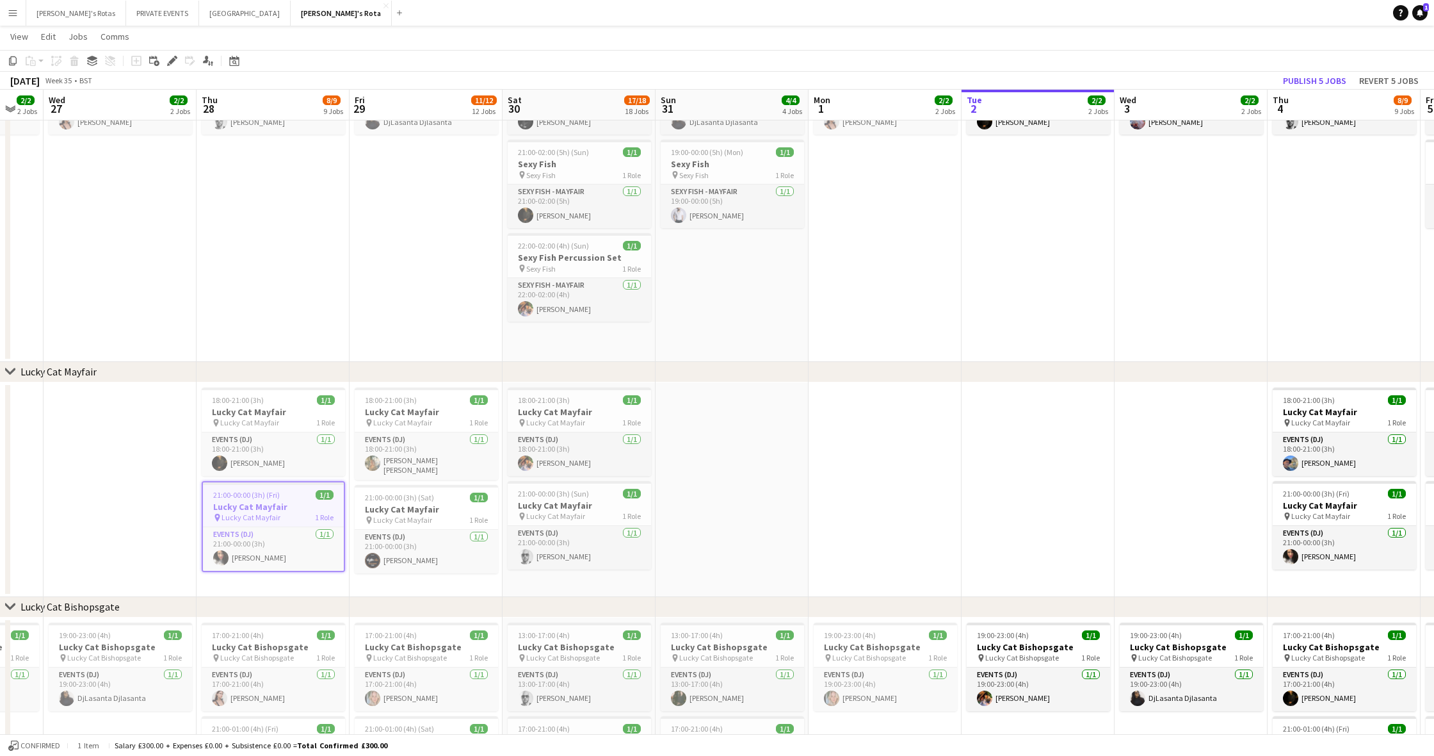
click at [751, 496] on app-date-cell at bounding box center [732, 489] width 153 height 215
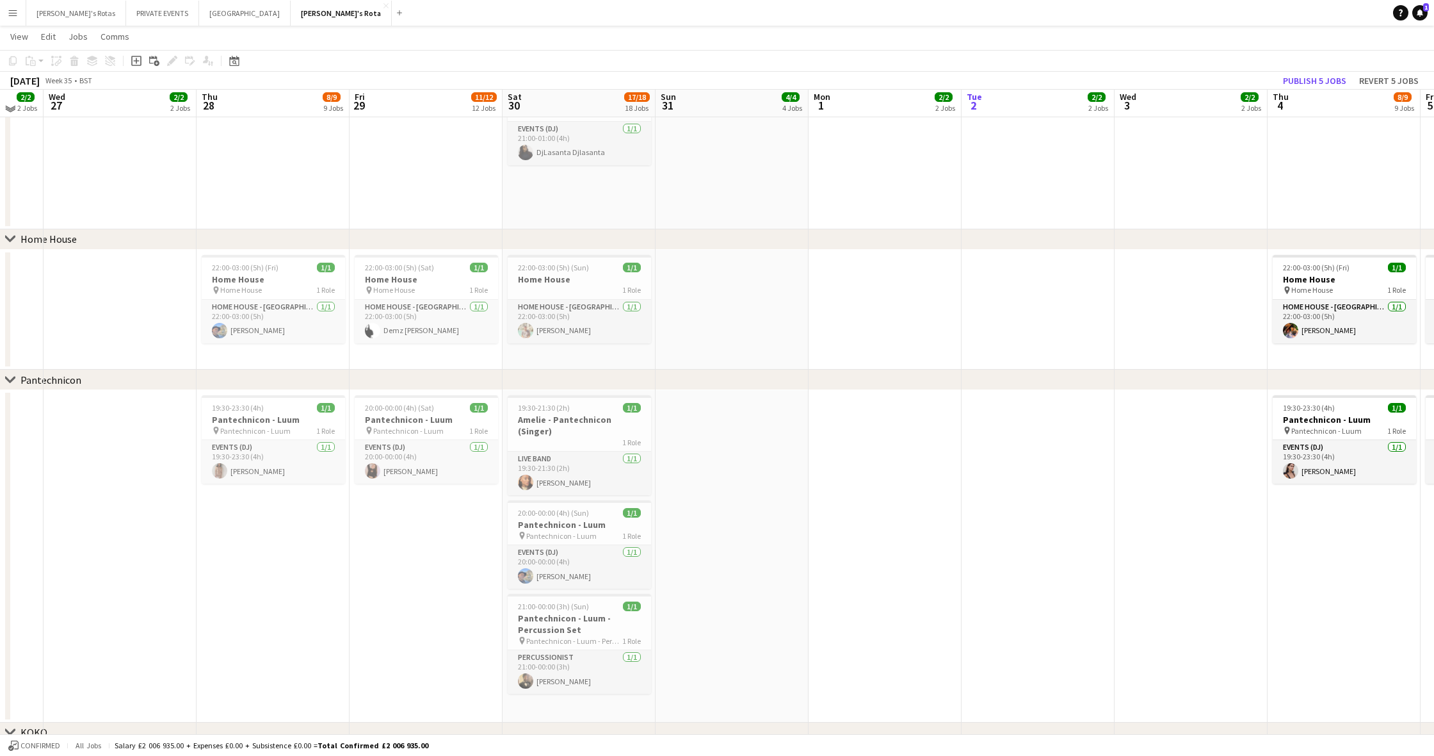
scroll to position [1259, 0]
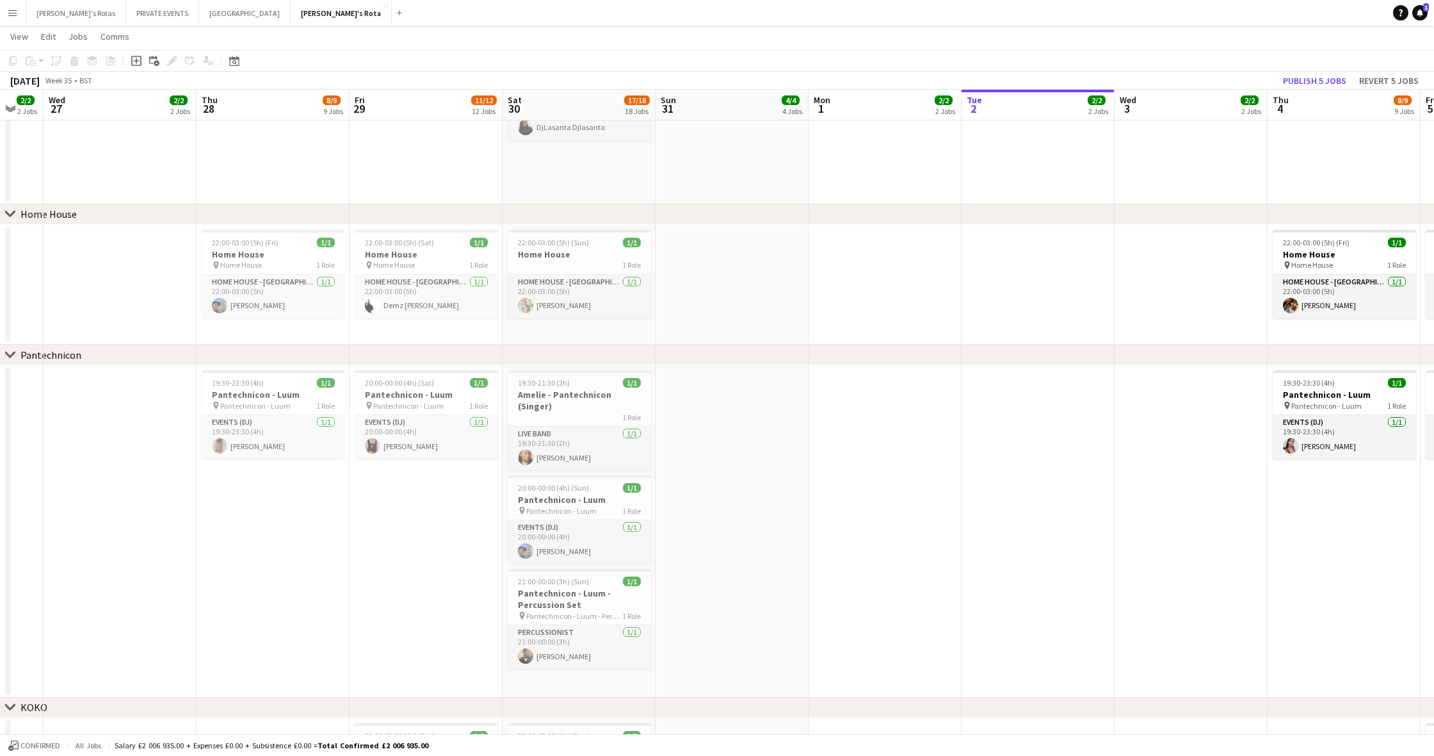
click at [15, 15] on app-icon "Menu" at bounding box center [13, 13] width 10 height 10
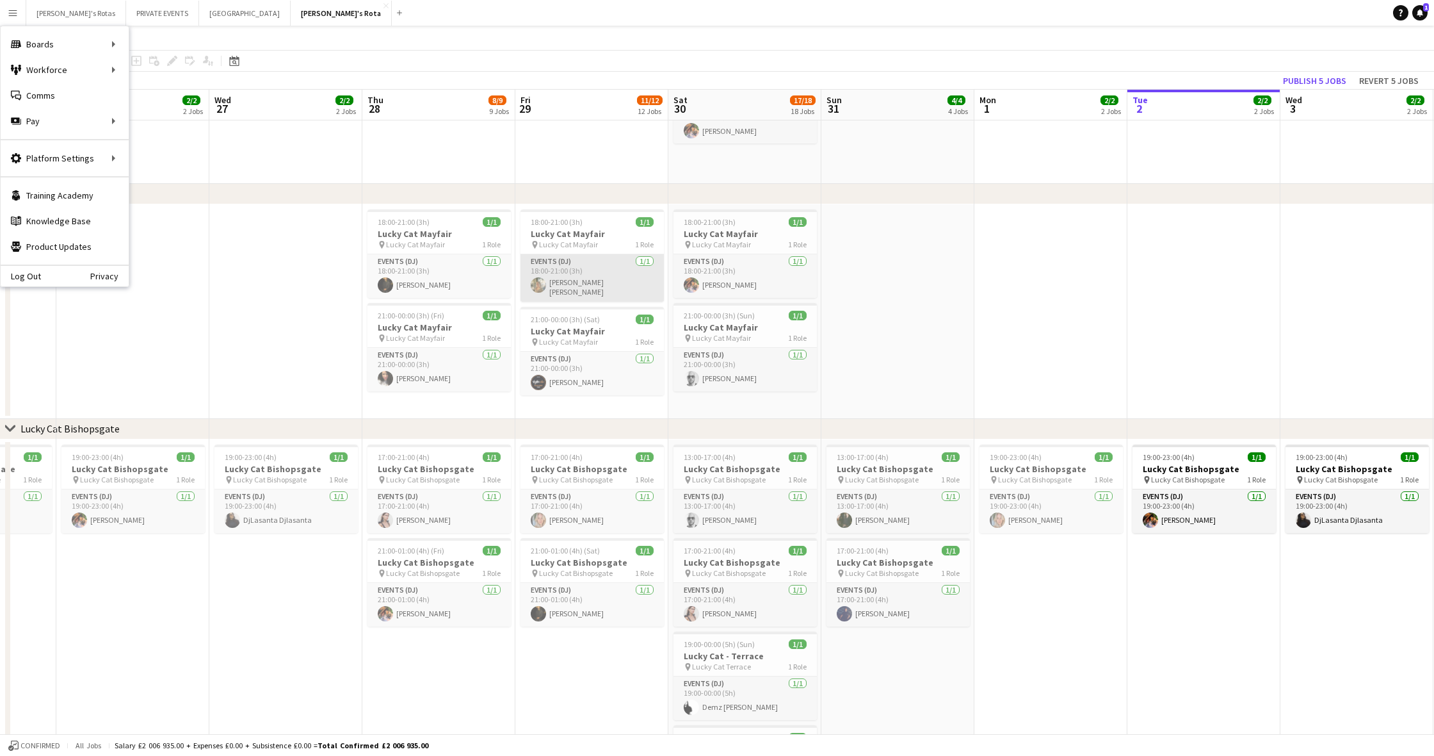
scroll to position [0, 392]
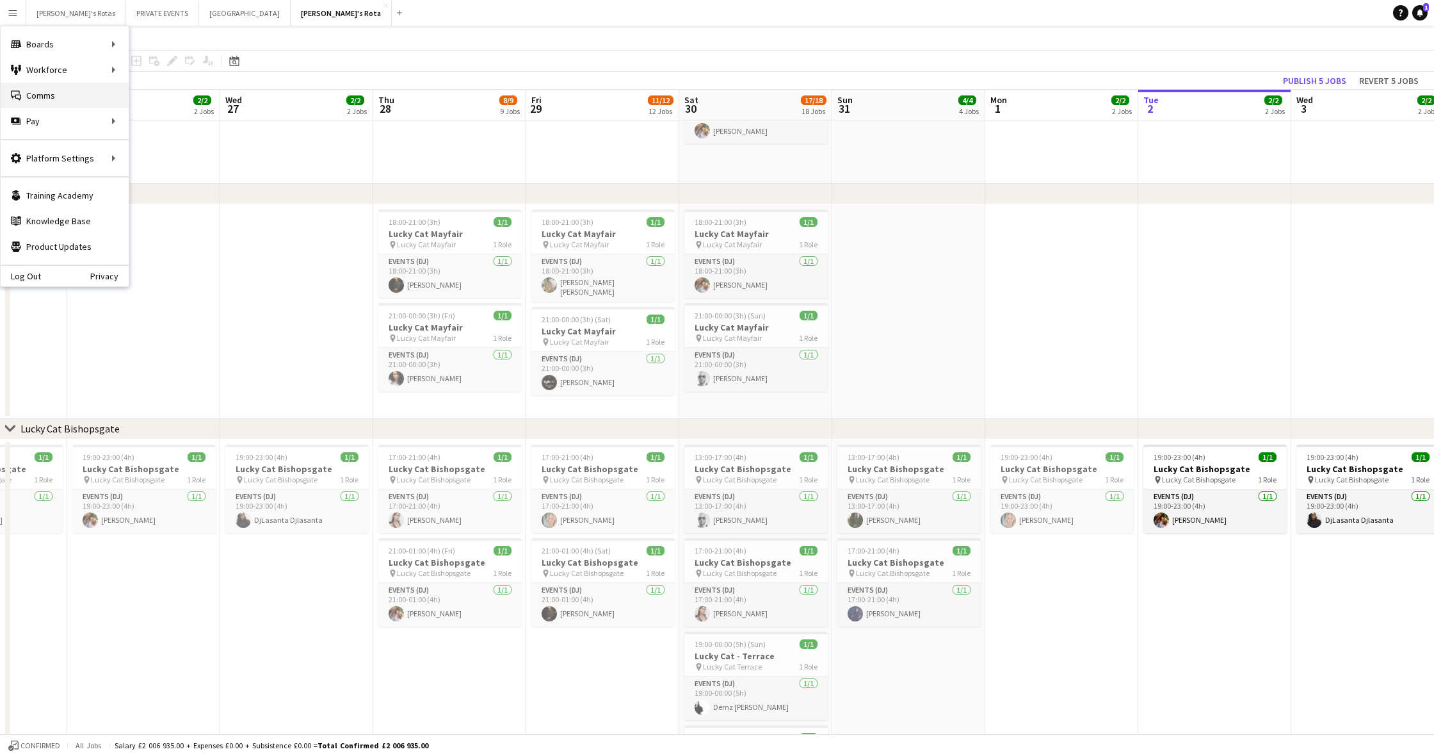
click at [63, 95] on link "Comms Comms" at bounding box center [65, 96] width 128 height 26
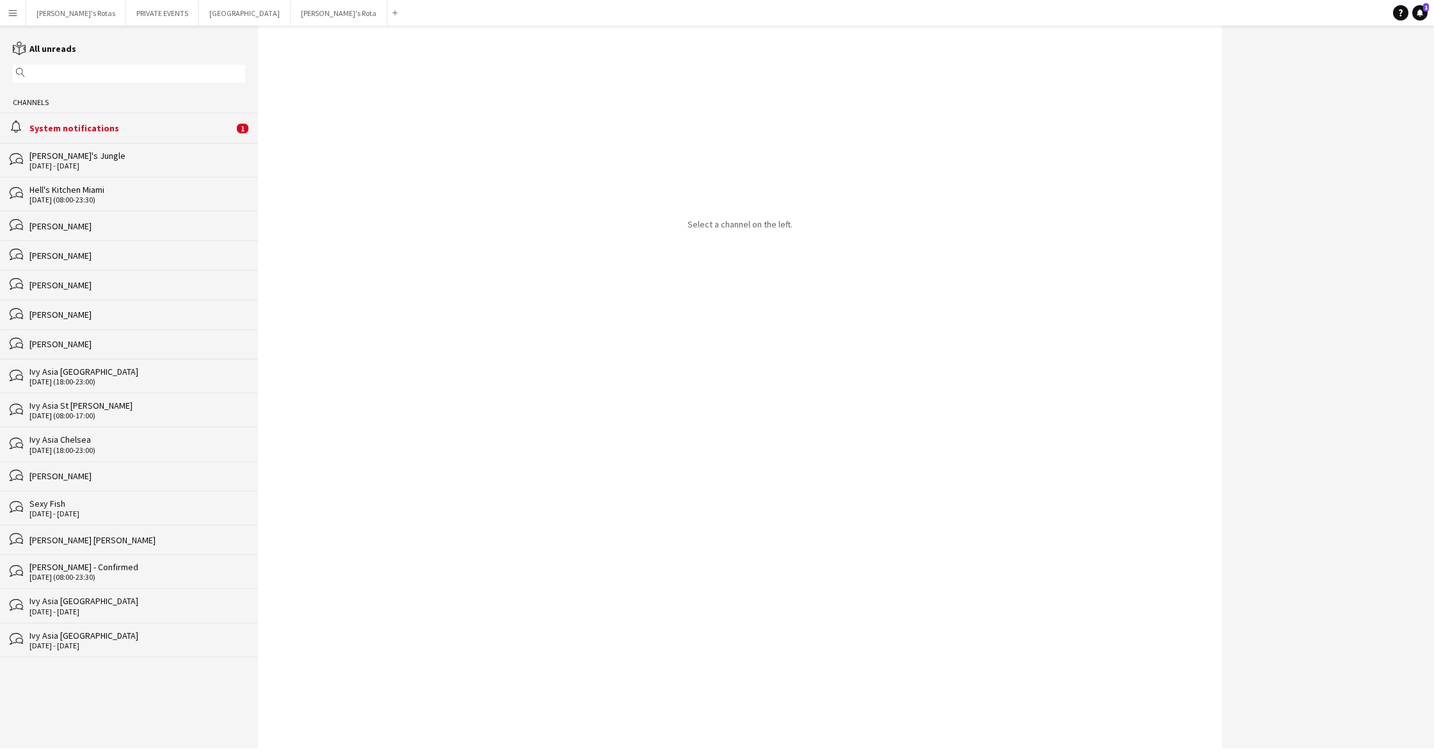
click at [15, 13] on app-icon "Menu" at bounding box center [13, 13] width 10 height 10
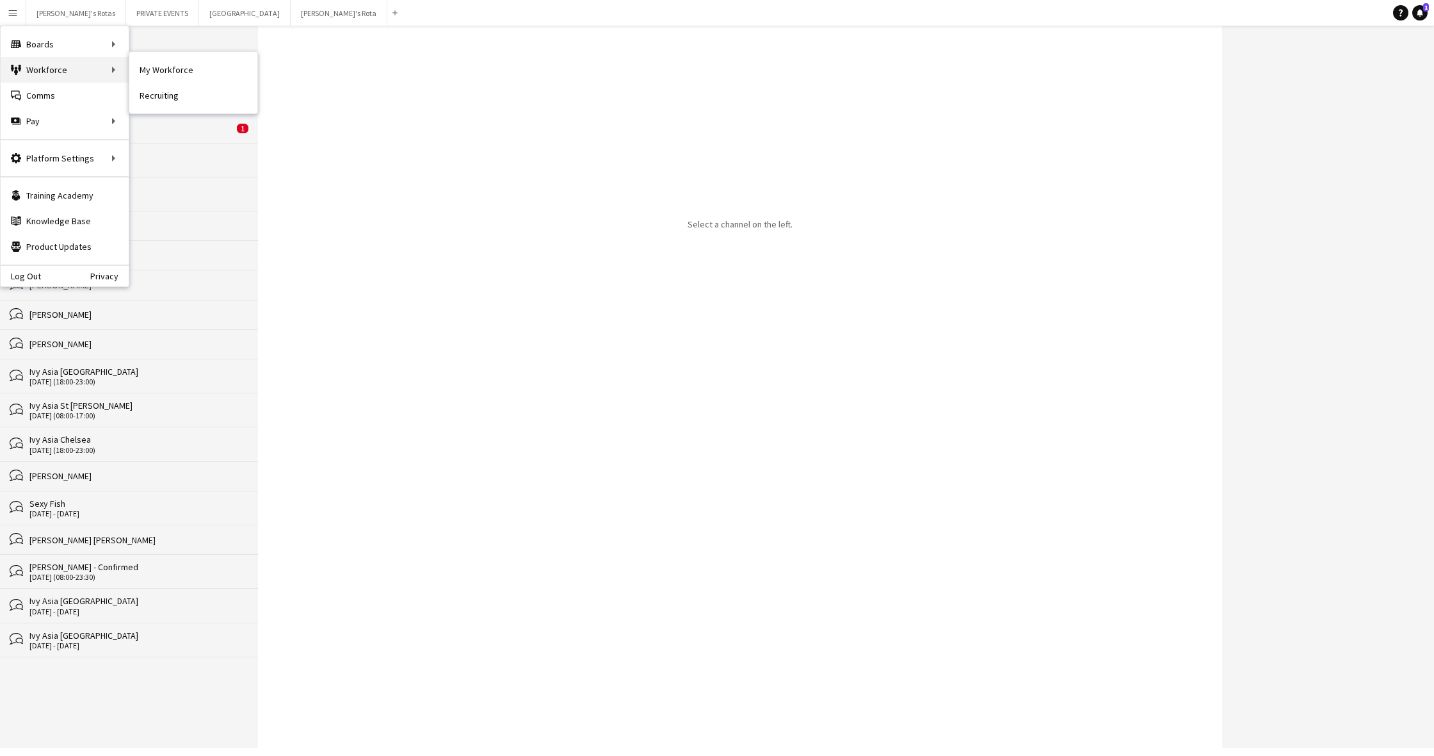
click at [46, 73] on div "Workforce Workforce" at bounding box center [65, 70] width 128 height 26
click at [144, 72] on link "My Workforce" at bounding box center [193, 70] width 128 height 26
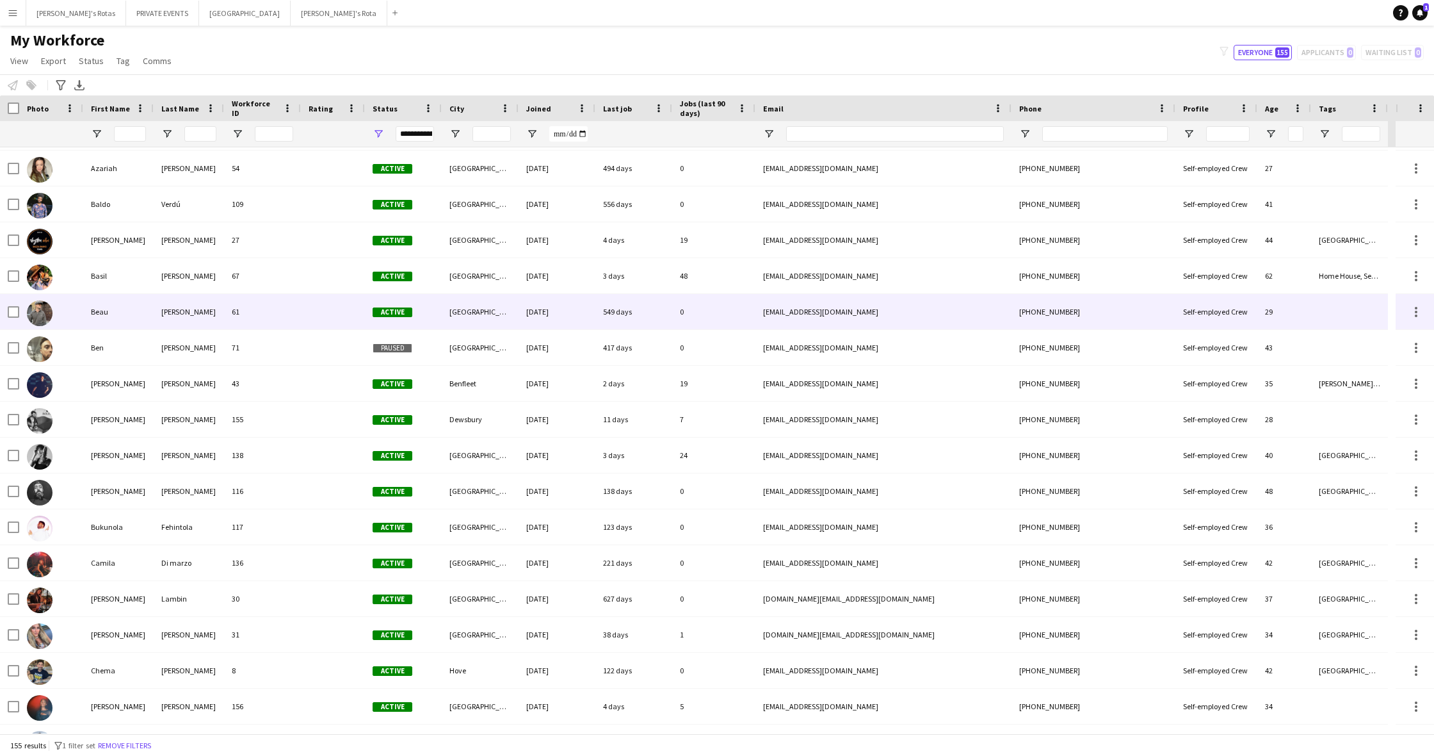
scroll to position [606, 0]
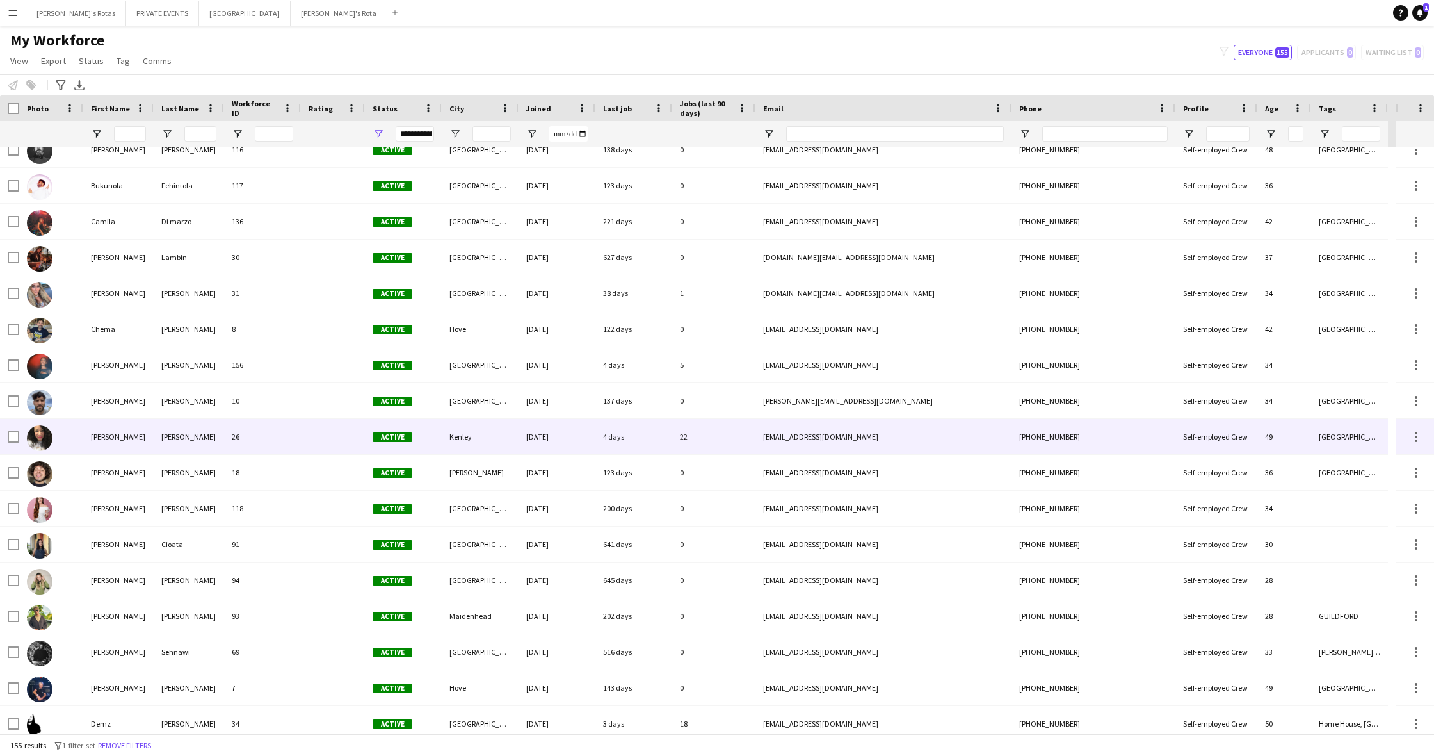
click at [109, 437] on div "Claire" at bounding box center [118, 436] width 70 height 35
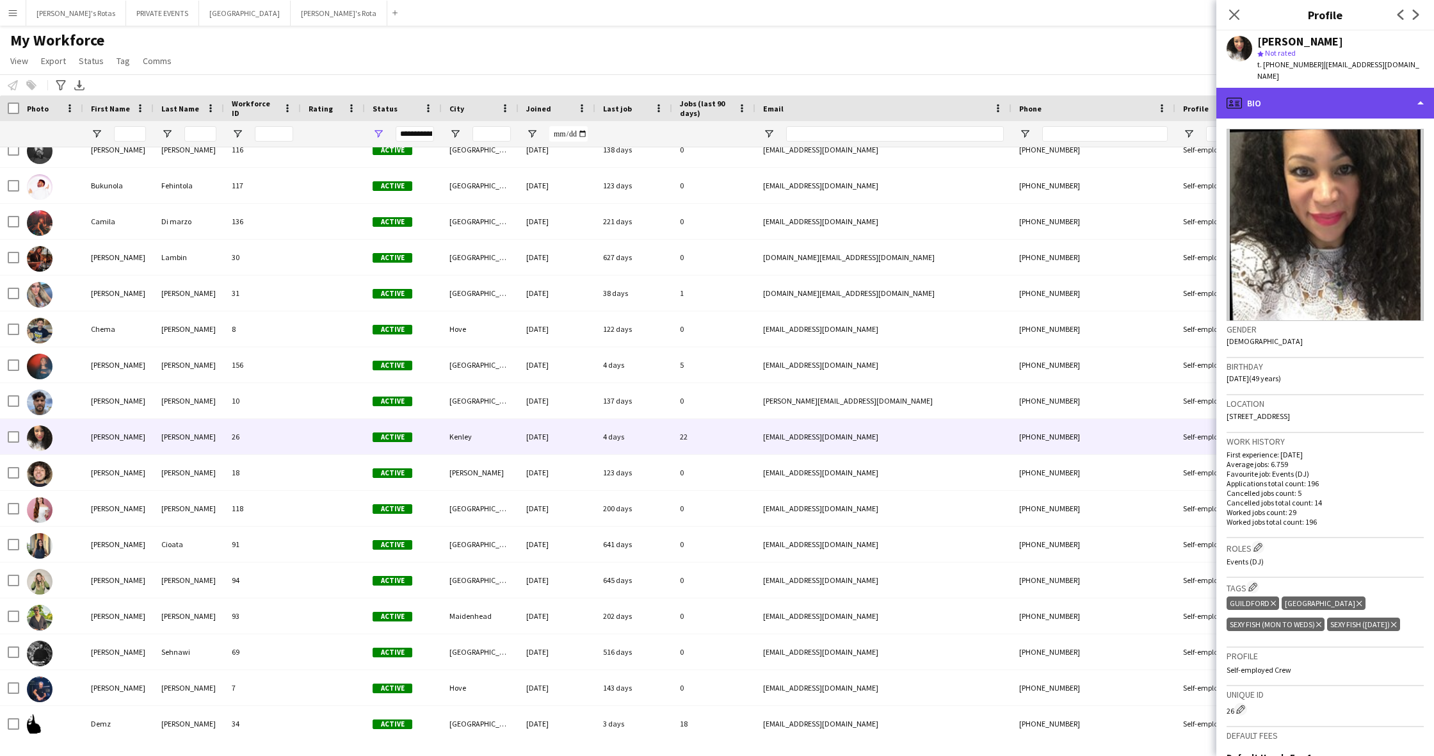
click at [1231, 95] on icon "profile" at bounding box center [1234, 102] width 15 height 15
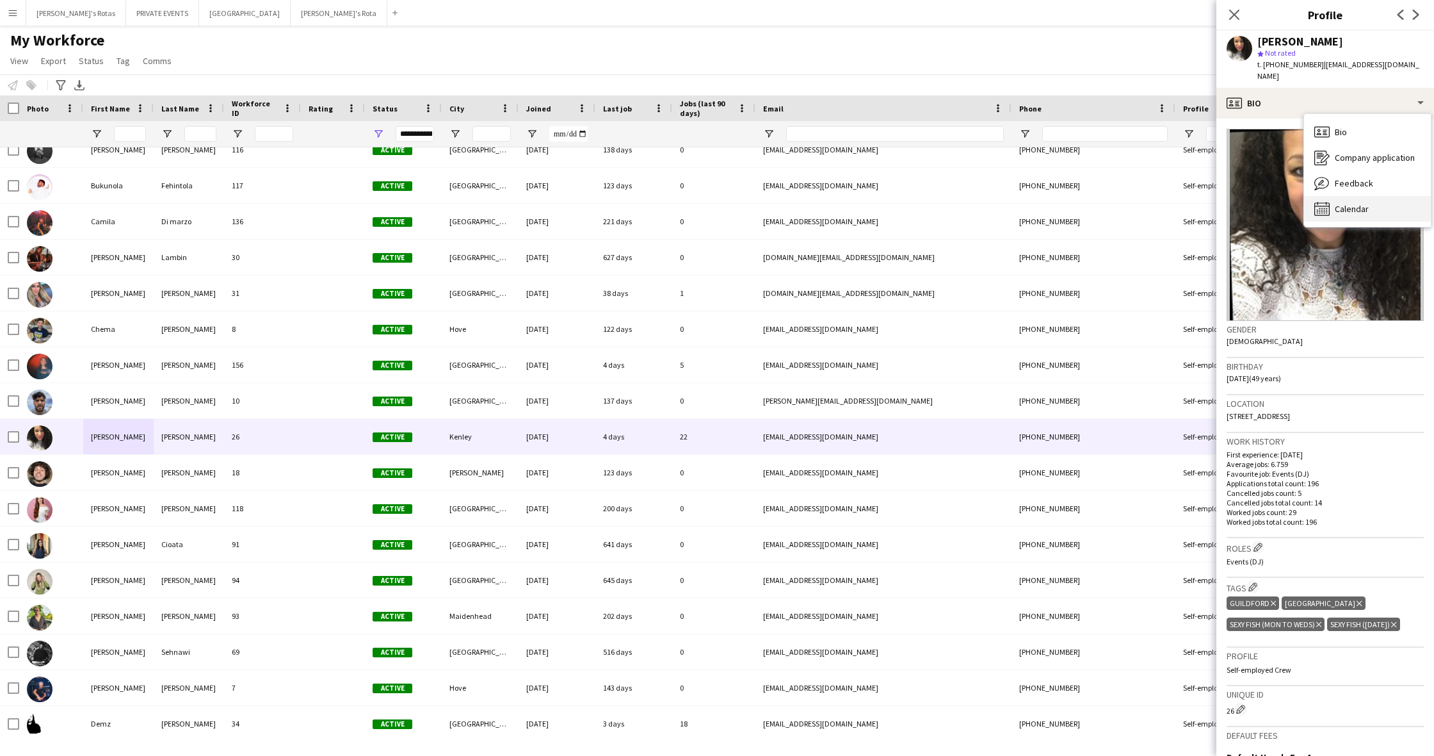
click at [1354, 203] on span "Calendar" at bounding box center [1352, 209] width 34 height 12
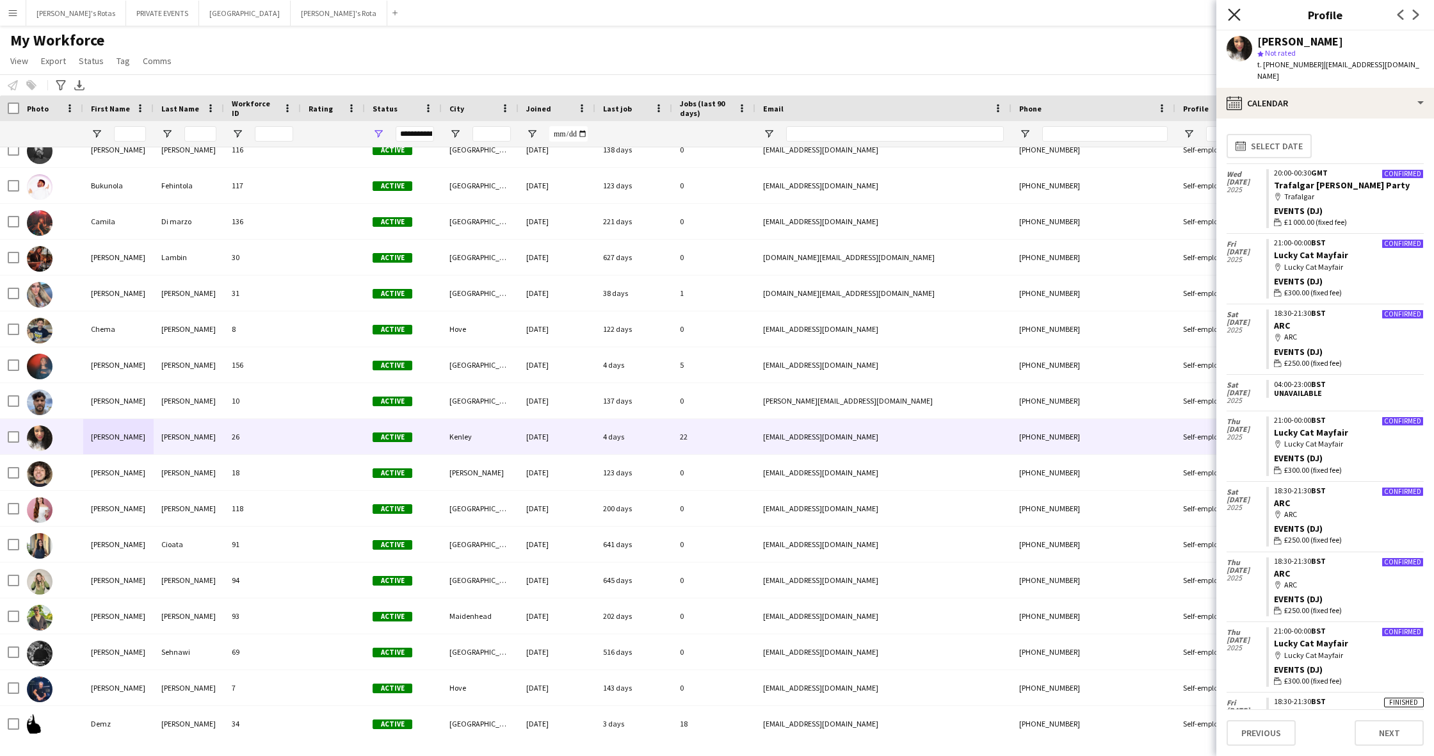
click at [1240, 15] on icon "Close pop-in" at bounding box center [1234, 14] width 12 height 12
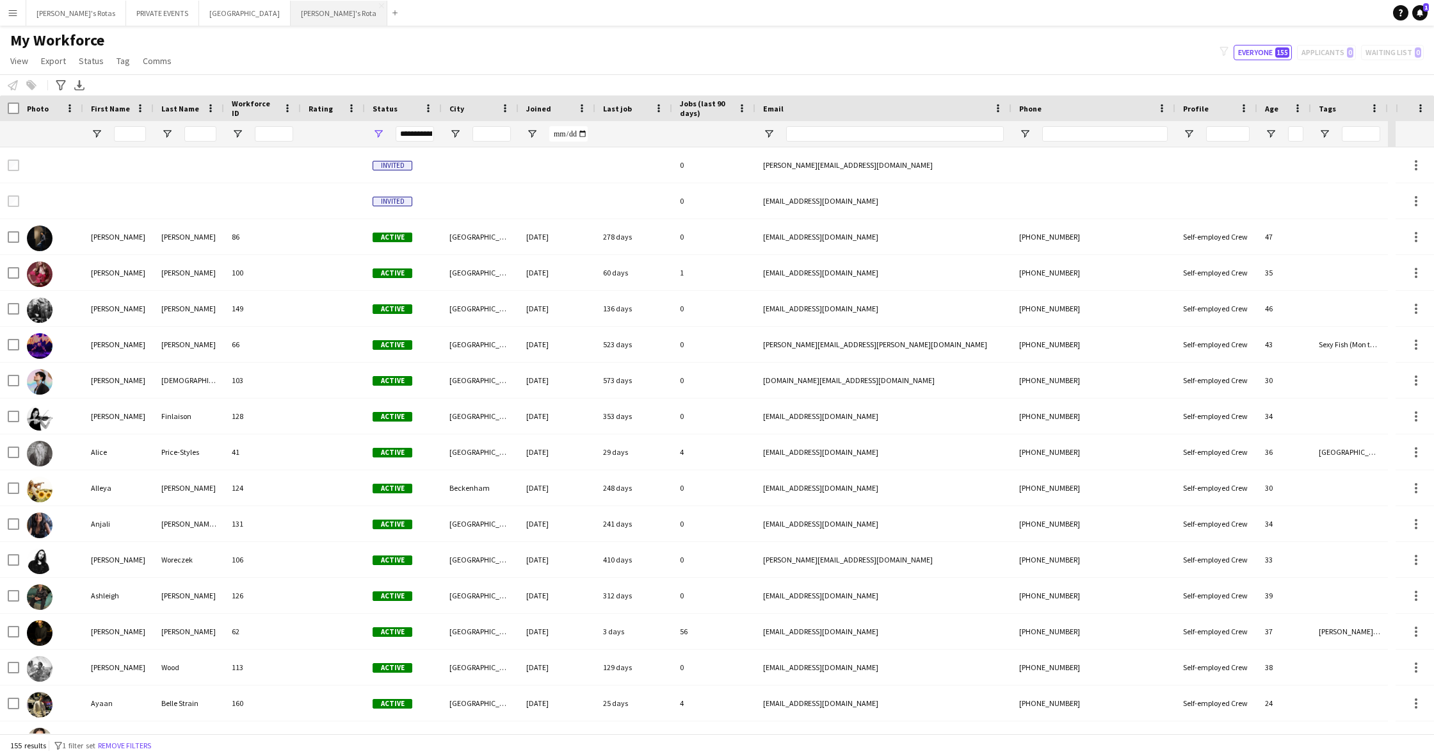
click at [291, 12] on button "Vicky's Rota Close" at bounding box center [339, 13] width 97 height 25
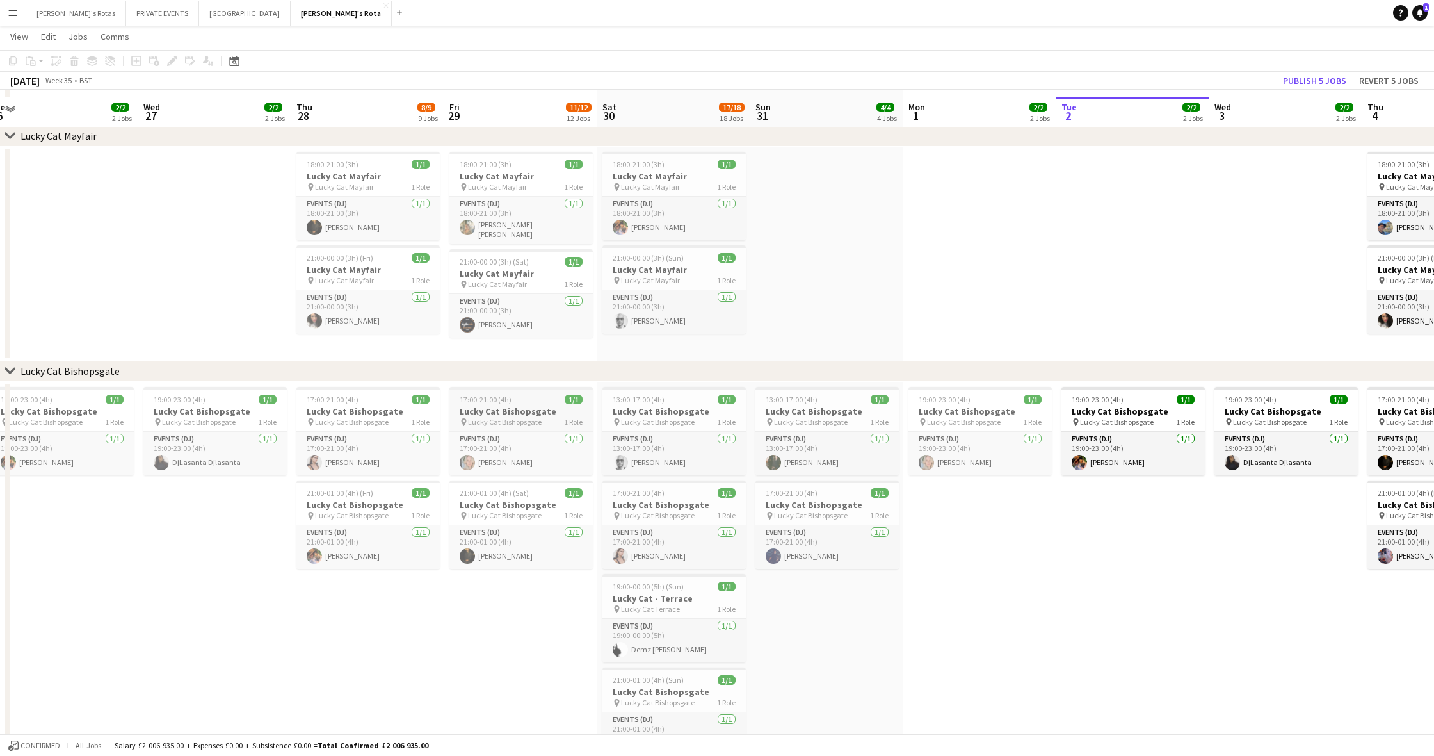
scroll to position [638, 0]
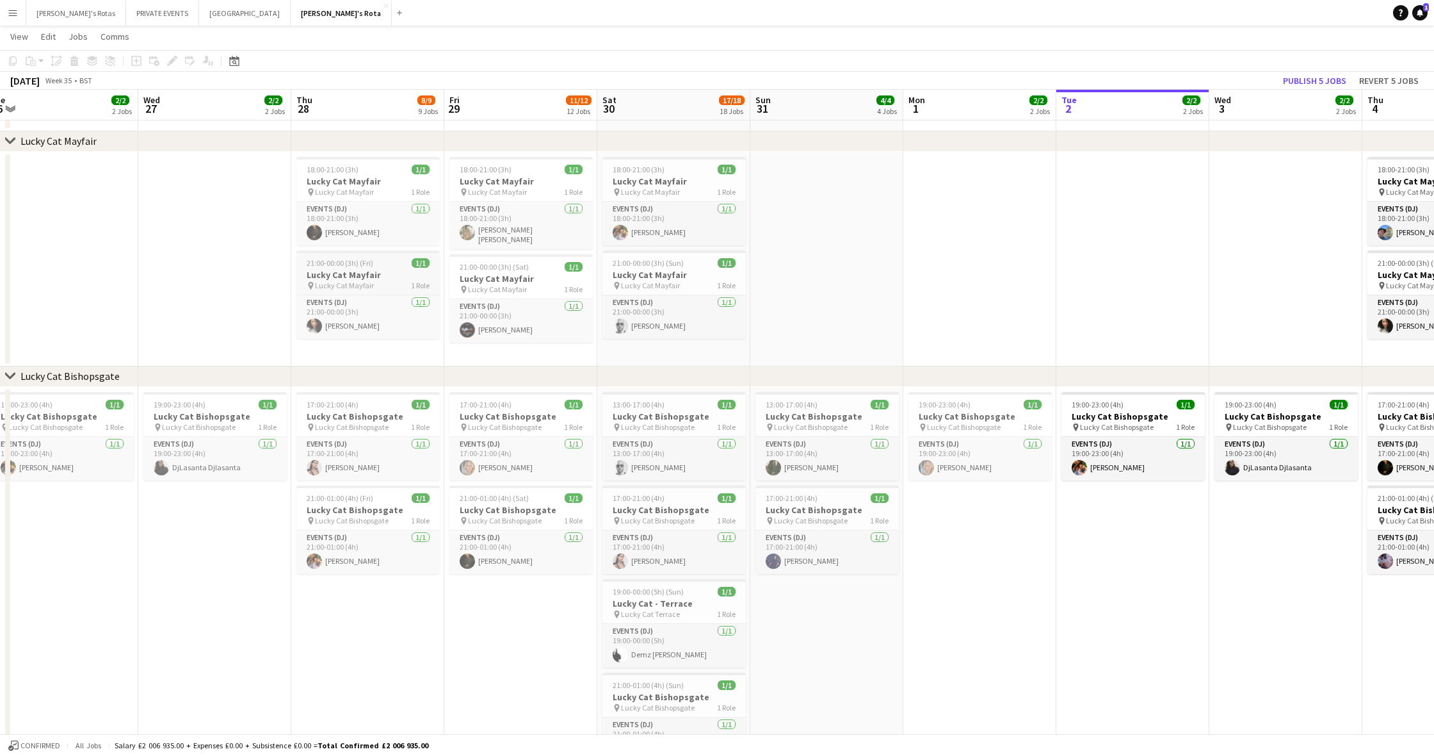
click at [364, 265] on span "21:00-00:00 (3h) (Fri)" at bounding box center [340, 263] width 67 height 10
click at [161, 274] on app-date-cell at bounding box center [214, 259] width 153 height 215
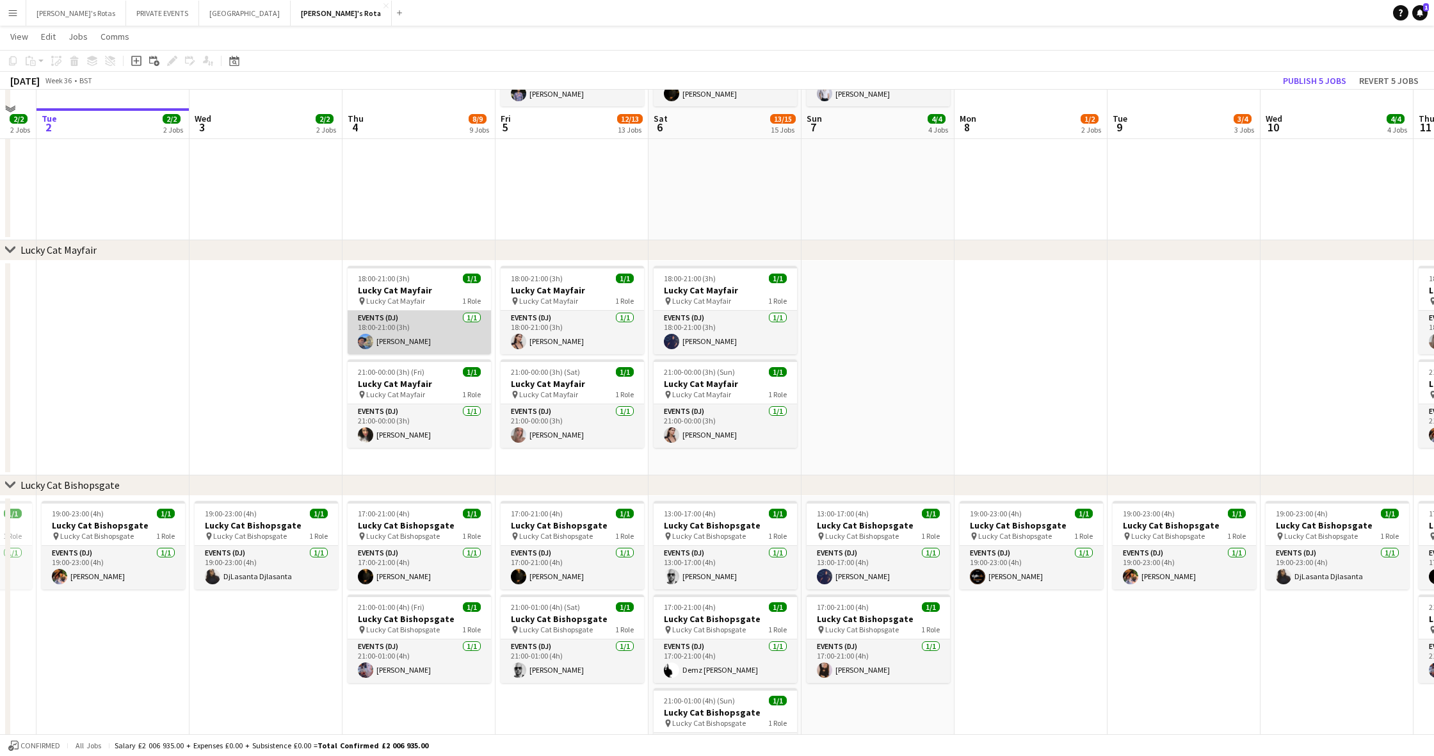
scroll to position [528, 0]
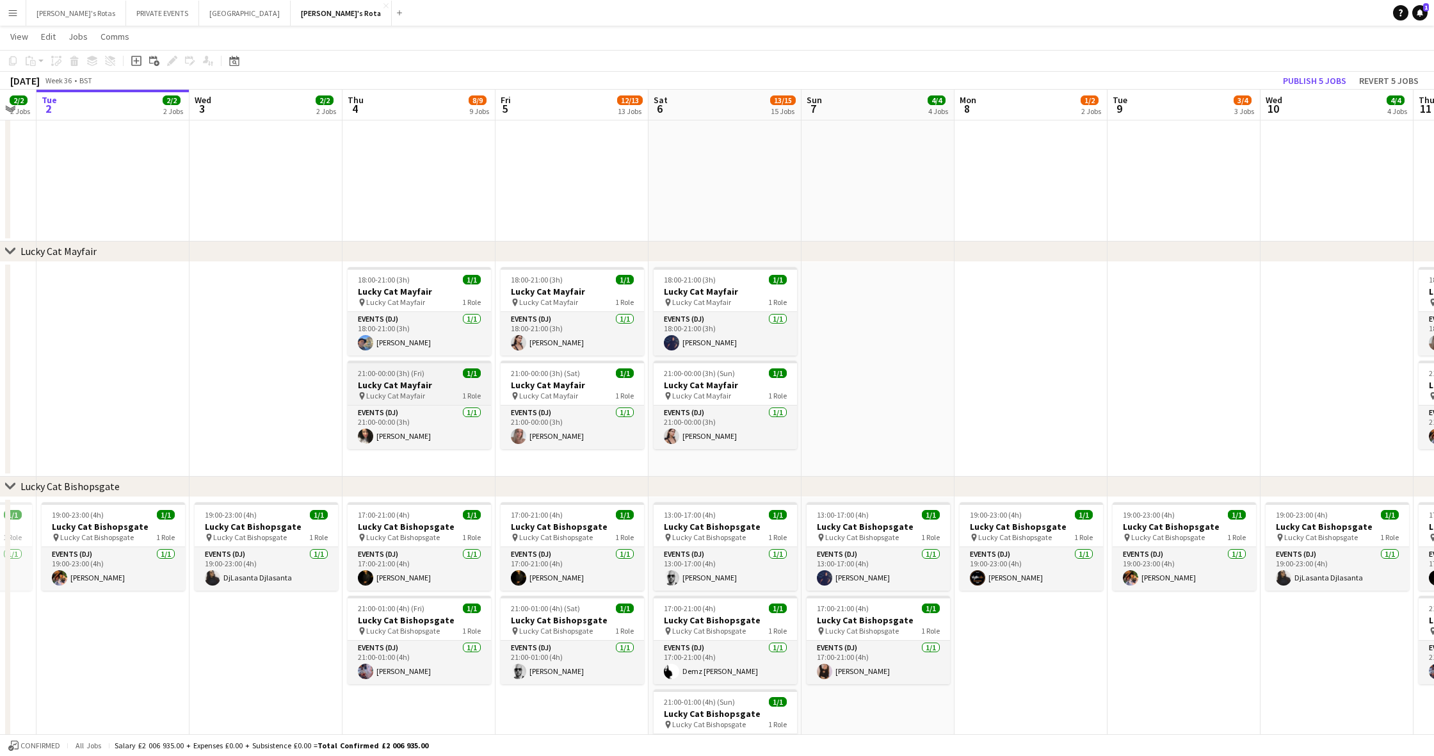
click at [394, 379] on h3 "Lucky Cat Mayfair" at bounding box center [419, 385] width 143 height 12
click at [247, 386] on app-date-cell at bounding box center [266, 369] width 153 height 215
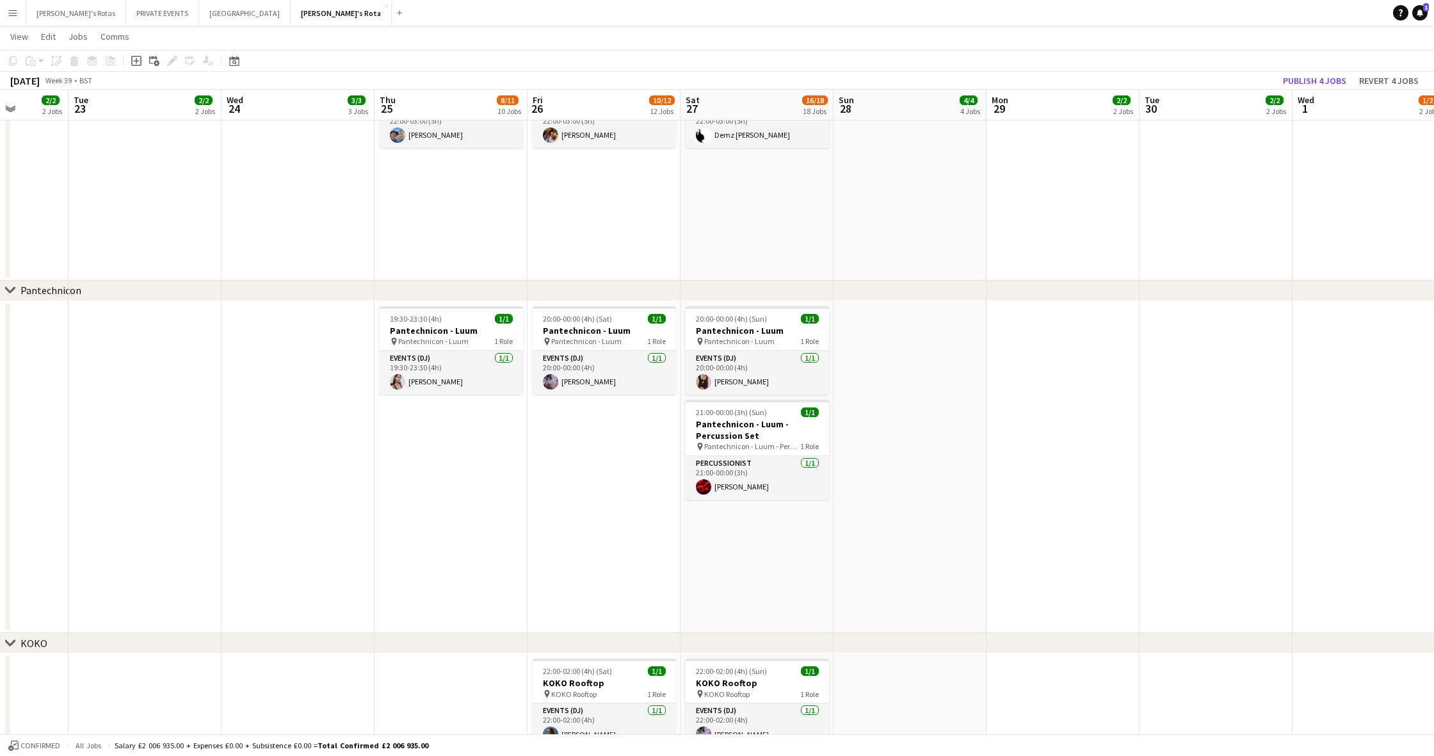
scroll to position [0, 390]
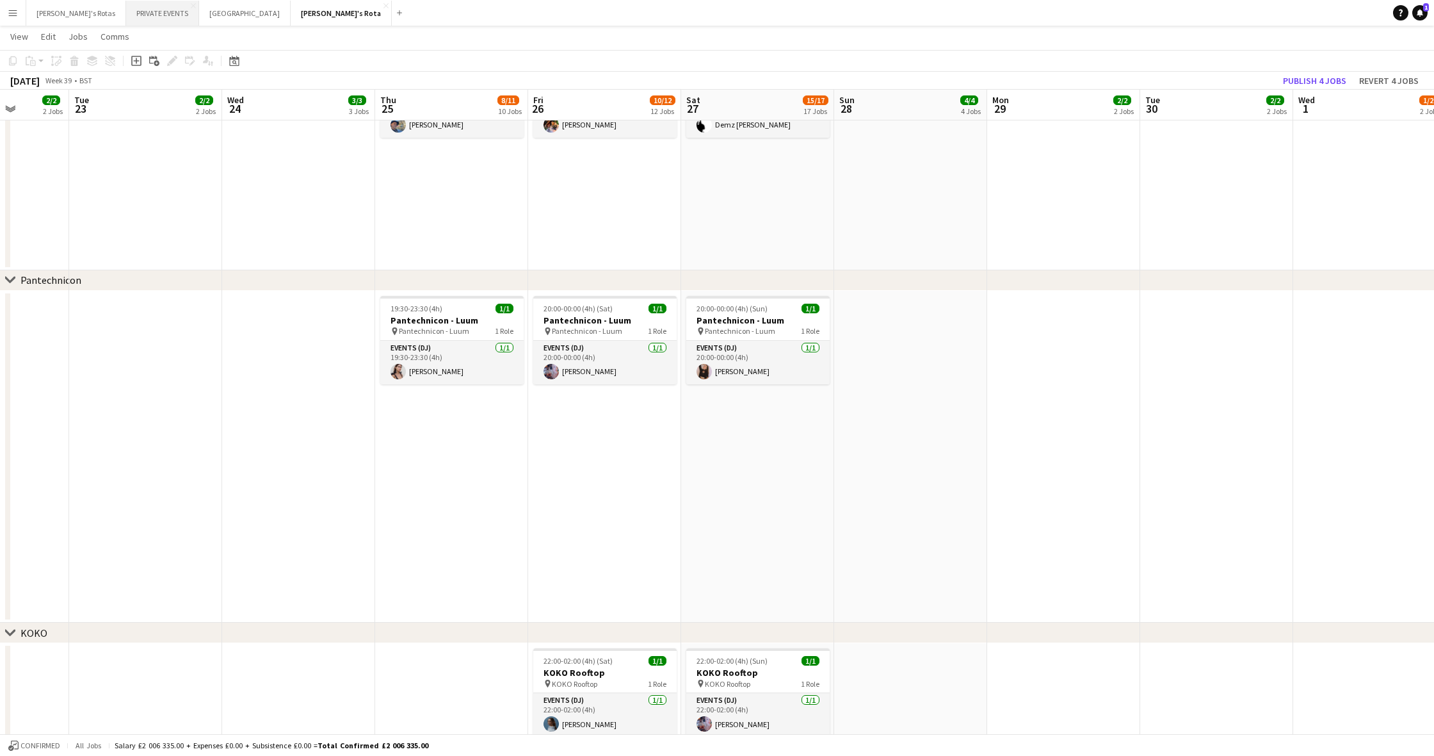
click at [126, 11] on button "PRIVATE EVENTS Close" at bounding box center [162, 13] width 73 height 25
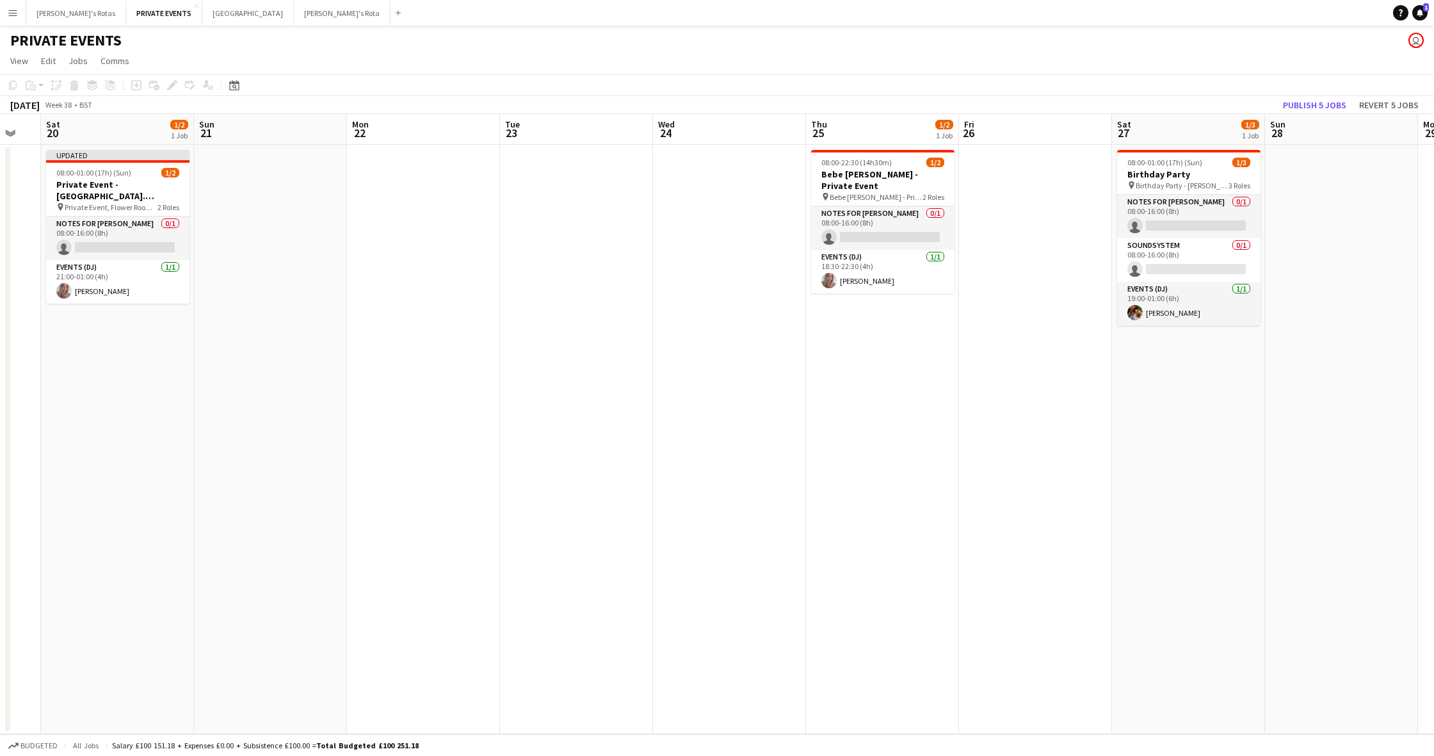
scroll to position [0, 419]
